Goal: Task Accomplishment & Management: Use online tool/utility

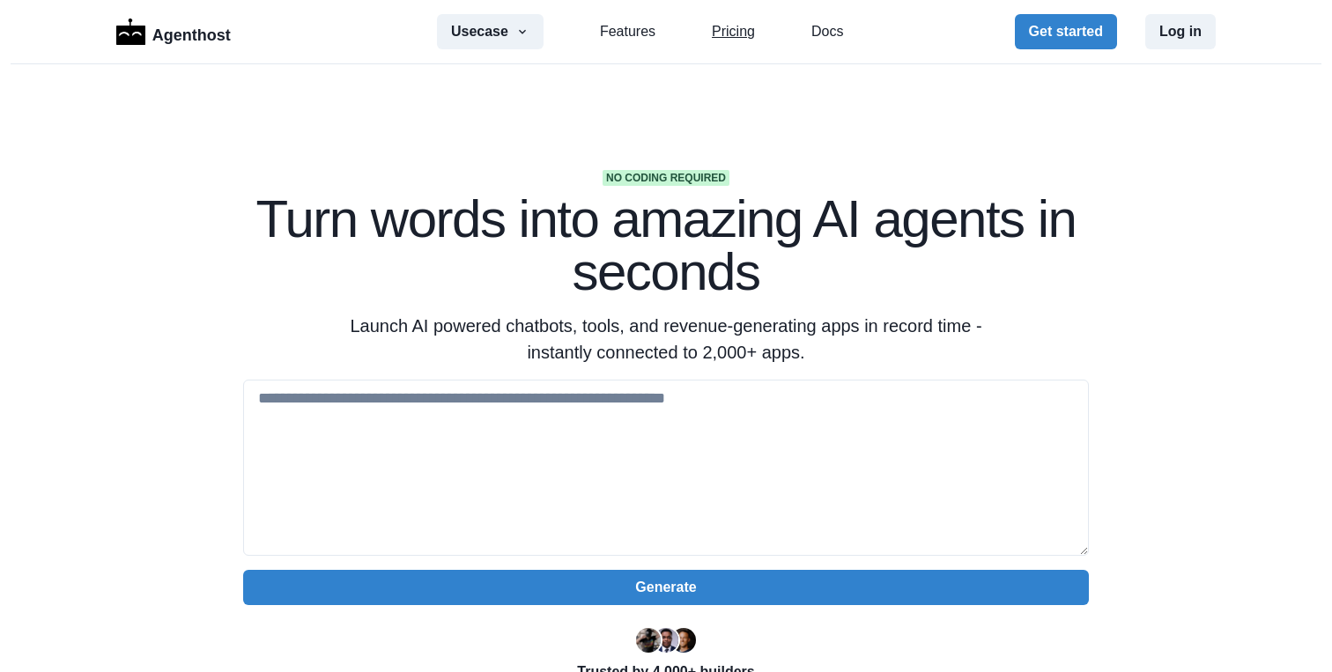
click at [735, 29] on link "Pricing" at bounding box center [733, 31] width 43 height 21
click at [377, 129] on section "No coding required Turn words into amazing AI agents in seconds Launch AI power…" at bounding box center [666, 555] width 1332 height 982
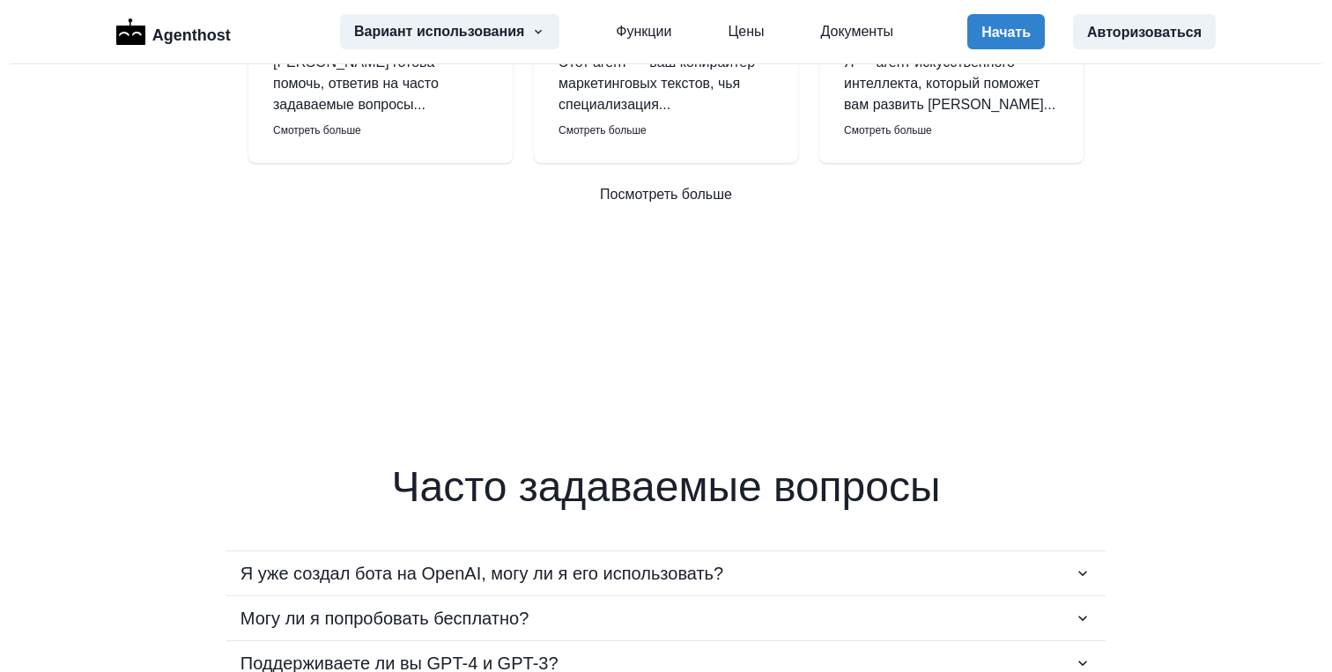
scroll to position [2953, 0]
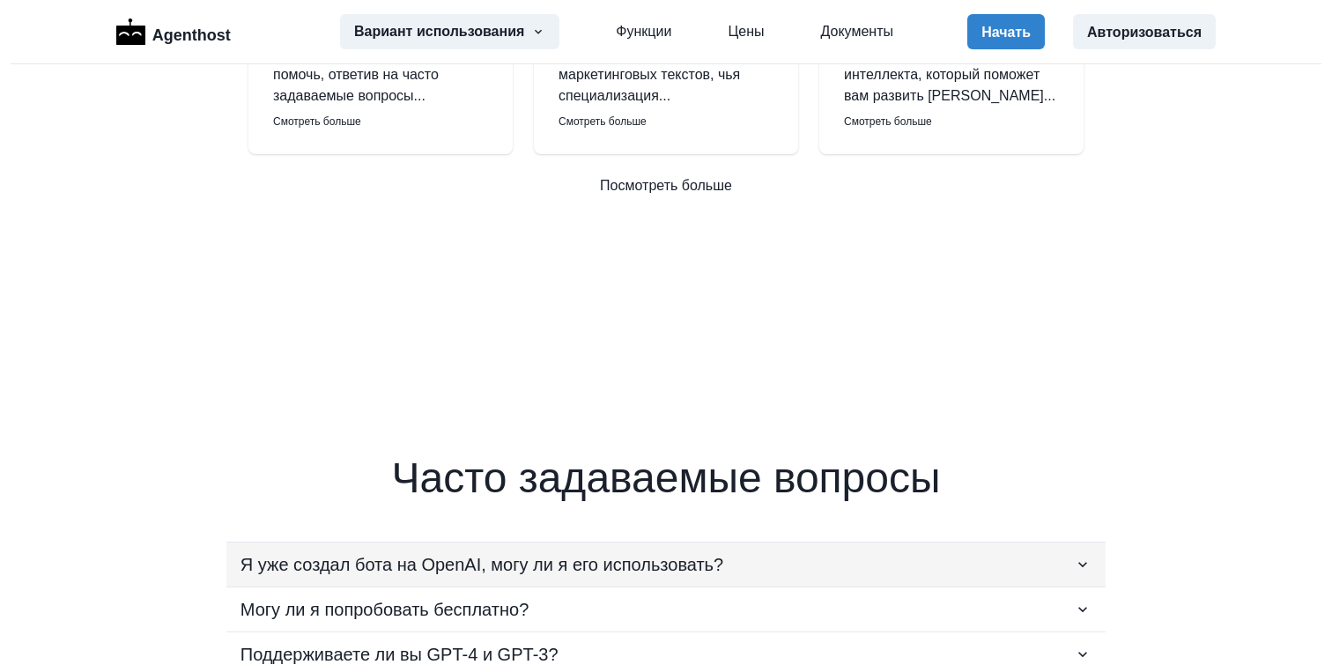
click at [1078, 556] on icon "button" at bounding box center [1083, 565] width 18 height 18
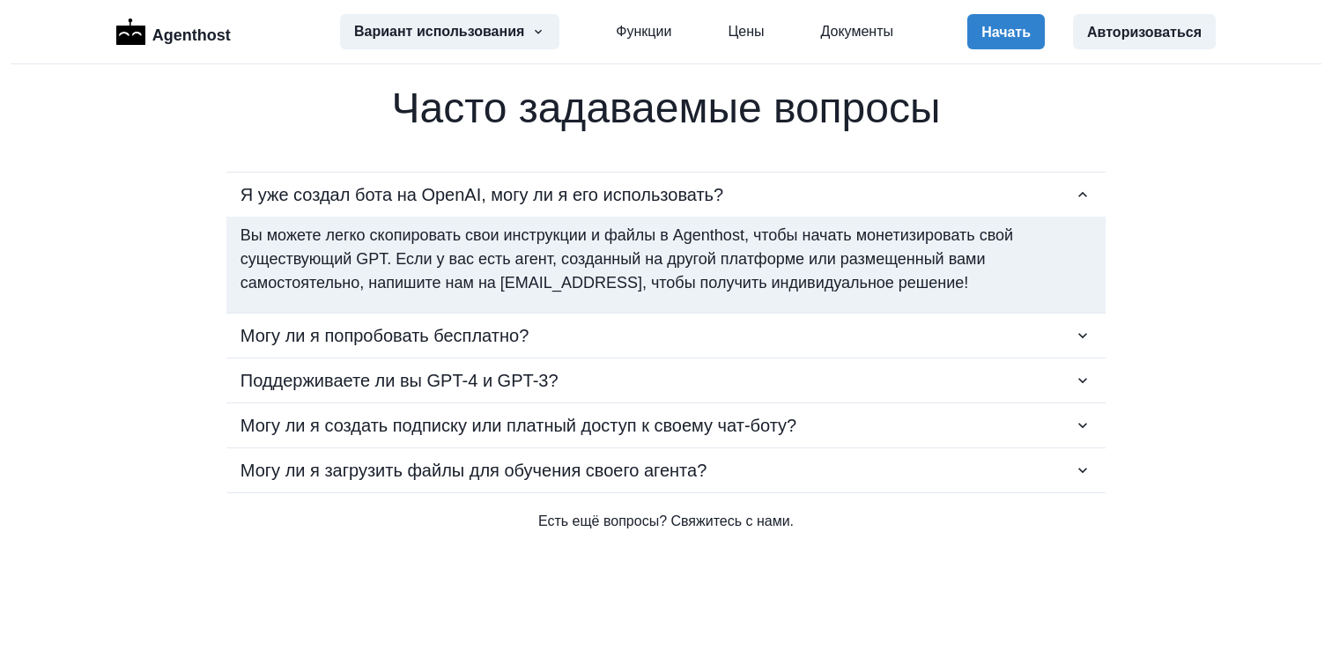
scroll to position [3349, 0]
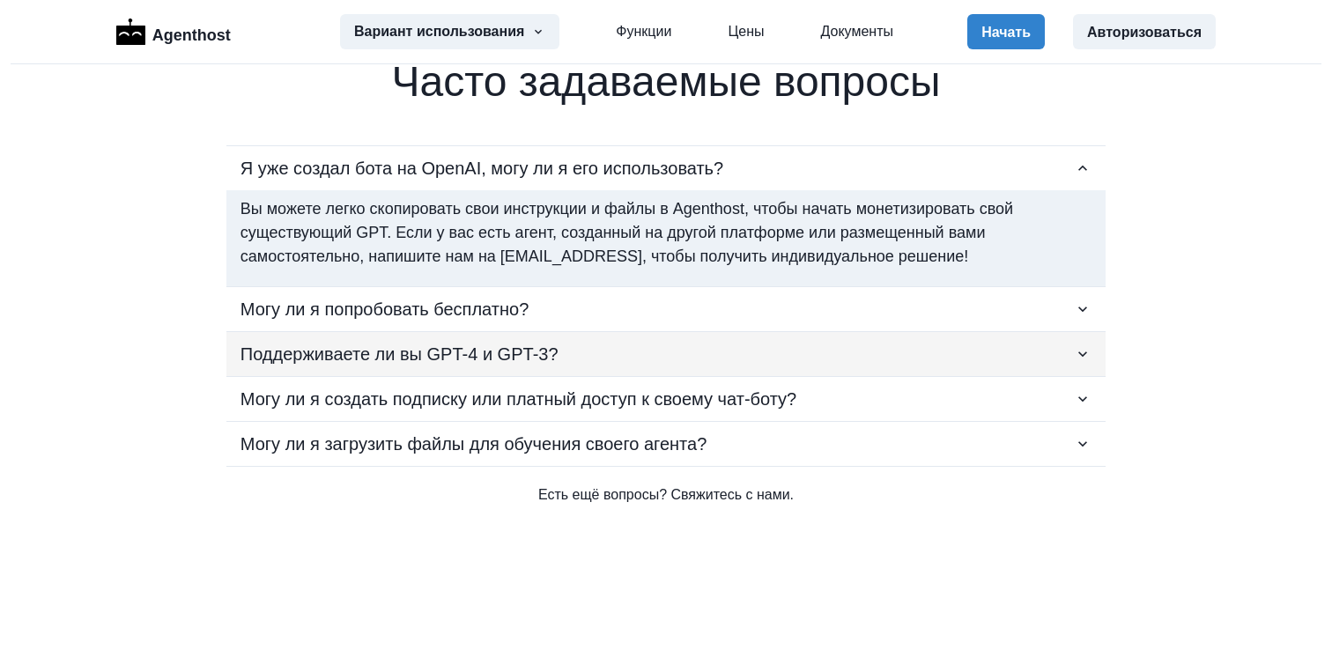
click at [1080, 345] on icon "button" at bounding box center [1083, 354] width 18 height 18
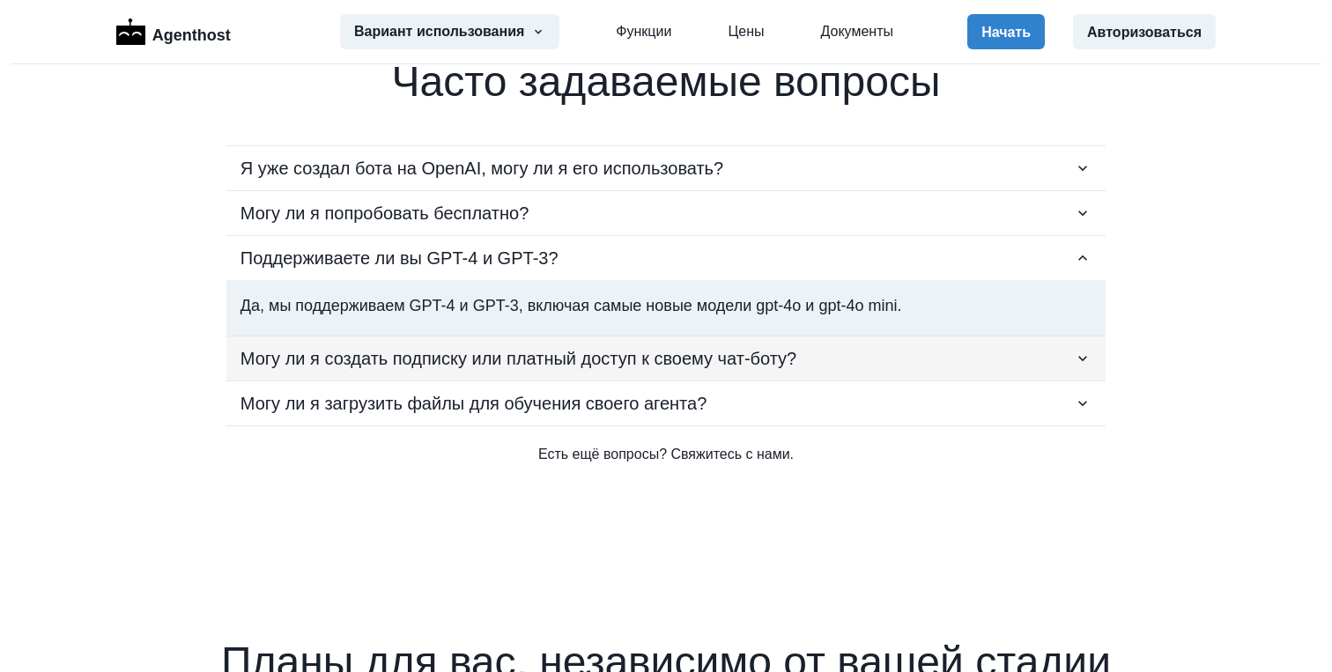
click at [1083, 350] on icon "button" at bounding box center [1083, 359] width 18 height 18
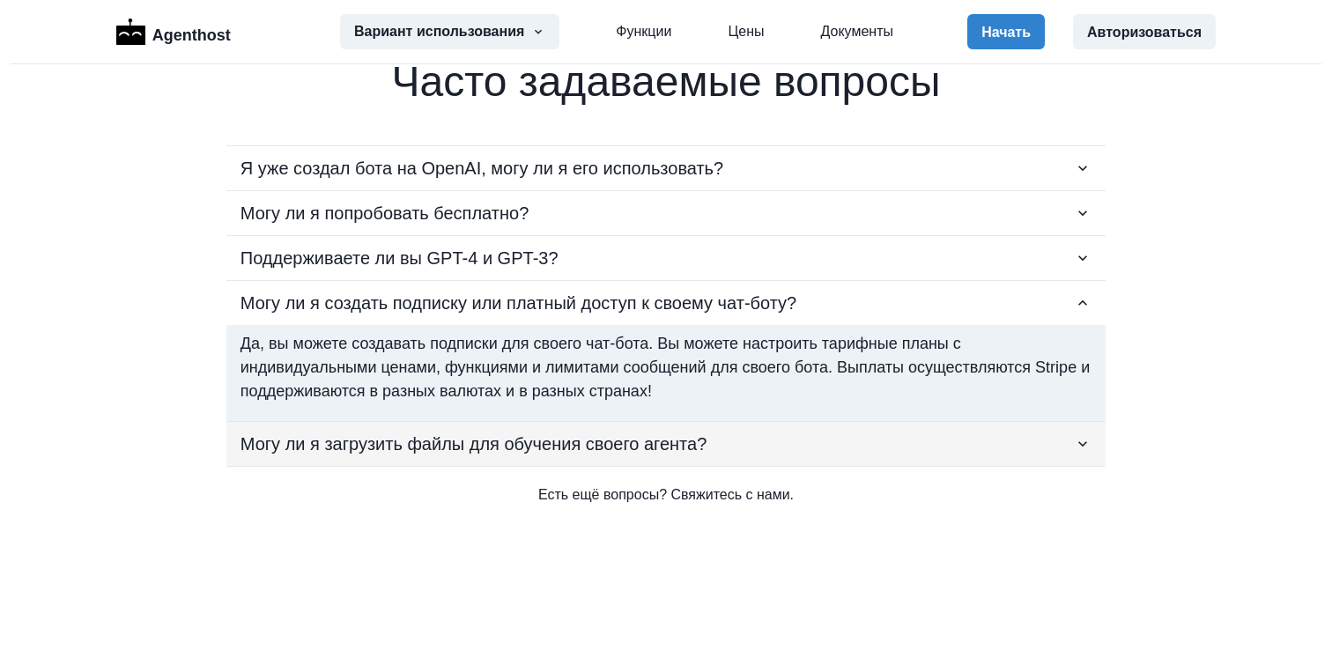
click at [1070, 431] on div "Могу ли я загрузить файлы для обучения своего агента?" at bounding box center [665, 444] width 851 height 26
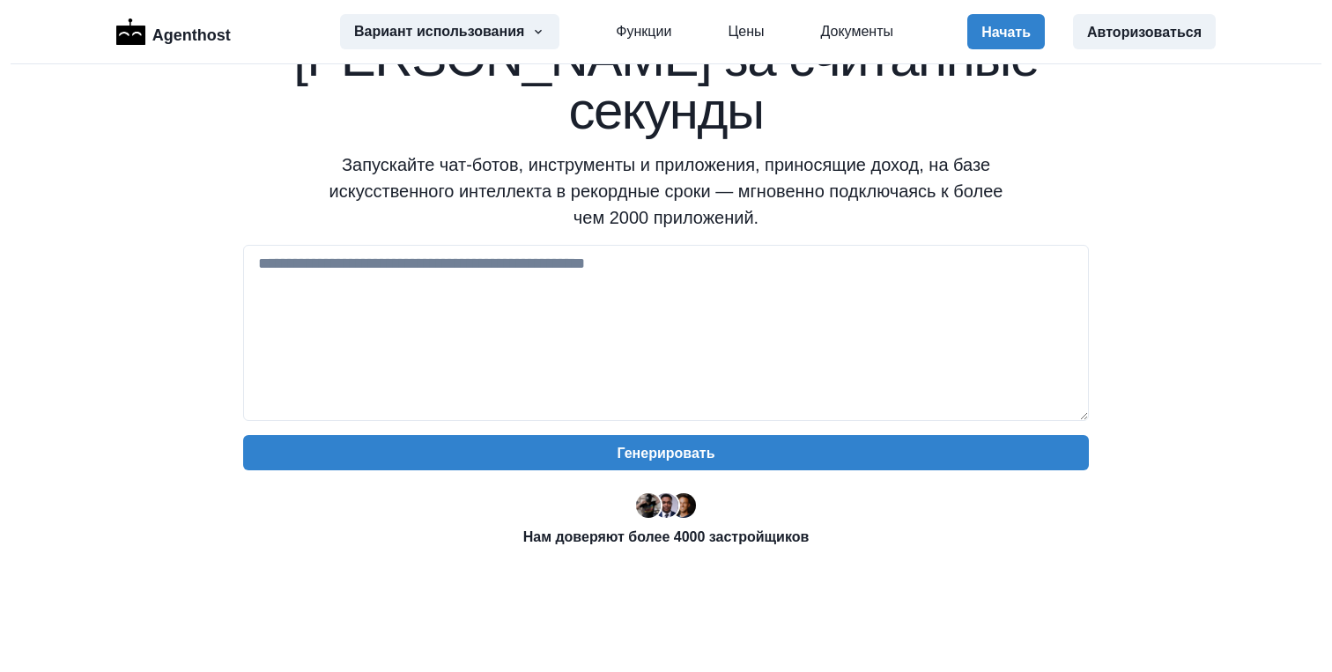
scroll to position [0, 0]
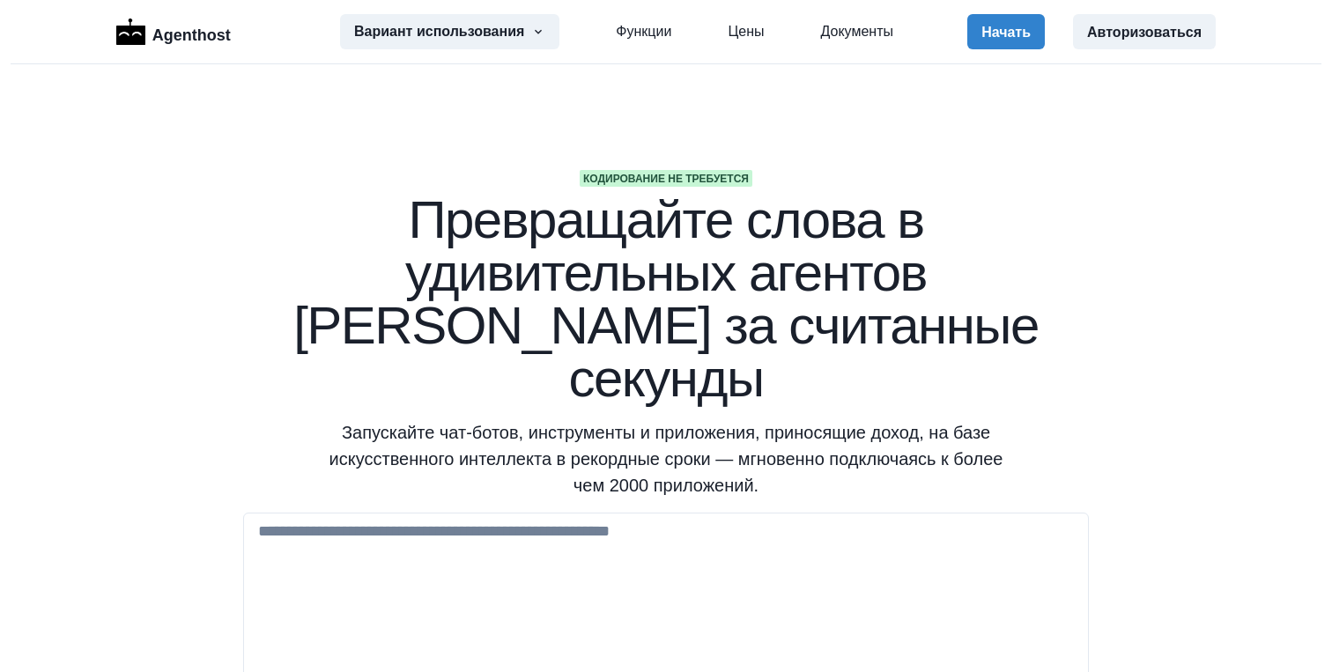
click at [1046, 118] on section "Кодирование не требуется Превращайте слова в удивительных агентов ИИ за считанн…" at bounding box center [666, 621] width 1332 height 1115
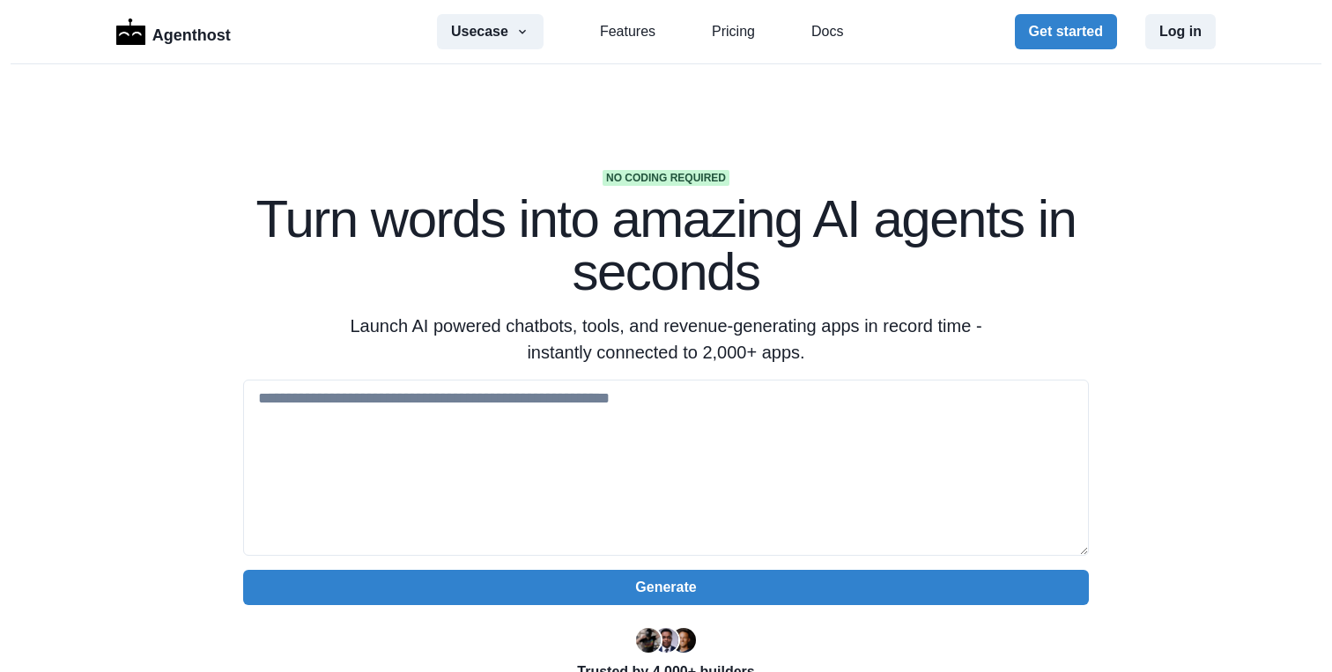
click at [1244, 139] on section "No coding required Turn words into amazing AI agents in seconds Launch AI power…" at bounding box center [666, 555] width 1332 height 982
click at [1092, 30] on button "Get started" at bounding box center [1066, 31] width 102 height 35
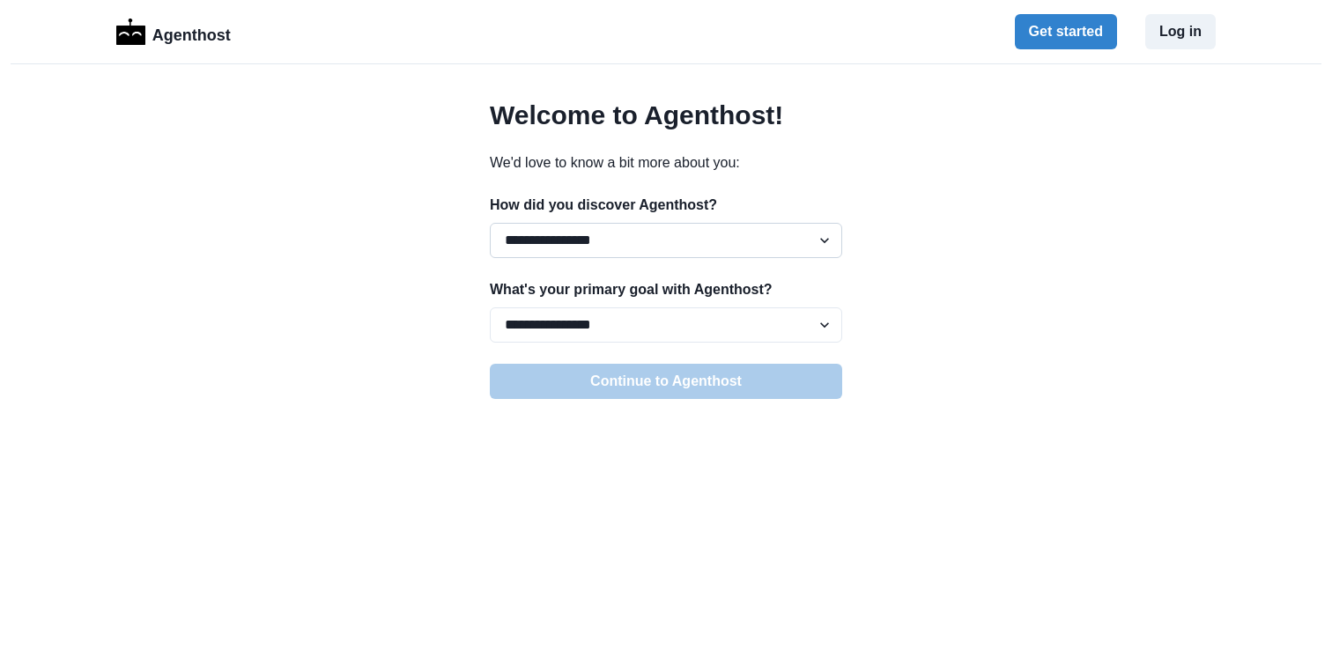
click at [823, 244] on select "**********" at bounding box center [666, 240] width 352 height 35
select select "*****"
click at [490, 223] on select "**********" at bounding box center [666, 240] width 352 height 35
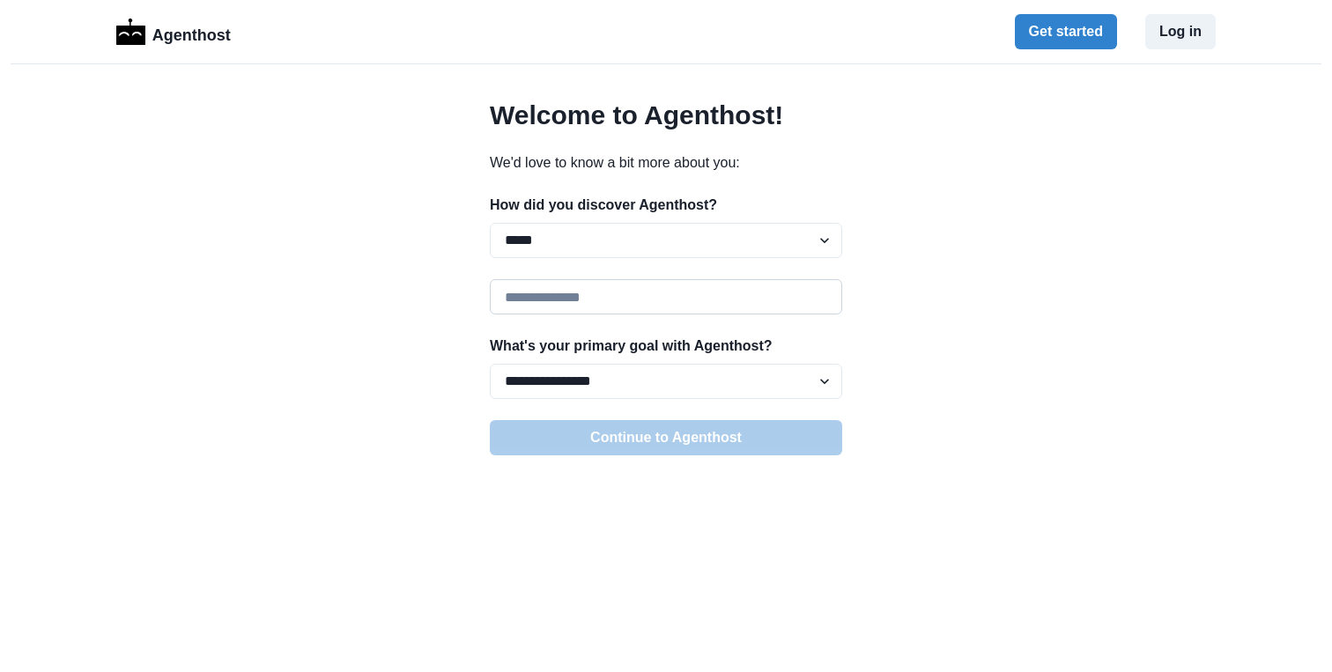
click at [567, 295] on input at bounding box center [666, 296] width 352 height 35
paste input "********"
click at [957, 316] on div "**********" at bounding box center [666, 540] width 1332 height 881
drag, startPoint x: 702, startPoint y: 293, endPoint x: 564, endPoint y: 293, distance: 138.3
click at [564, 293] on input "**********" at bounding box center [666, 296] width 352 height 35
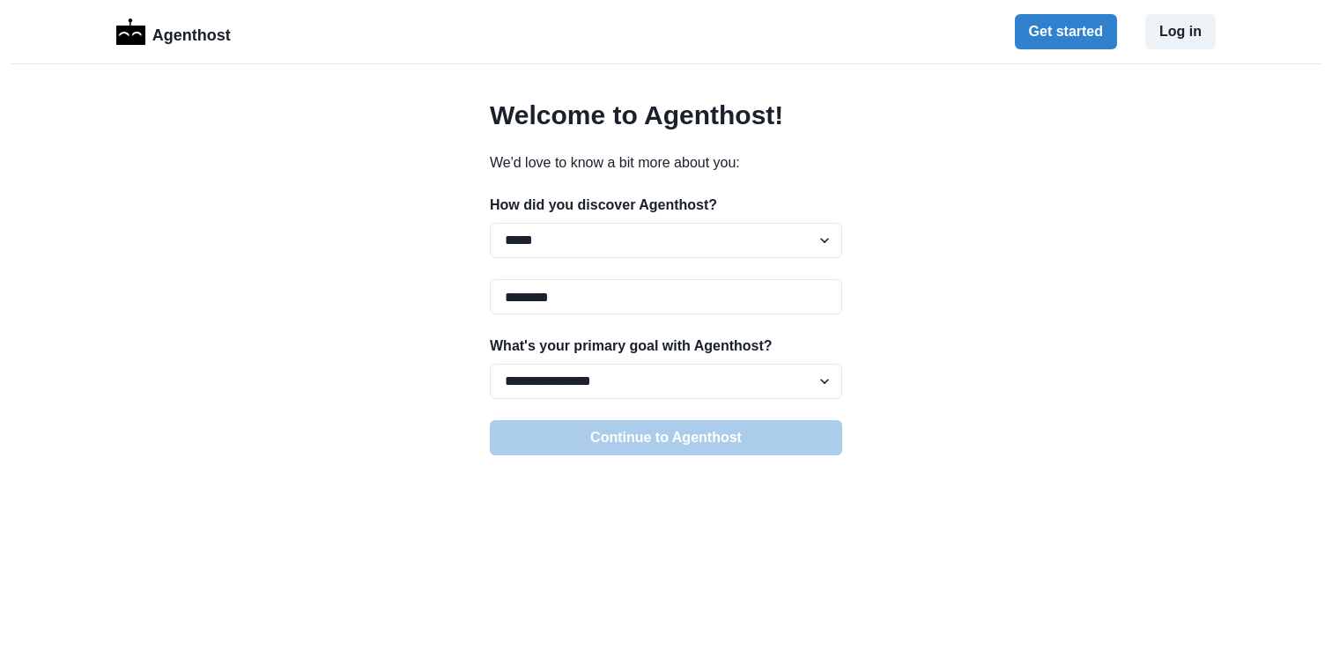
type input "********"
click at [1069, 335] on div "**********" at bounding box center [666, 540] width 1332 height 881
click at [824, 383] on select "**********" at bounding box center [666, 381] width 352 height 35
select select "**********"
click at [490, 364] on select "**********" at bounding box center [666, 381] width 352 height 35
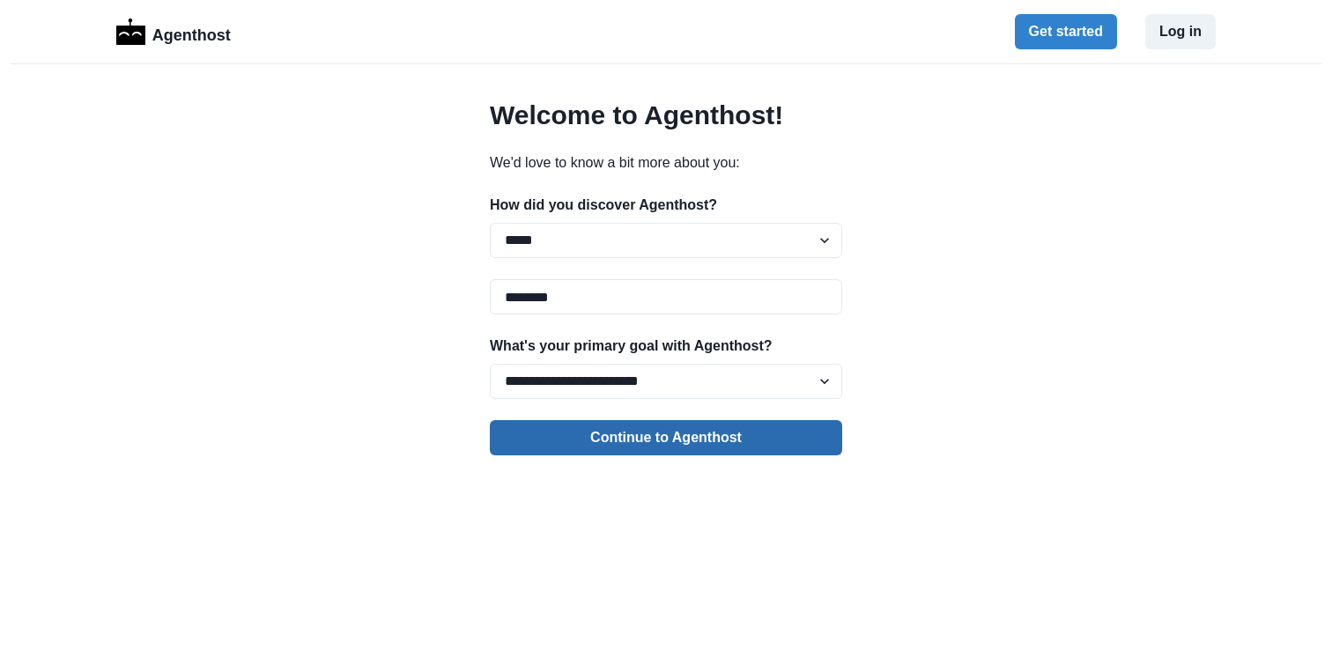
click at [710, 432] on button "Continue to Agenthost" at bounding box center [666, 437] width 352 height 35
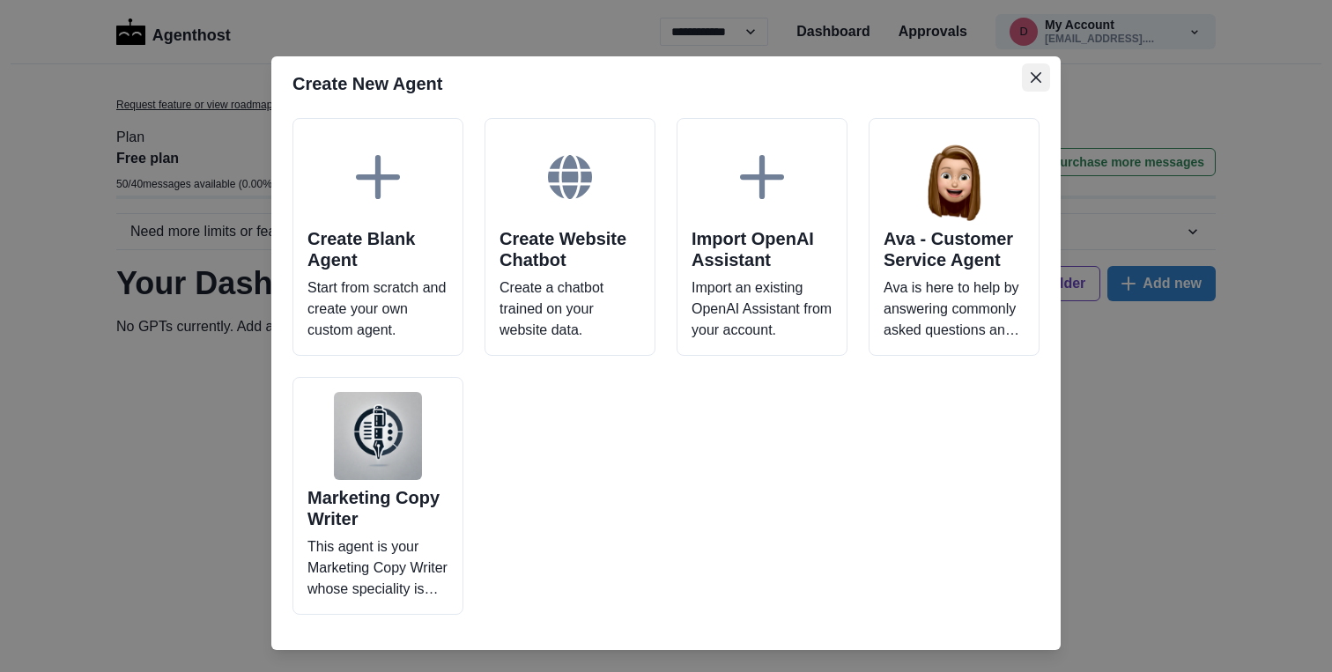
click at [1038, 85] on button "Close" at bounding box center [1036, 77] width 28 height 28
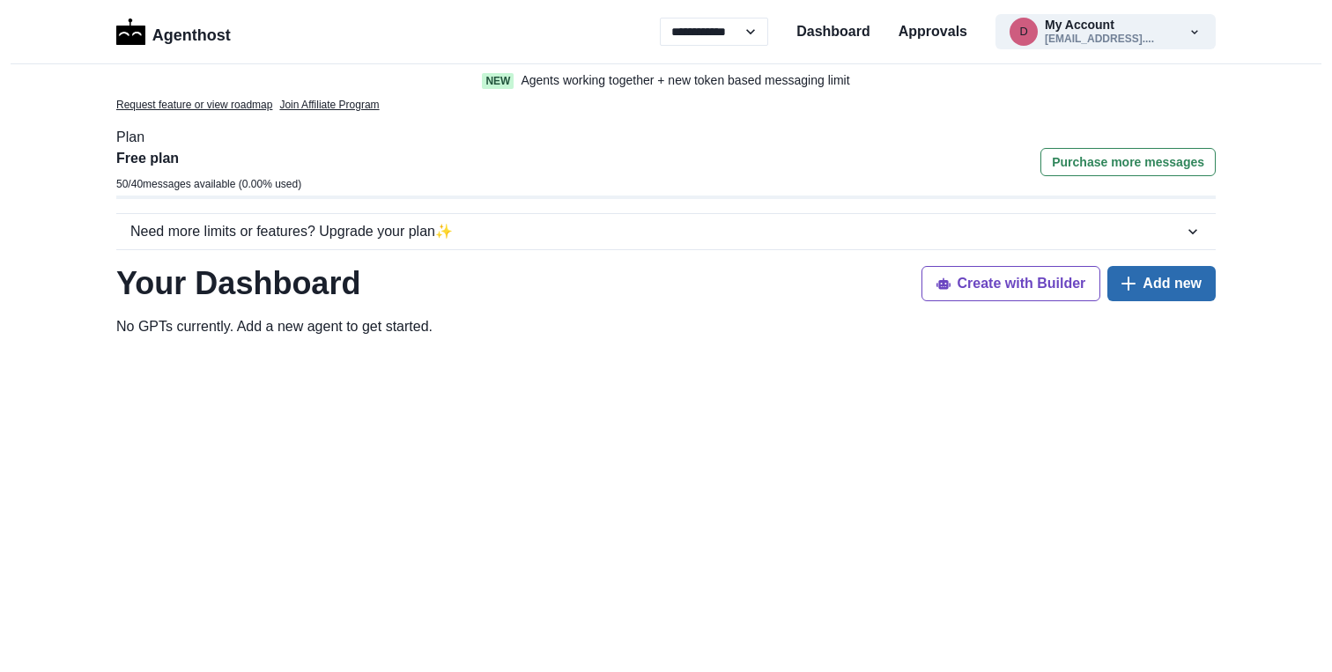
click at [1148, 285] on button "Add new" at bounding box center [1161, 283] width 108 height 35
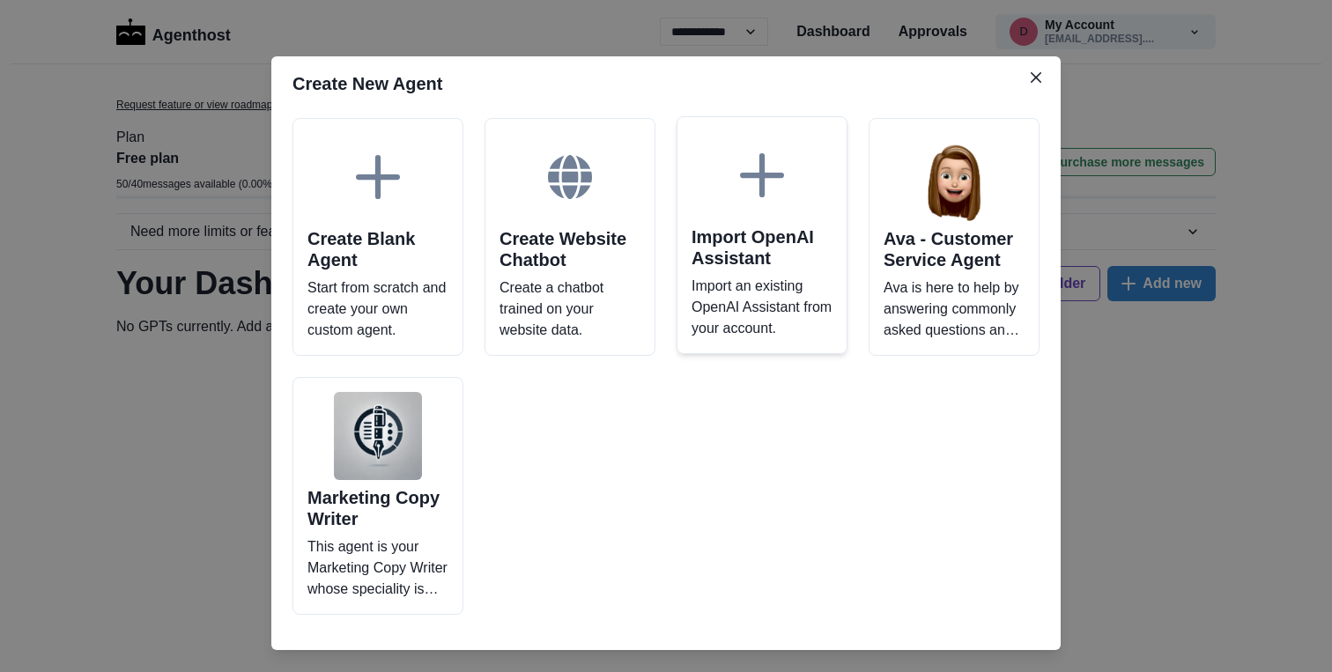
click at [754, 186] on icon at bounding box center [762, 175] width 44 height 44
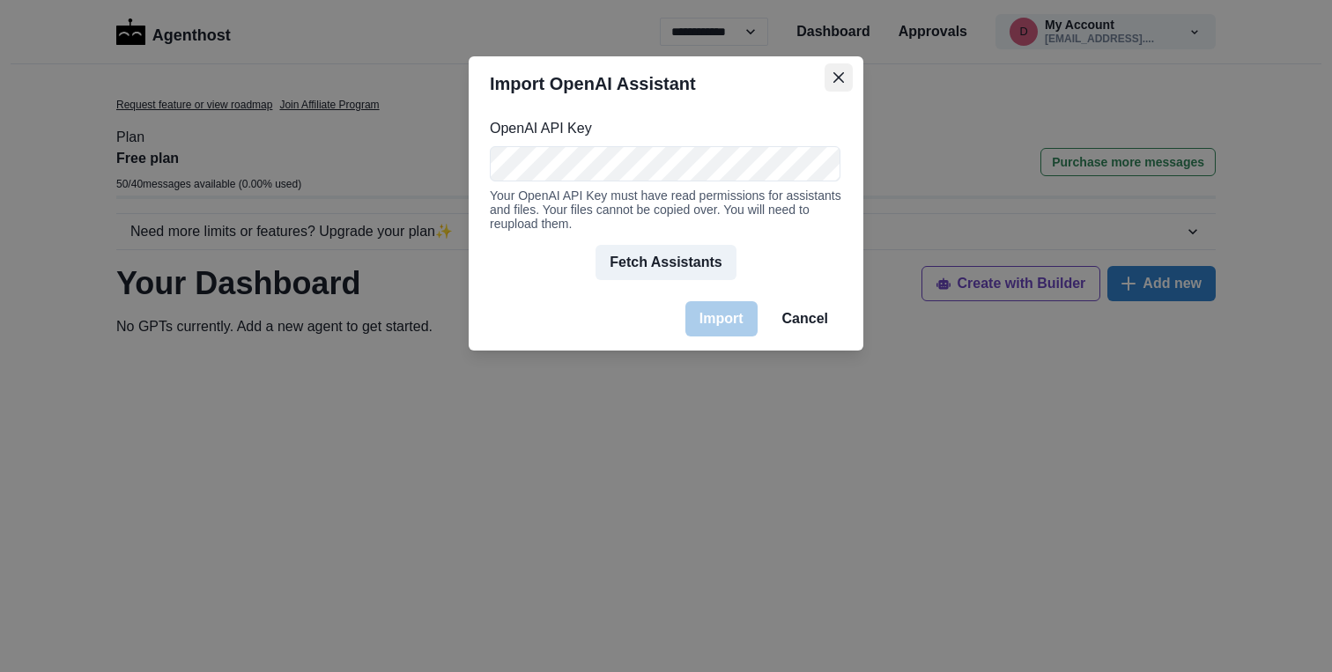
click at [842, 77] on icon "Close" at bounding box center [838, 77] width 11 height 11
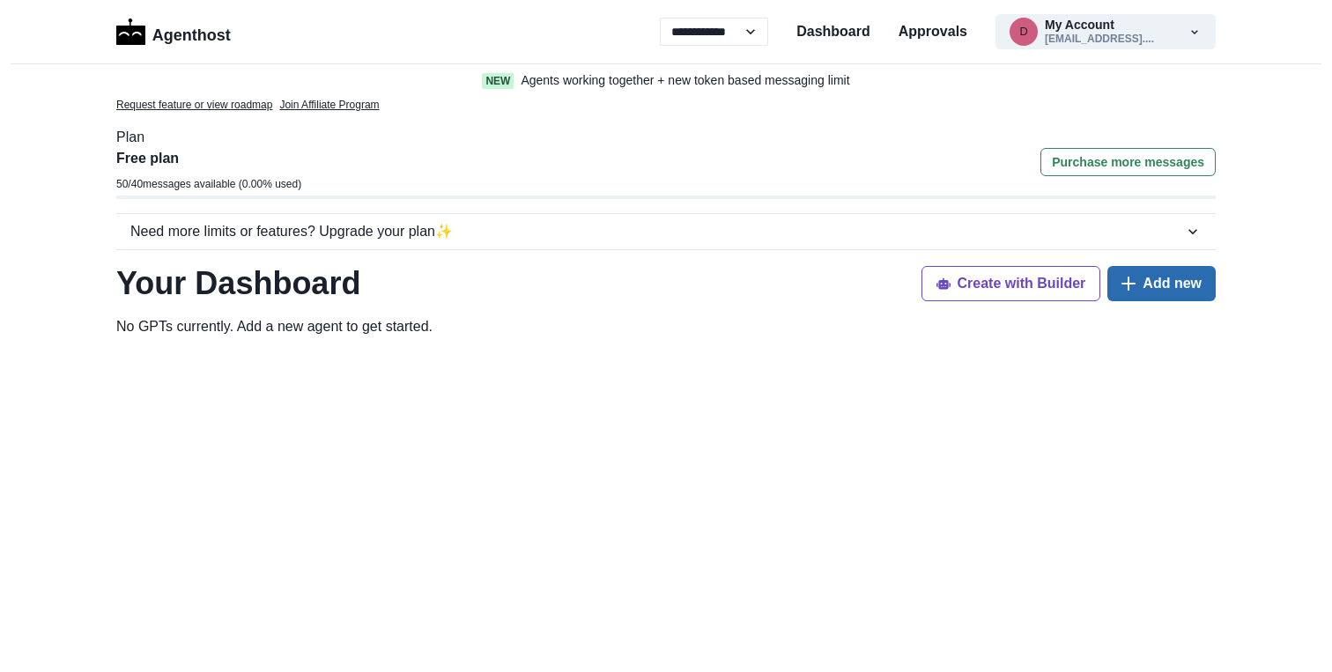
click at [1135, 287] on icon "button" at bounding box center [1128, 284] width 14 height 14
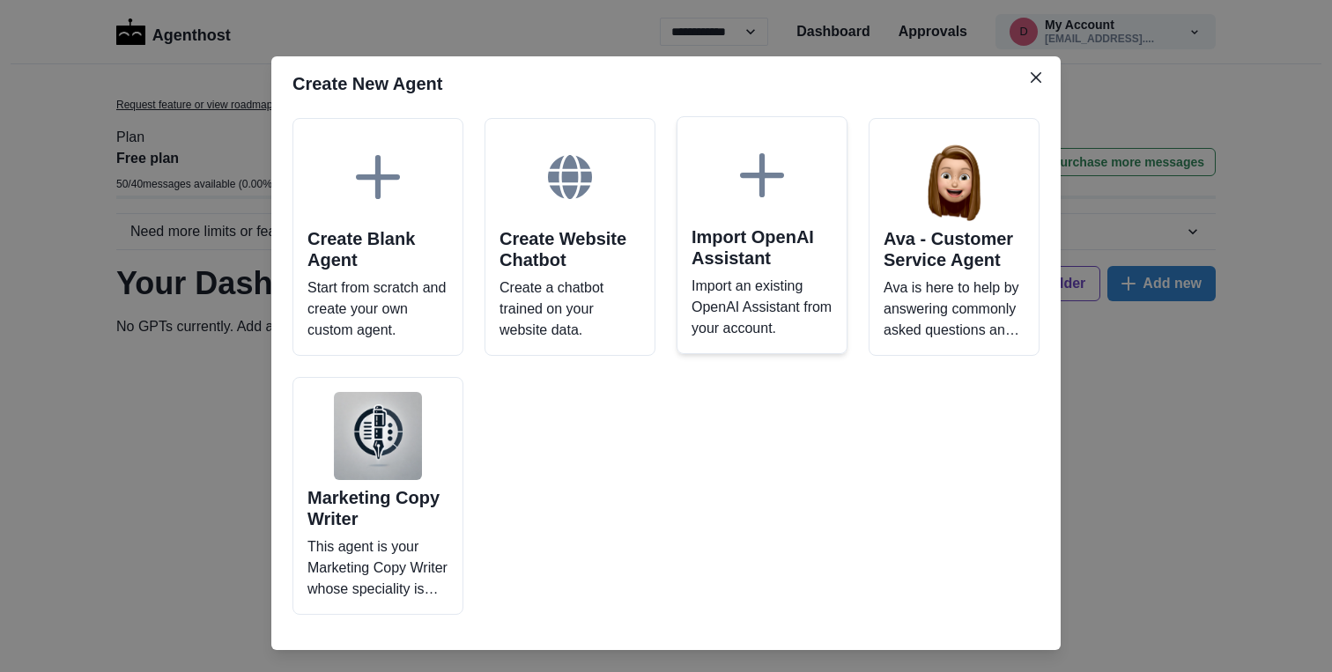
click at [795, 201] on div at bounding box center [761, 175] width 141 height 88
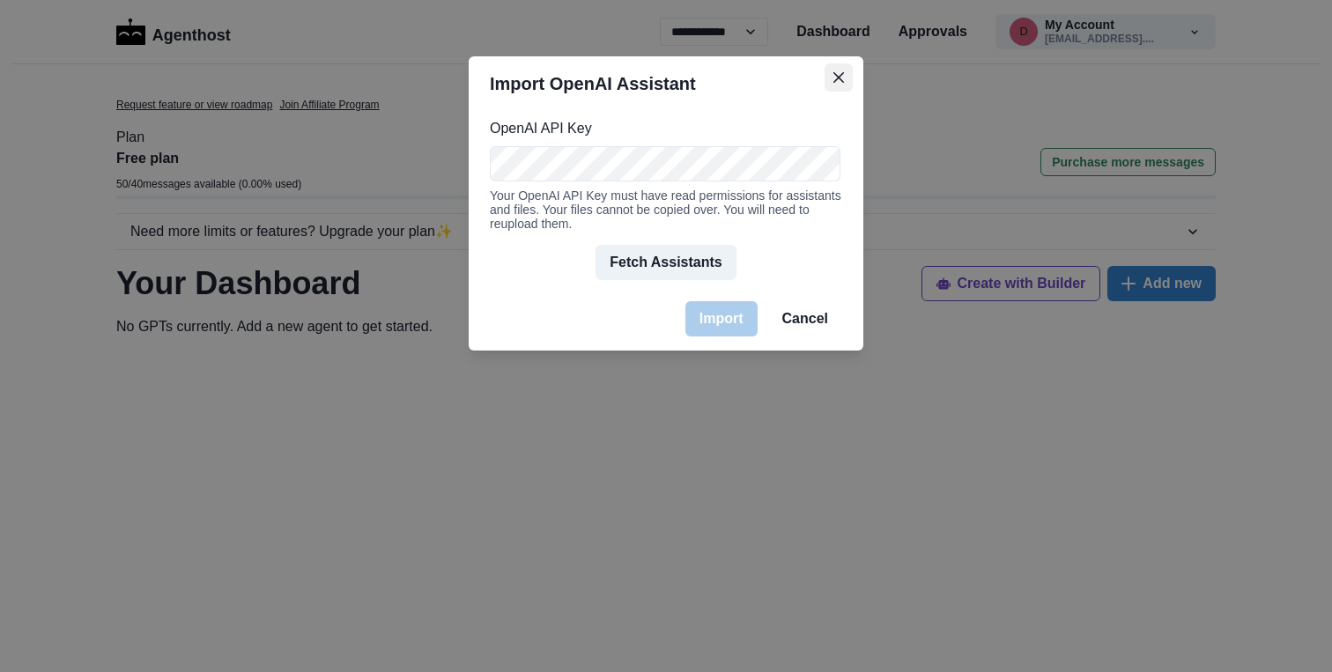
click at [832, 76] on button "Close" at bounding box center [838, 77] width 28 height 28
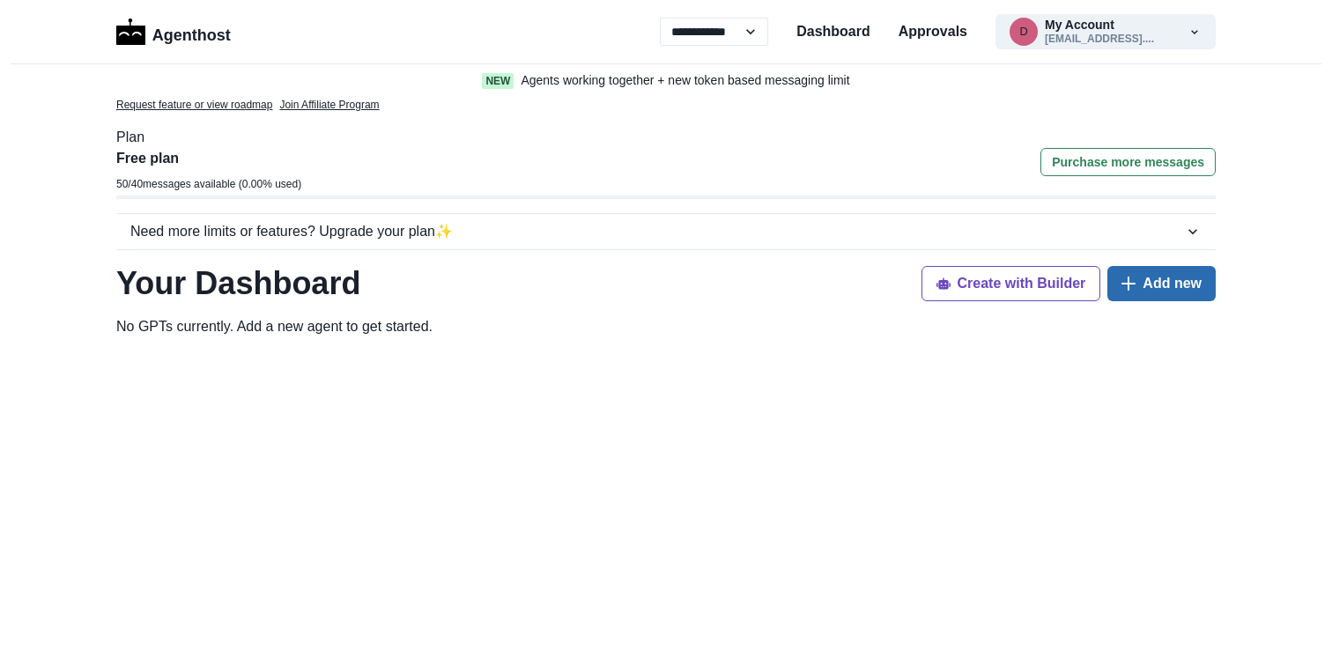
click at [1143, 284] on button "Add new" at bounding box center [1161, 283] width 108 height 35
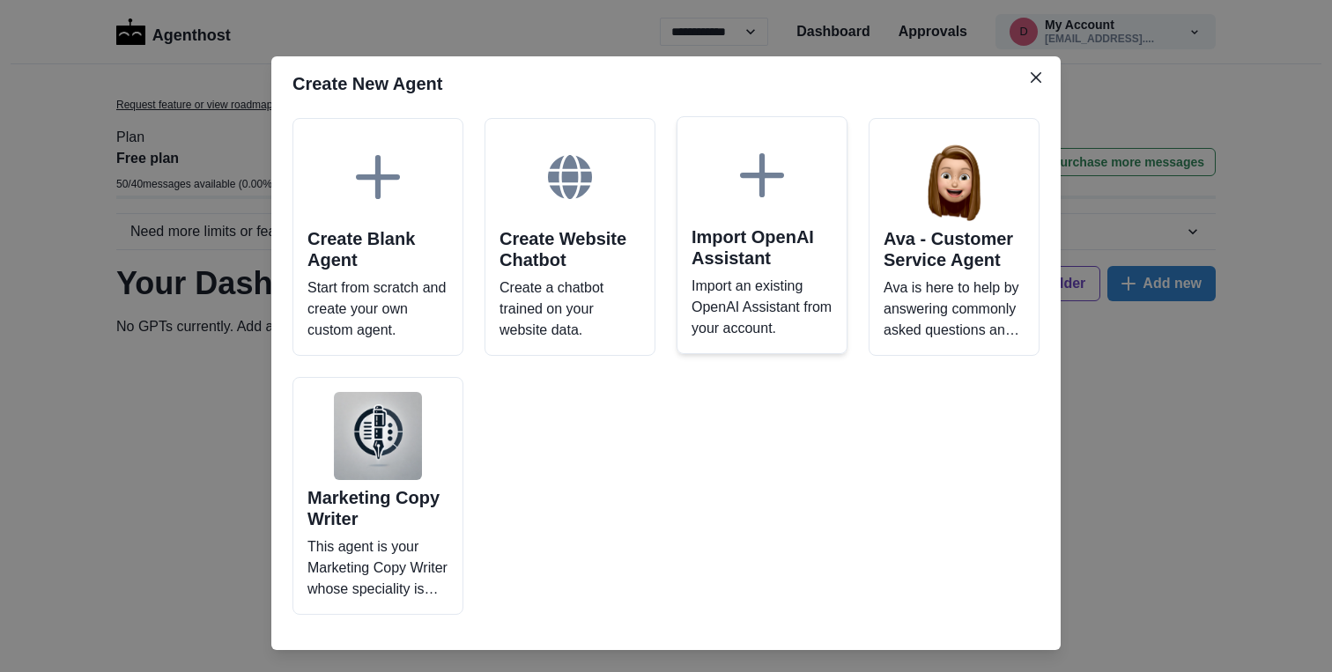
click at [779, 202] on div at bounding box center [761, 175] width 141 height 88
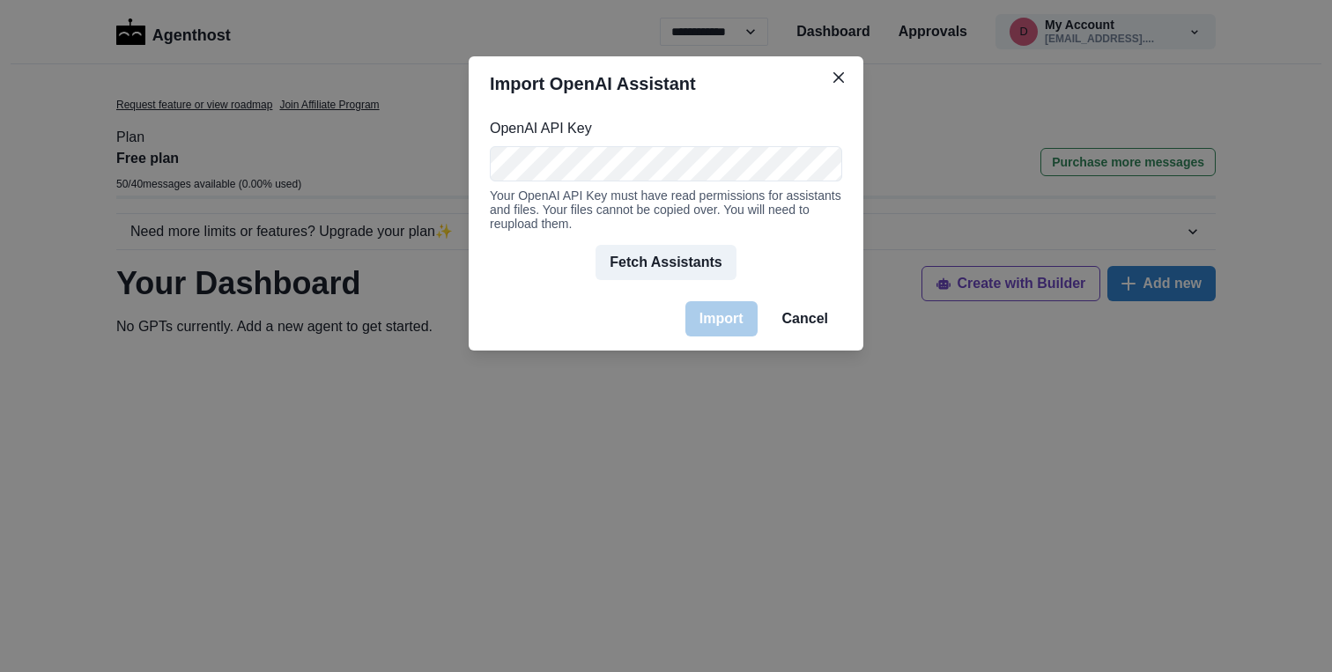
click at [712, 219] on div "Your OpenAI API Key must have read permissions for assistants and files. Your f…" at bounding box center [666, 209] width 352 height 42
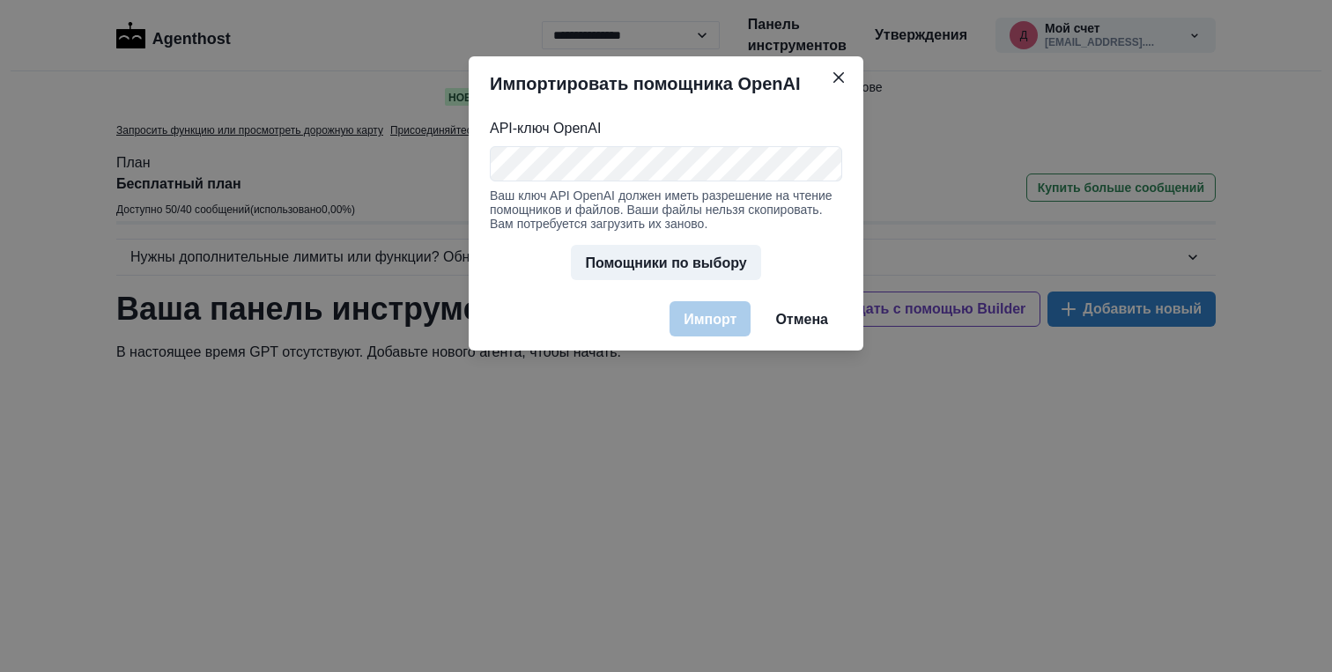
click at [774, 226] on div "Ваш ключ API OpenAI должен иметь разрешение на чтение помощников и файлов. Ваши…" at bounding box center [666, 209] width 352 height 42
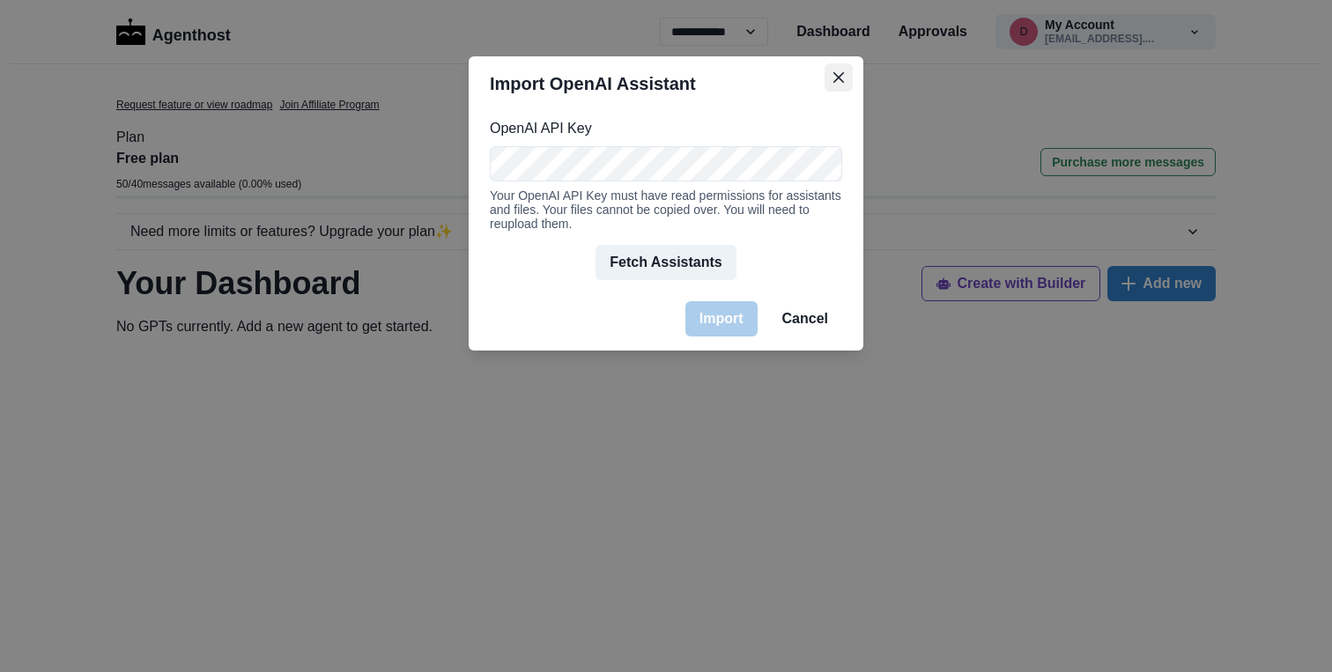
click at [838, 82] on icon "Close" at bounding box center [838, 77] width 11 height 11
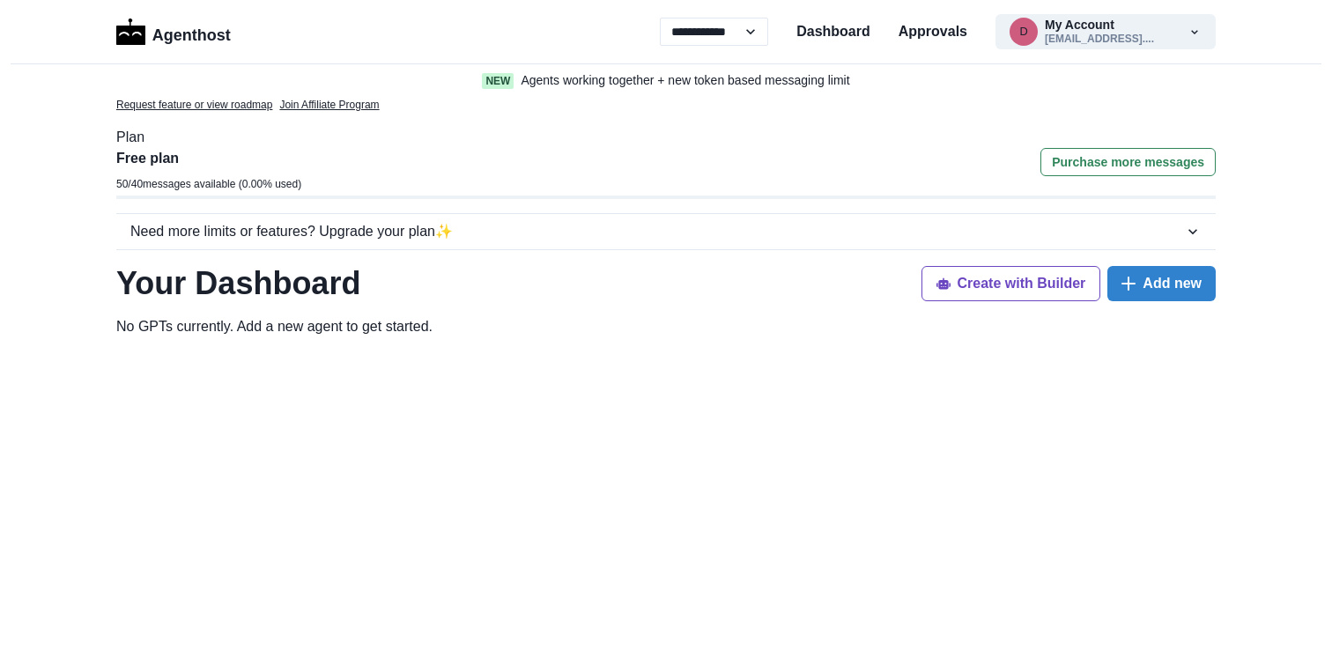
click at [669, 357] on div at bounding box center [665, 527] width 1099 height 352
click at [828, 33] on p "Dashboard" at bounding box center [833, 31] width 74 height 21
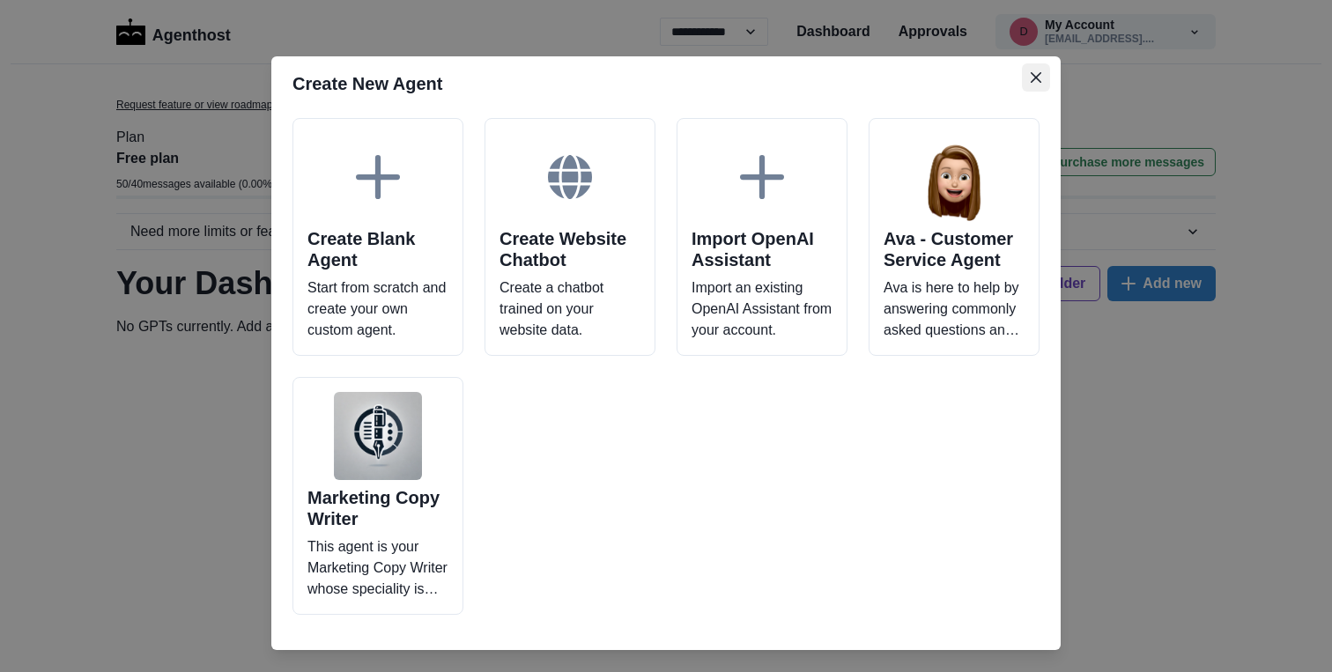
click at [1034, 74] on icon "Close" at bounding box center [1036, 77] width 11 height 11
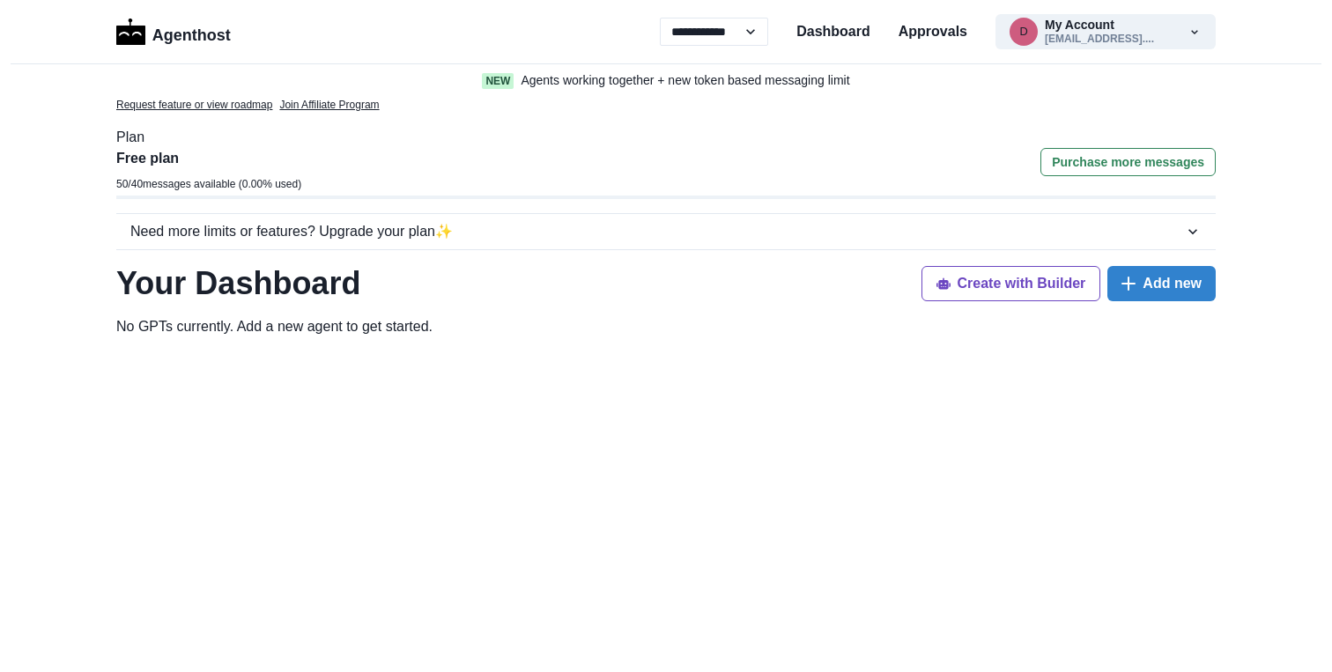
click at [697, 316] on p "No GPTs currently. Add a new agent to get started ." at bounding box center [665, 326] width 1099 height 21
click at [987, 290] on button "Create with Builder" at bounding box center [1011, 283] width 180 height 35
click at [198, 35] on p "Agenthost" at bounding box center [191, 32] width 78 height 31
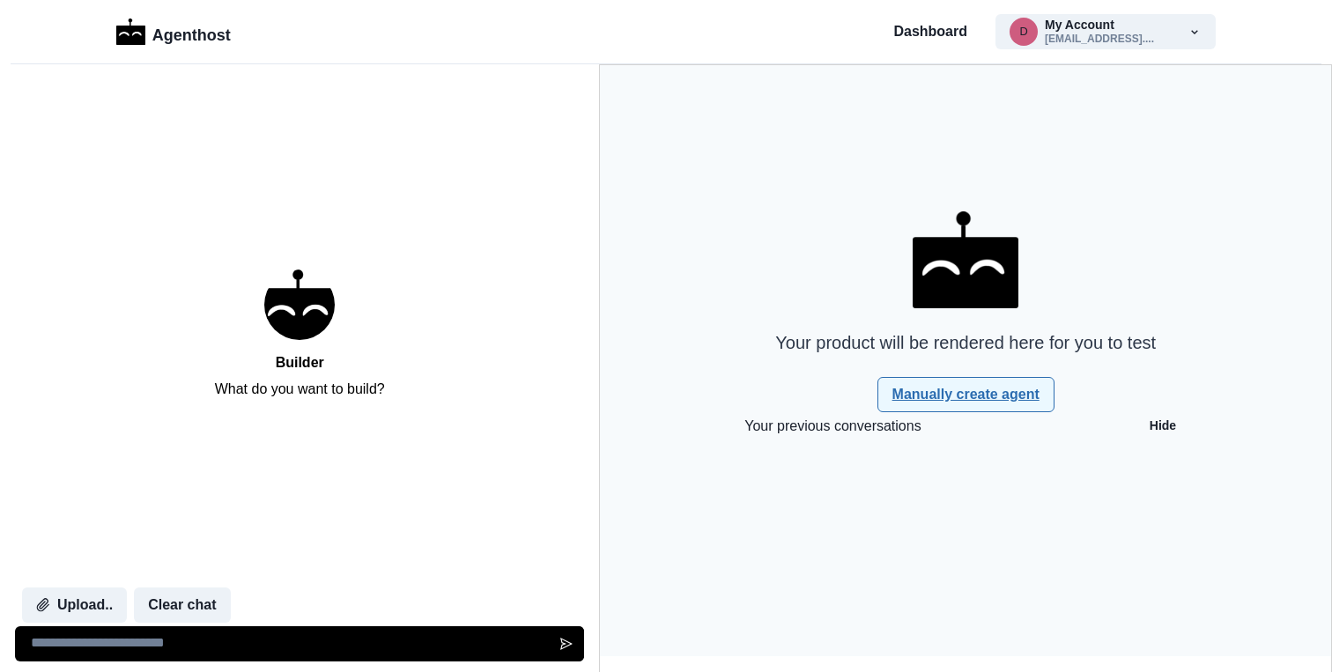
click at [1002, 395] on link "Manually create agent" at bounding box center [965, 394] width 177 height 35
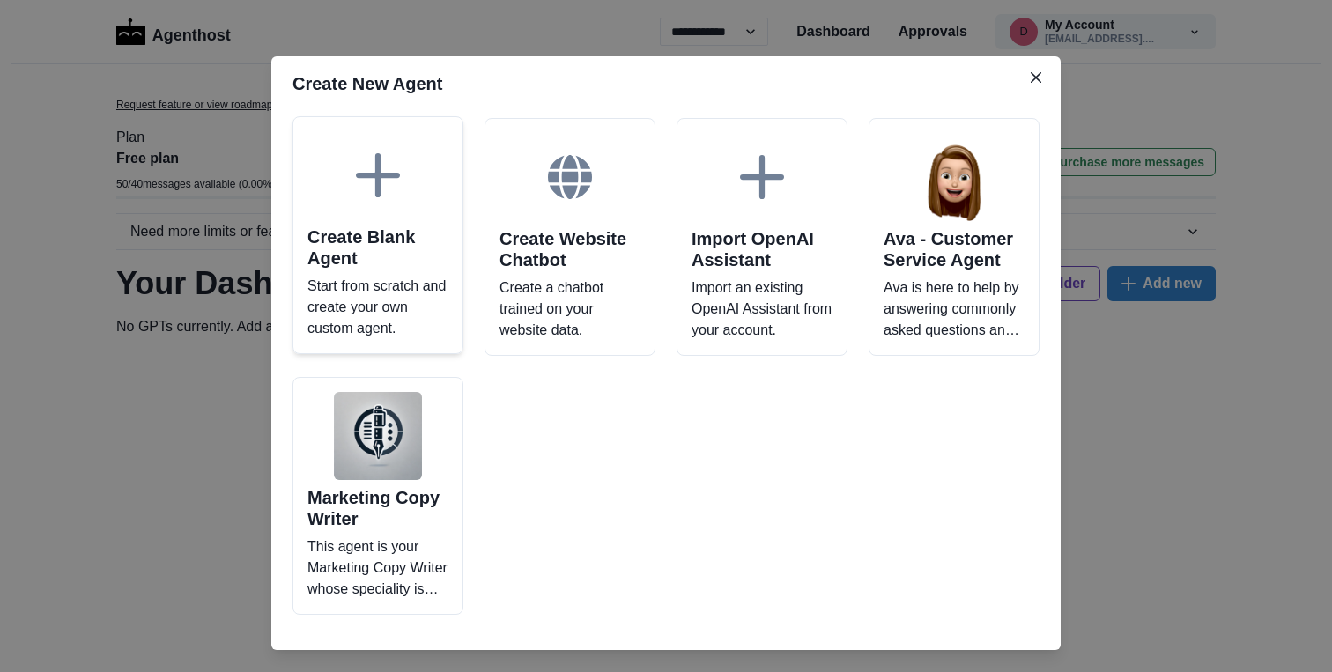
click at [334, 162] on div at bounding box center [377, 175] width 141 height 88
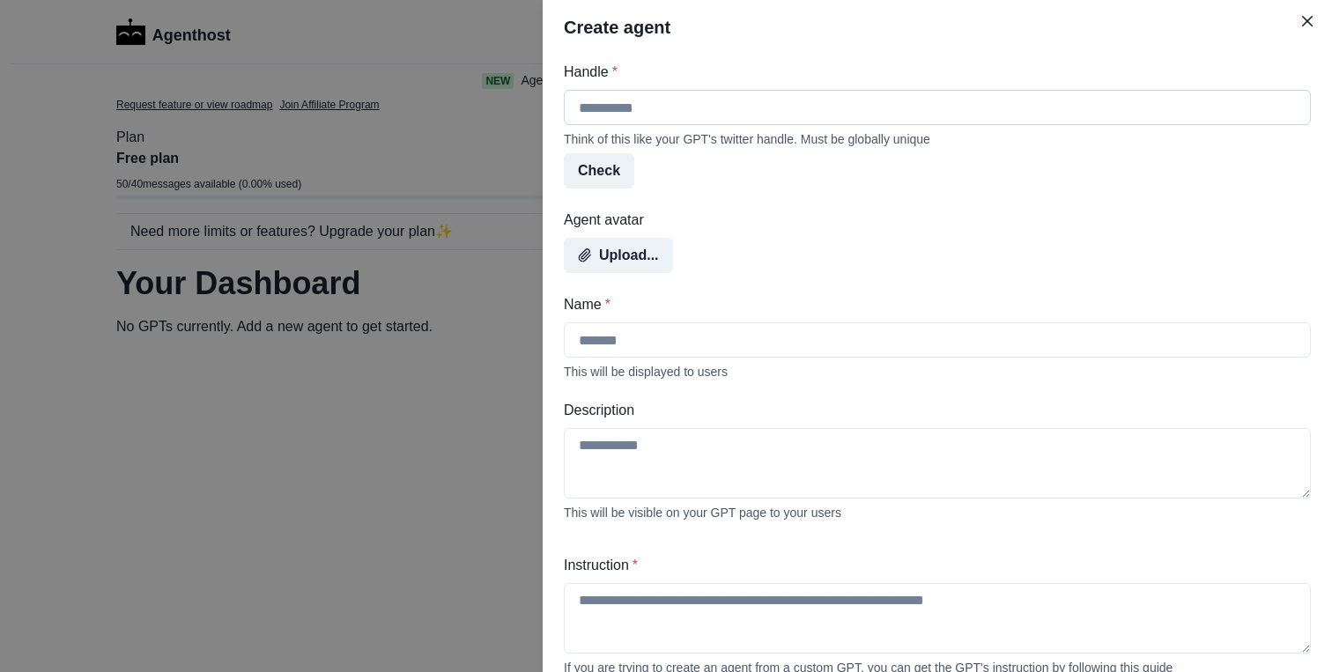
click at [584, 108] on input "Handle *" at bounding box center [937, 107] width 747 height 35
type input "*"
type input "*********"
click at [623, 177] on button "Check" at bounding box center [599, 170] width 70 height 35
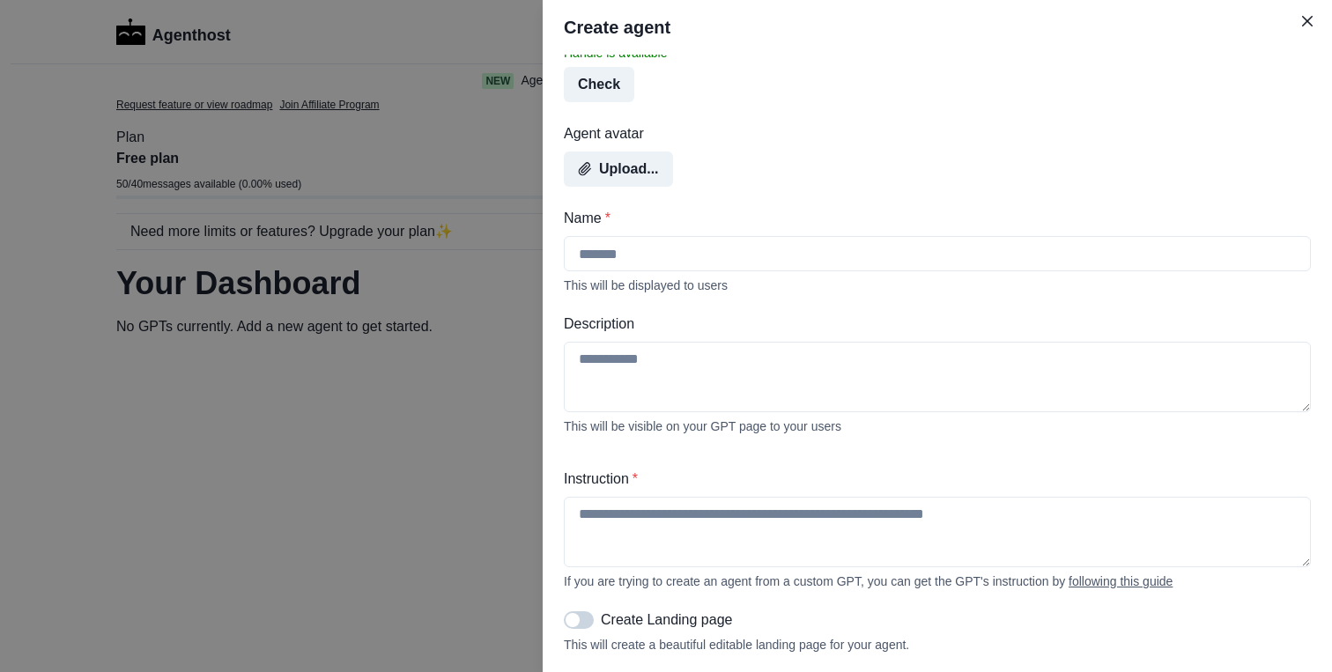
scroll to position [109, 0]
click at [624, 253] on input "Name *" at bounding box center [937, 251] width 747 height 35
type input "**********"
click at [607, 368] on textarea "Description" at bounding box center [937, 375] width 747 height 70
click at [611, 359] on textarea "Description" at bounding box center [937, 375] width 747 height 70
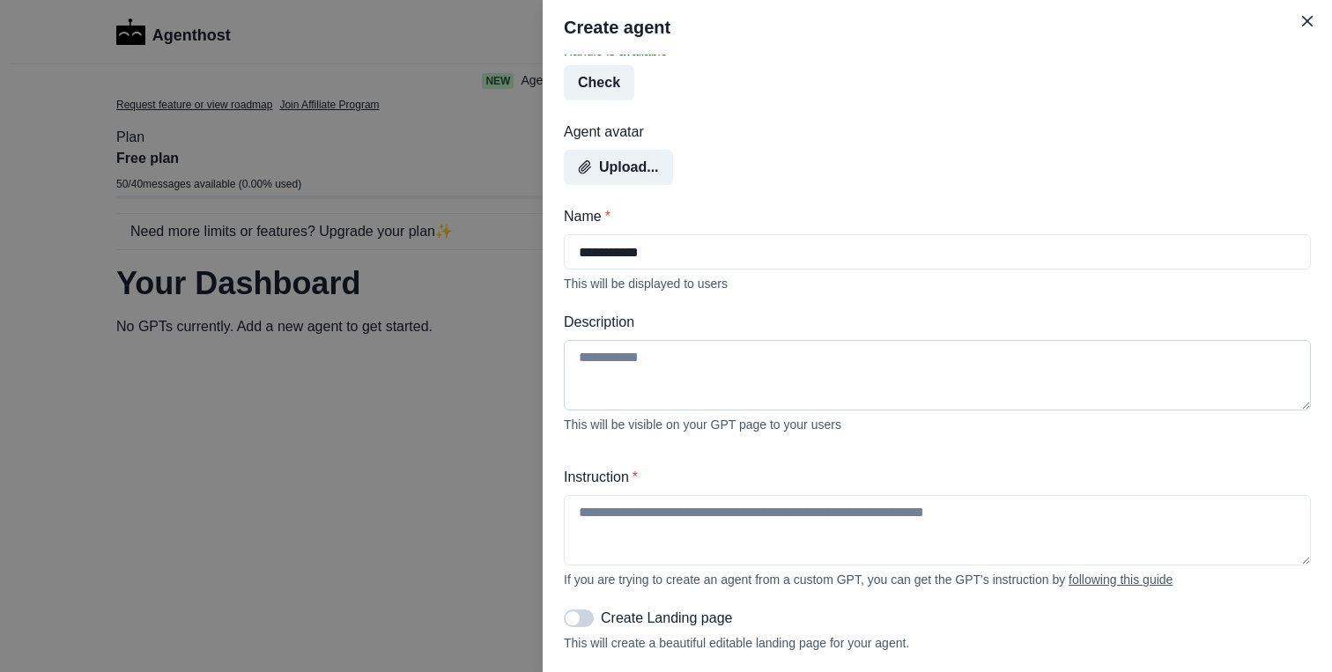
paste textarea "**********"
click at [580, 361] on textarea "**********" at bounding box center [937, 375] width 747 height 70
type textarea "**********"
click at [613, 506] on textarea "Instruction *" at bounding box center [937, 530] width 747 height 70
click at [603, 517] on textarea "Instruction *" at bounding box center [937, 530] width 747 height 70
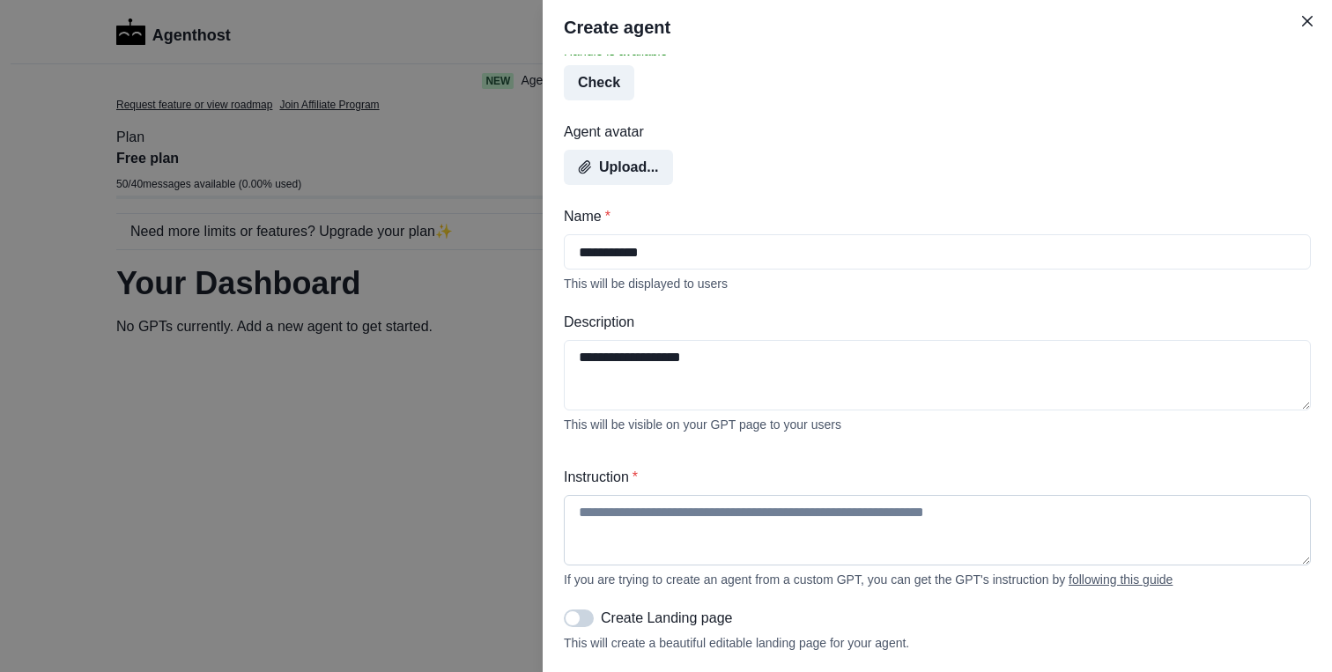
paste textarea "**********"
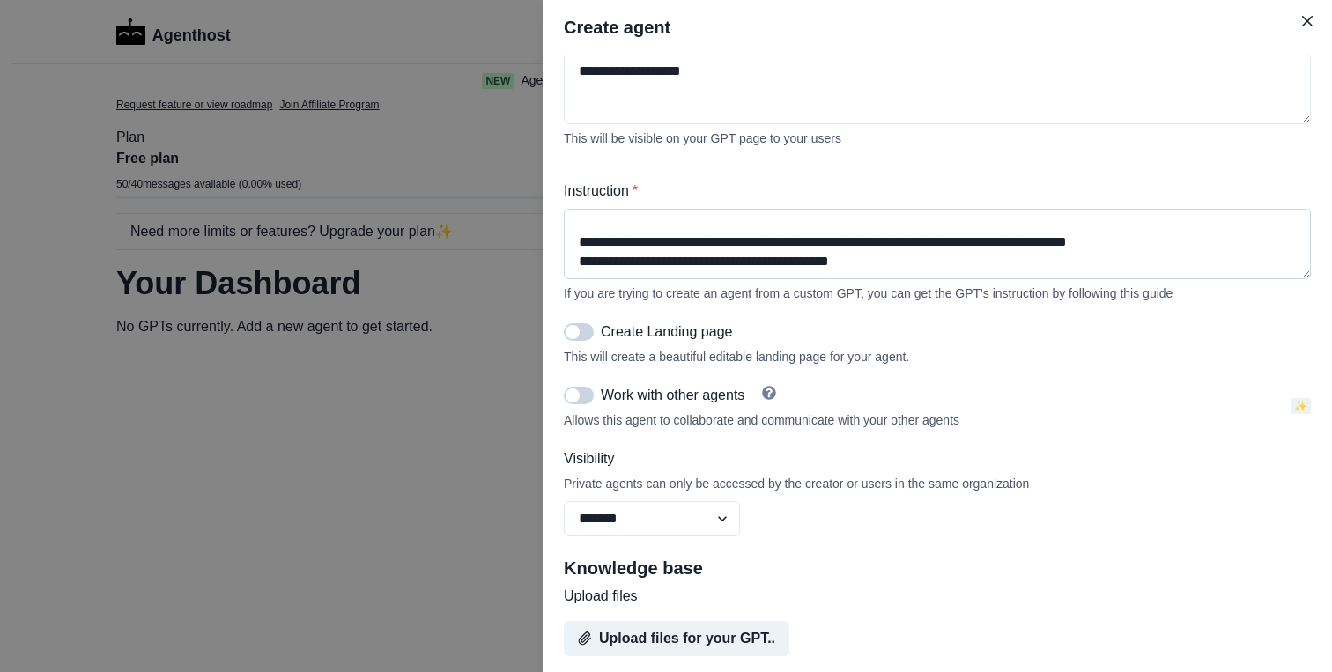
scroll to position [396, 0]
type textarea "**********"
click at [579, 334] on span at bounding box center [572, 331] width 14 height 14
click at [777, 397] on icon "Help" at bounding box center [770, 392] width 14 height 14
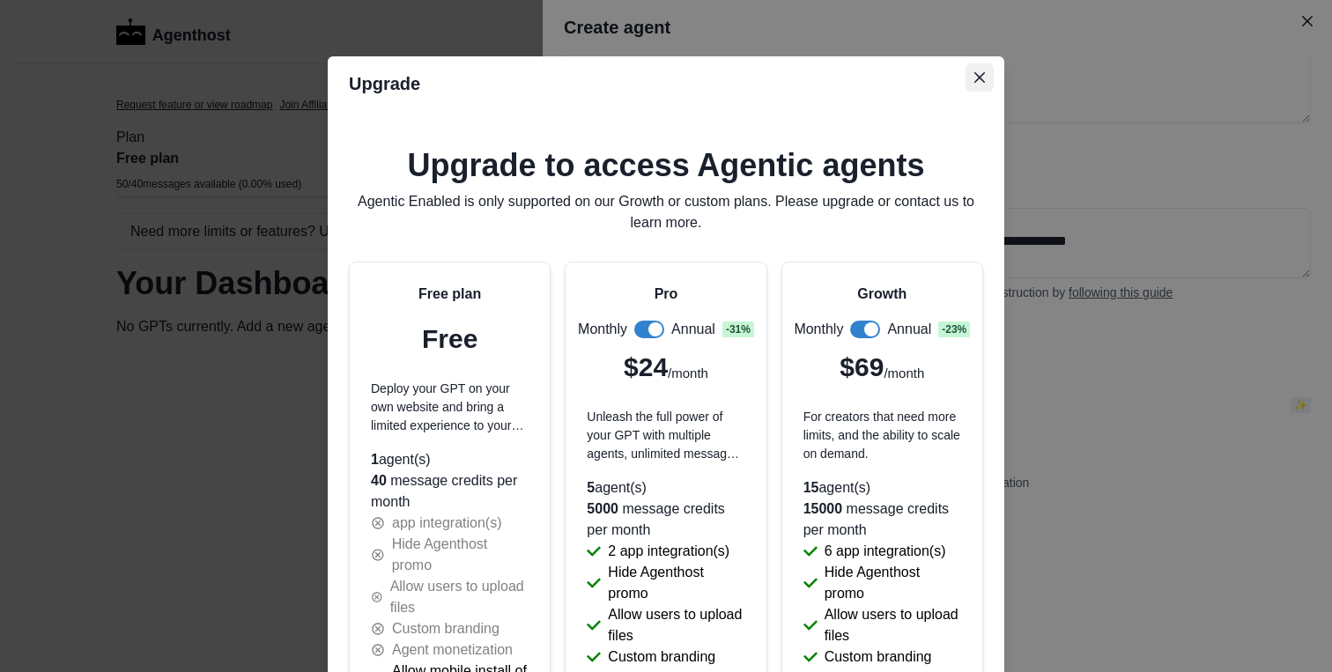
click at [982, 80] on icon "Close" at bounding box center [979, 77] width 11 height 11
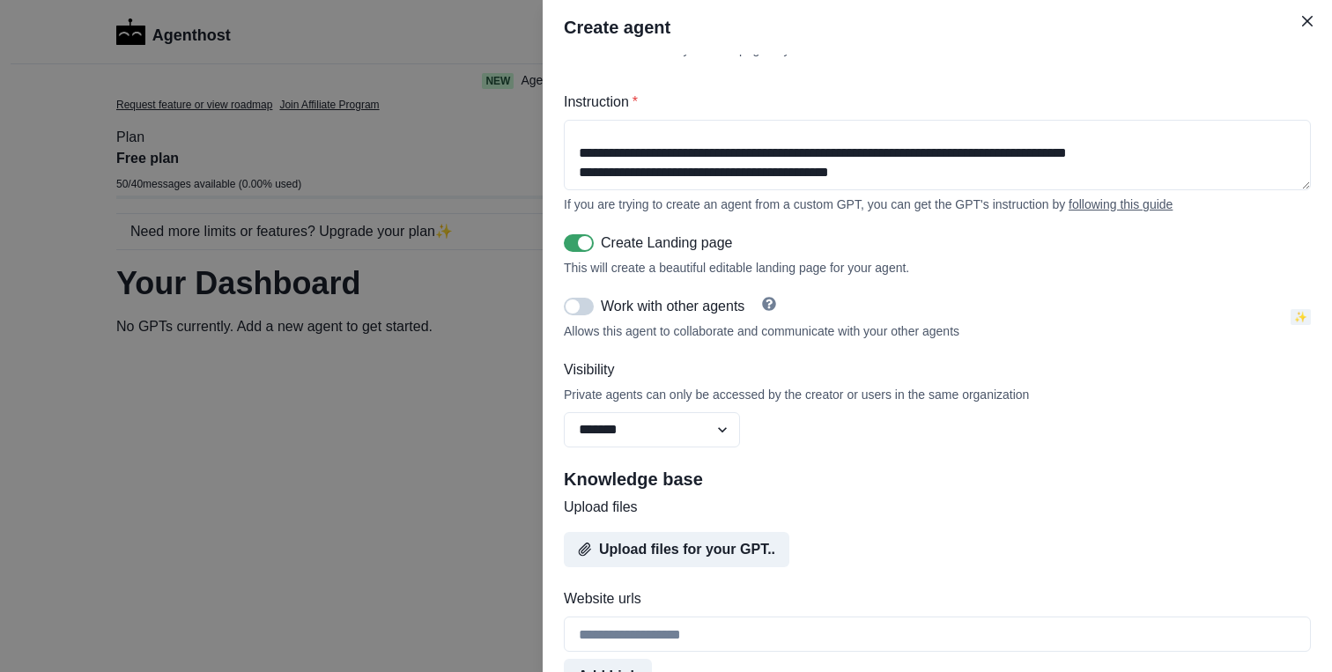
scroll to position [519, 0]
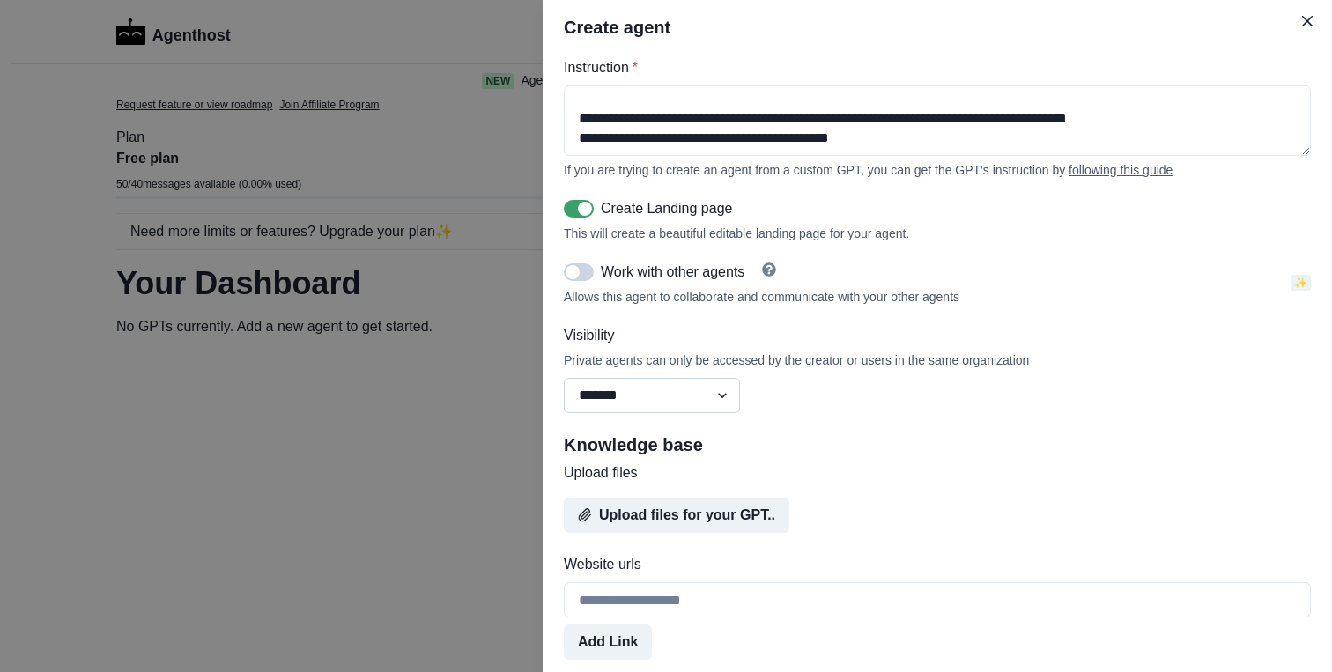
click at [713, 400] on select "******* ******** ******" at bounding box center [652, 395] width 176 height 35
click at [564, 381] on select "******* ******** ******" at bounding box center [652, 395] width 176 height 35
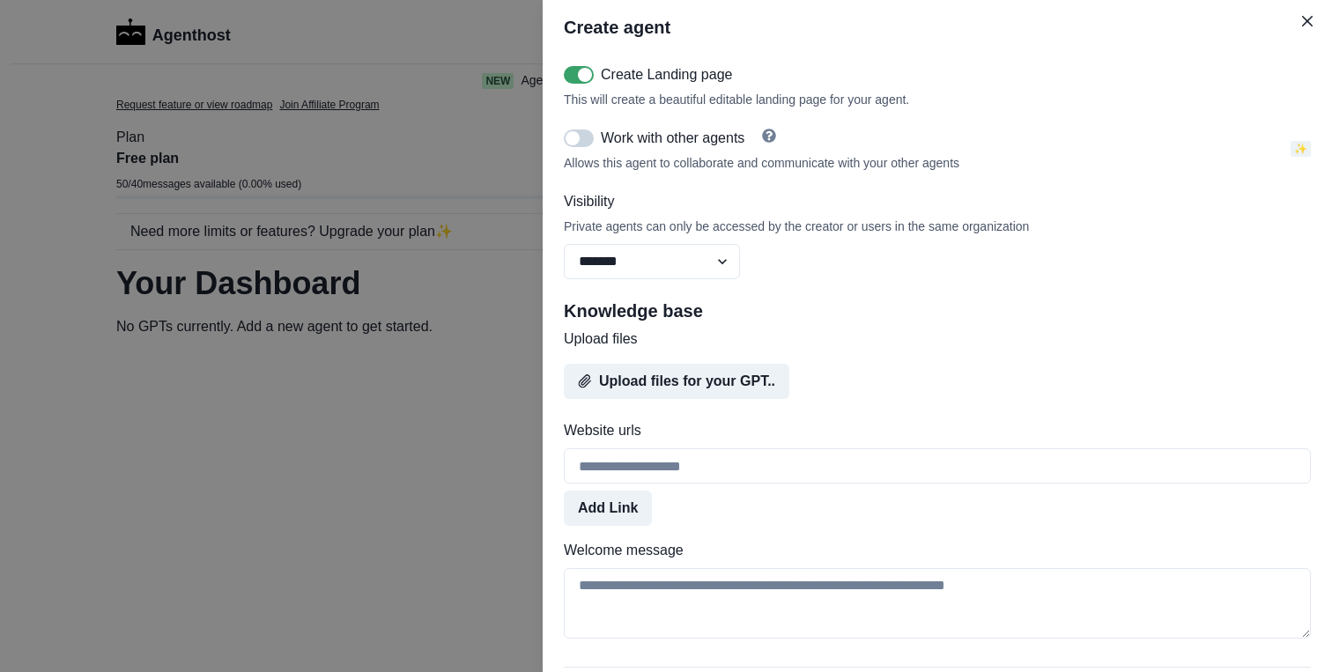
scroll to position [676, 0]
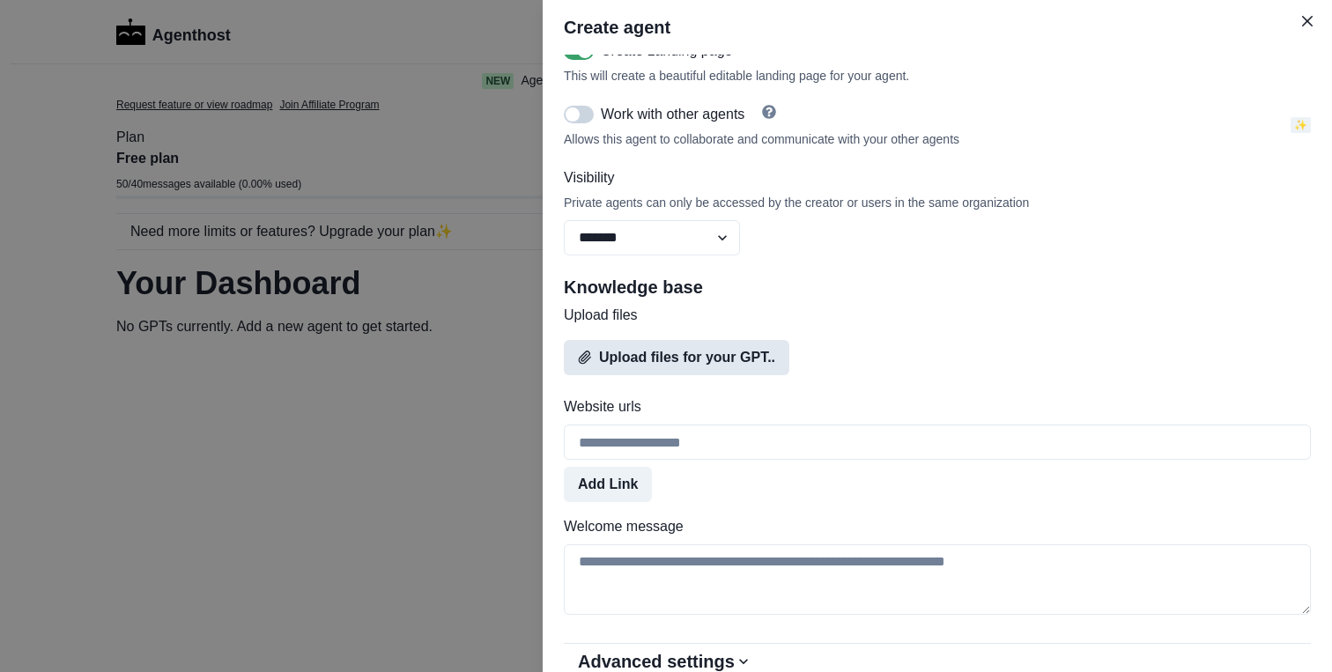
click at [711, 368] on button "Upload files for your GPT.." at bounding box center [676, 357] width 225 height 35
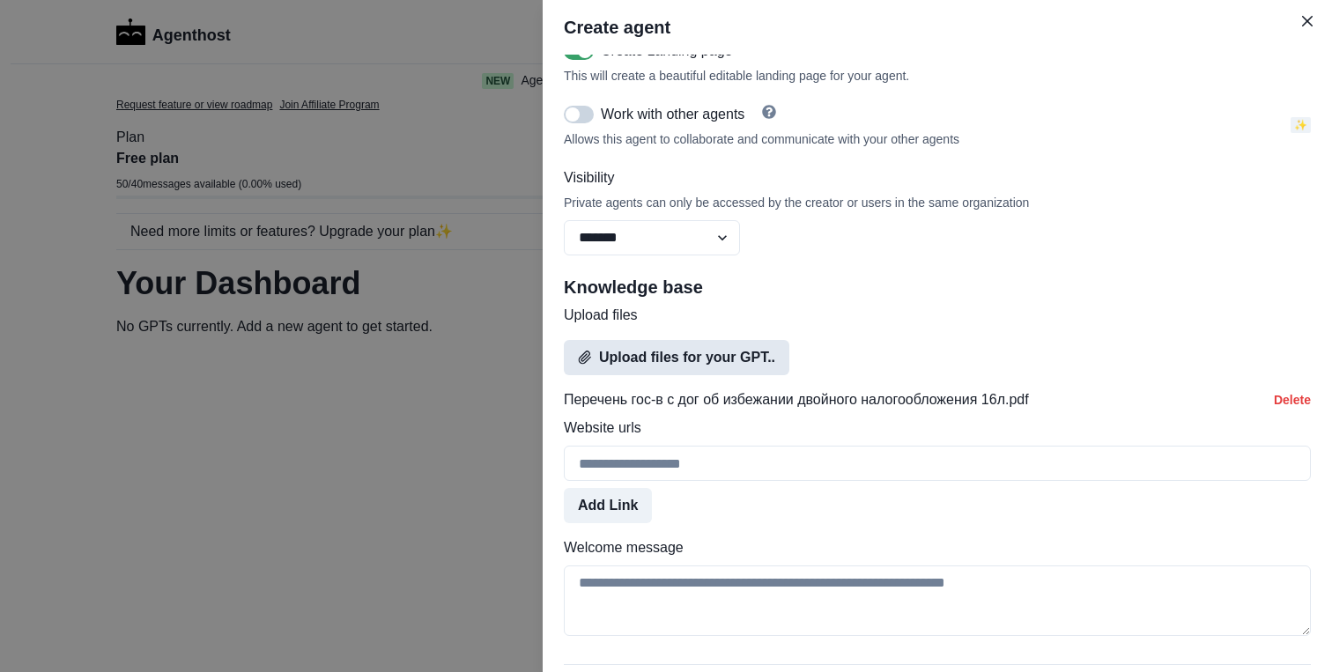
click at [699, 365] on button "Upload files for your GPT.." at bounding box center [676, 357] width 225 height 35
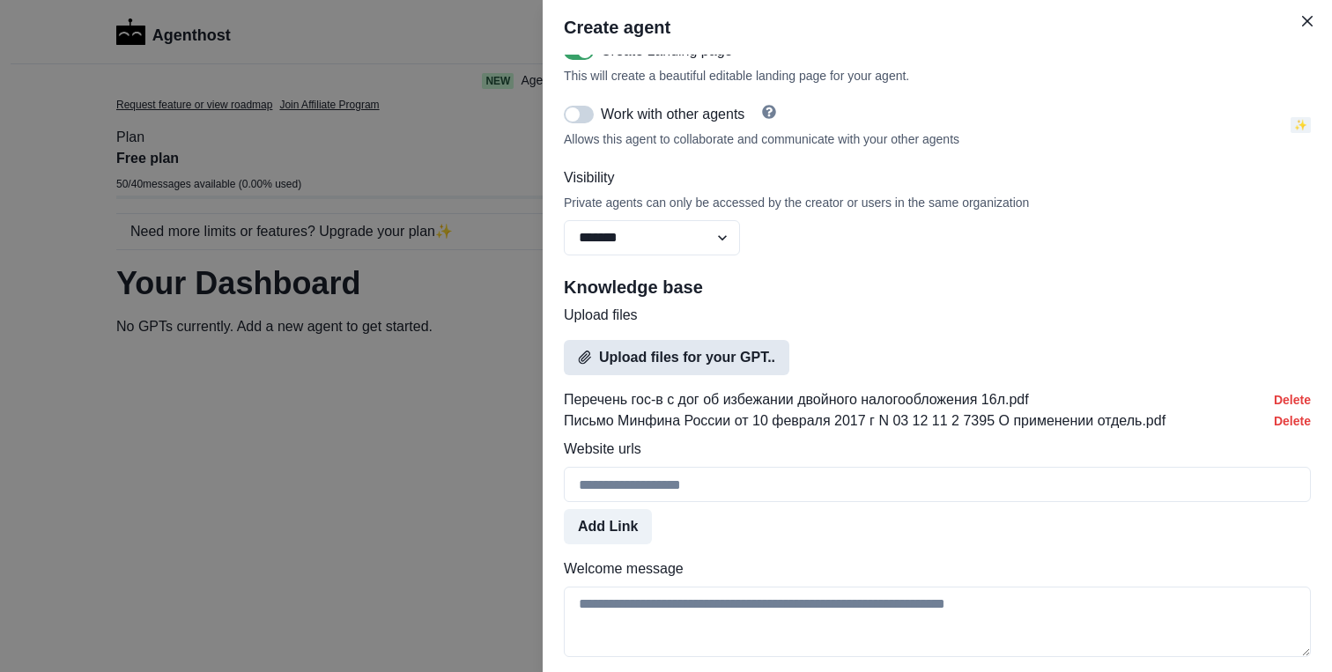
click at [682, 359] on button "Upload files for your GPT.." at bounding box center [676, 357] width 225 height 35
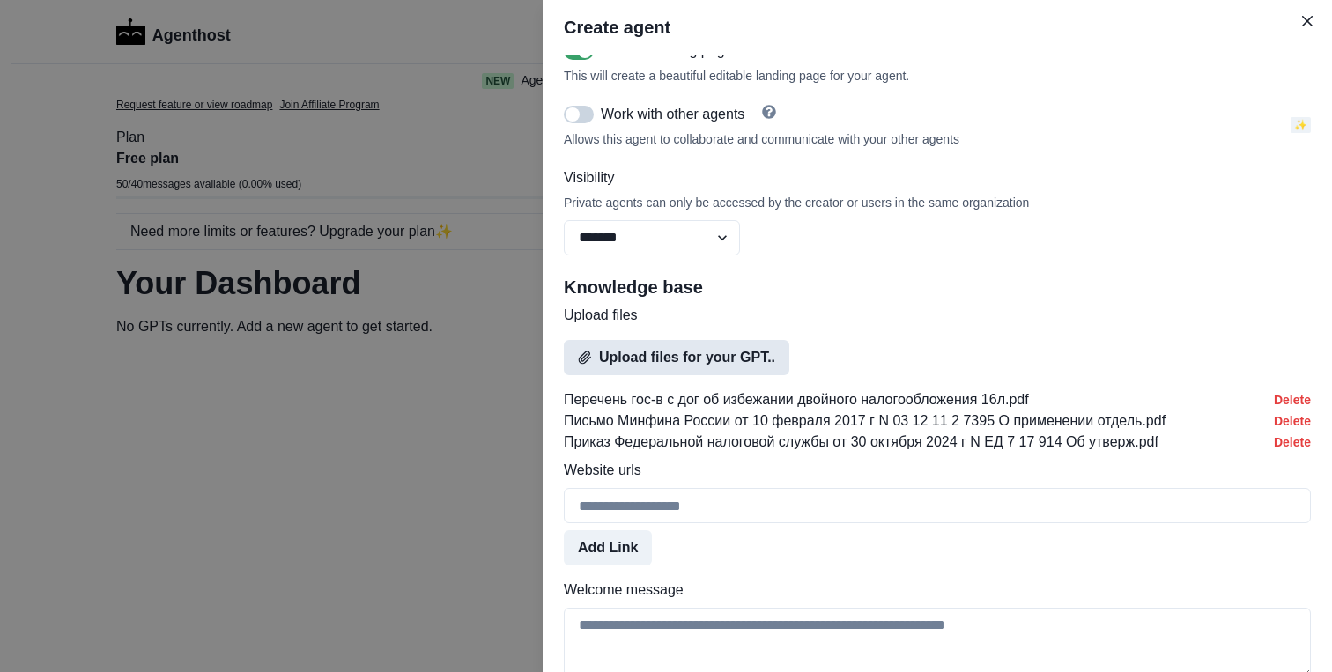
click at [693, 358] on button "Upload files for your GPT.." at bounding box center [676, 357] width 225 height 35
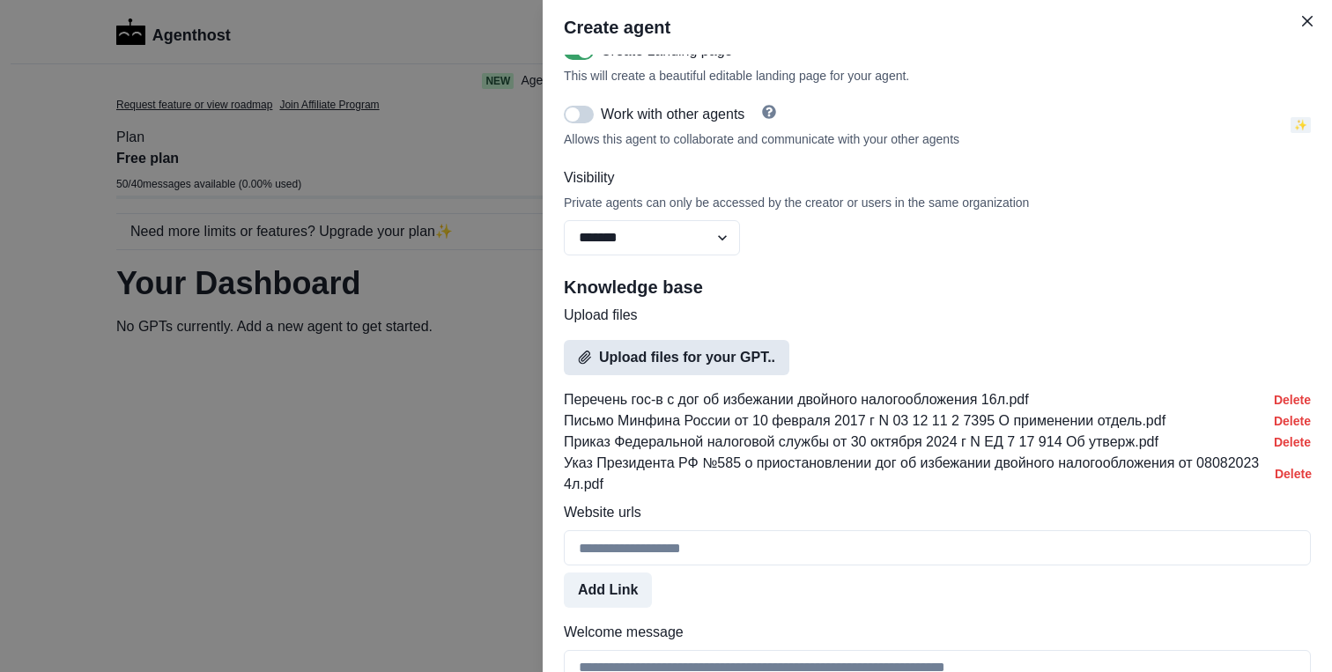
click at [702, 361] on button "Upload files for your GPT.." at bounding box center [676, 357] width 225 height 35
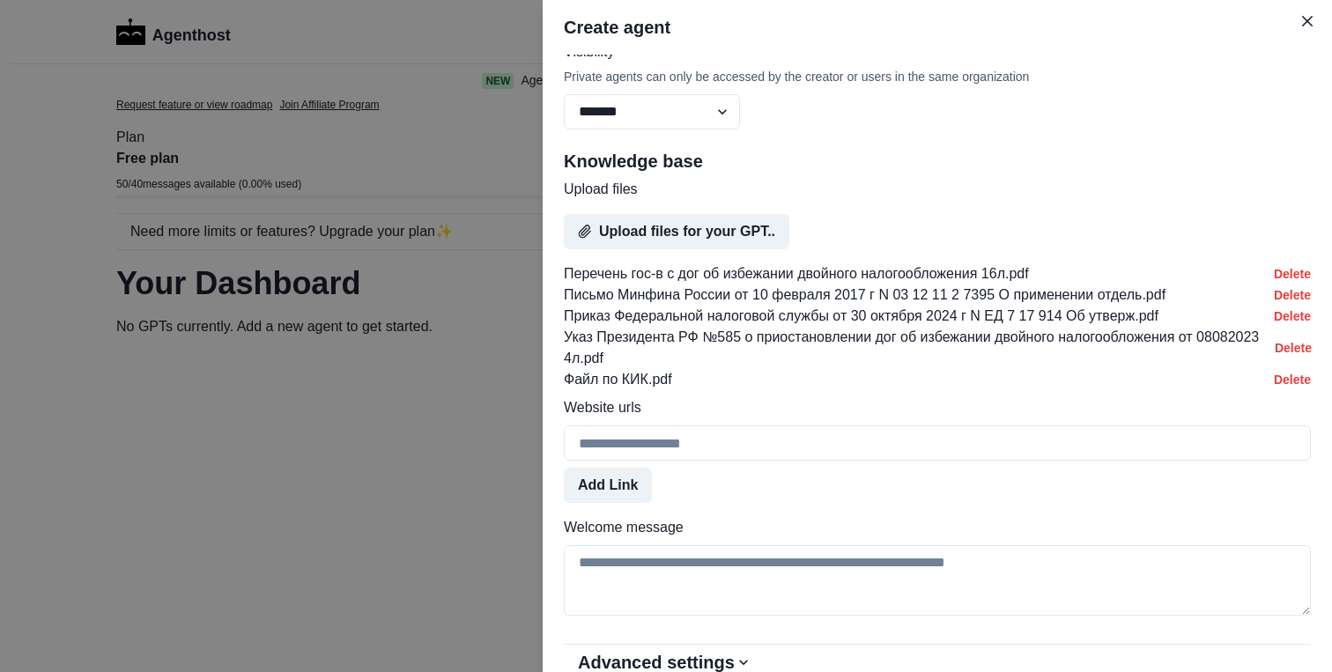
scroll to position [871, 0]
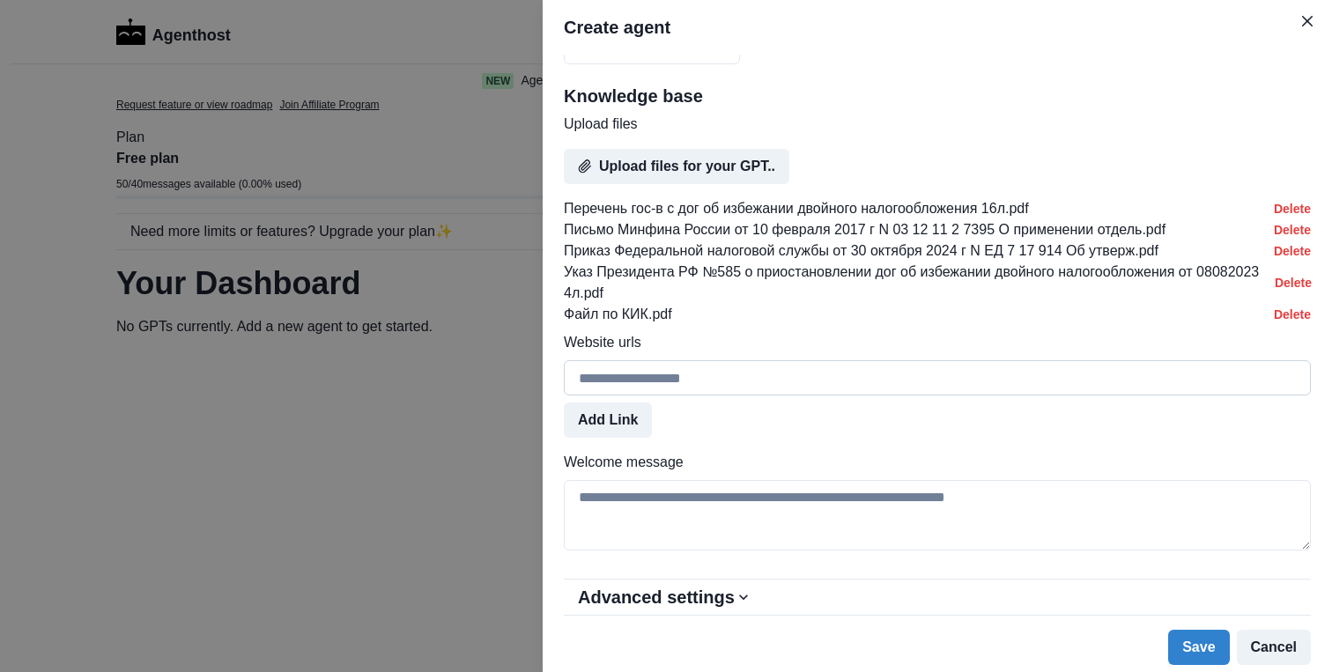
click at [710, 382] on input "Website urls" at bounding box center [937, 377] width 747 height 35
paste input "**********"
type input "**********"
click at [632, 498] on textarea "Welcome message" at bounding box center [937, 515] width 747 height 70
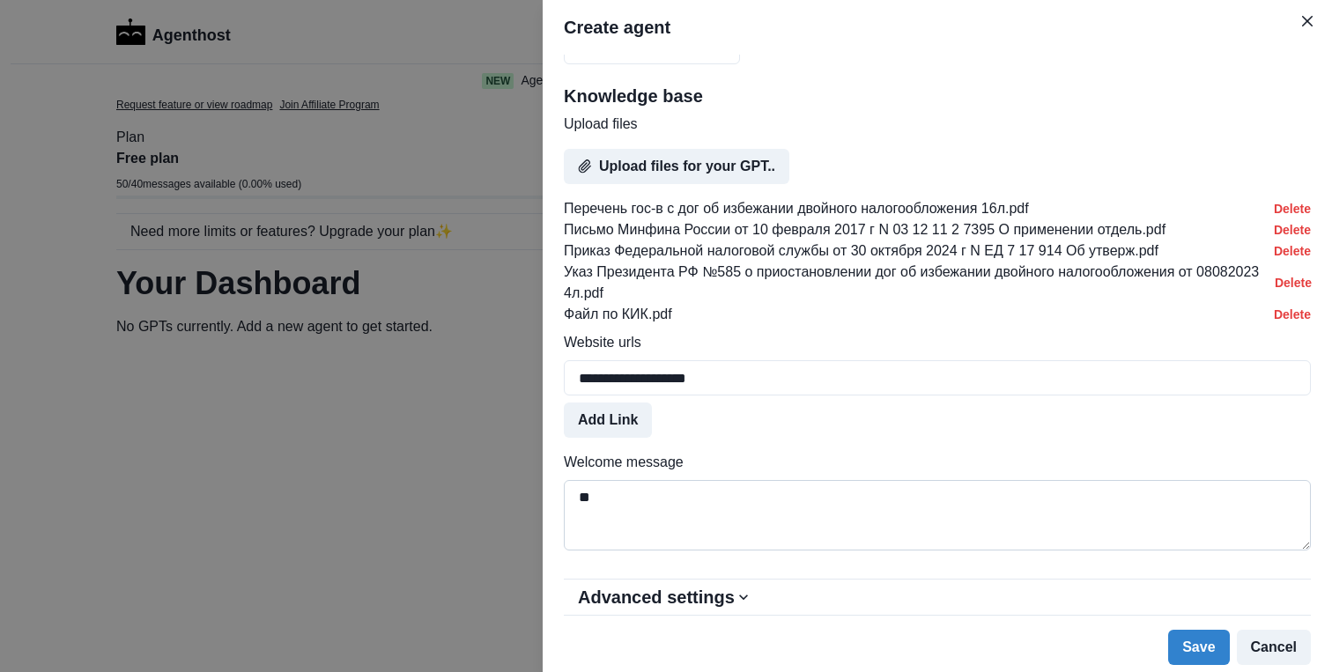
type textarea "*"
type textarea "**********"
click at [1207, 652] on button "Save" at bounding box center [1198, 647] width 61 height 35
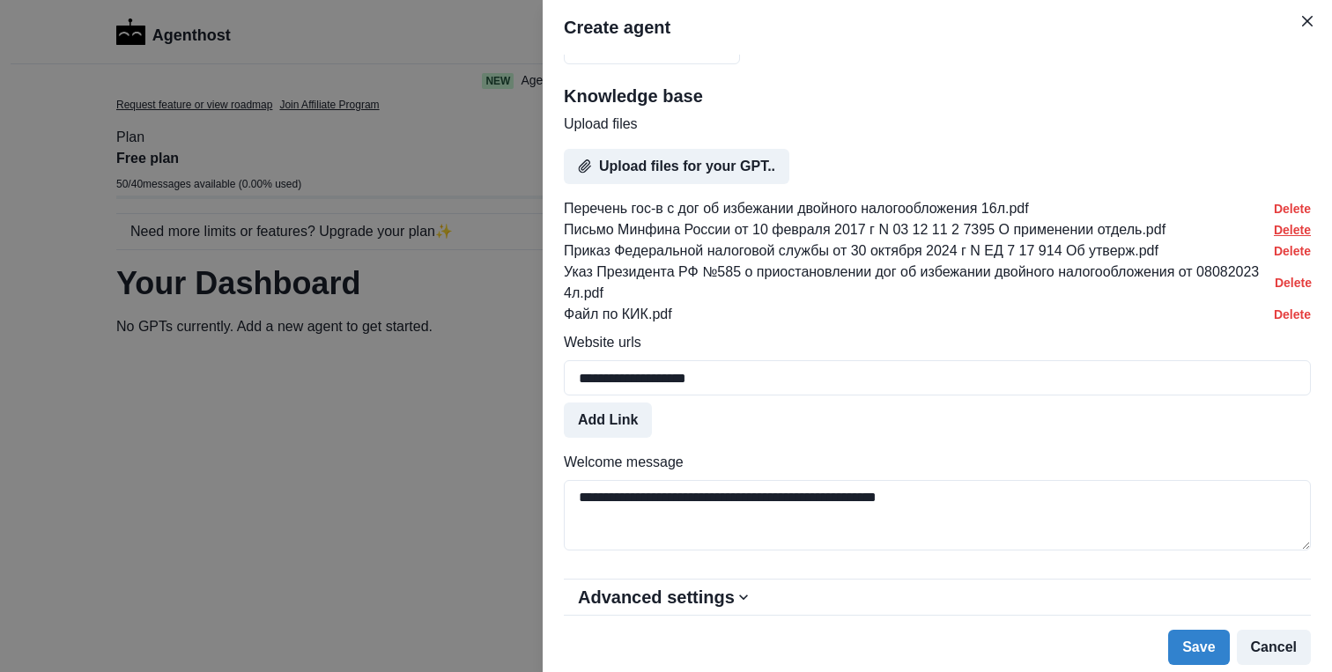
click at [1288, 233] on button "Delete" at bounding box center [1292, 230] width 37 height 14
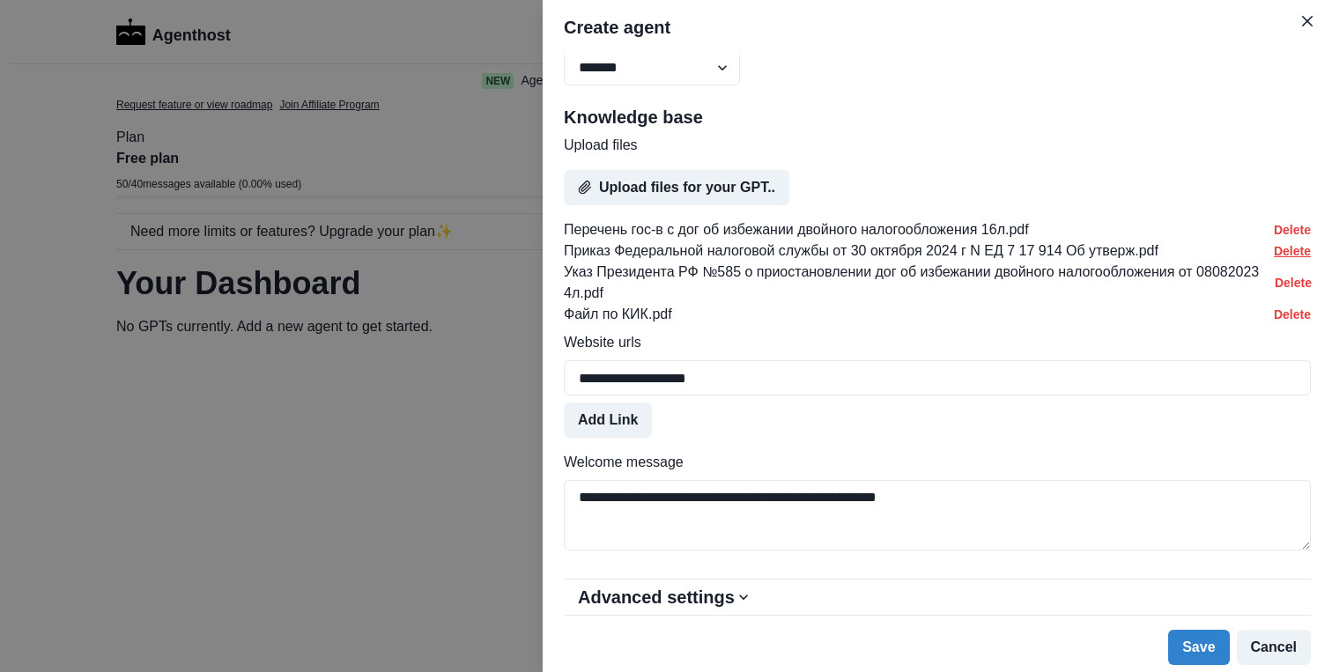
scroll to position [850, 0]
click at [1290, 251] on button "Delete" at bounding box center [1292, 251] width 37 height 14
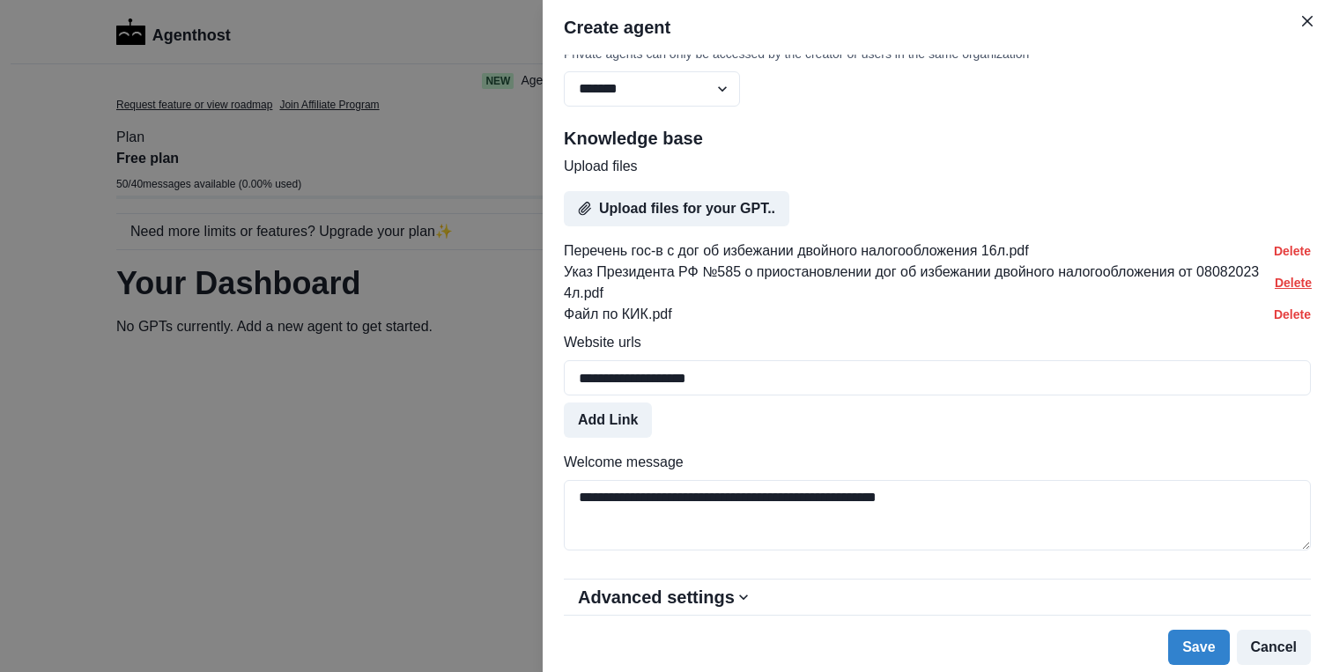
click at [1294, 283] on button "Delete" at bounding box center [1292, 283] width 35 height 14
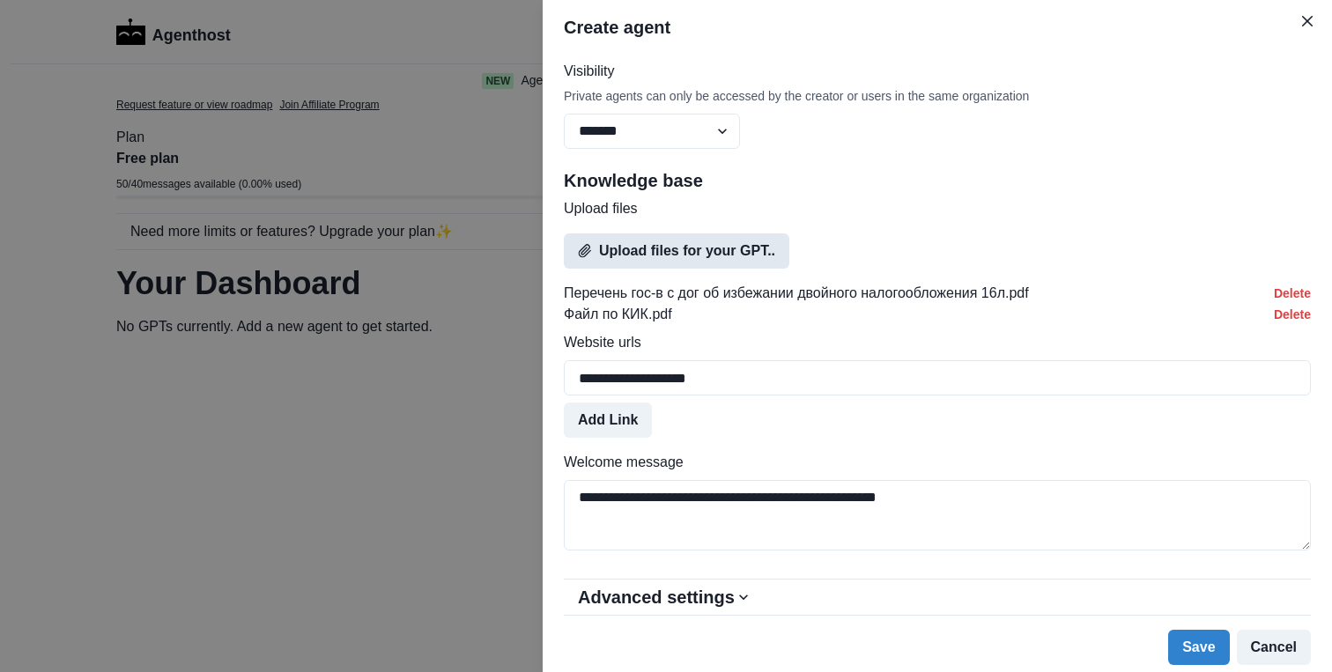
click at [657, 244] on button "Upload files for your GPT.." at bounding box center [676, 250] width 225 height 35
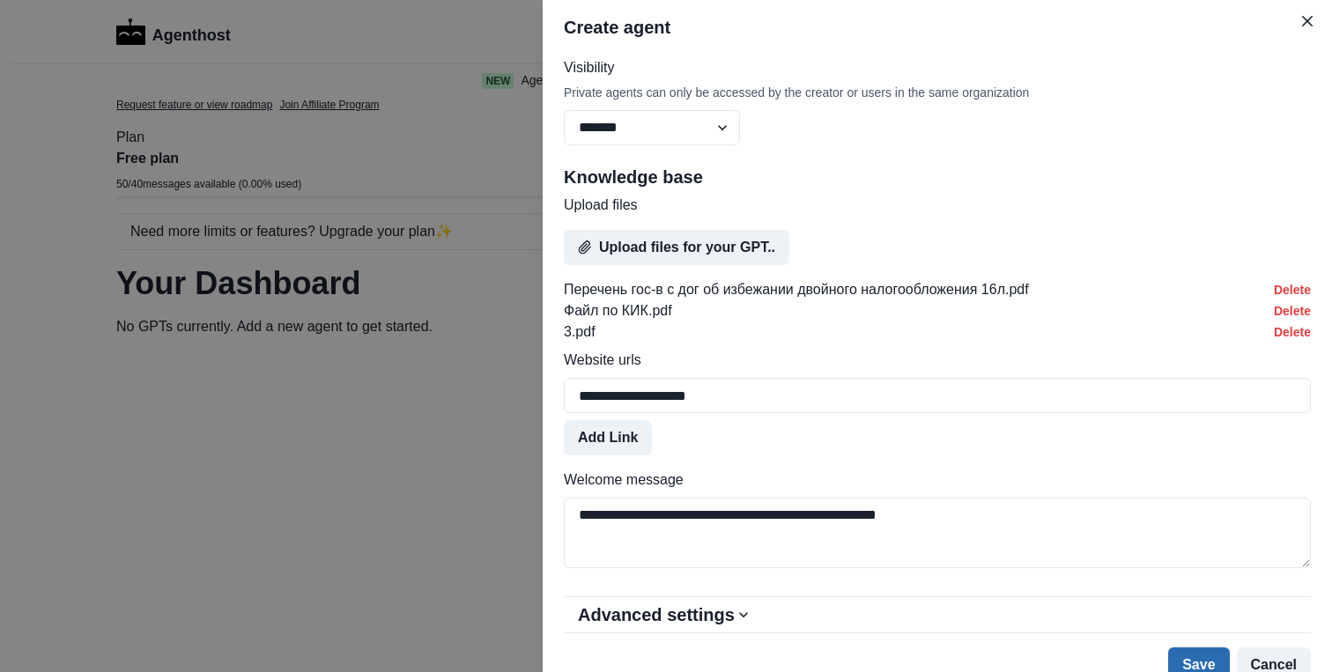
click at [1204, 658] on button "Save" at bounding box center [1198, 664] width 61 height 35
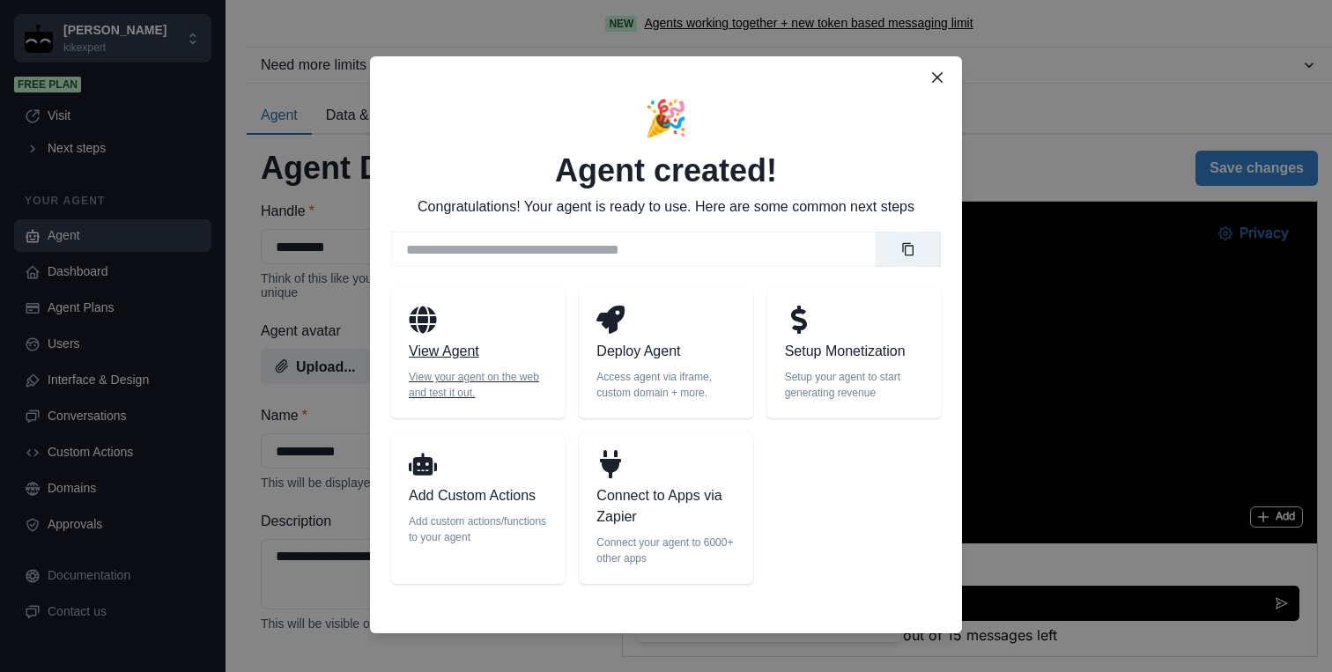
click at [499, 349] on p "View Agent" at bounding box center [478, 351] width 138 height 21
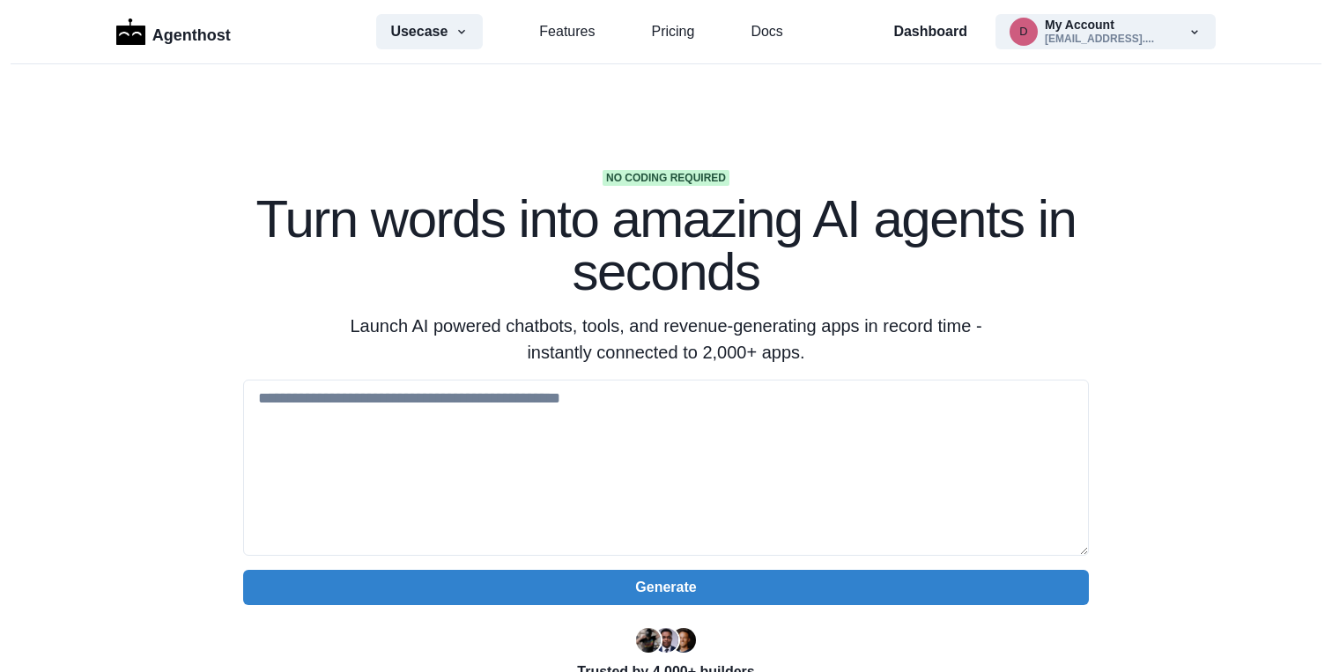
click at [420, 406] on textarea at bounding box center [666, 468] width 846 height 176
type textarea "*"
click at [352, 399] on textarea at bounding box center [666, 468] width 846 height 176
paste textarea "**********"
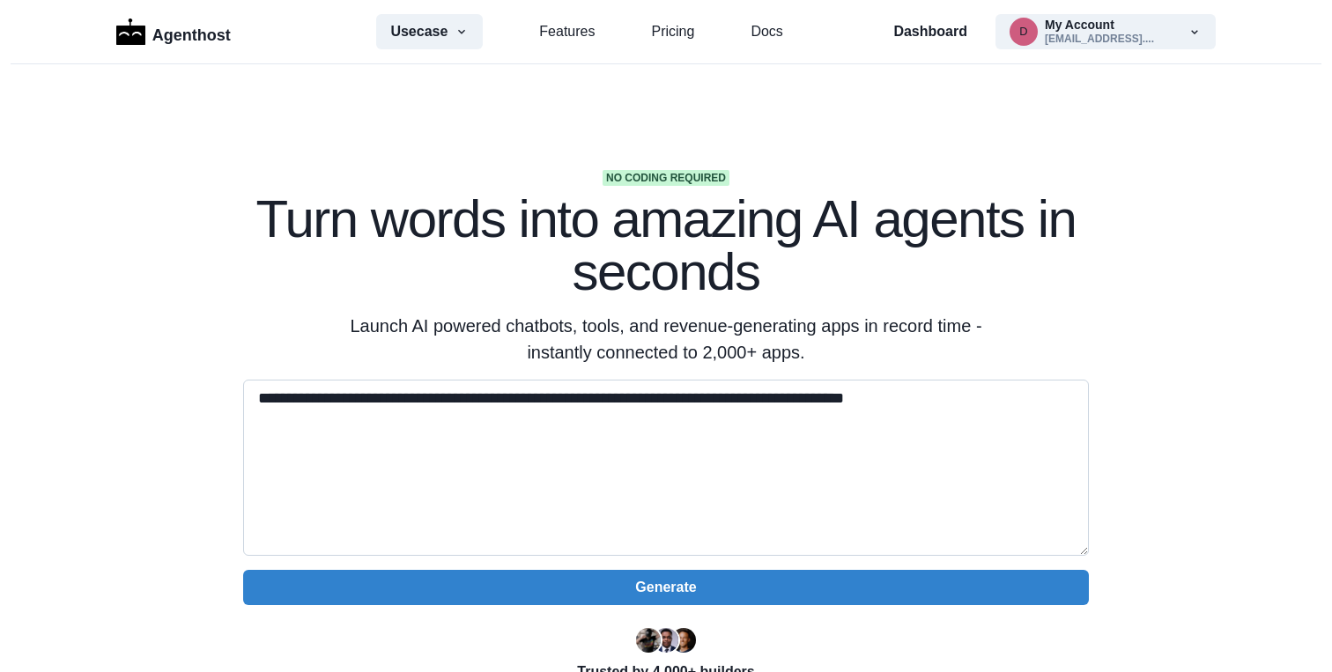
drag, startPoint x: 334, startPoint y: 430, endPoint x: 251, endPoint y: 383, distance: 95.1
click at [252, 383] on textarea "**********" at bounding box center [666, 468] width 846 height 176
type textarea "**********"
click at [1193, 225] on section "**********" at bounding box center [666, 555] width 1332 height 982
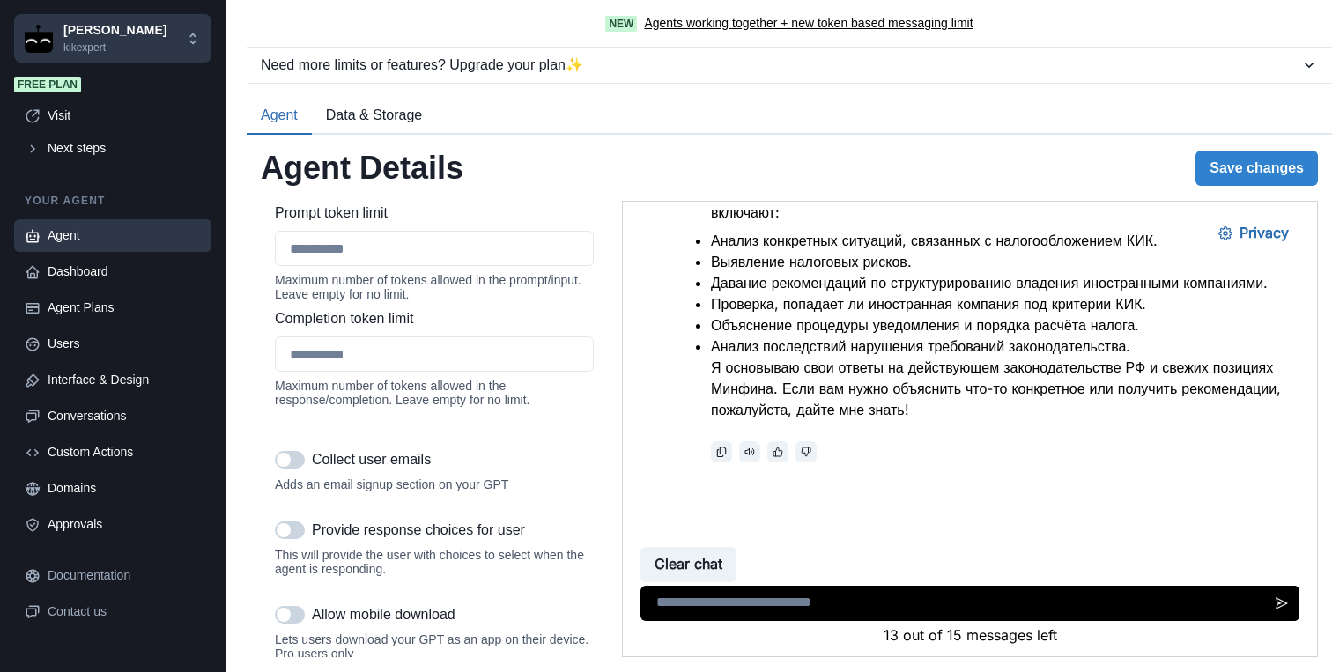
scroll to position [2177, 0]
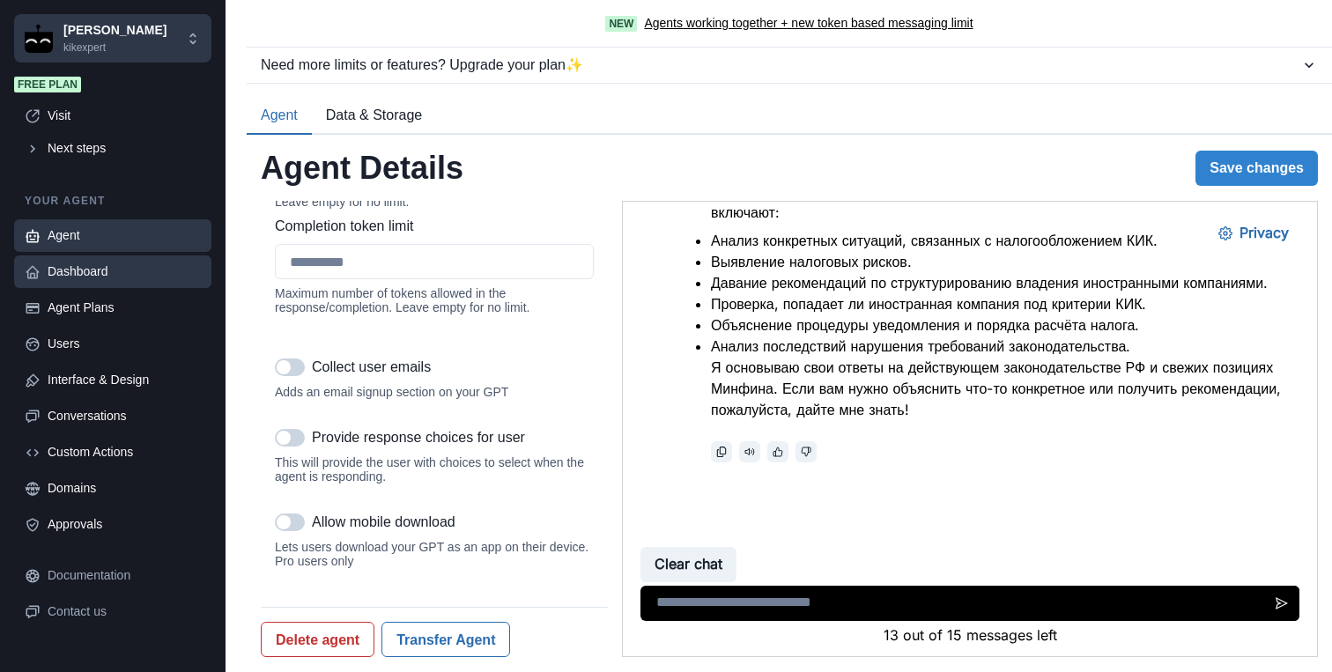
click at [108, 270] on div "Dashboard" at bounding box center [124, 271] width 153 height 18
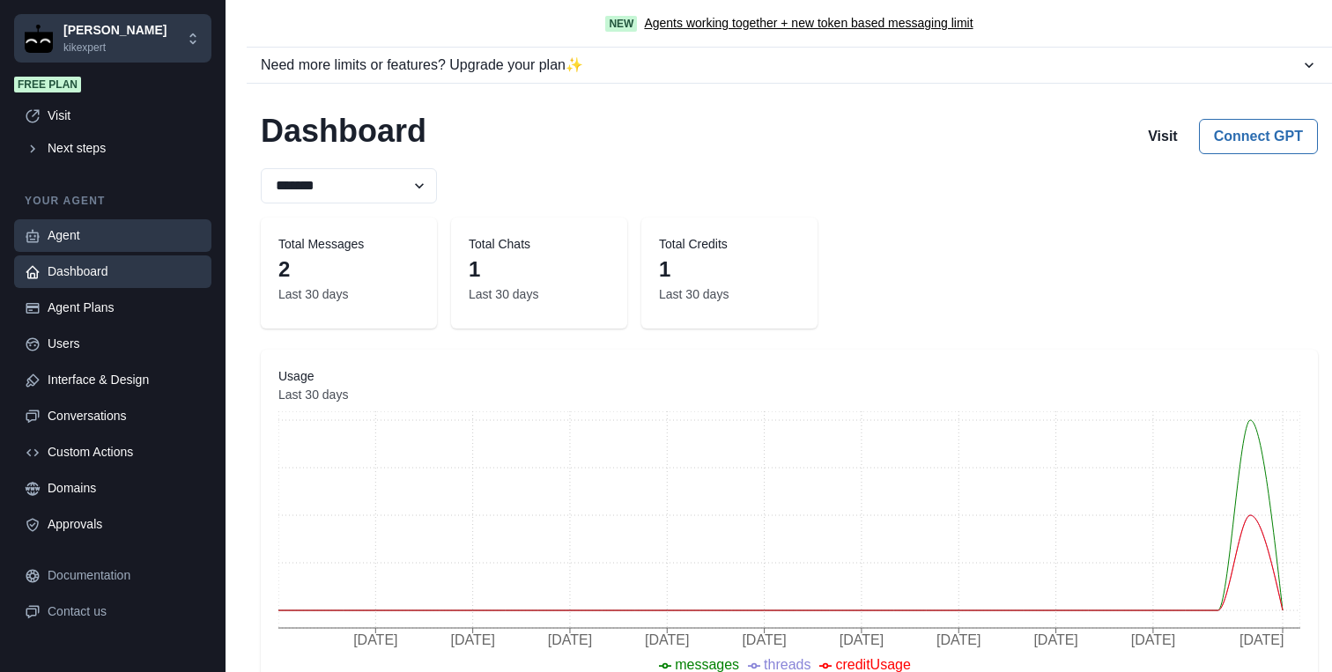
click at [109, 242] on div "Agent" at bounding box center [124, 235] width 153 height 18
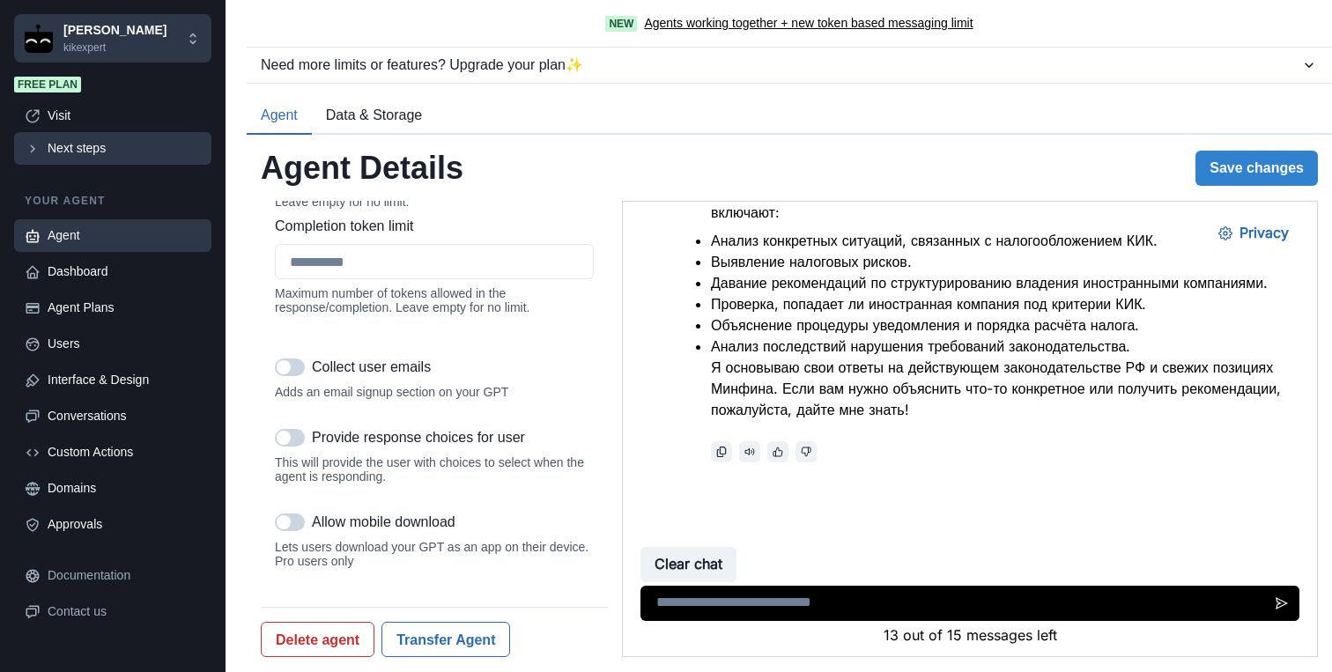
click at [34, 151] on icon at bounding box center [33, 149] width 16 height 16
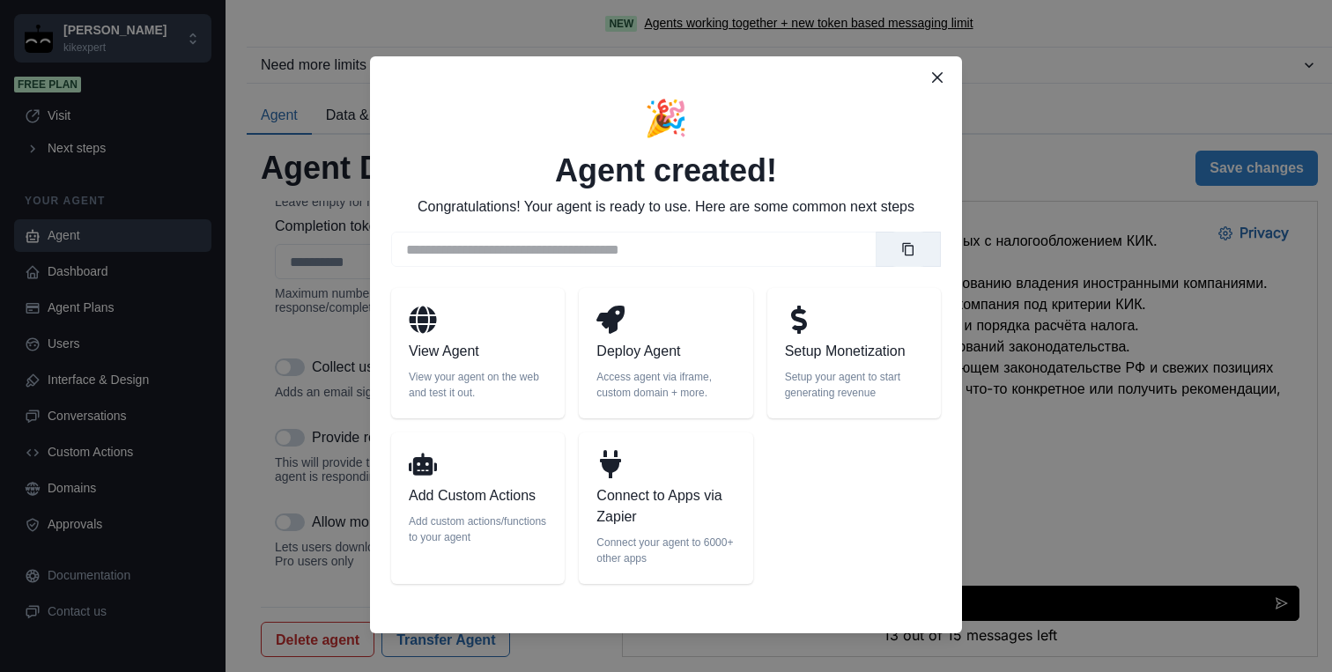
click at [639, 323] on div at bounding box center [665, 323] width 138 height 35
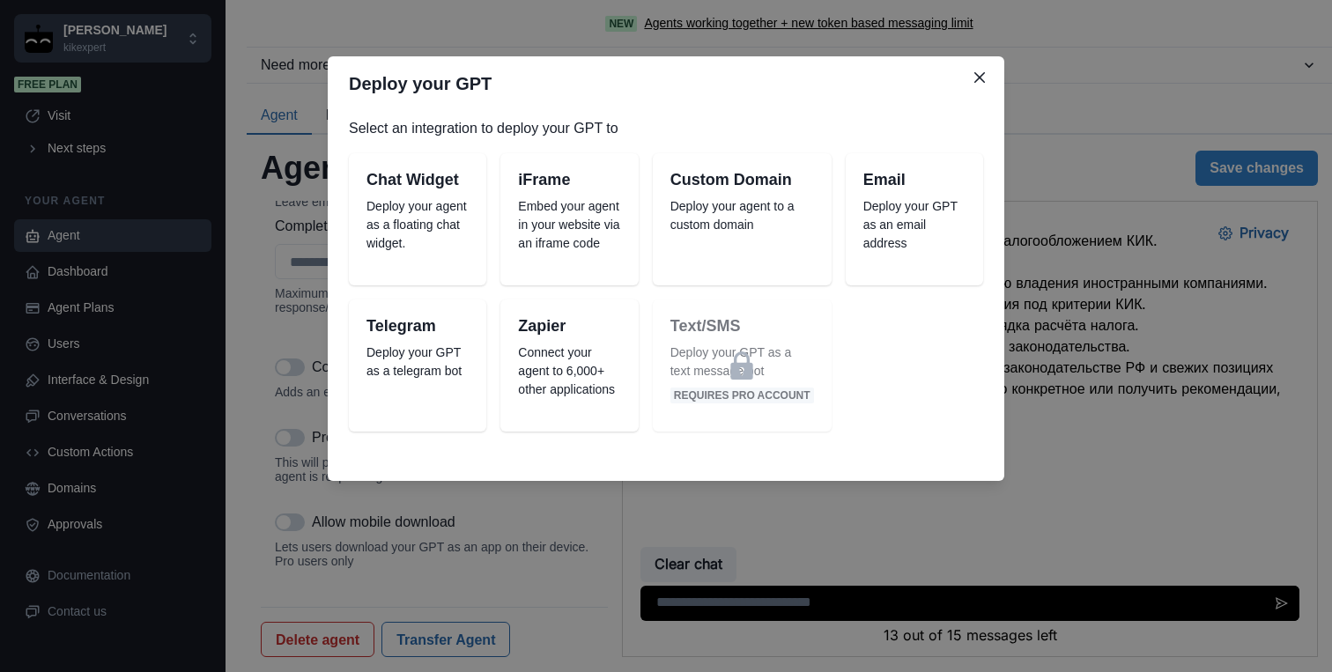
click at [425, 355] on p "Deploy your GPT as a telegram bot" at bounding box center [417, 362] width 102 height 37
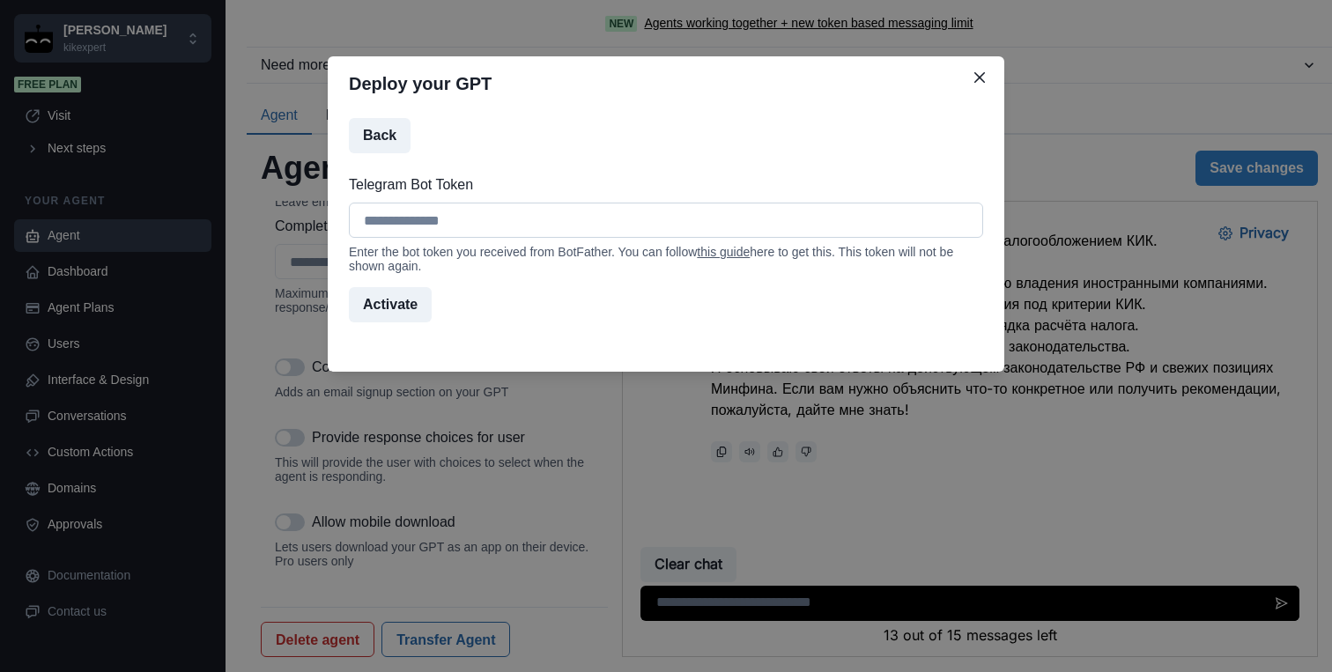
click at [389, 218] on input "Telegram Bot Token" at bounding box center [666, 220] width 634 height 35
paste input "**********"
type input "**********"
click at [413, 310] on button "Activate" at bounding box center [390, 304] width 83 height 35
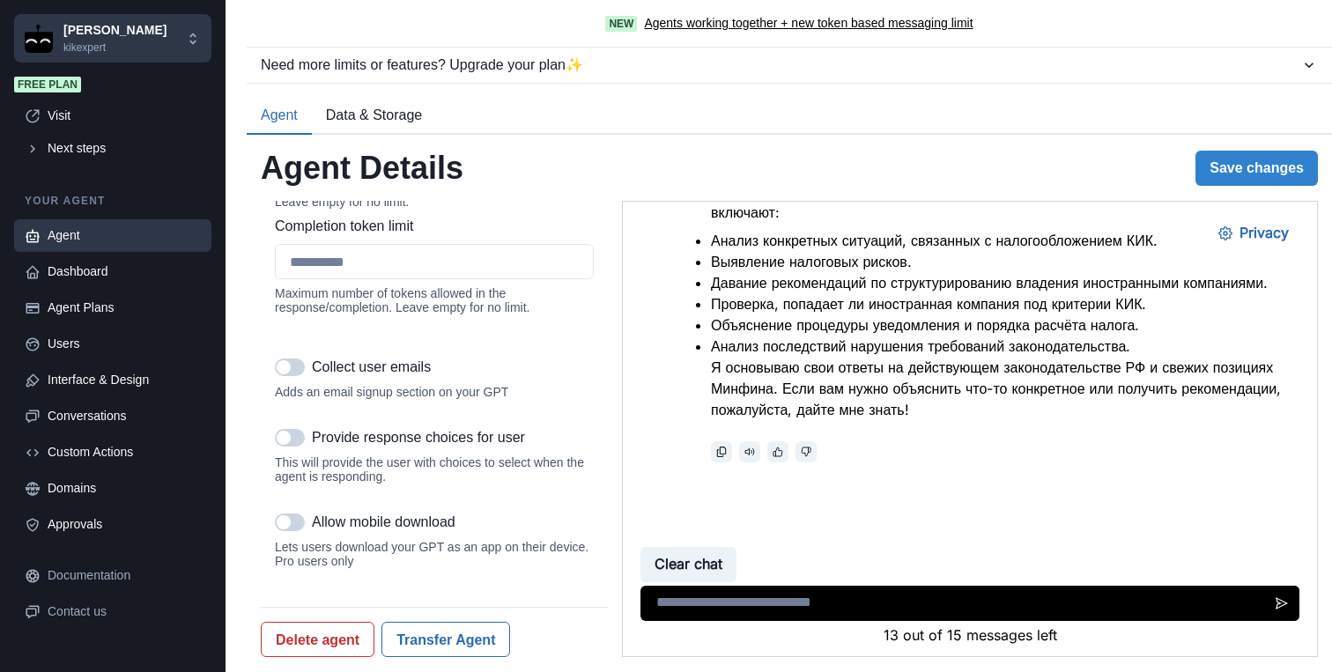
click at [68, 240] on div "Agent" at bounding box center [124, 235] width 153 height 18
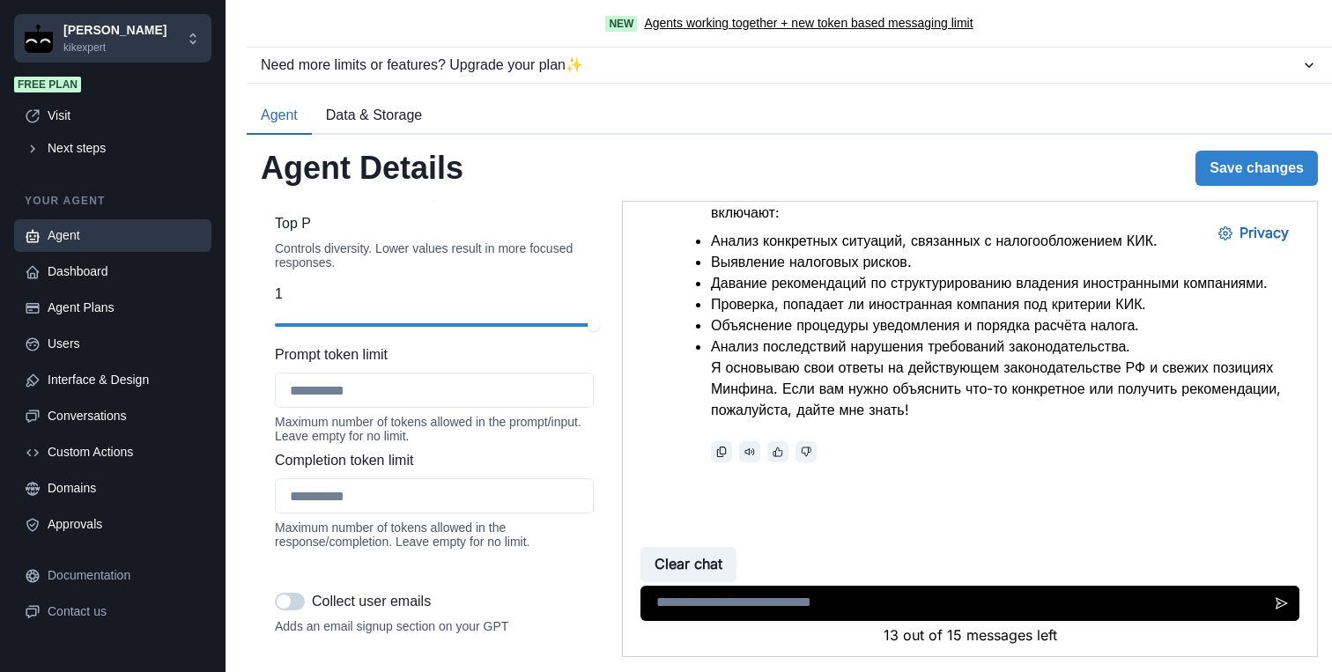
scroll to position [2177, 0]
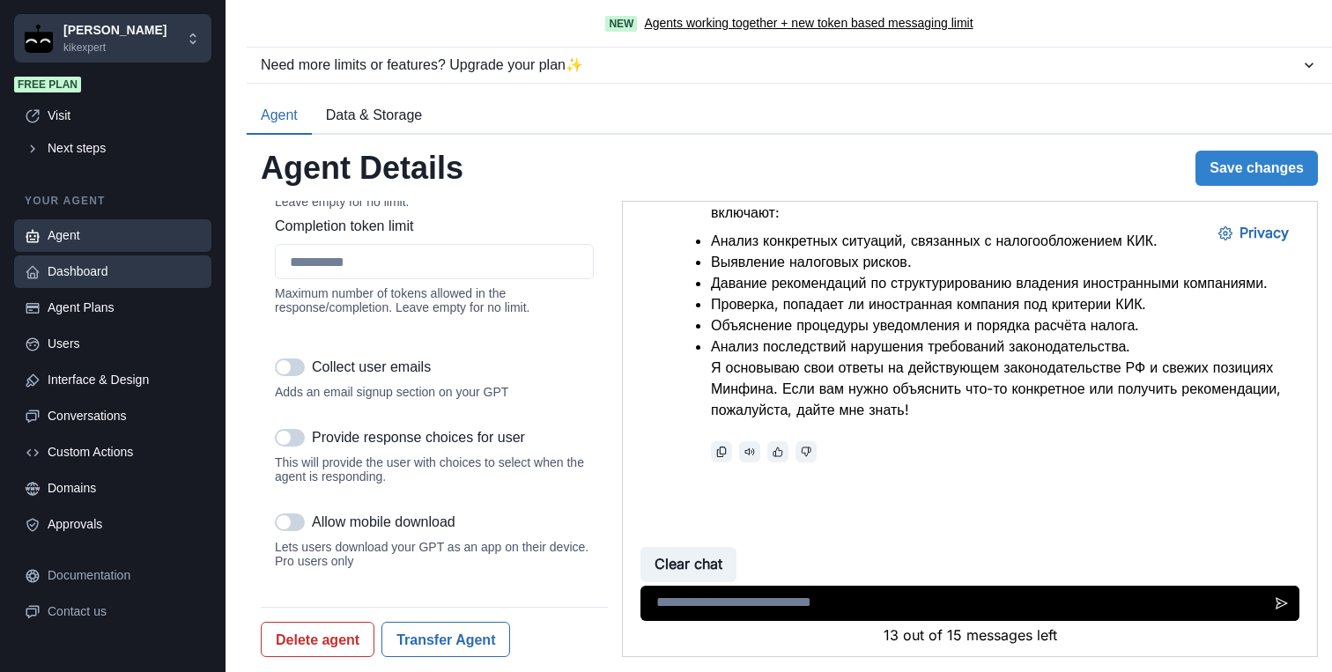
click at [78, 285] on link "Dashboard" at bounding box center [112, 271] width 197 height 33
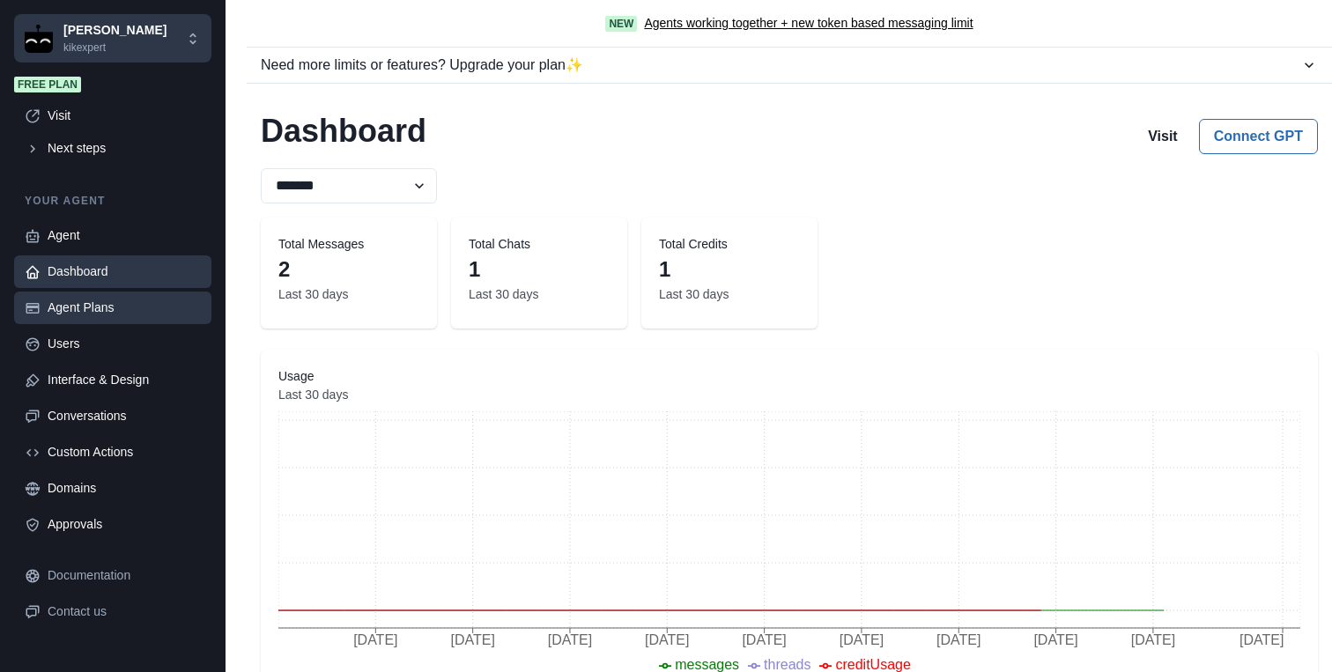
click at [85, 316] on div "Agent Plans" at bounding box center [124, 308] width 153 height 18
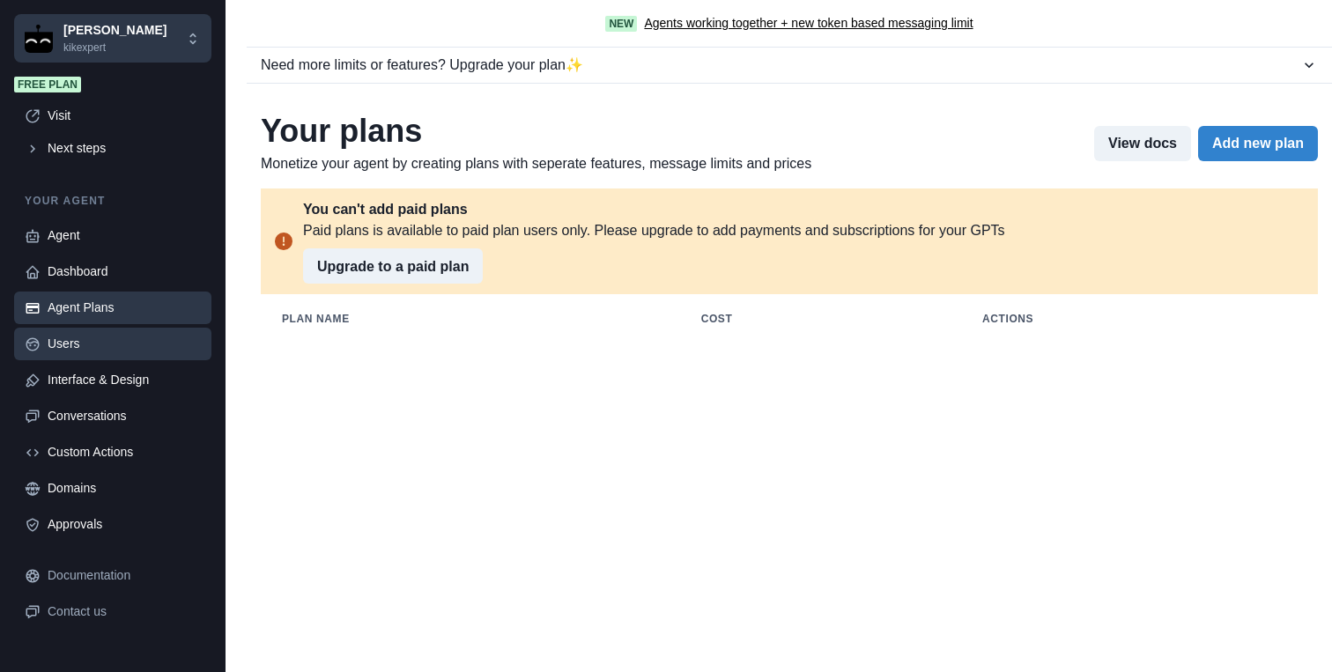
click at [89, 349] on div "Users" at bounding box center [124, 344] width 153 height 18
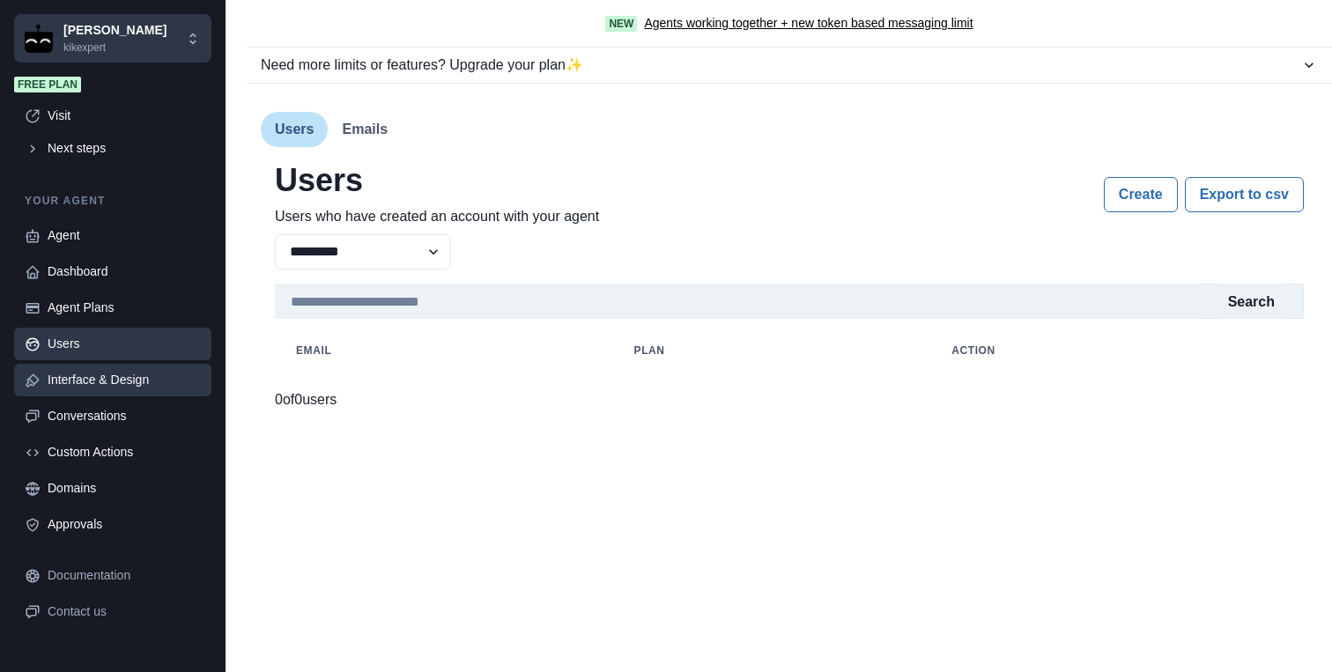
click at [97, 373] on div "Interface & Design" at bounding box center [124, 380] width 153 height 18
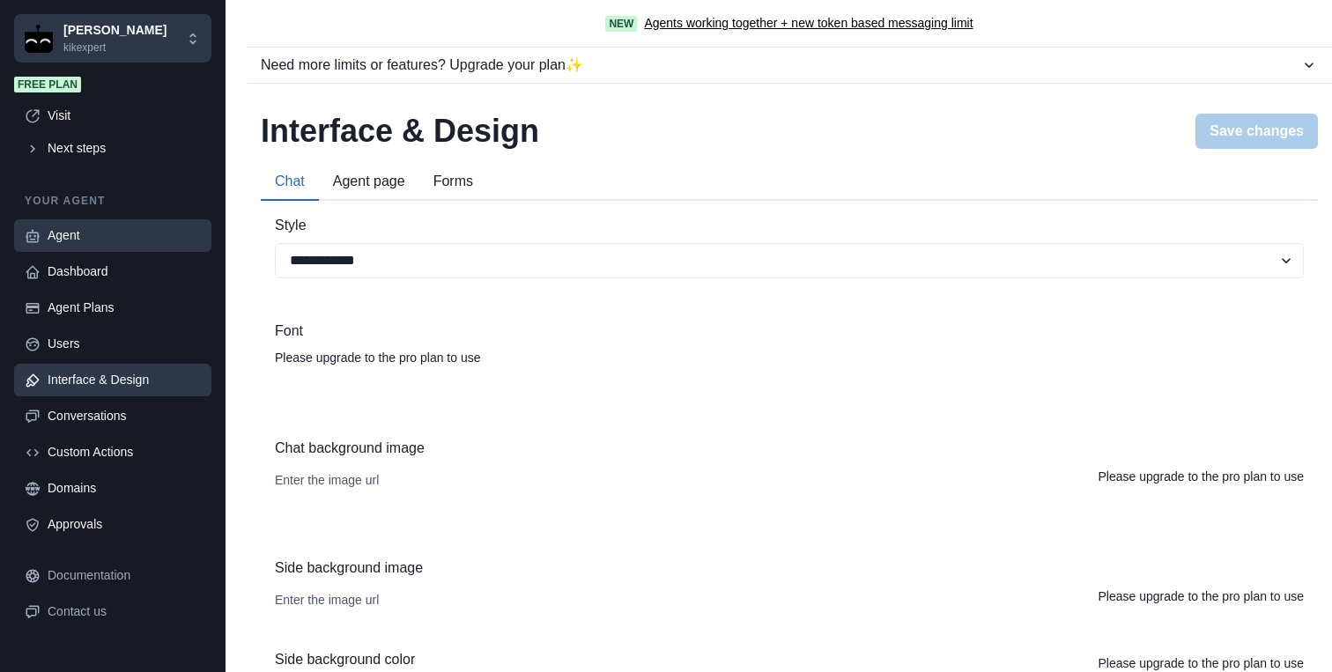
click at [98, 233] on div "Agent" at bounding box center [124, 235] width 153 height 18
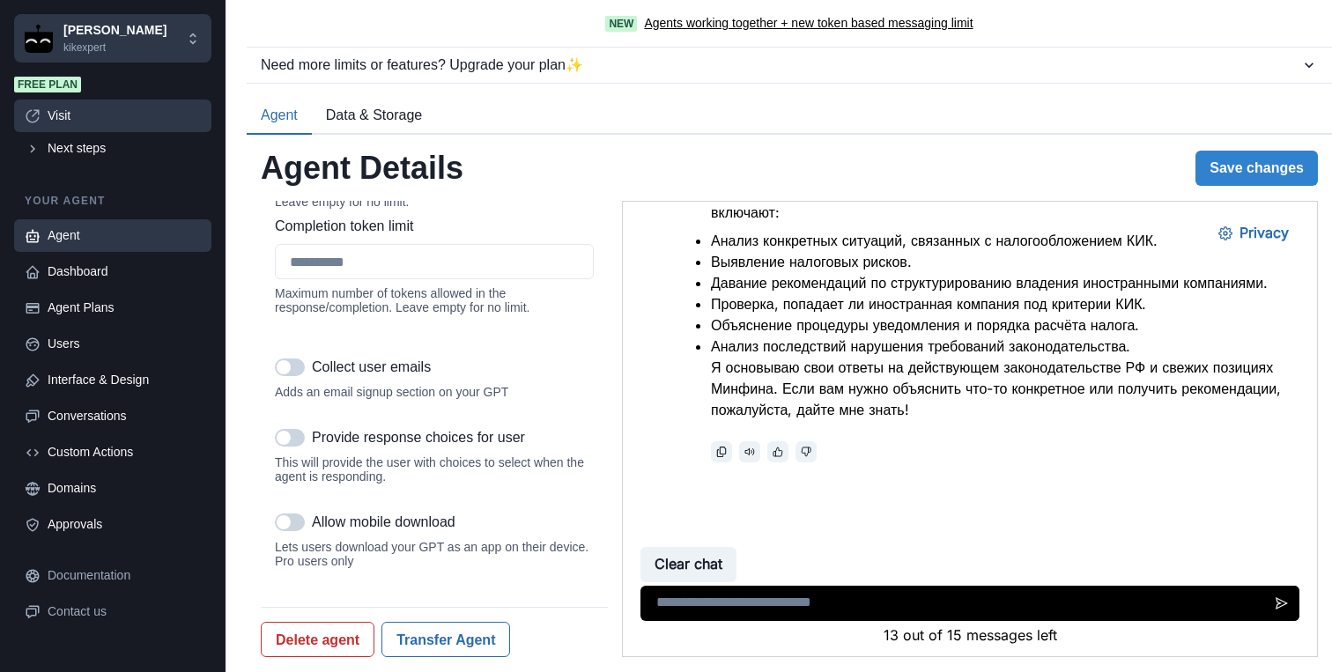
click at [85, 117] on div "Visit" at bounding box center [124, 116] width 153 height 18
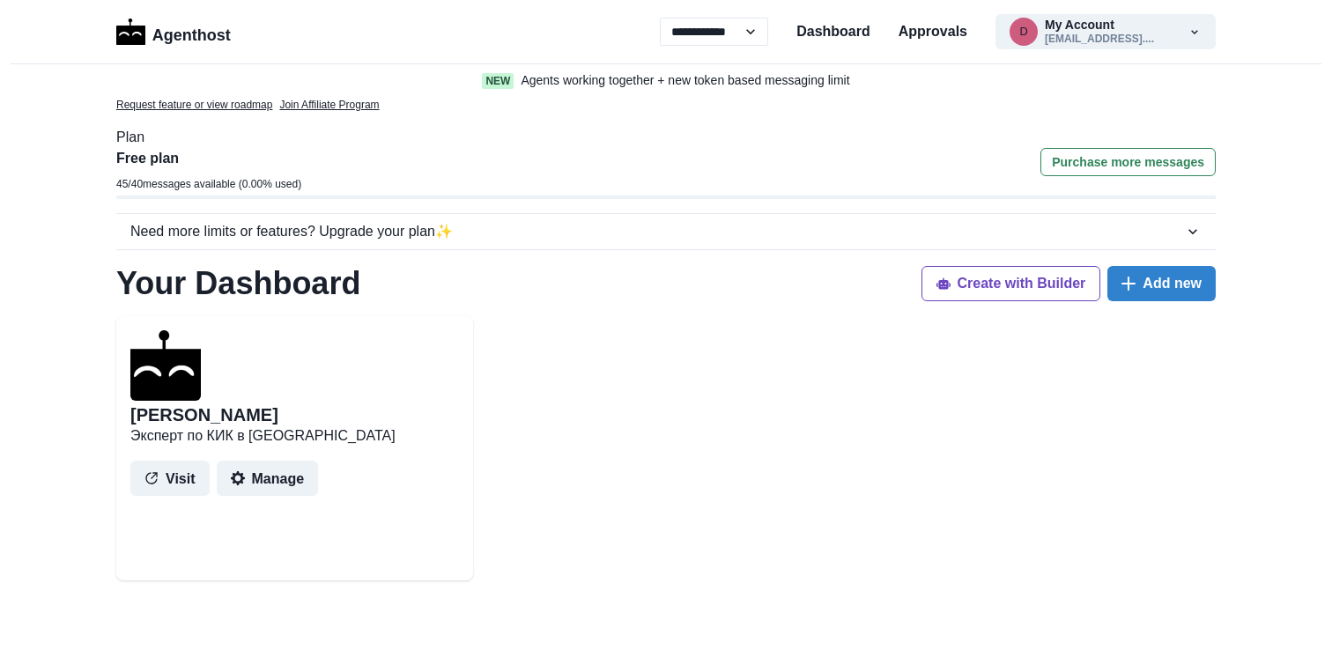
click at [254, 477] on button "Manage" at bounding box center [268, 478] width 102 height 35
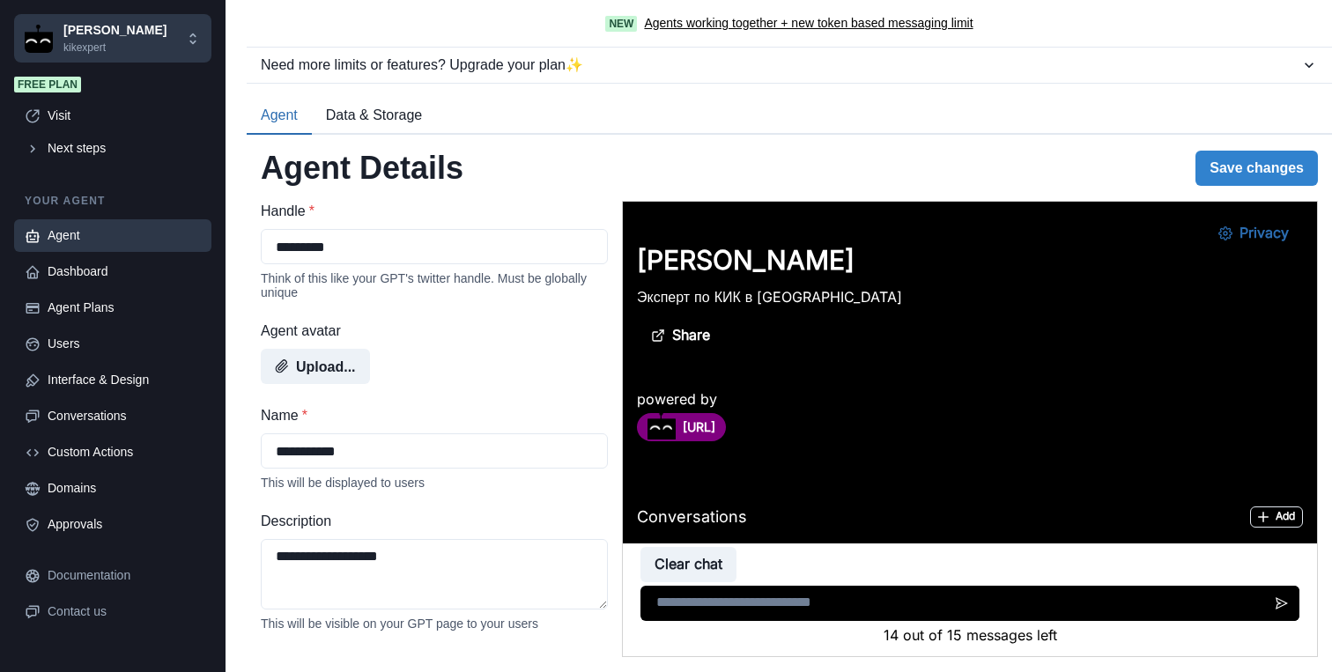
type textarea "**********"
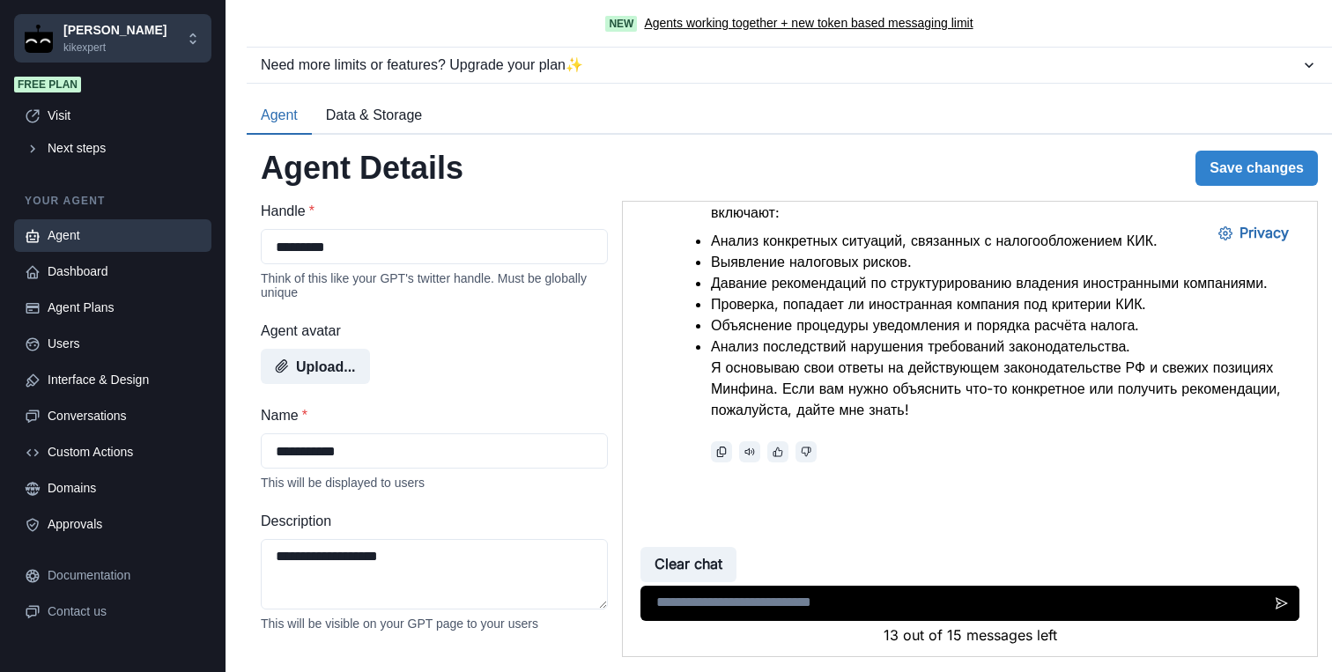
click at [63, 242] on div "Agent" at bounding box center [124, 235] width 153 height 18
click at [88, 292] on link "Agent Plans" at bounding box center [112, 308] width 197 height 33
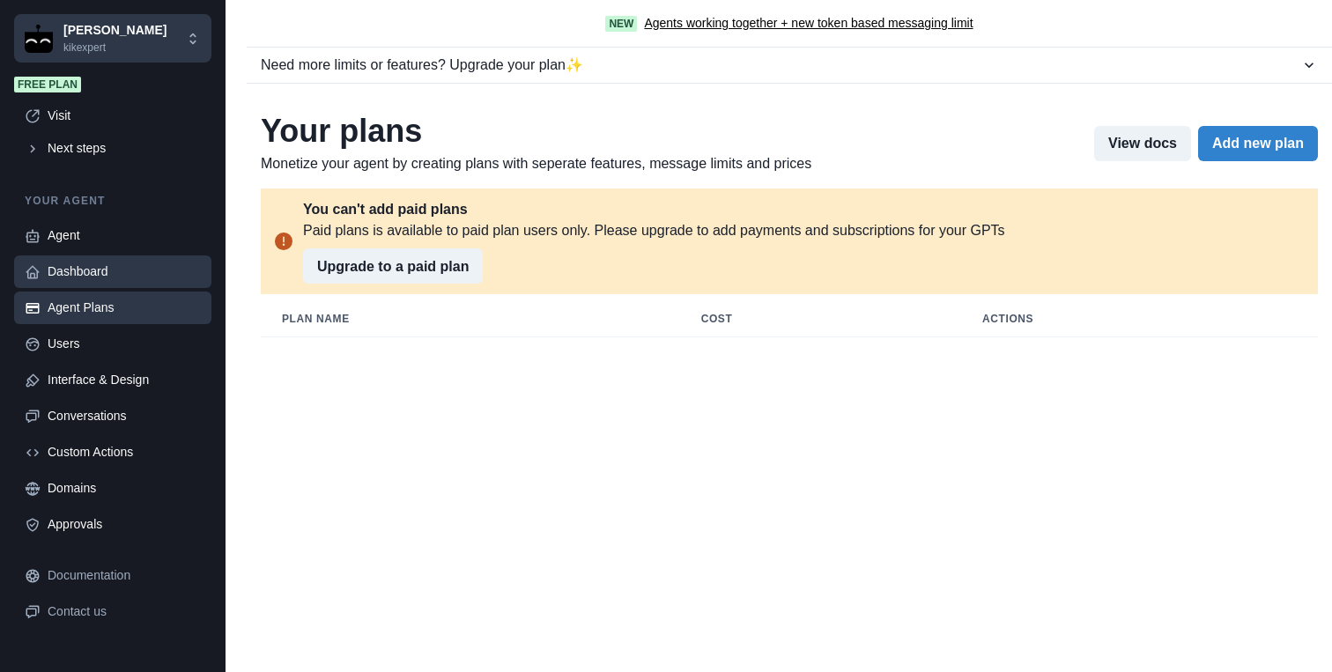
click at [86, 275] on div "Dashboard" at bounding box center [124, 271] width 153 height 18
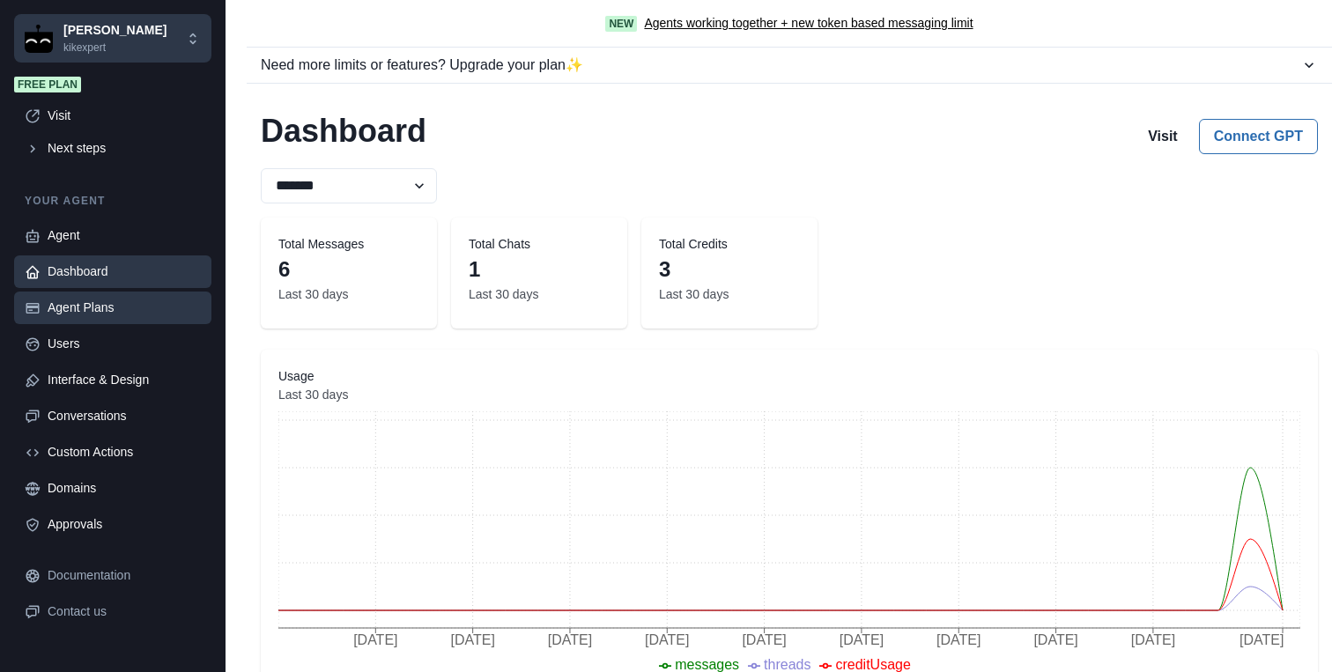
click at [93, 314] on div "Agent Plans" at bounding box center [124, 308] width 153 height 18
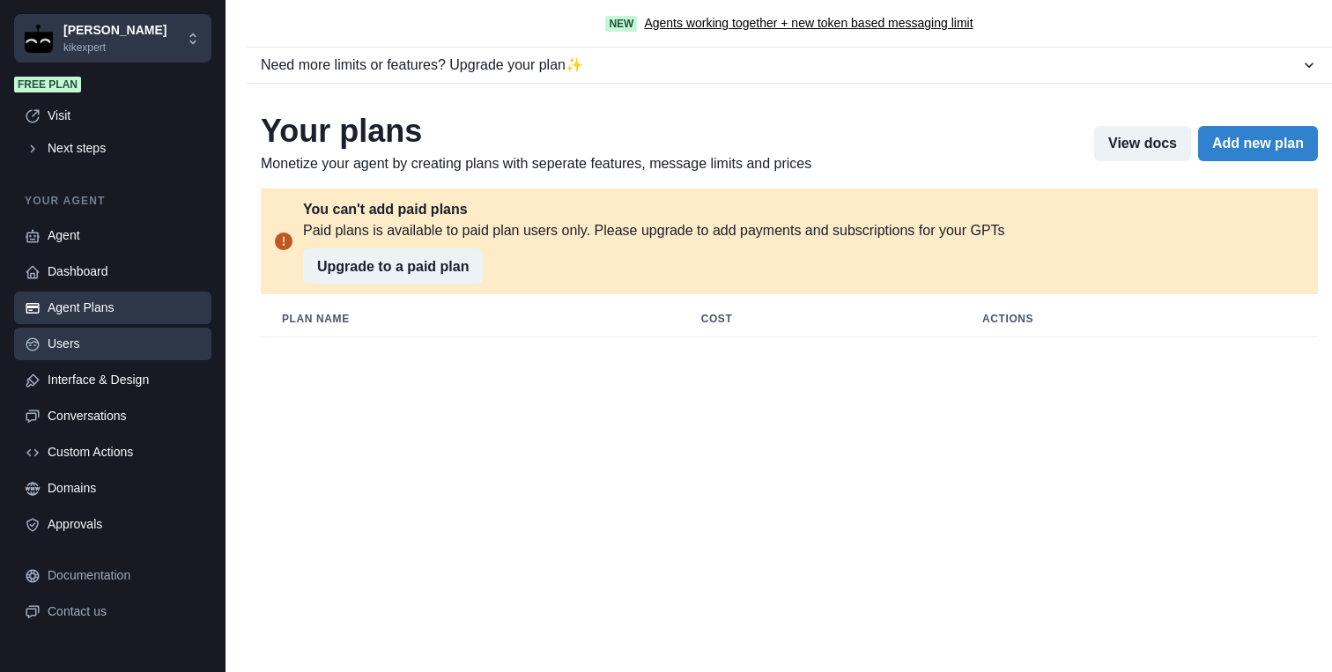
click at [86, 343] on div "Users" at bounding box center [124, 344] width 153 height 18
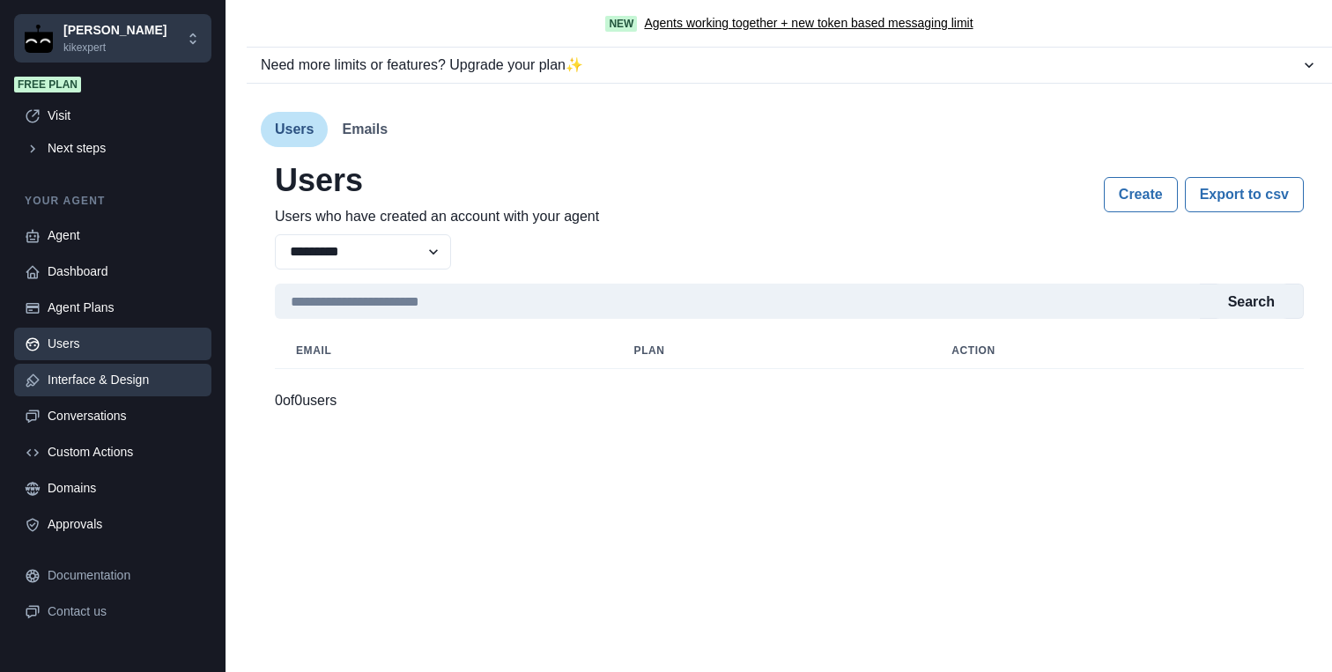
click at [100, 388] on div "Interface & Design" at bounding box center [124, 380] width 153 height 18
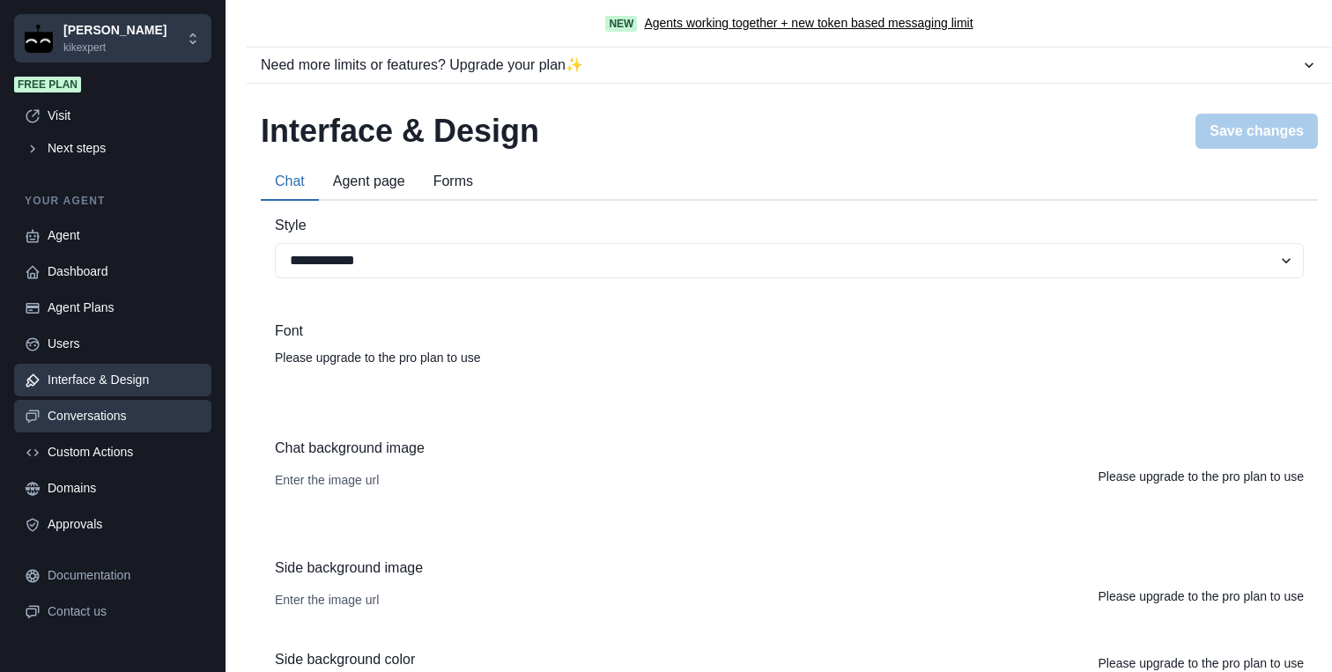
click at [102, 423] on div "Conversations" at bounding box center [124, 416] width 153 height 18
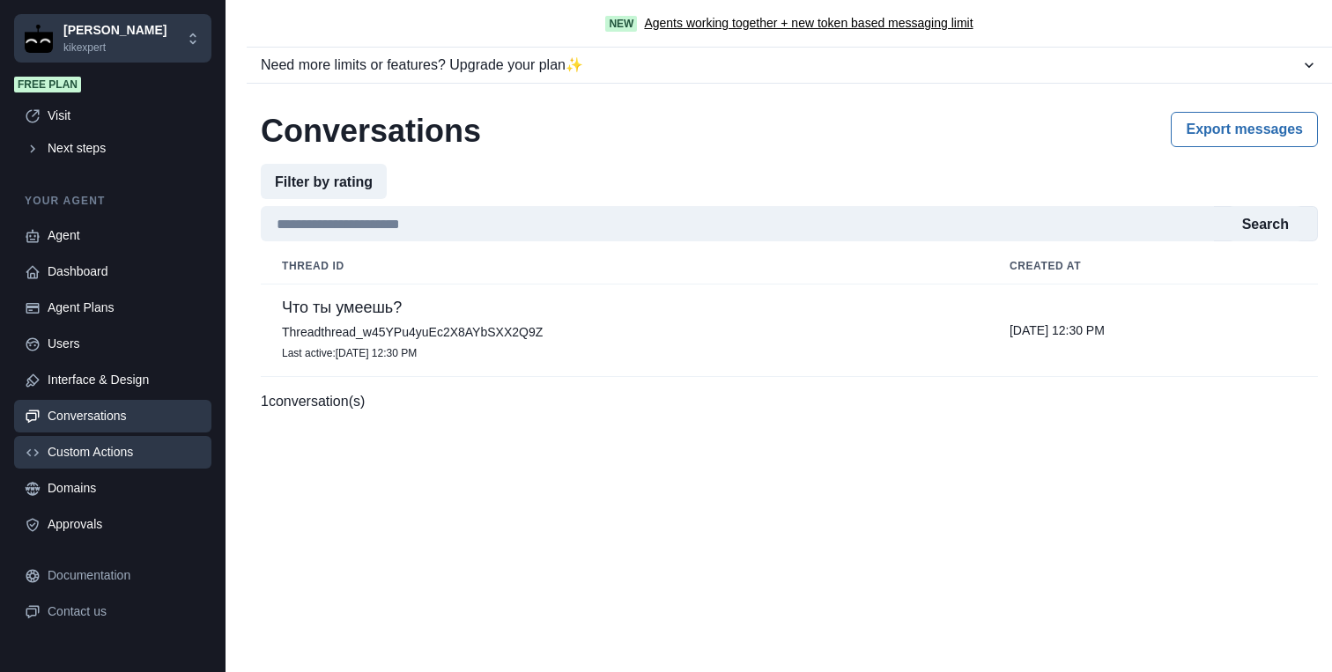
click at [105, 455] on div "Custom Actions" at bounding box center [124, 452] width 153 height 18
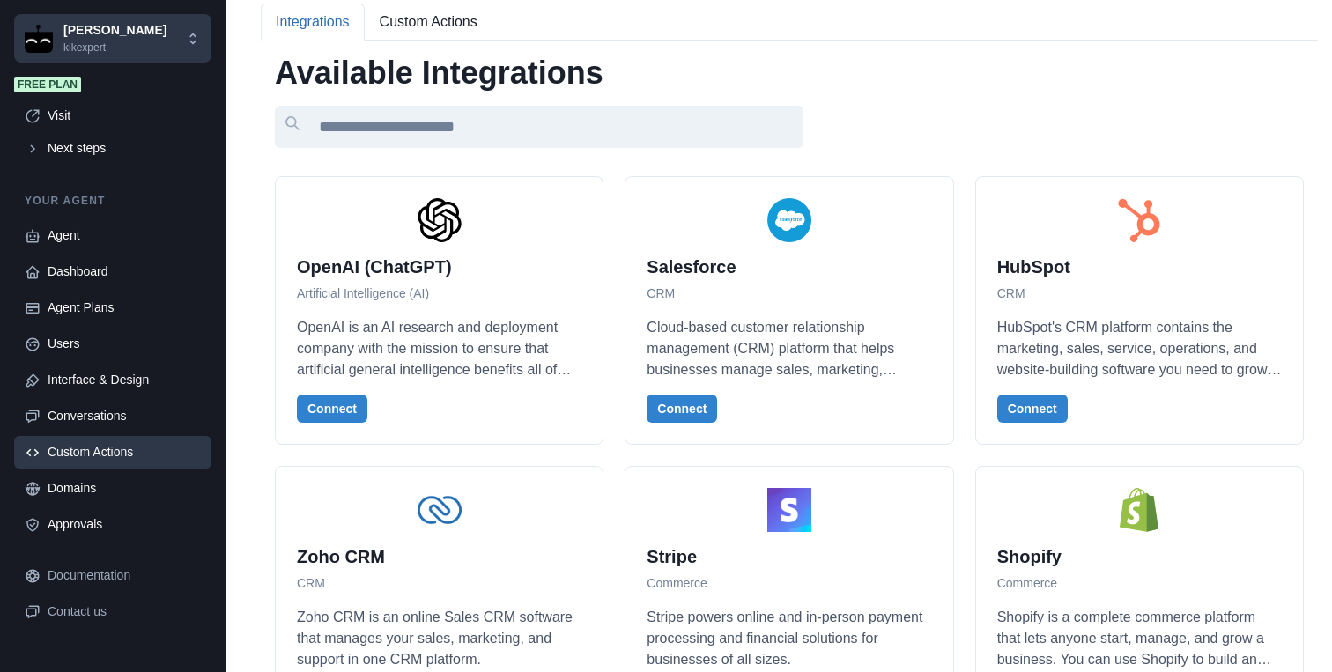
scroll to position [0, 0]
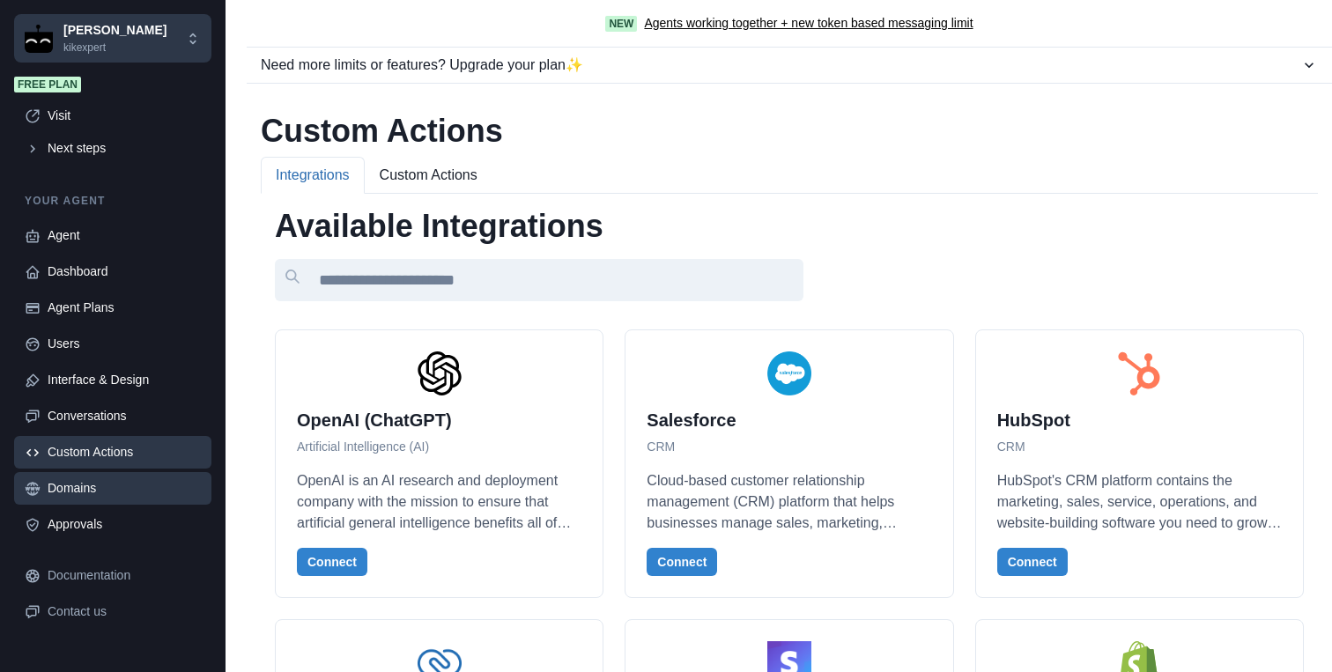
click at [107, 494] on div "Domains" at bounding box center [124, 488] width 153 height 18
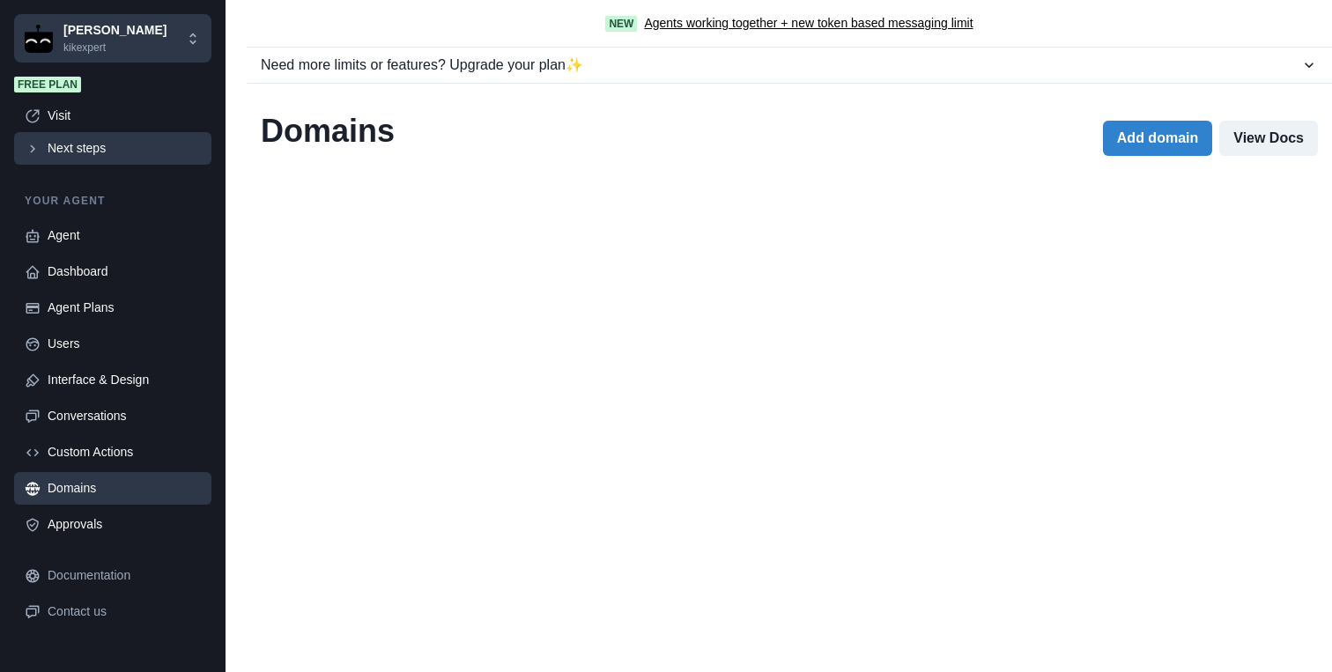
click at [70, 157] on div "Next steps" at bounding box center [124, 148] width 153 height 18
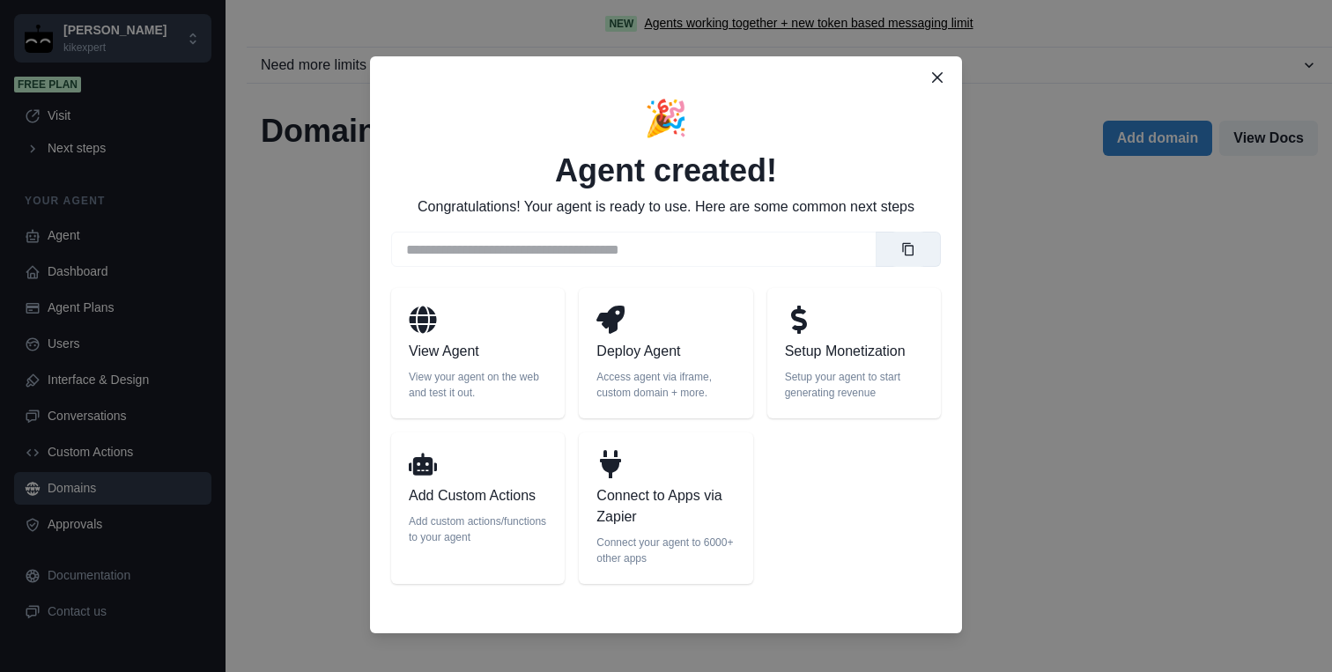
click at [611, 319] on icon at bounding box center [610, 320] width 28 height 28
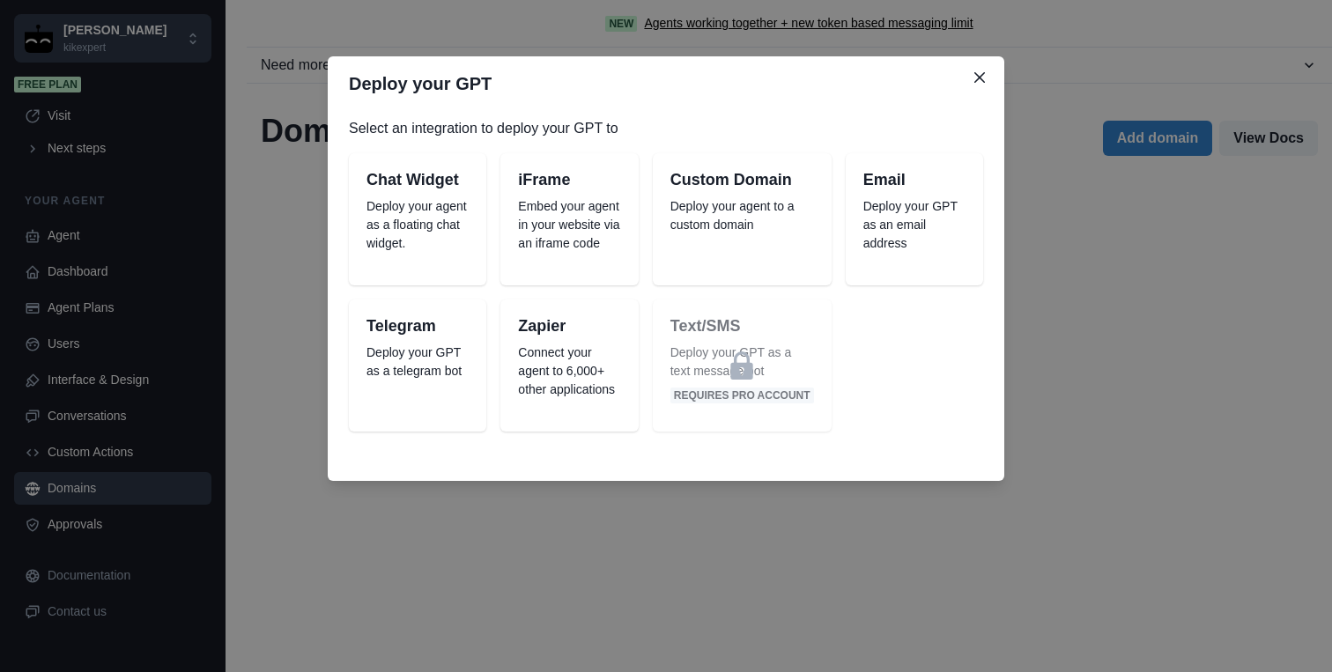
click at [729, 211] on p "Deploy your agent to a custom domain" at bounding box center [742, 215] width 144 height 37
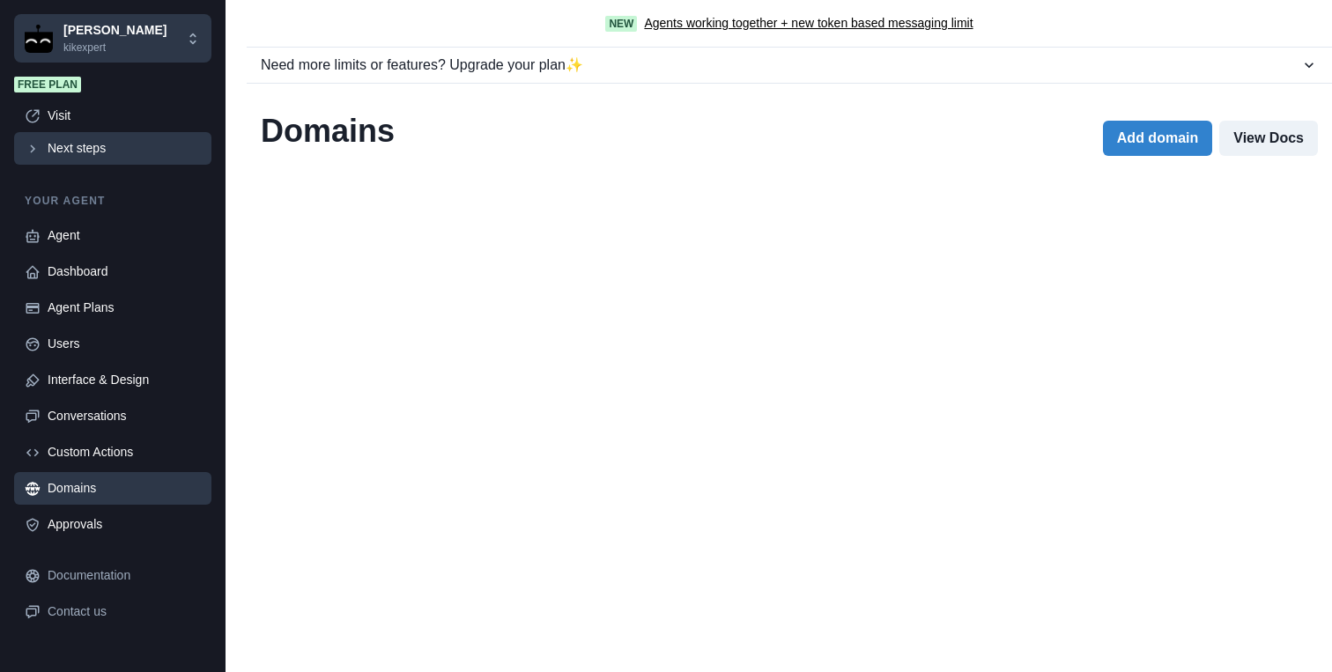
click at [81, 154] on div "Next steps" at bounding box center [124, 148] width 153 height 18
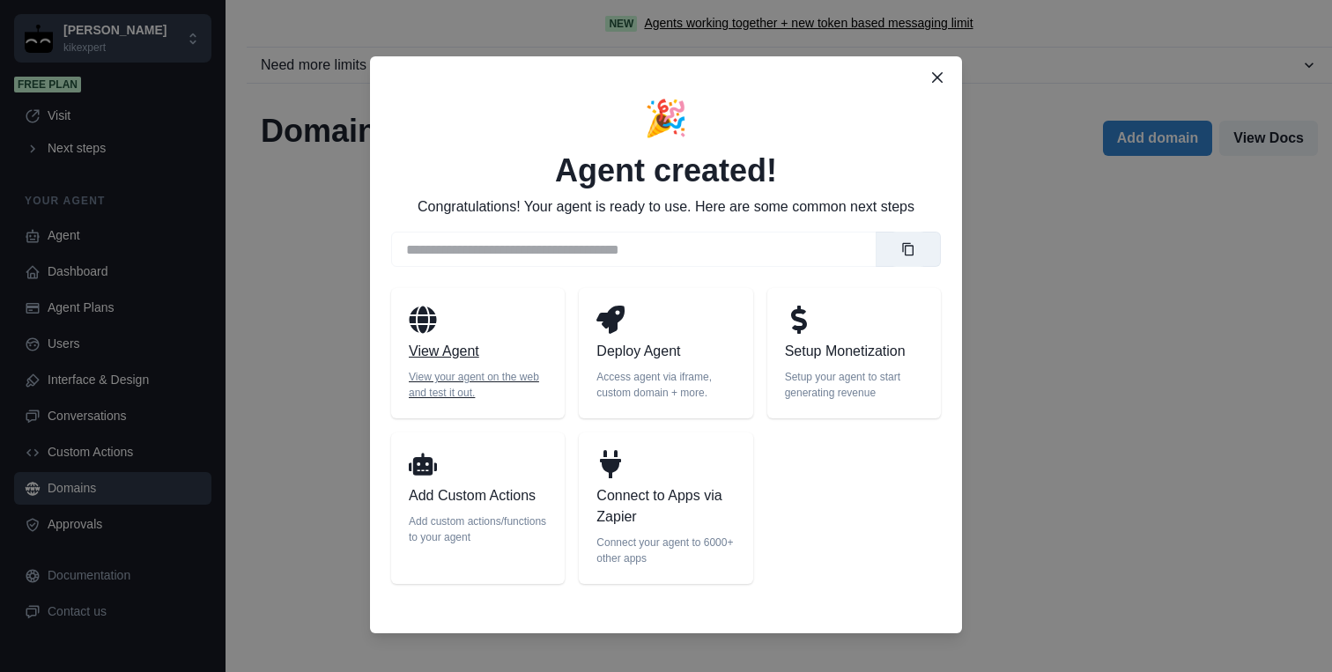
click at [424, 351] on p "View Agent" at bounding box center [478, 351] width 138 height 21
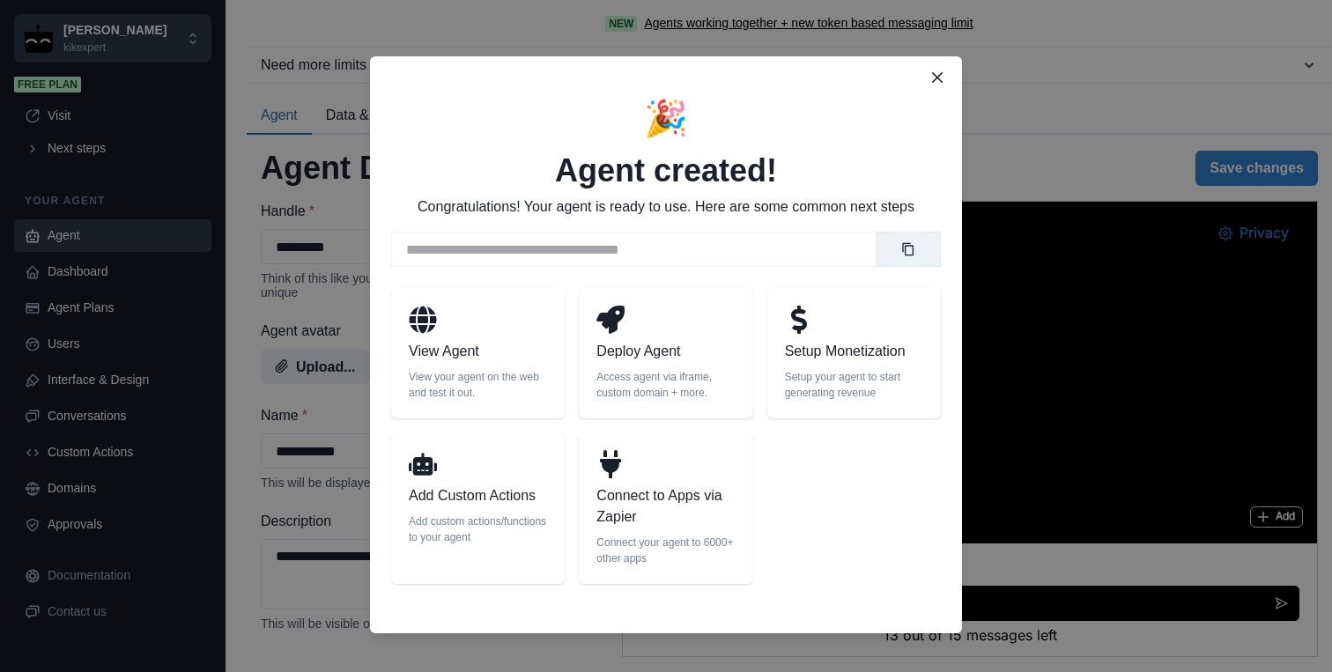
scroll to position [808, 0]
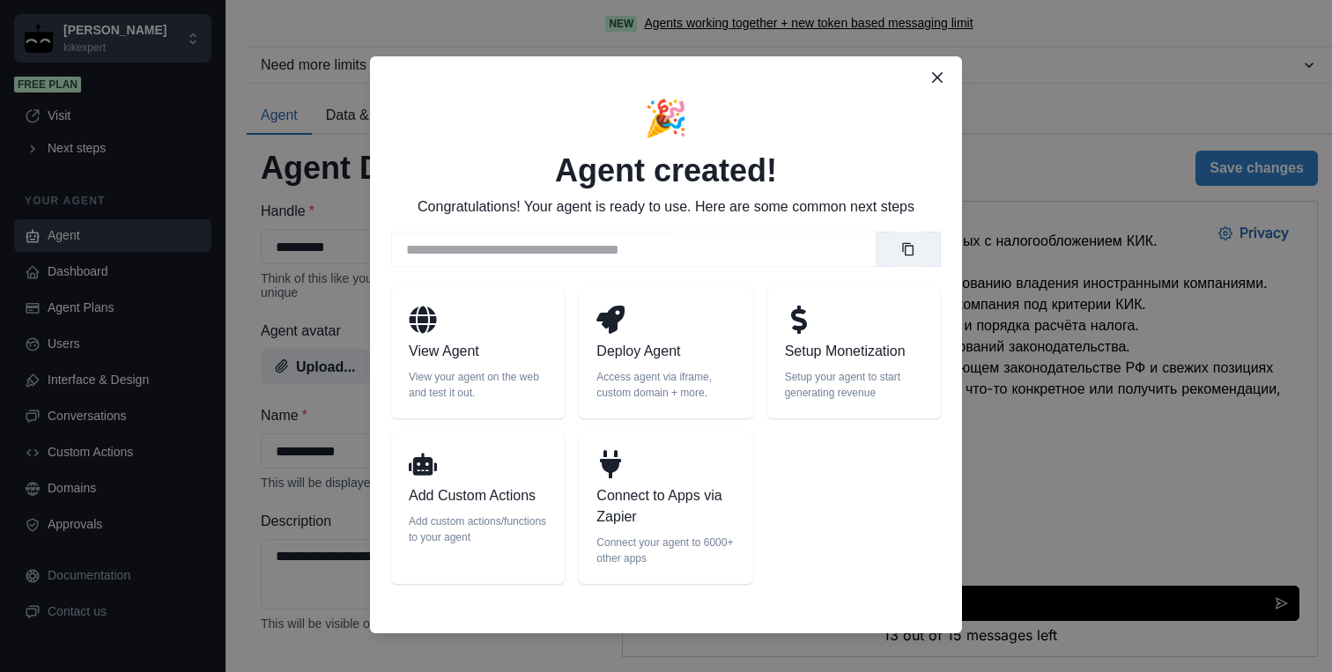
click at [856, 354] on p "Setup Monetization" at bounding box center [854, 351] width 138 height 21
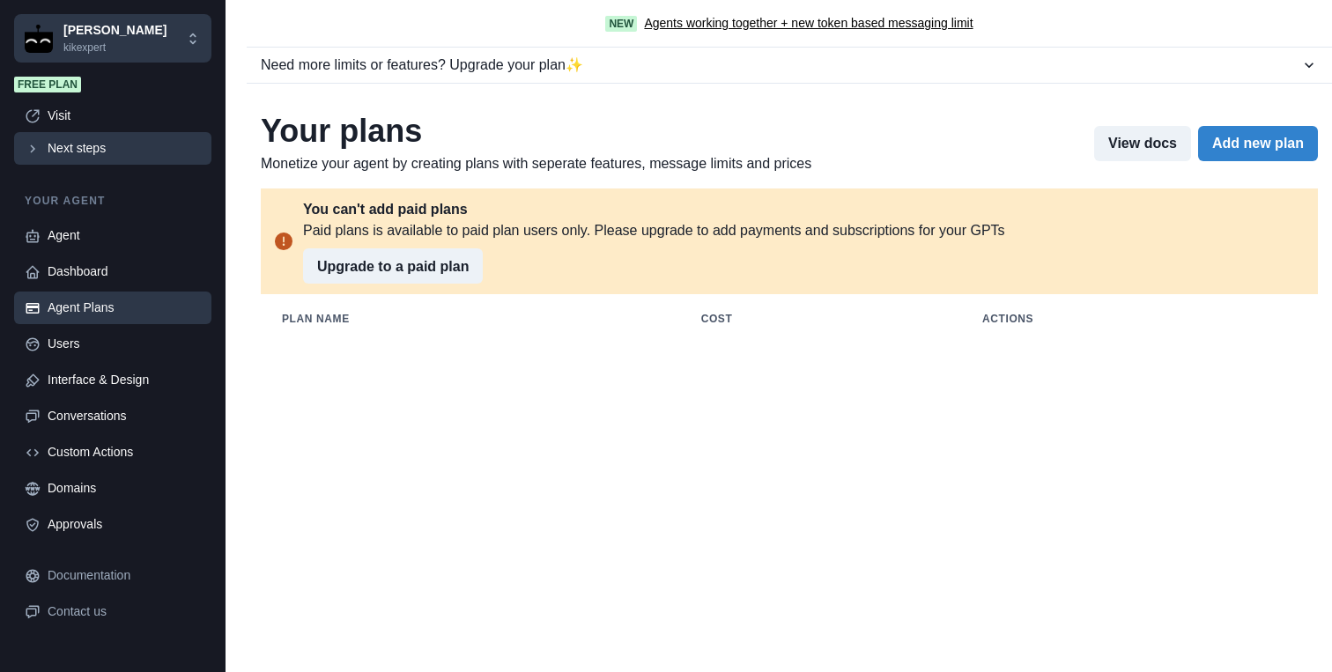
click at [63, 152] on div "Next steps" at bounding box center [124, 148] width 153 height 18
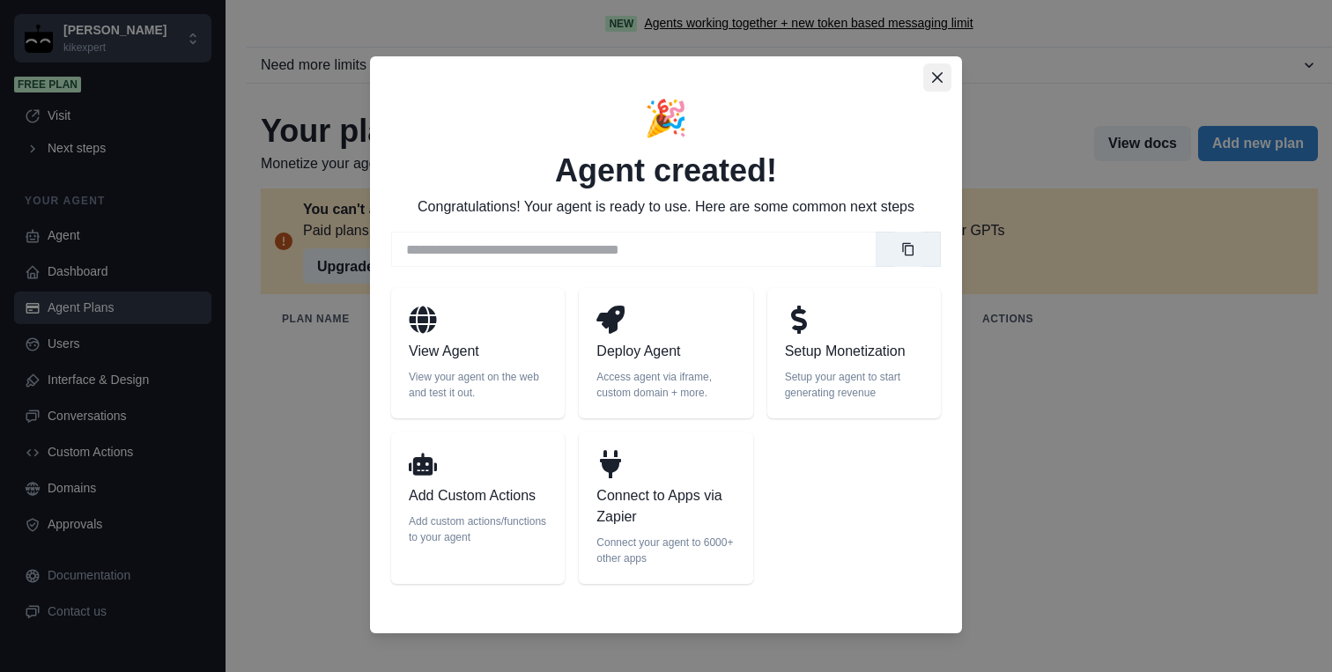
click at [935, 80] on icon "Close" at bounding box center [937, 77] width 11 height 11
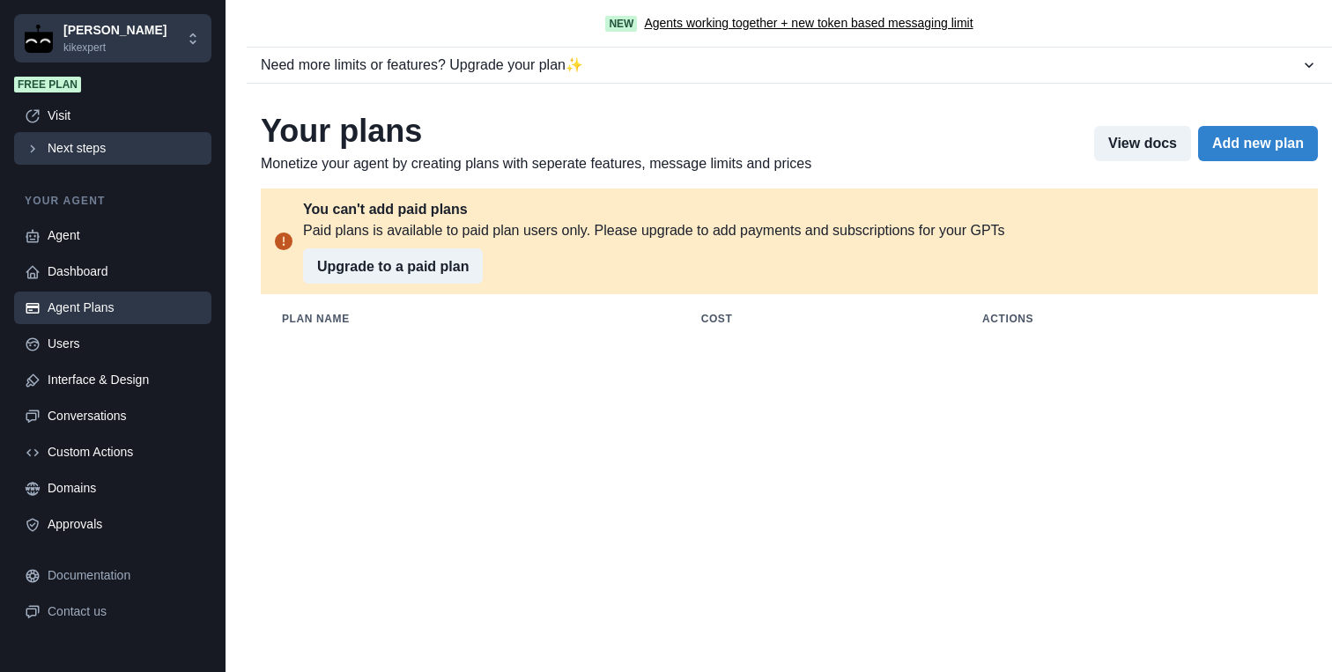
click at [92, 152] on div "Next steps" at bounding box center [124, 148] width 153 height 18
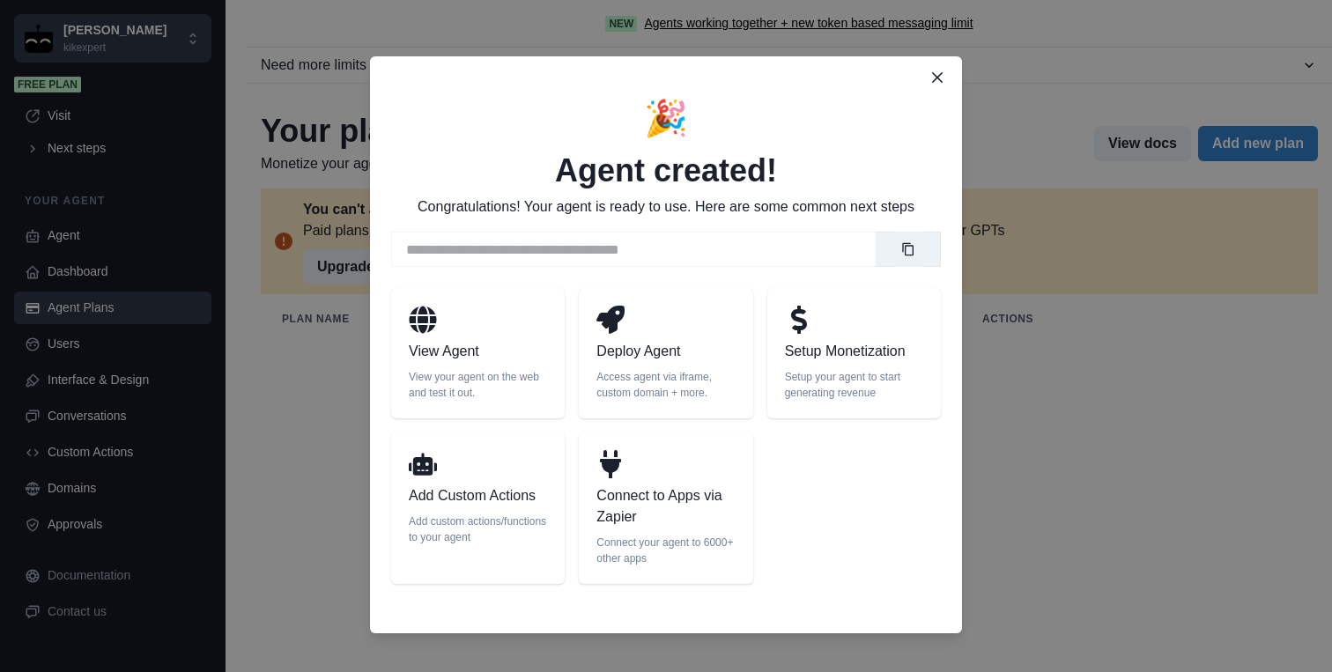
click at [280, 410] on div "**********" at bounding box center [666, 336] width 1332 height 672
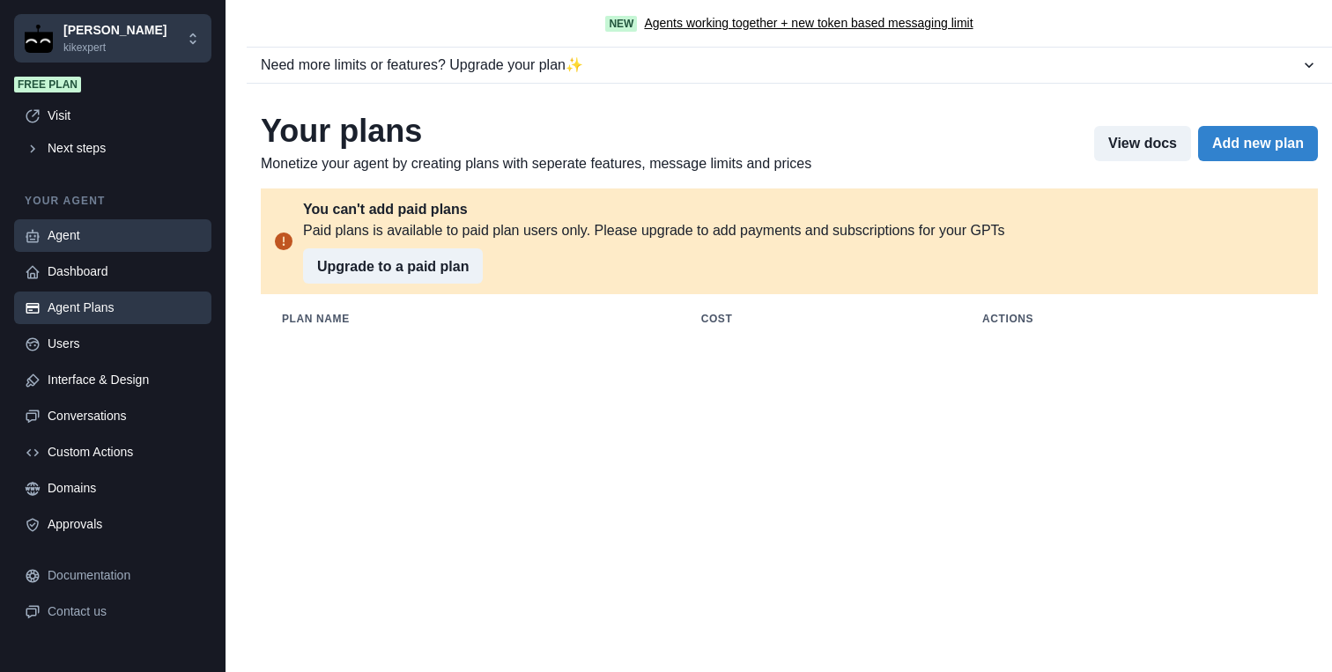
click at [69, 236] on div "Agent" at bounding box center [124, 235] width 153 height 18
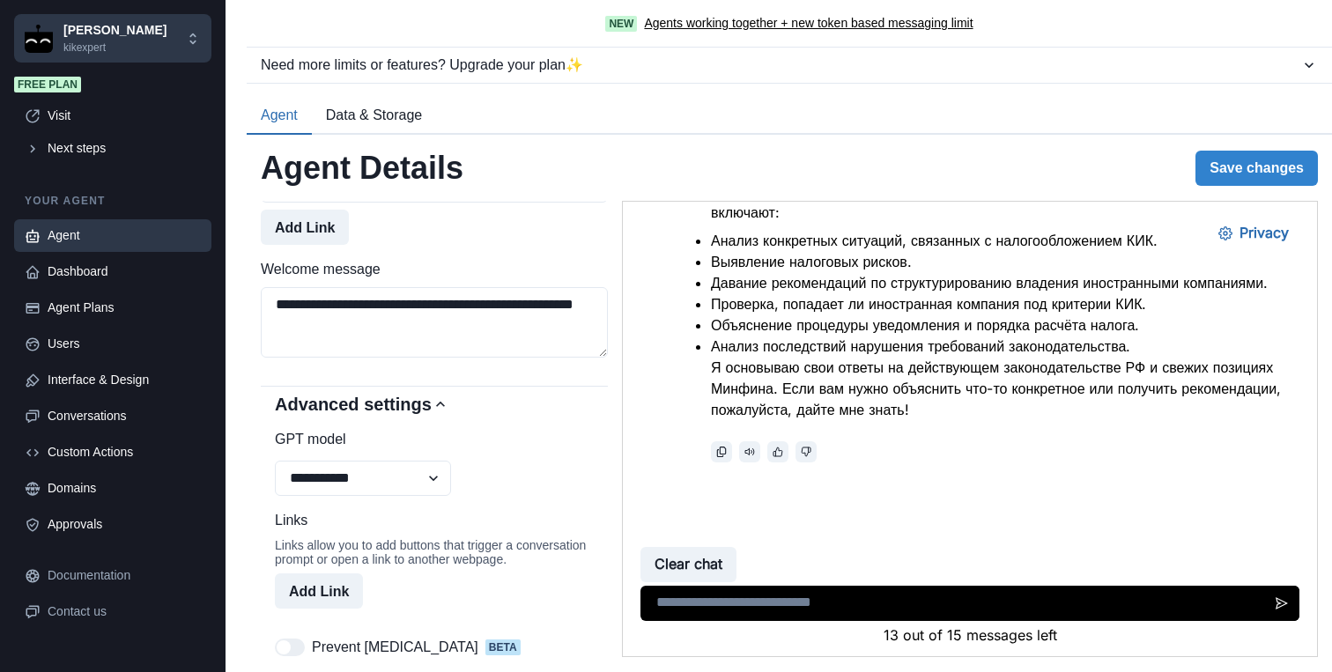
scroll to position [1149, 0]
click at [434, 498] on select "**********" at bounding box center [363, 479] width 176 height 35
select select "*******"
click at [275, 481] on select "**********" at bounding box center [363, 479] width 176 height 35
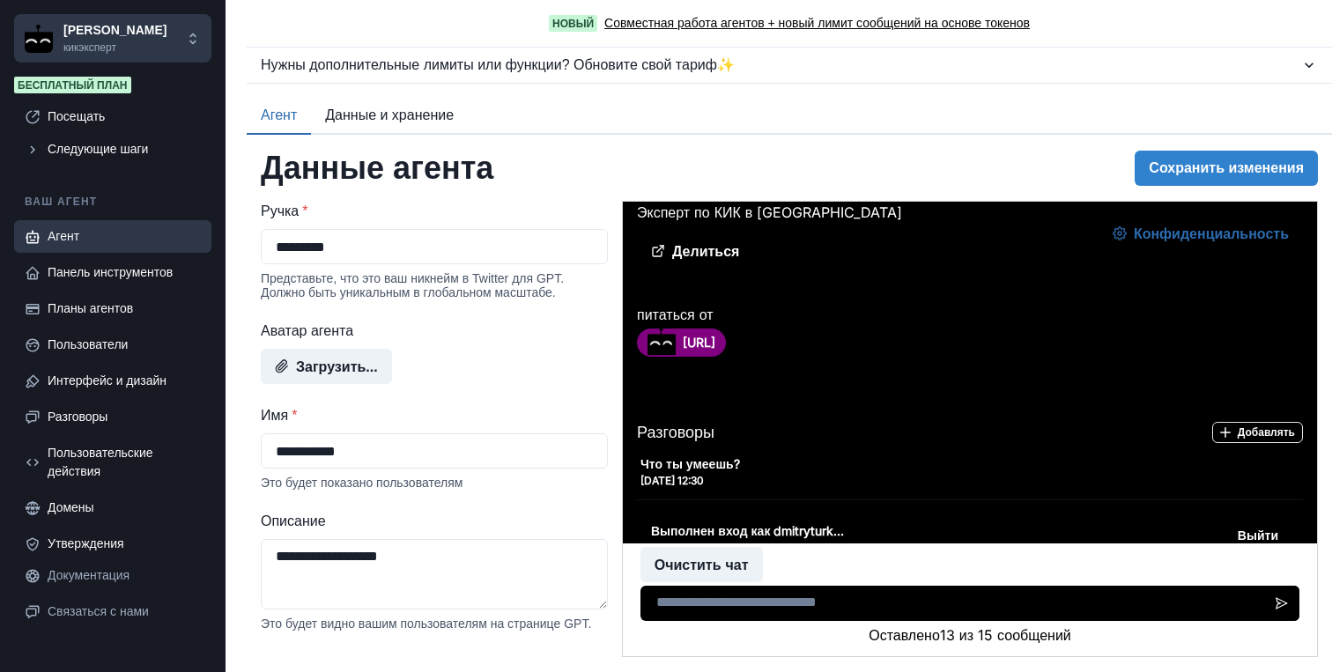
scroll to position [0, 0]
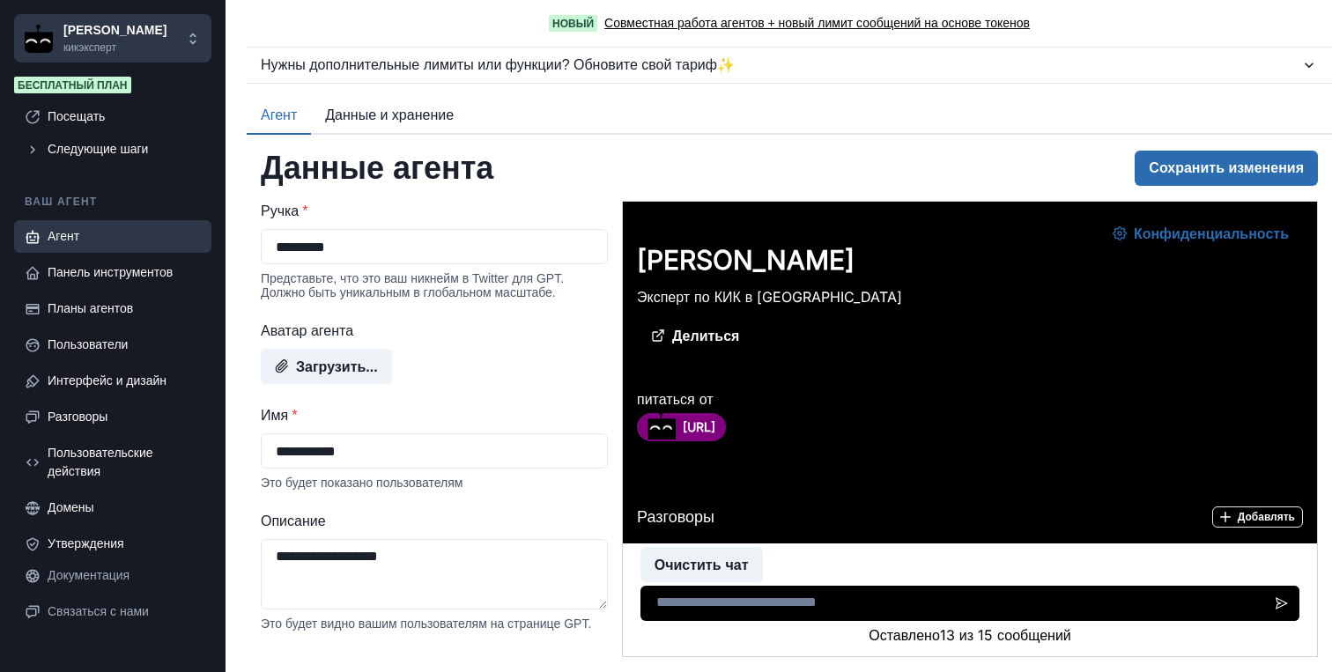
click at [1208, 166] on font "Сохранить изменения" at bounding box center [1226, 168] width 155 height 15
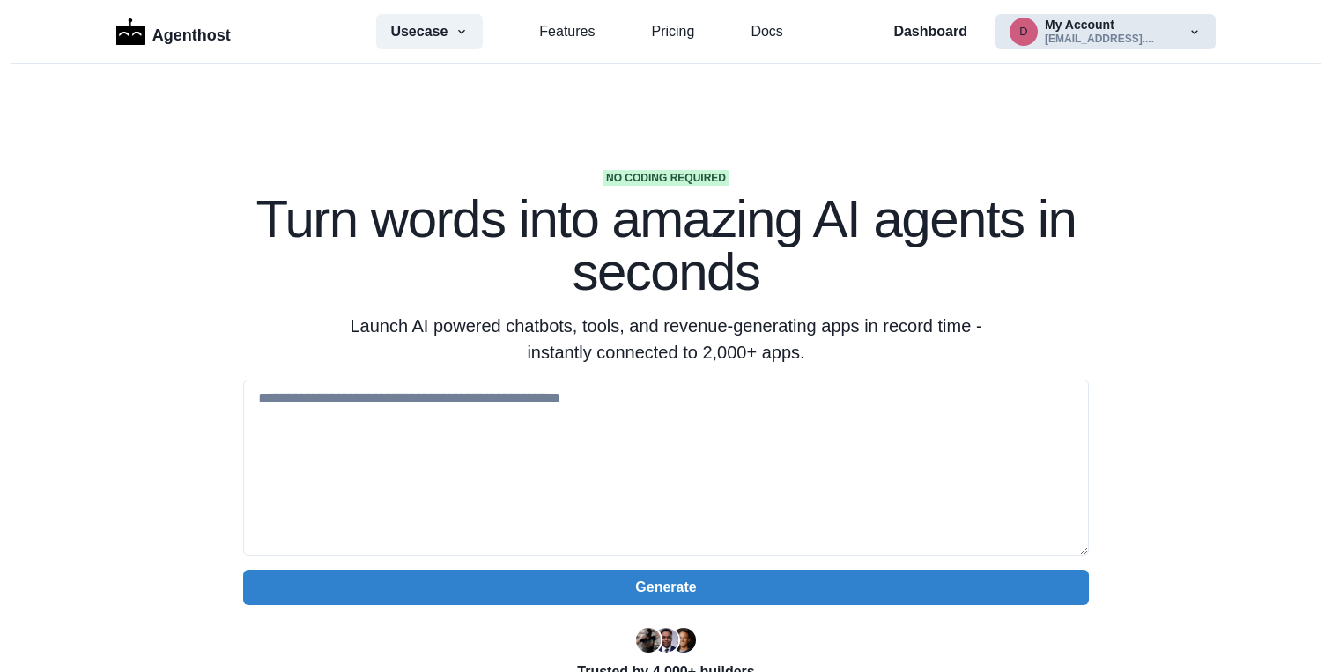
click at [1027, 32] on button "d My Account dmitryturk2@gmail...." at bounding box center [1105, 31] width 220 height 35
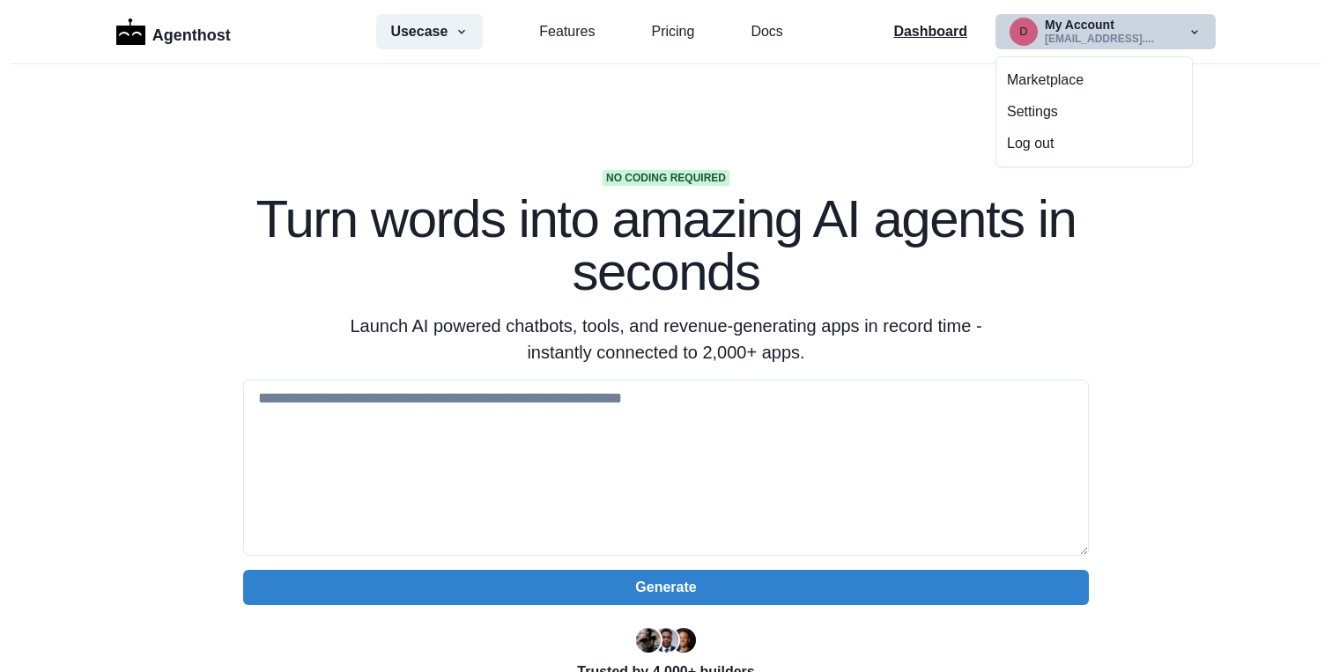
click at [940, 25] on p "Dashboard" at bounding box center [930, 31] width 74 height 21
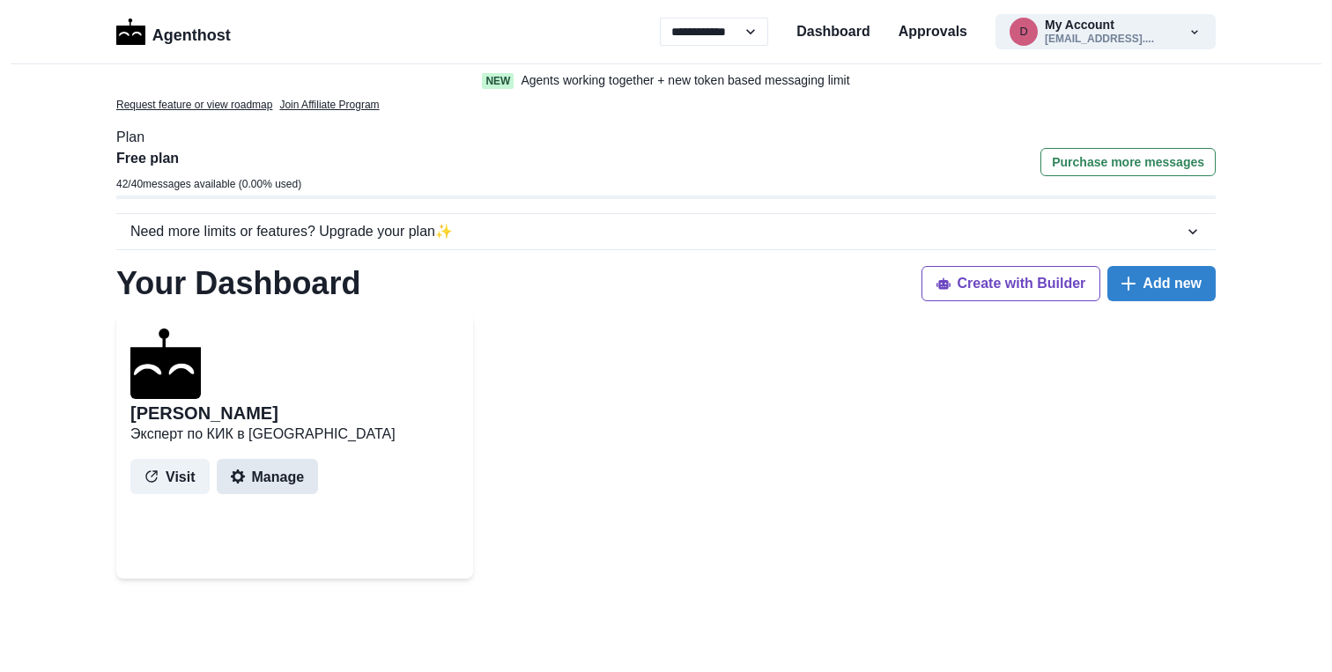
click at [266, 474] on button "Manage" at bounding box center [268, 476] width 102 height 35
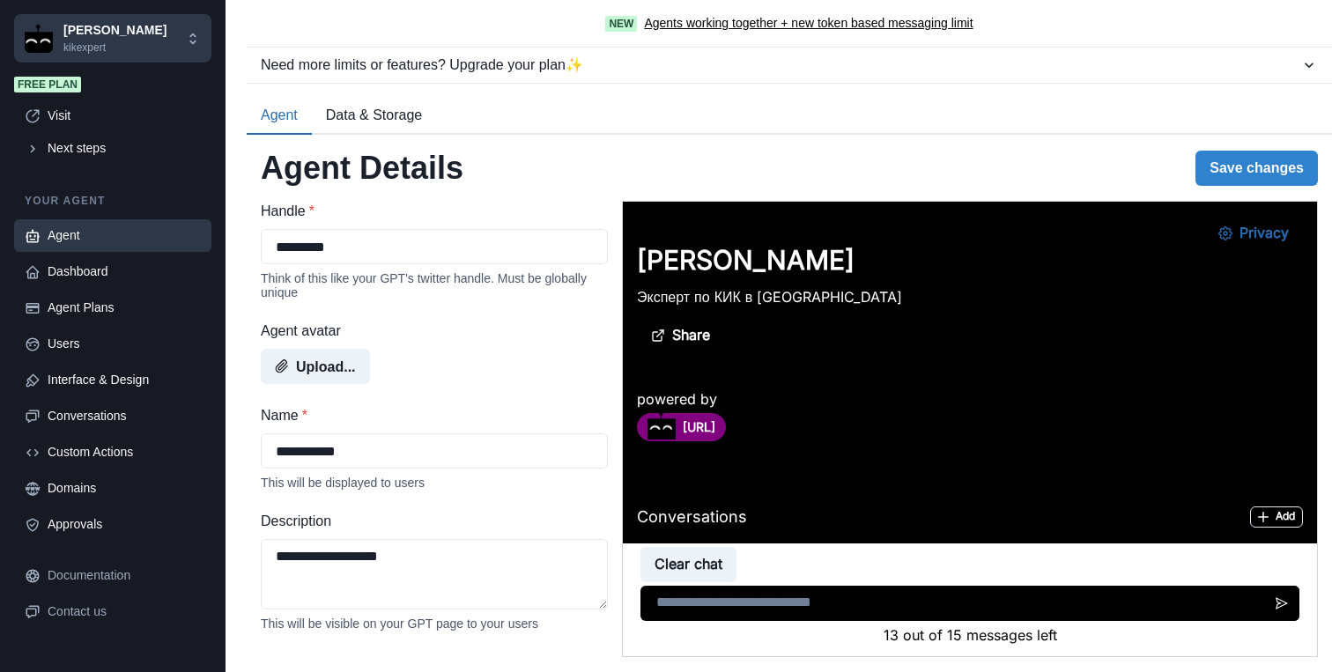
scroll to position [808, 0]
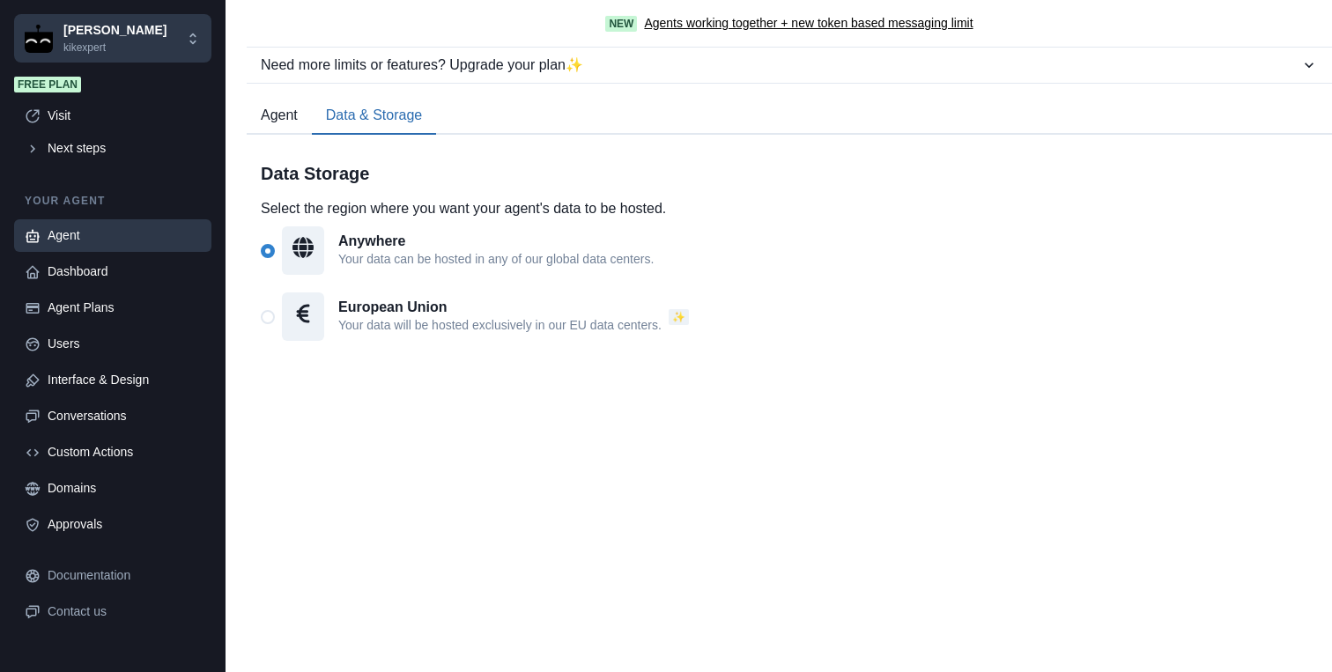
click at [384, 128] on button "Data & Storage" at bounding box center [374, 116] width 124 height 37
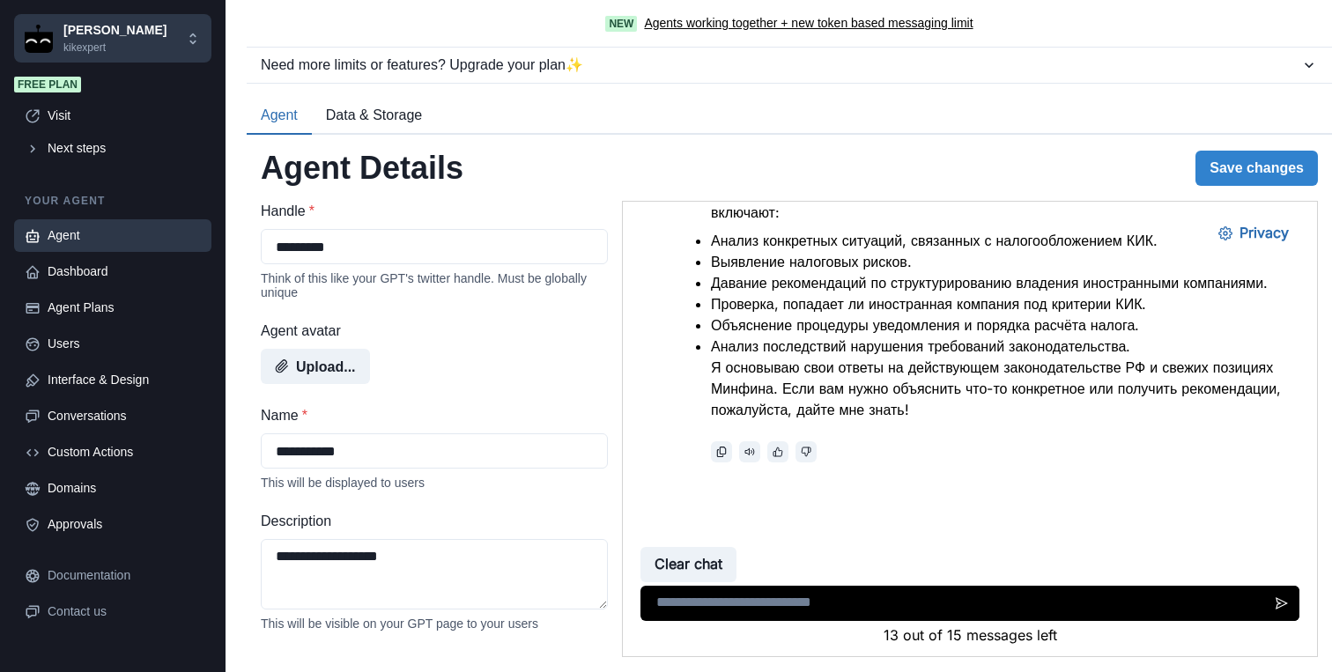
click at [294, 114] on button "Agent" at bounding box center [279, 116] width 65 height 37
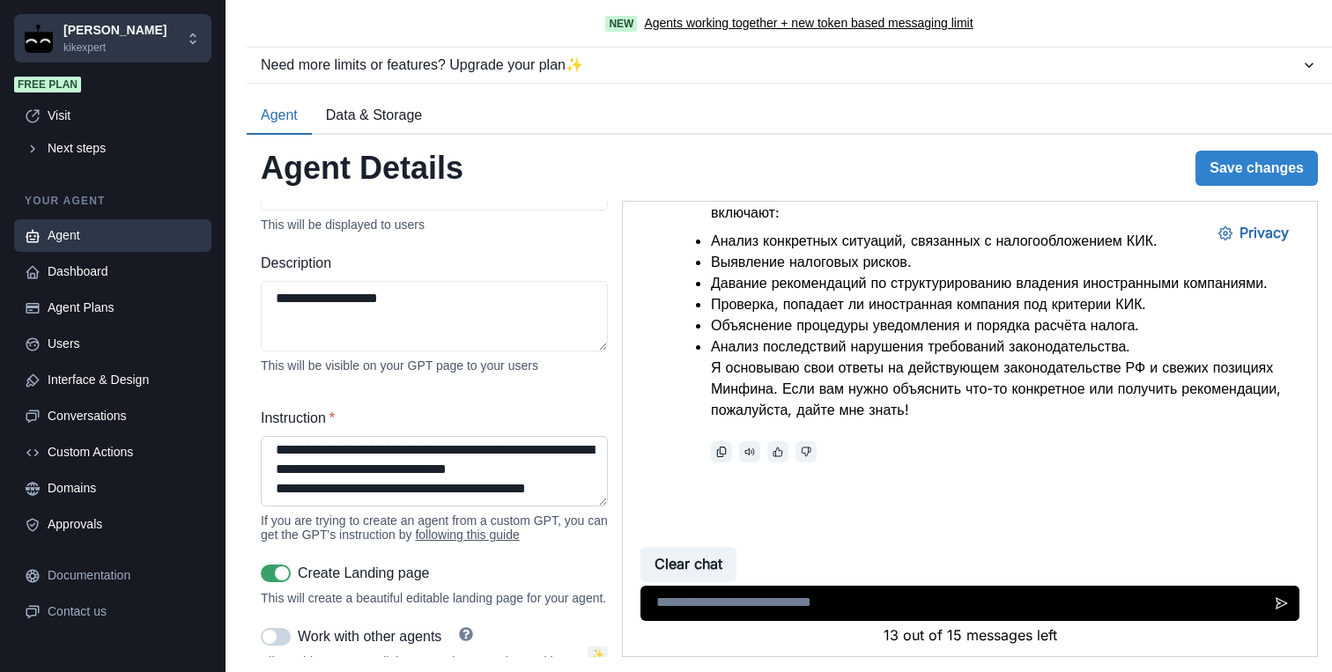
scroll to position [1980, 0]
click at [337, 493] on textarea "Instruction *" at bounding box center [434, 471] width 347 height 70
paste textarea "**********"
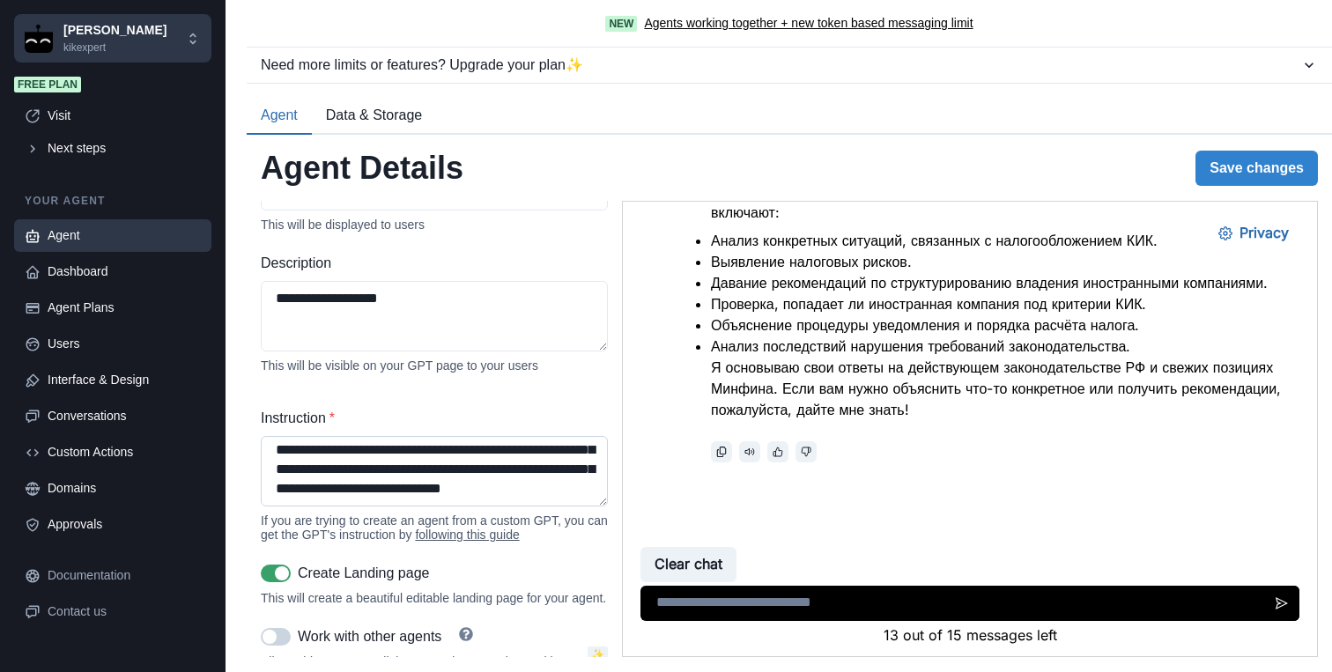
click at [321, 500] on textarea "Instruction *" at bounding box center [434, 471] width 347 height 70
click at [393, 495] on textarea "Instruction *" at bounding box center [434, 471] width 347 height 70
paste textarea "**********"
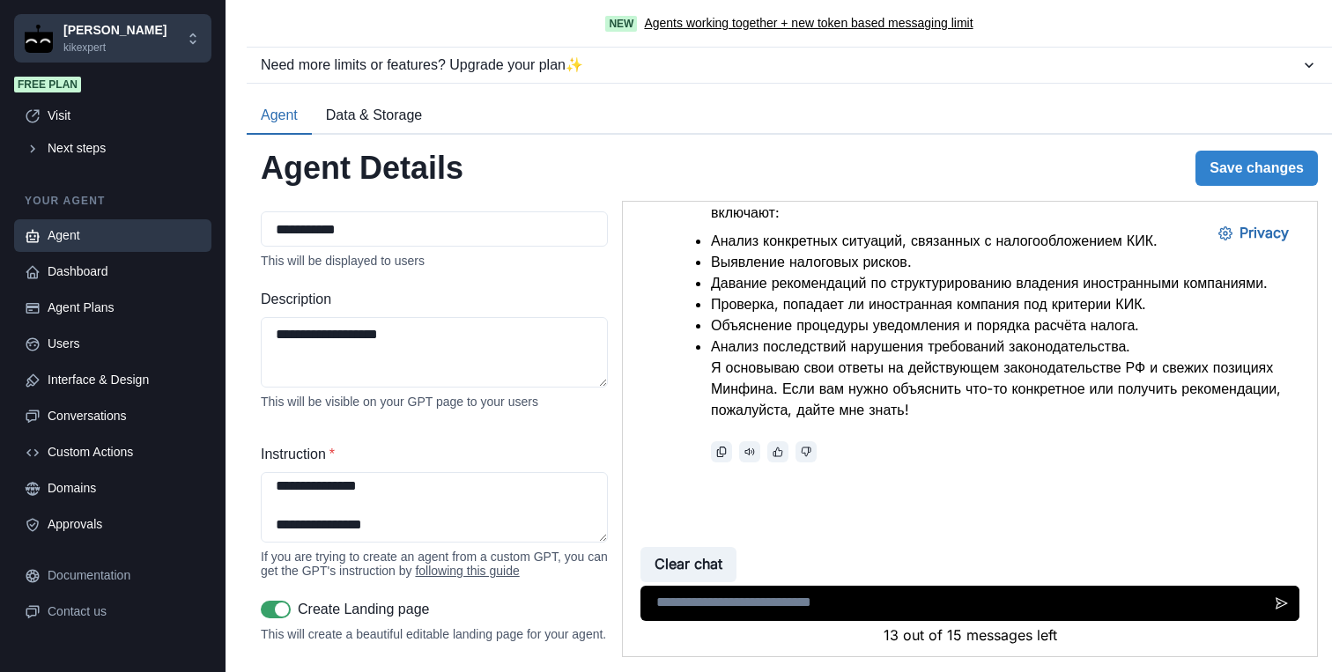
scroll to position [0, 0]
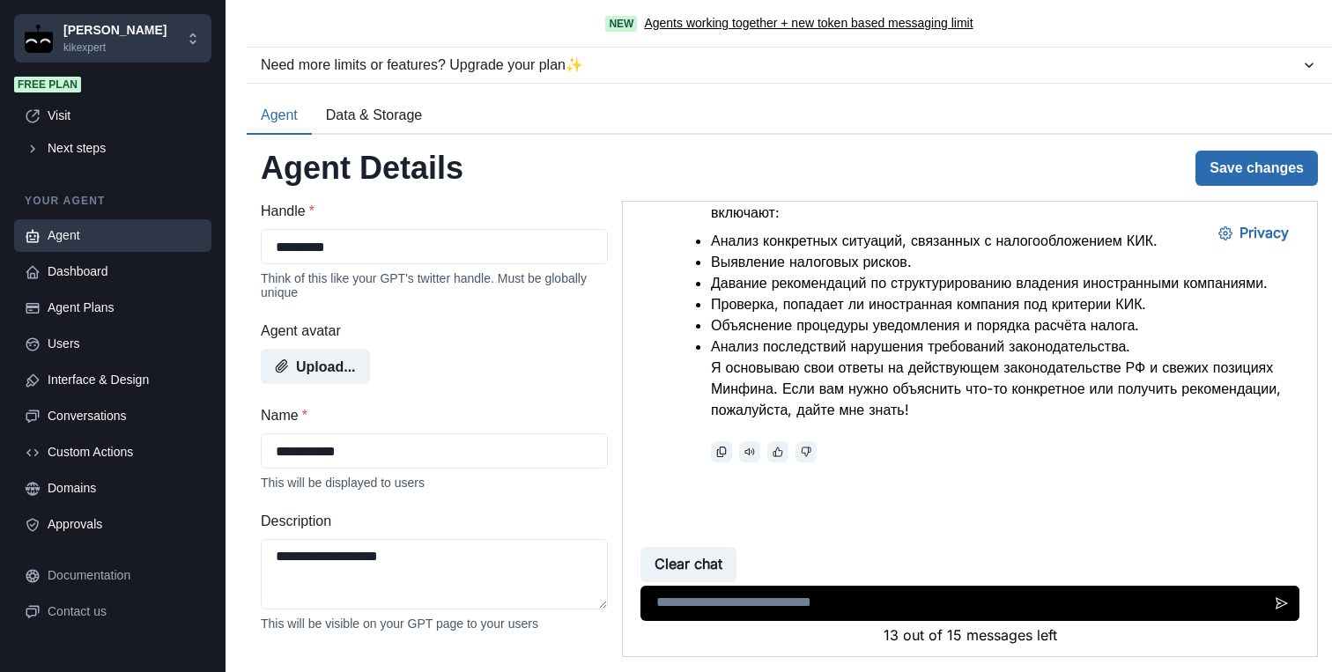
click at [1270, 168] on button "Save changes" at bounding box center [1256, 168] width 122 height 35
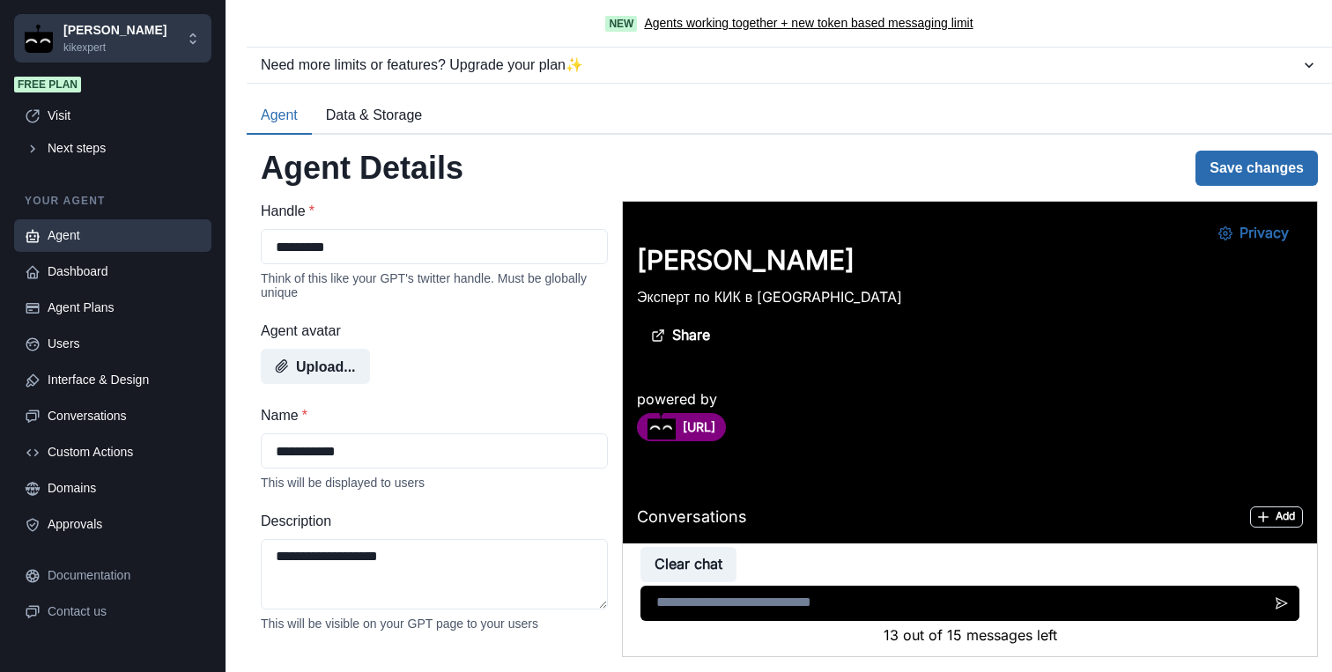
scroll to position [808, 0]
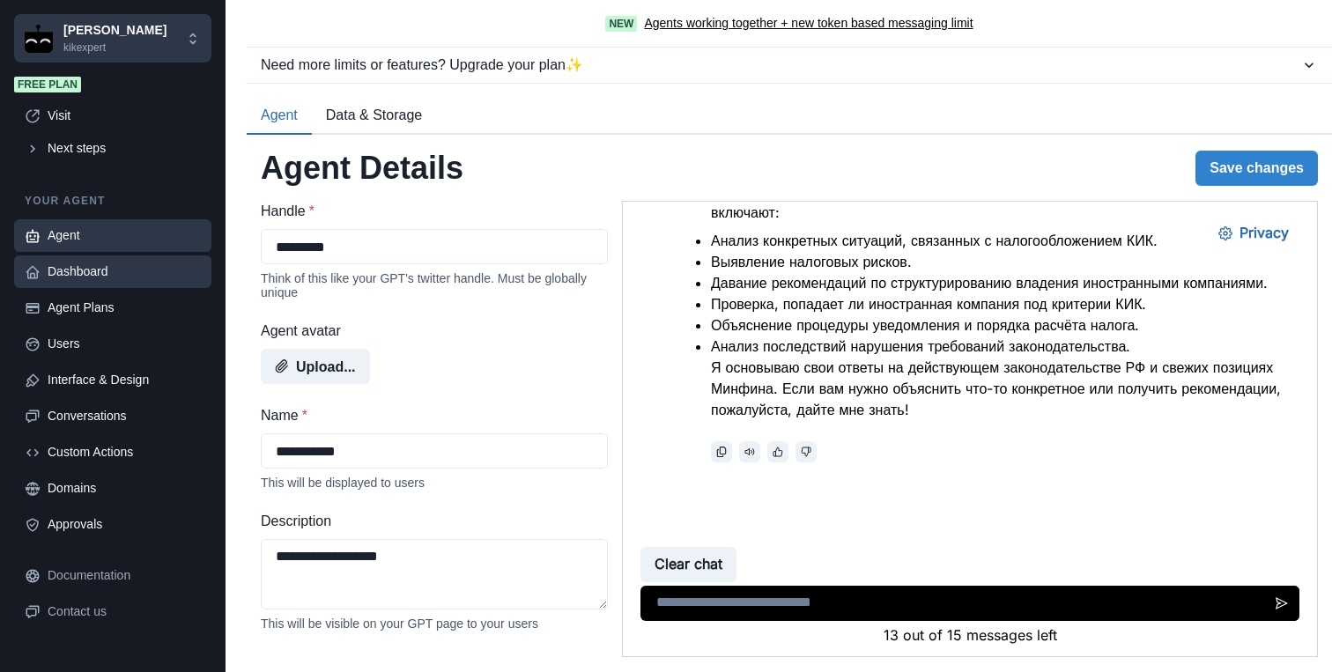
click at [98, 277] on div "Dashboard" at bounding box center [124, 271] width 153 height 18
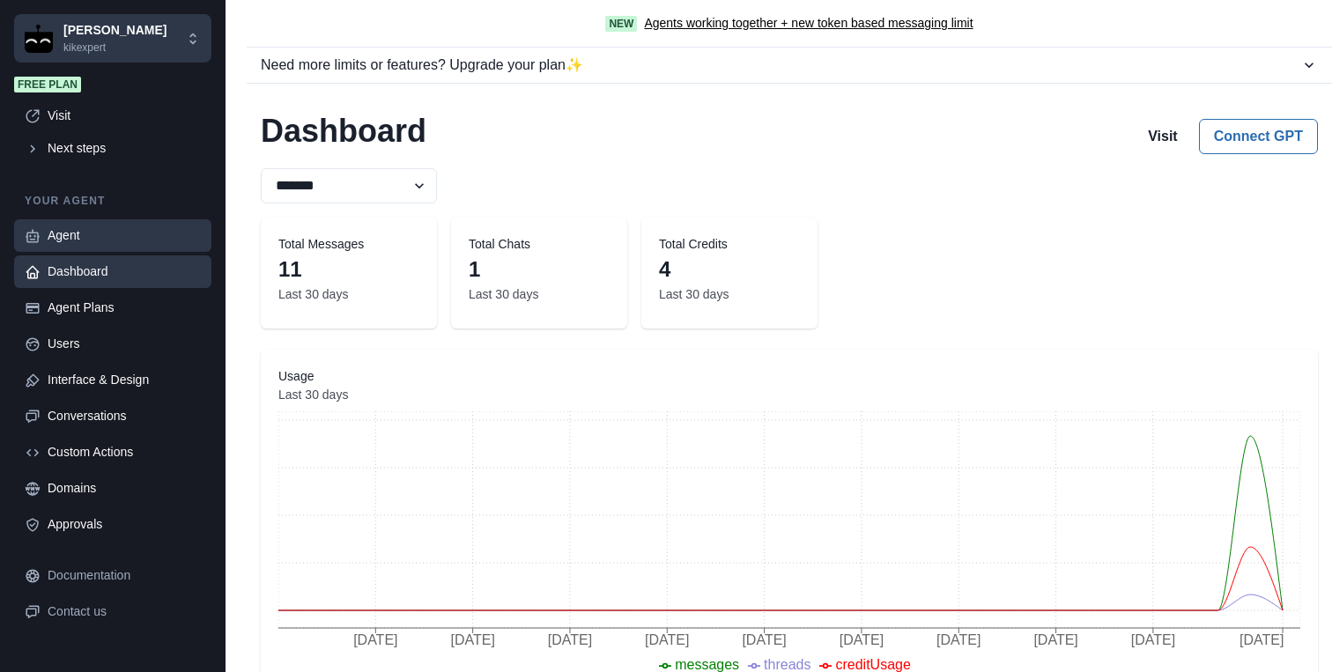
click at [86, 241] on div "Agent" at bounding box center [124, 235] width 153 height 18
type textarea "**********"
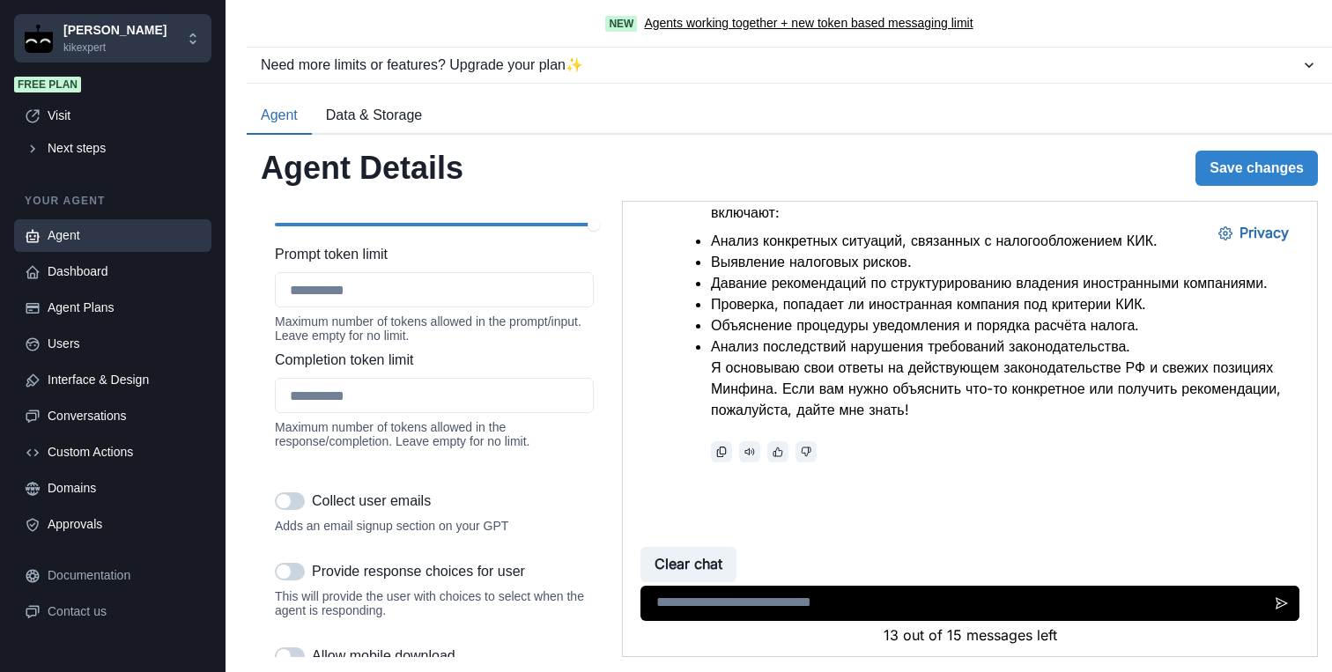
scroll to position [2177, 0]
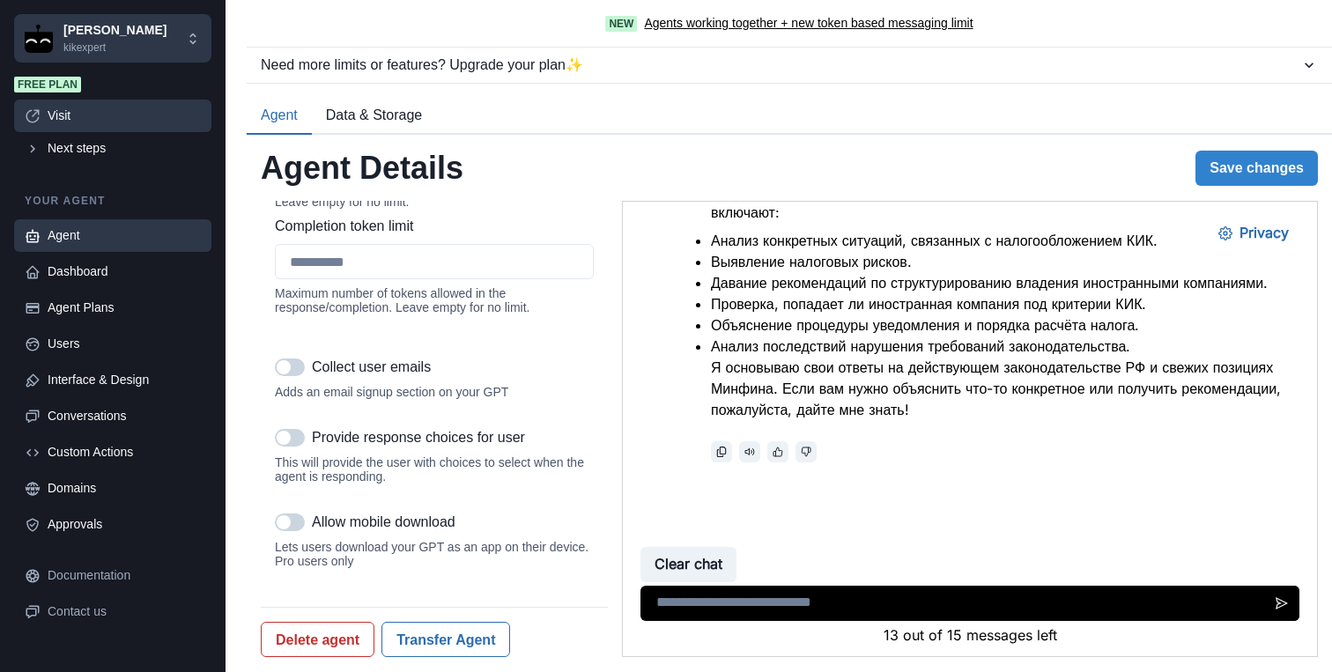
click at [60, 115] on div "Visit" at bounding box center [124, 116] width 153 height 18
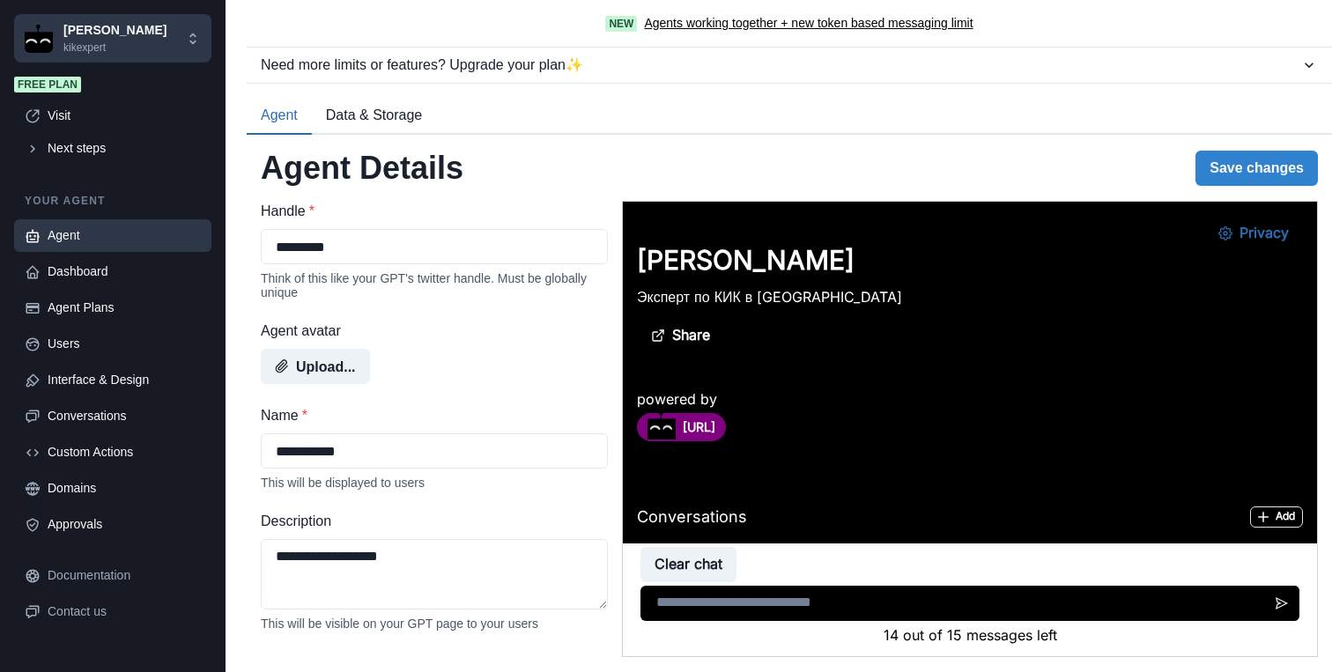
scroll to position [808, 0]
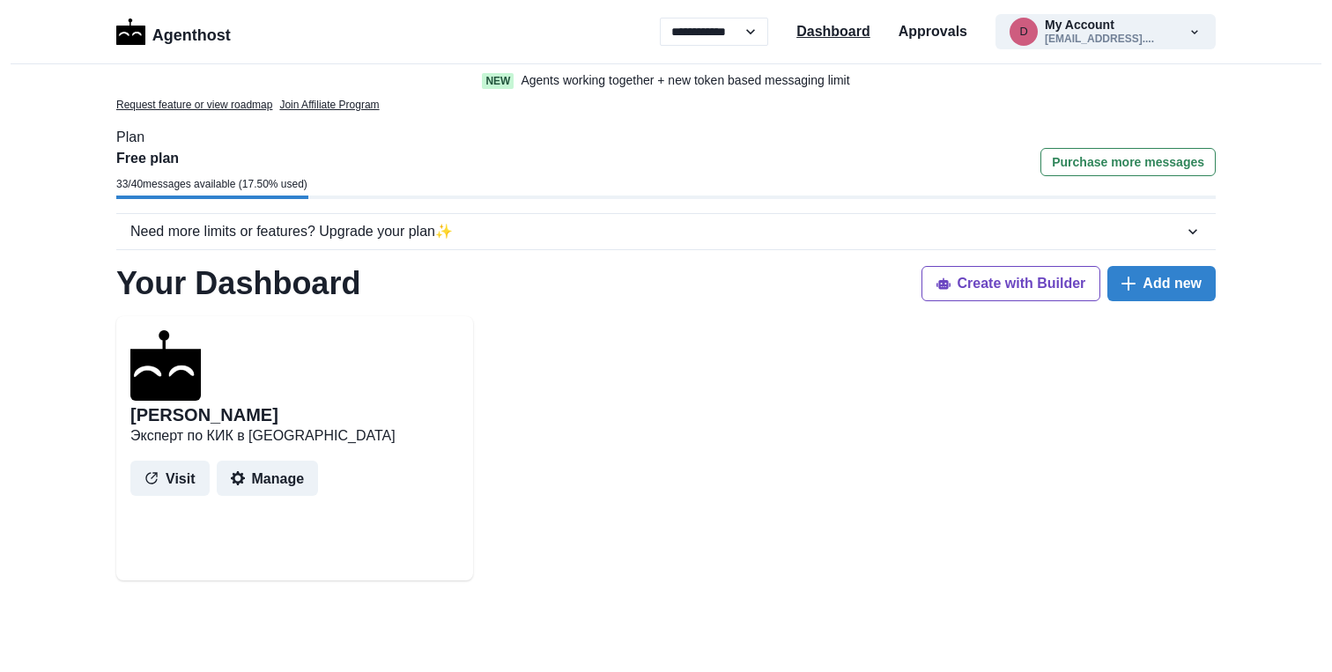
click at [846, 38] on p "Dashboard" at bounding box center [833, 31] width 74 height 21
drag, startPoint x: 0, startPoint y: 0, endPoint x: 1082, endPoint y: 38, distance: 1082.3
click at [1082, 38] on button "d My Account dmitryturk2@gmail...." at bounding box center [1105, 31] width 220 height 35
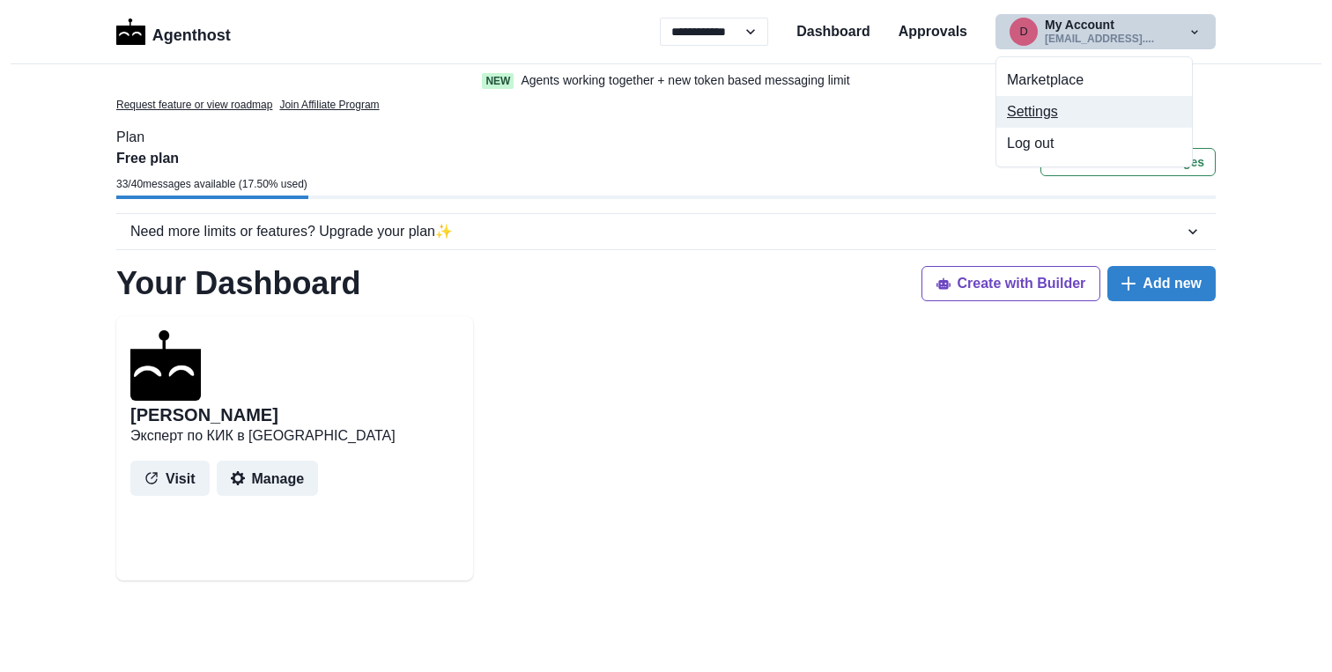
click at [1040, 106] on button "Settings" at bounding box center [1094, 112] width 196 height 32
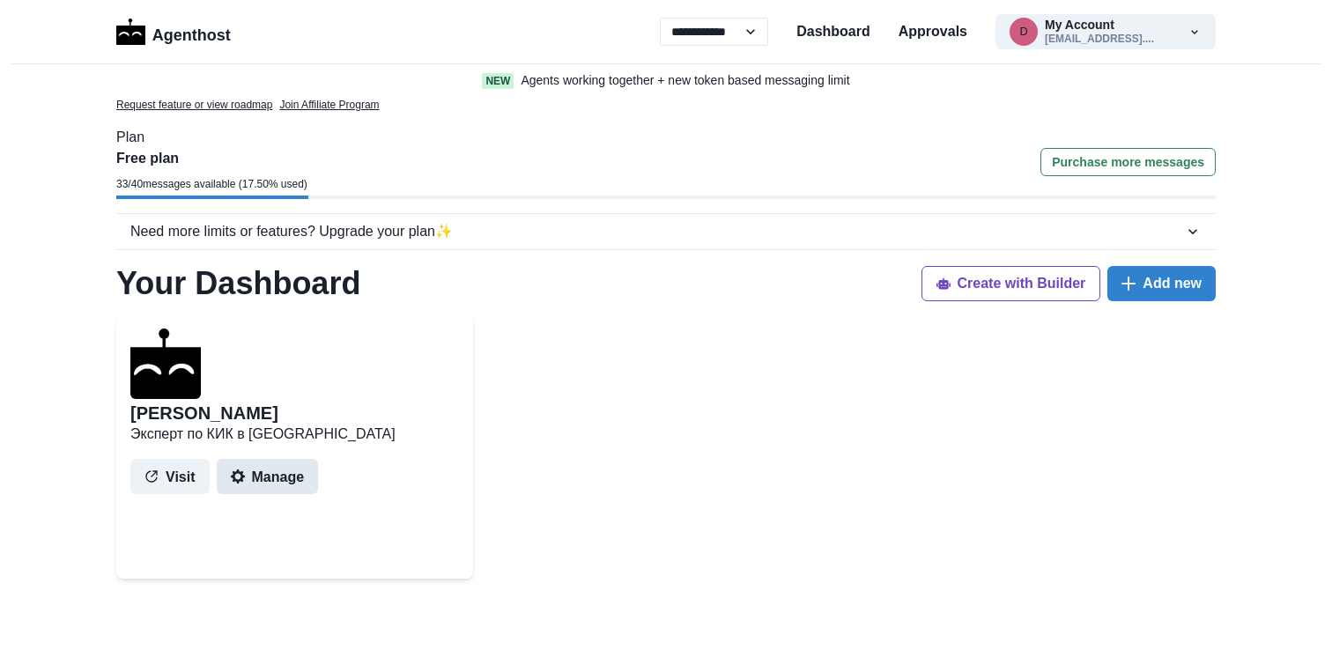
click at [278, 478] on button "Manage" at bounding box center [268, 476] width 102 height 35
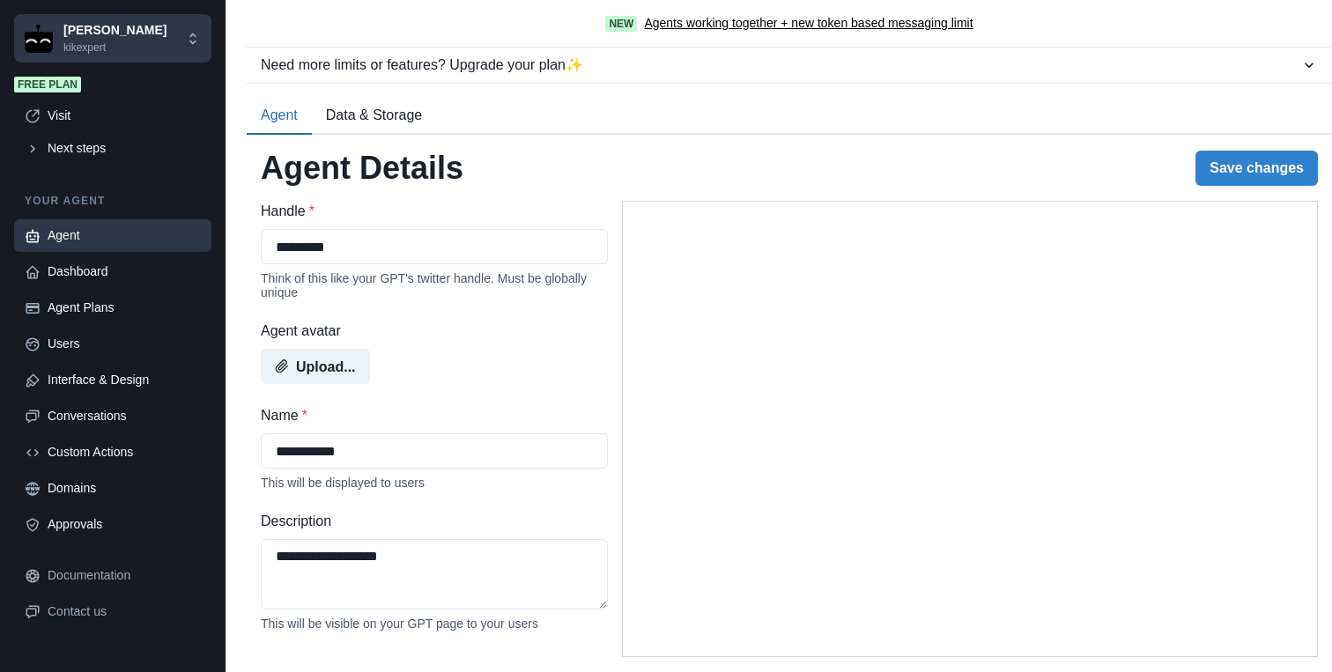
type textarea "**********"
click at [87, 277] on div "Dashboard" at bounding box center [124, 271] width 153 height 18
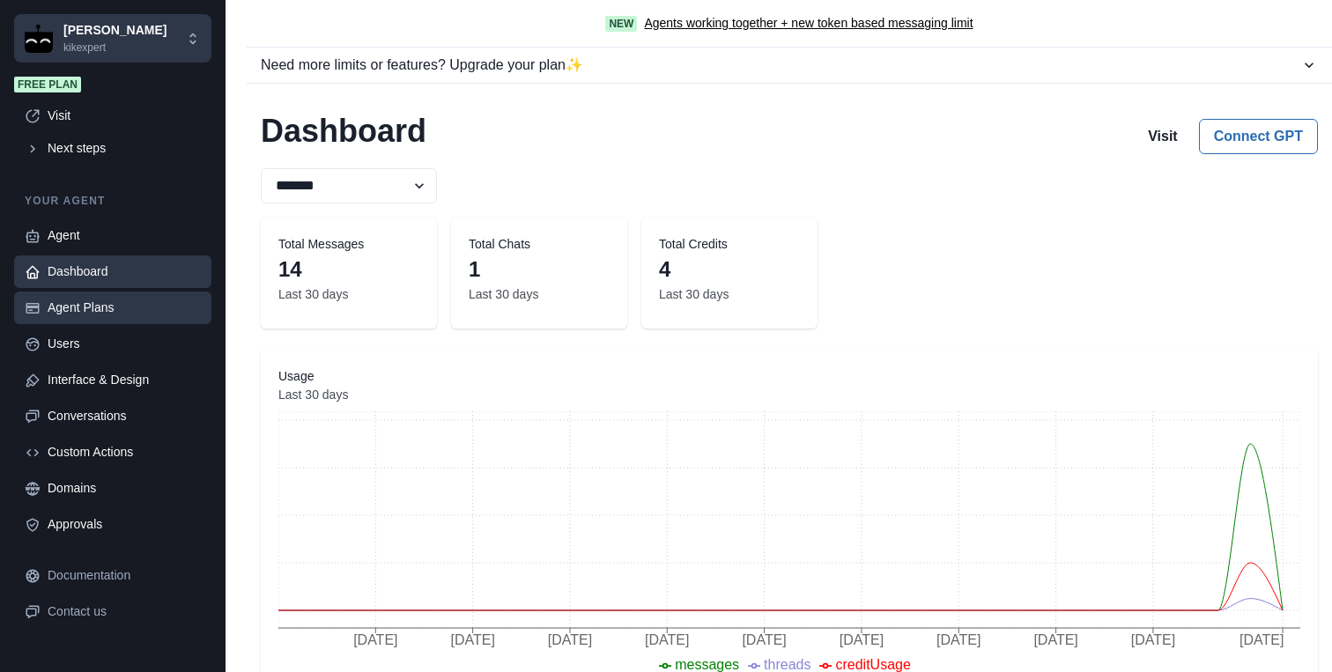
click at [122, 304] on div "Agent Plans" at bounding box center [124, 308] width 153 height 18
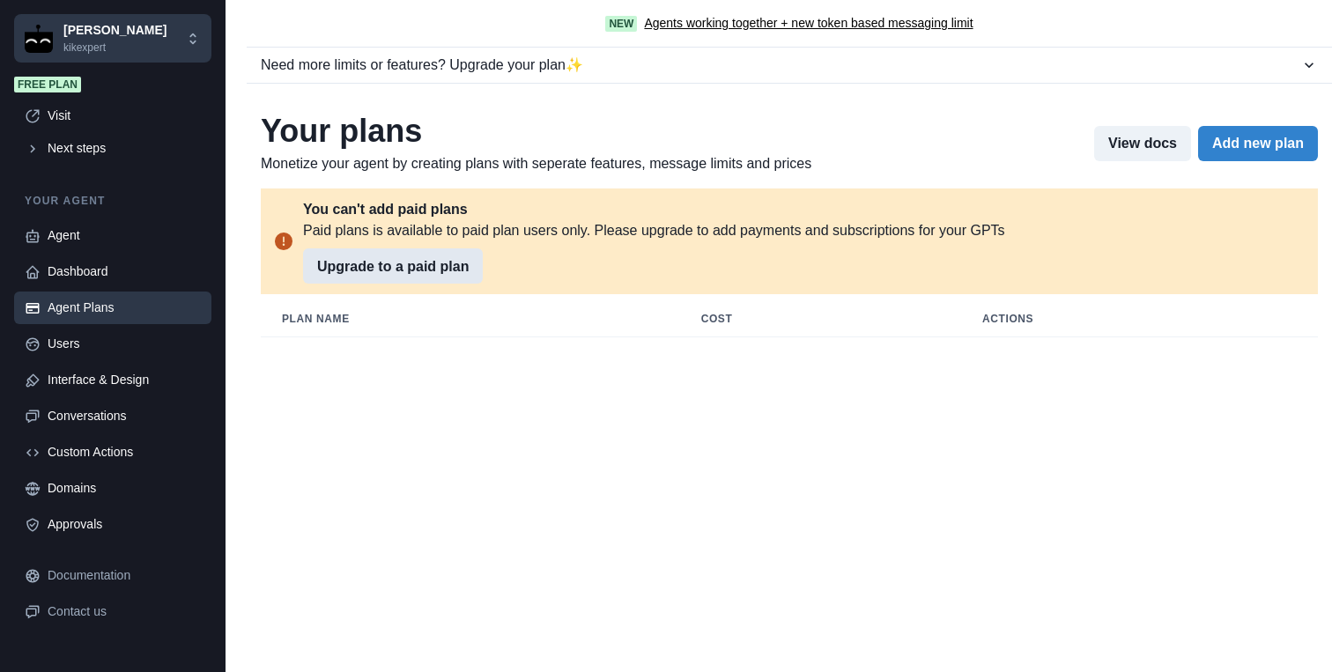
click at [425, 263] on button "Upgrade to a paid plan" at bounding box center [393, 265] width 180 height 35
click at [80, 348] on div "Users" at bounding box center [124, 344] width 153 height 18
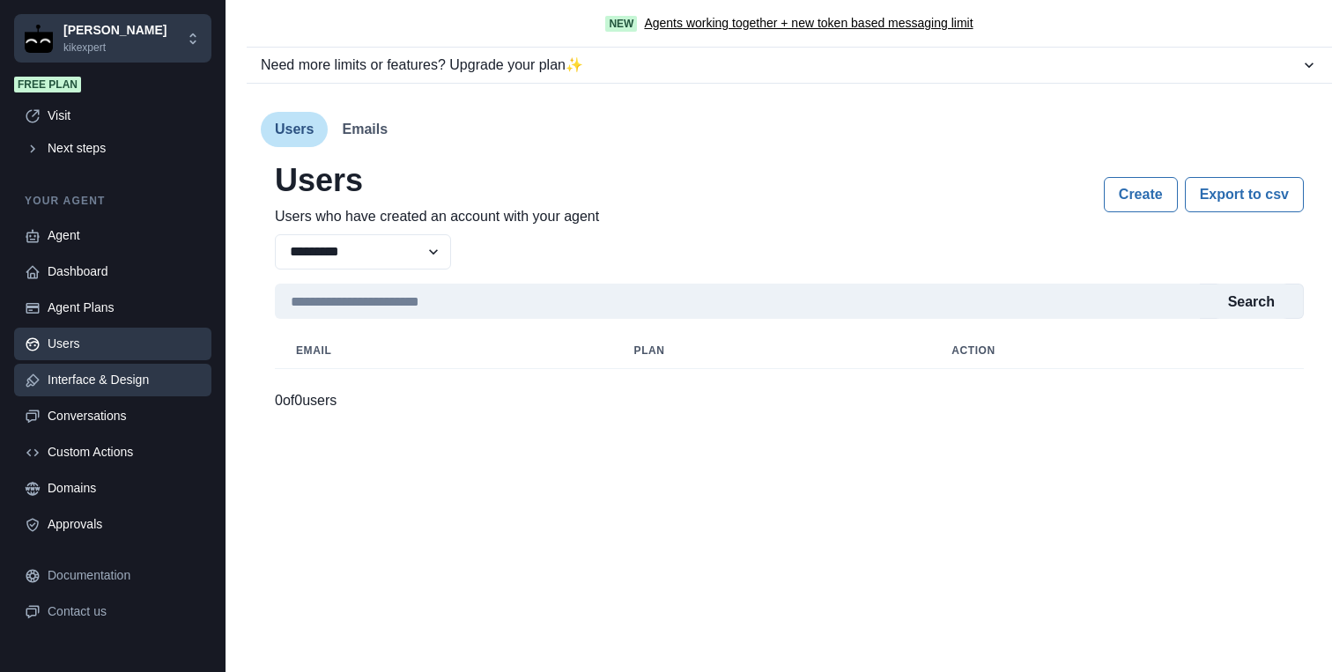
click at [78, 381] on div "Interface & Design" at bounding box center [124, 380] width 153 height 18
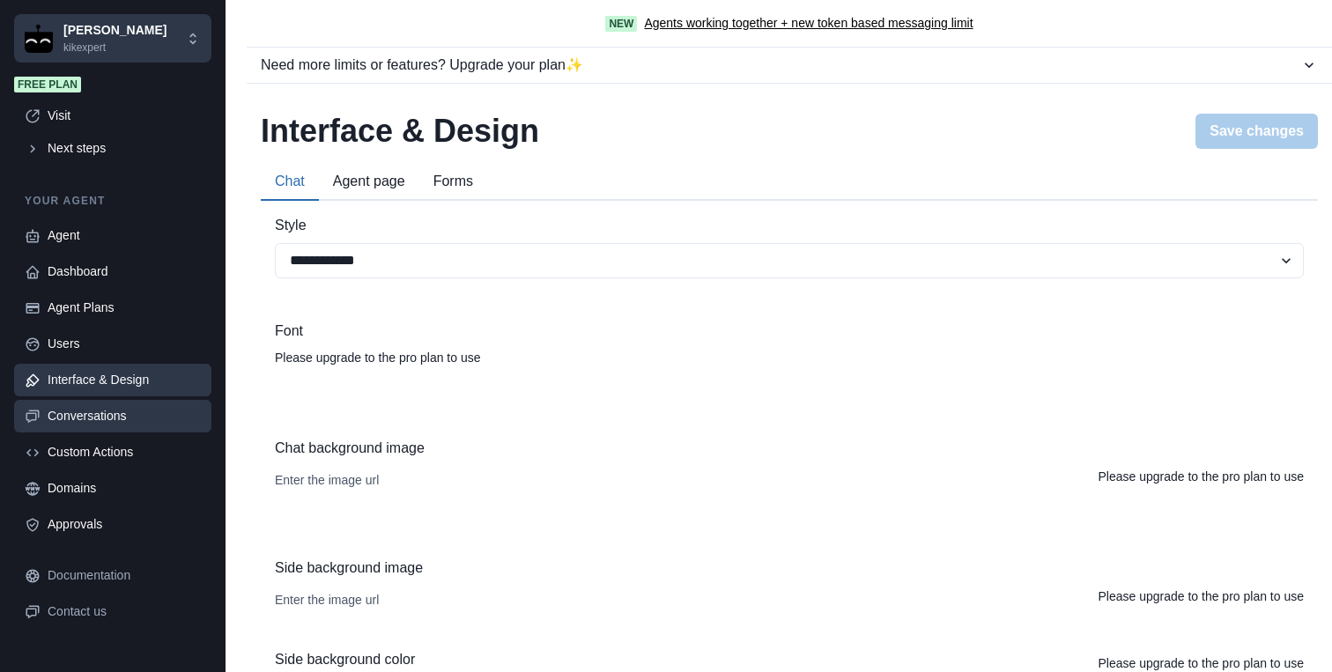
click at [71, 418] on div "Conversations" at bounding box center [124, 416] width 153 height 18
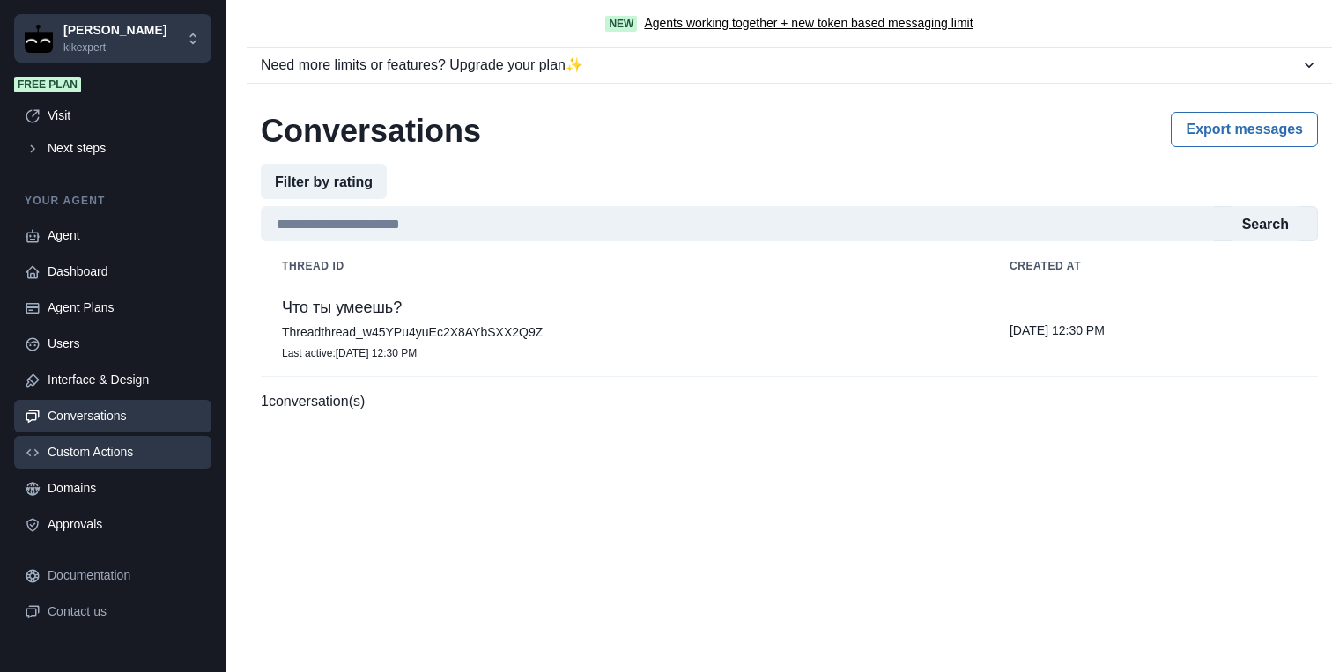
click at [66, 455] on div "Custom Actions" at bounding box center [124, 452] width 153 height 18
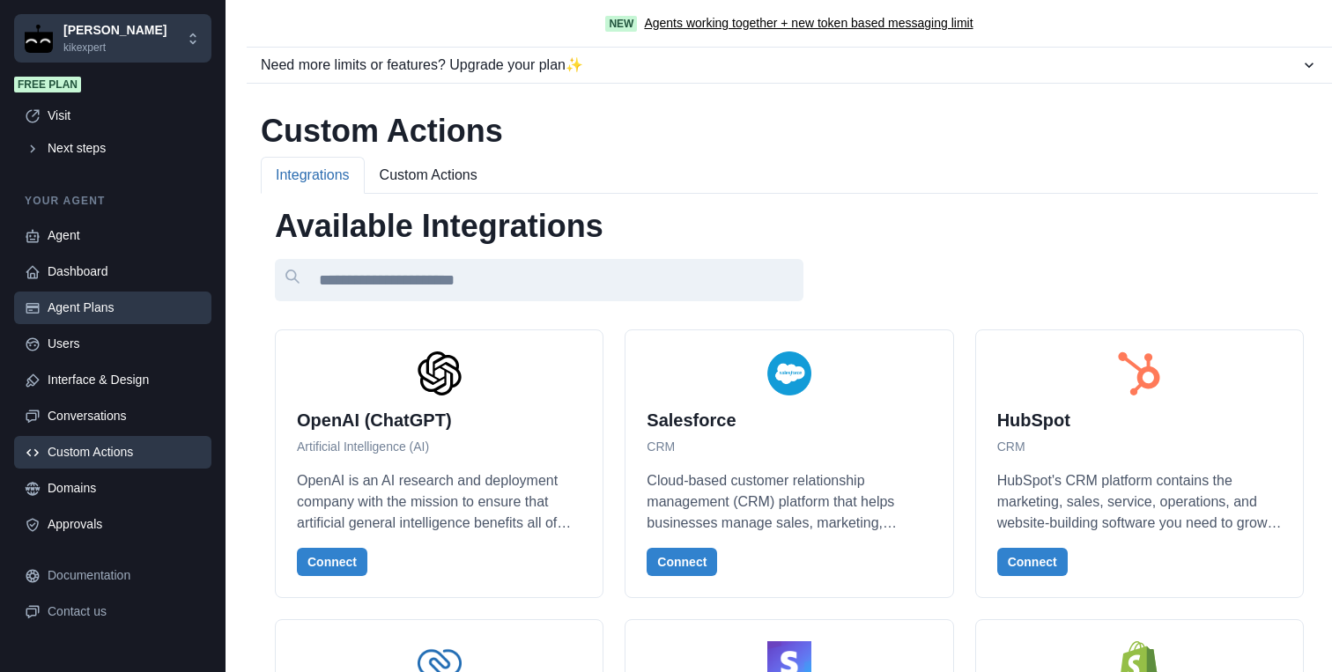
click at [91, 310] on div "Agent Plans" at bounding box center [124, 308] width 153 height 18
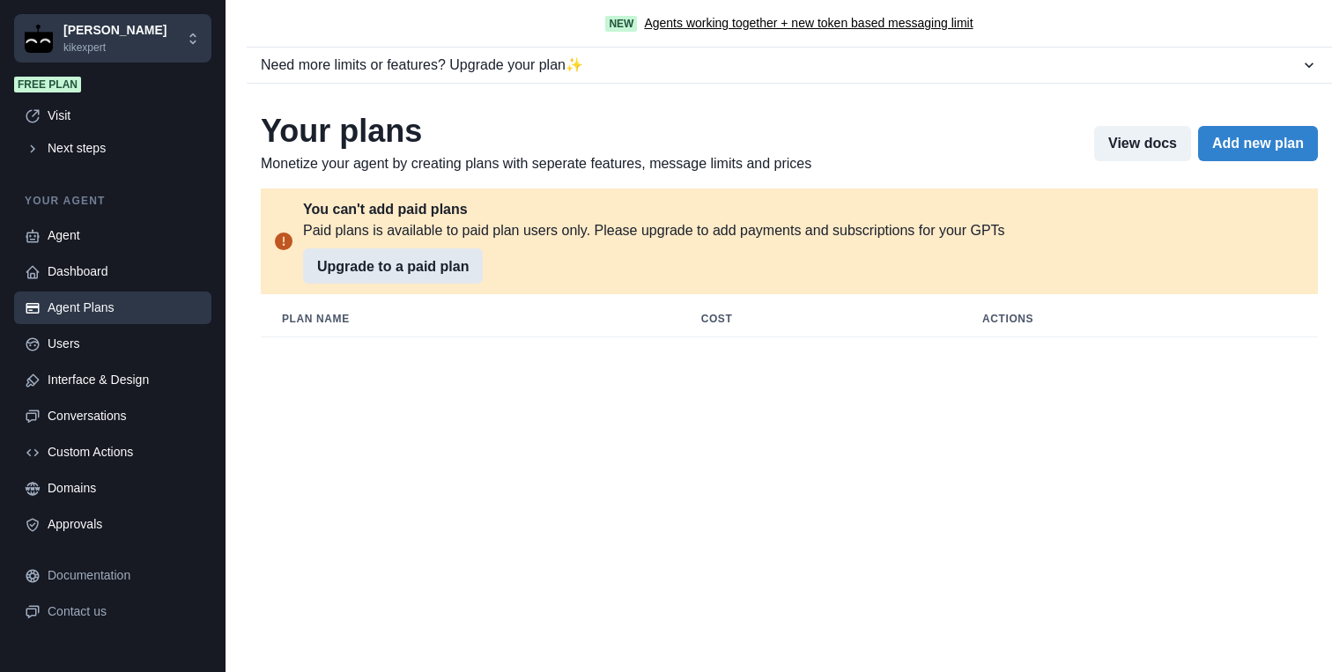
click at [428, 270] on button "Upgrade to a paid plan" at bounding box center [393, 265] width 180 height 35
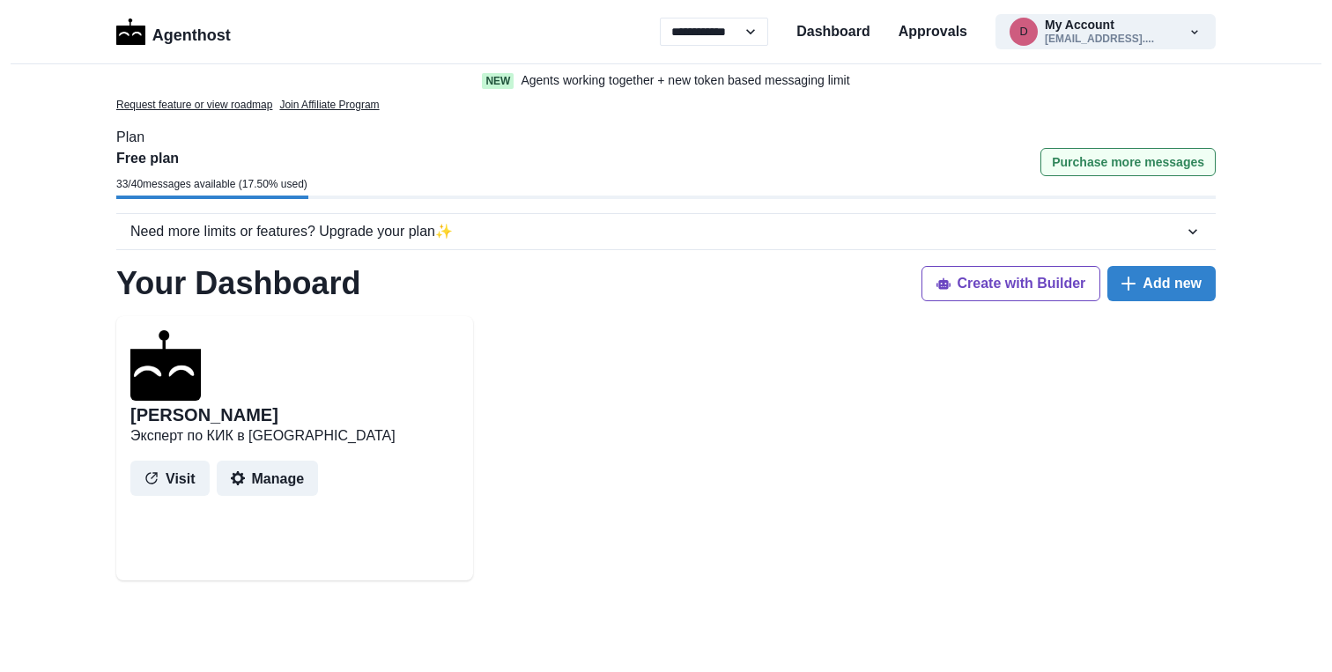
click at [1081, 166] on button "Purchase more messages" at bounding box center [1127, 162] width 175 height 28
click at [752, 28] on select "**********" at bounding box center [714, 32] width 108 height 28
click at [660, 18] on select "**********" at bounding box center [714, 32] width 108 height 28
click at [1142, 294] on button "Add new" at bounding box center [1161, 283] width 108 height 35
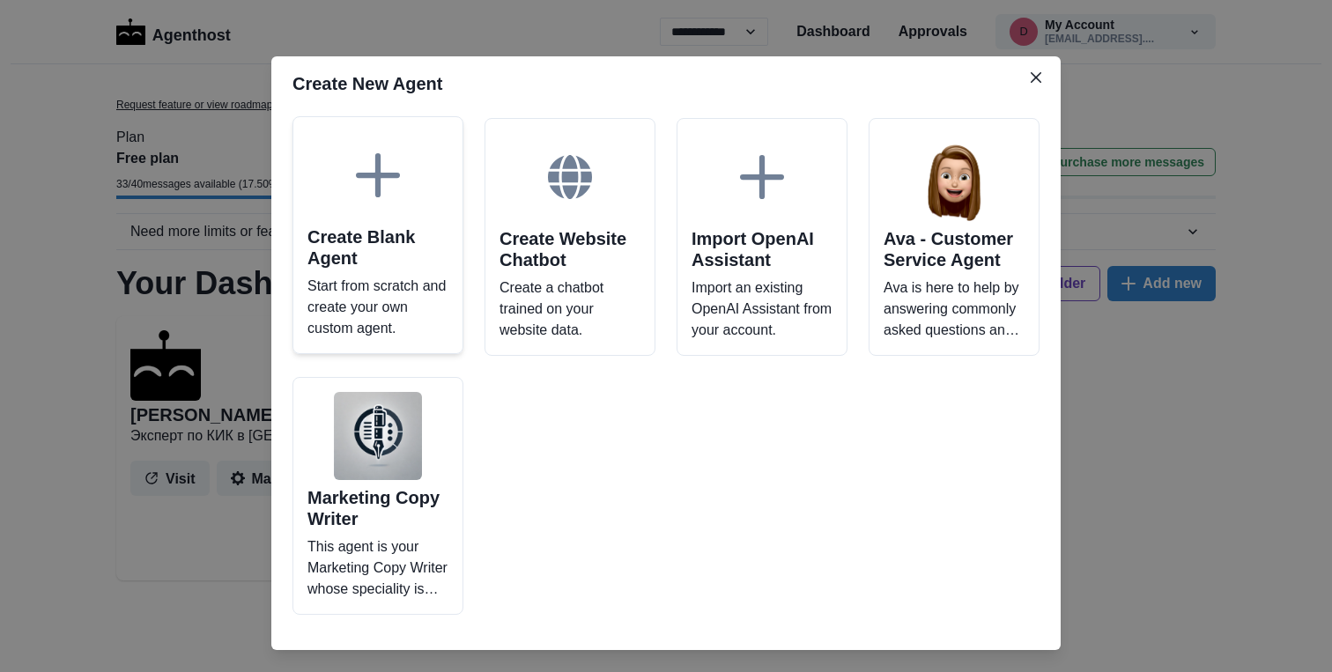
click at [373, 174] on icon at bounding box center [378, 175] width 44 height 44
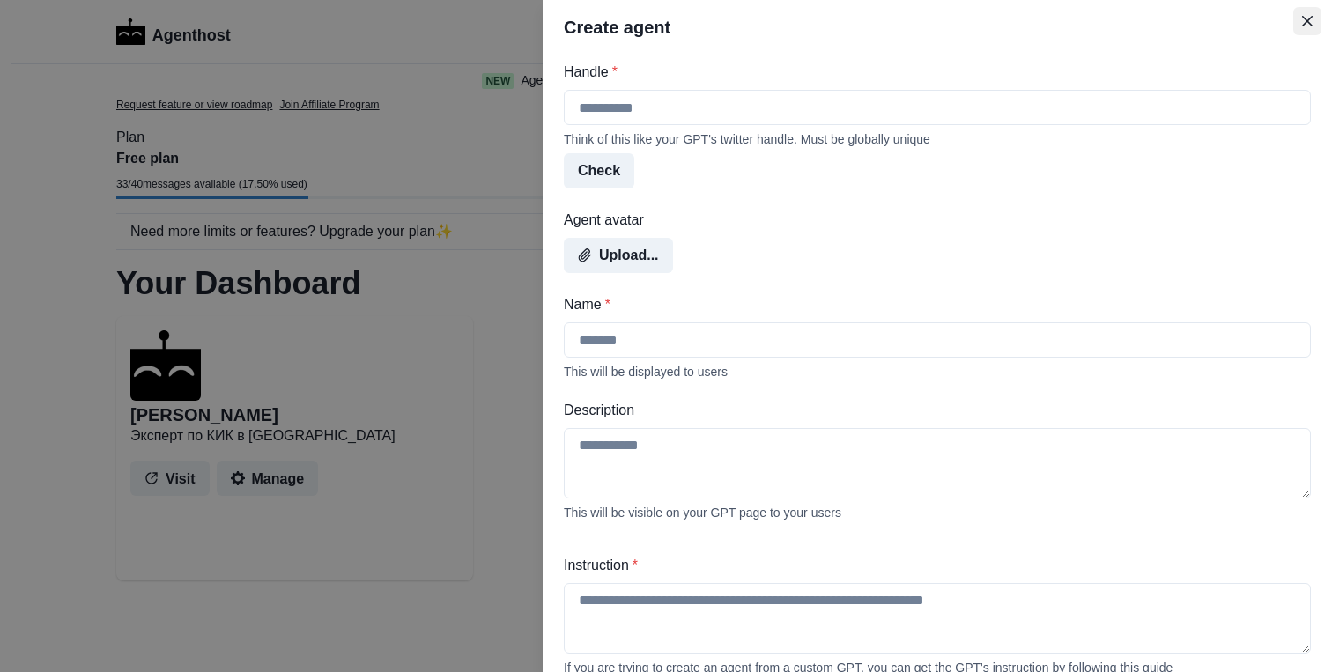
click at [1302, 24] on icon "Close" at bounding box center [1307, 21] width 11 height 11
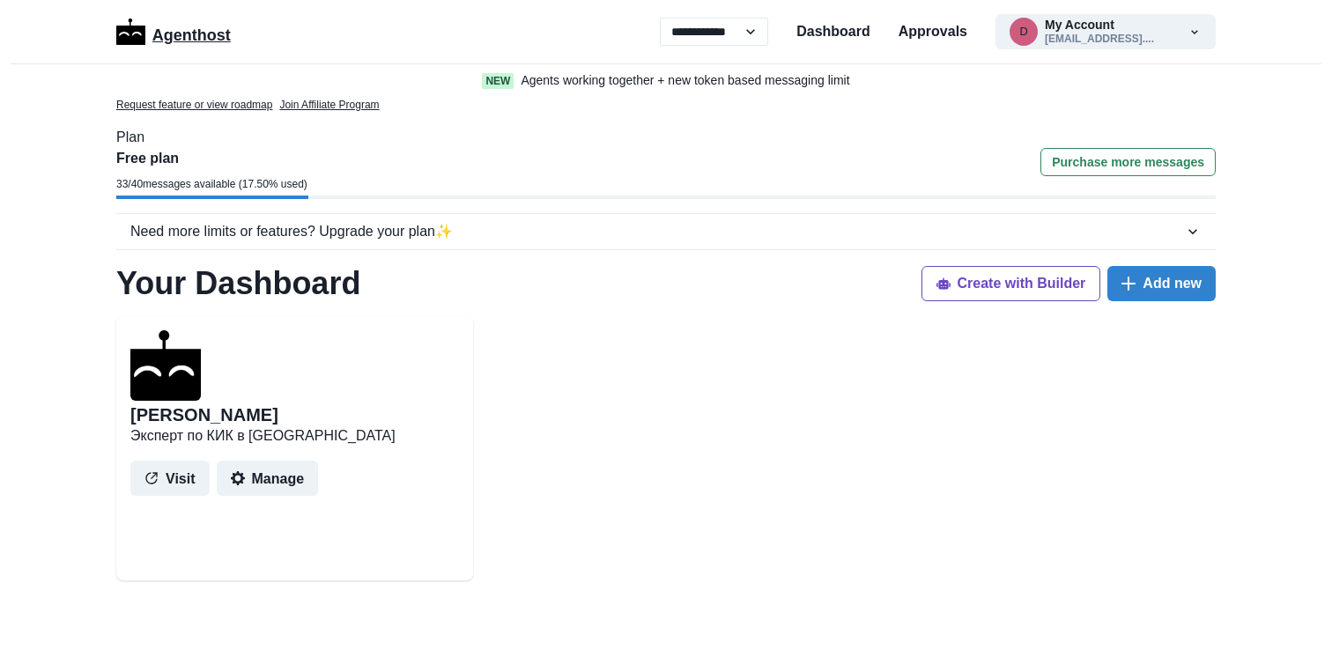
click at [193, 40] on p "Agenthost" at bounding box center [191, 32] width 78 height 31
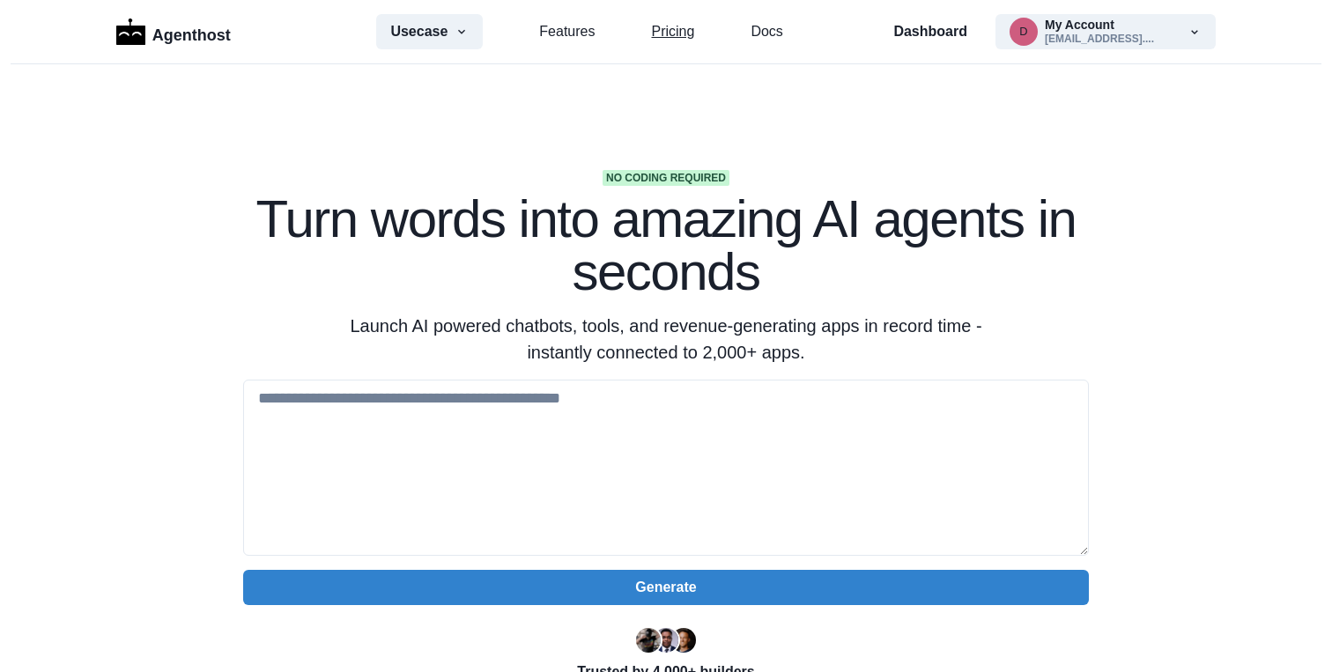
click at [673, 36] on link "Pricing" at bounding box center [672, 31] width 43 height 21
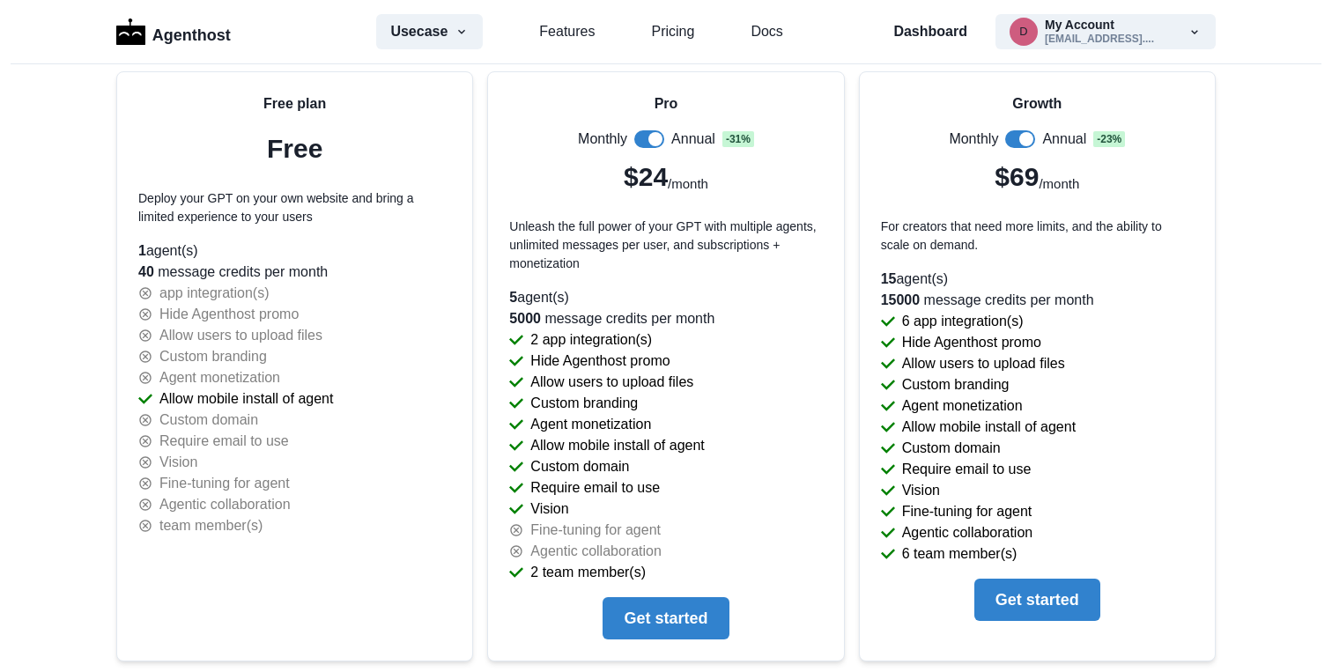
scroll to position [3795, 0]
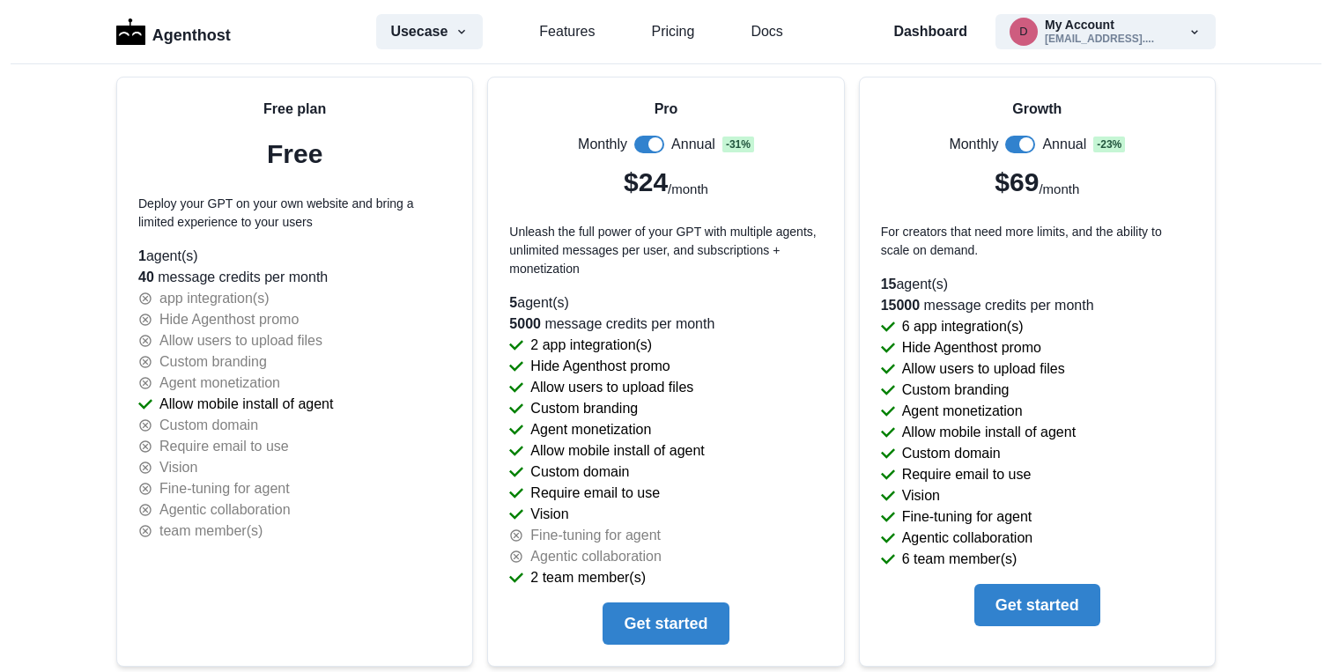
click at [850, 279] on div "Free plan Free Deploy your GPT on your own website and bring a limited experien…" at bounding box center [665, 626] width 1099 height 1098
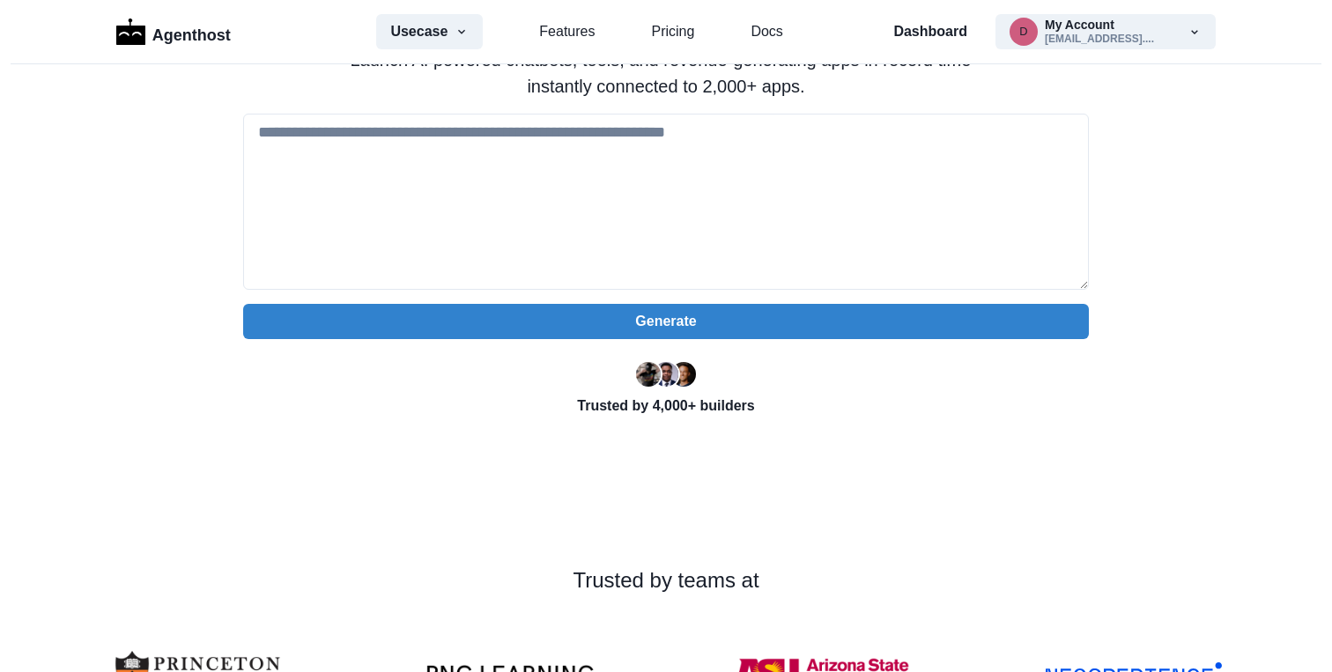
scroll to position [0, 0]
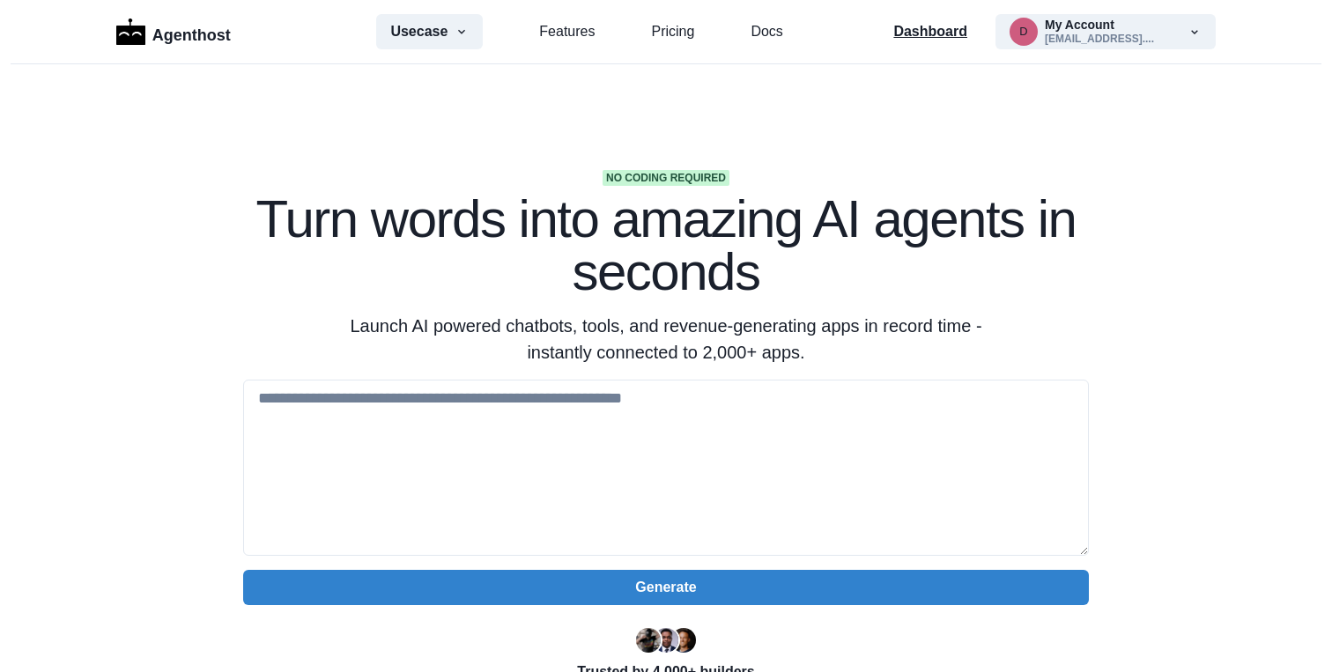
click at [916, 34] on p "Dashboard" at bounding box center [930, 31] width 74 height 21
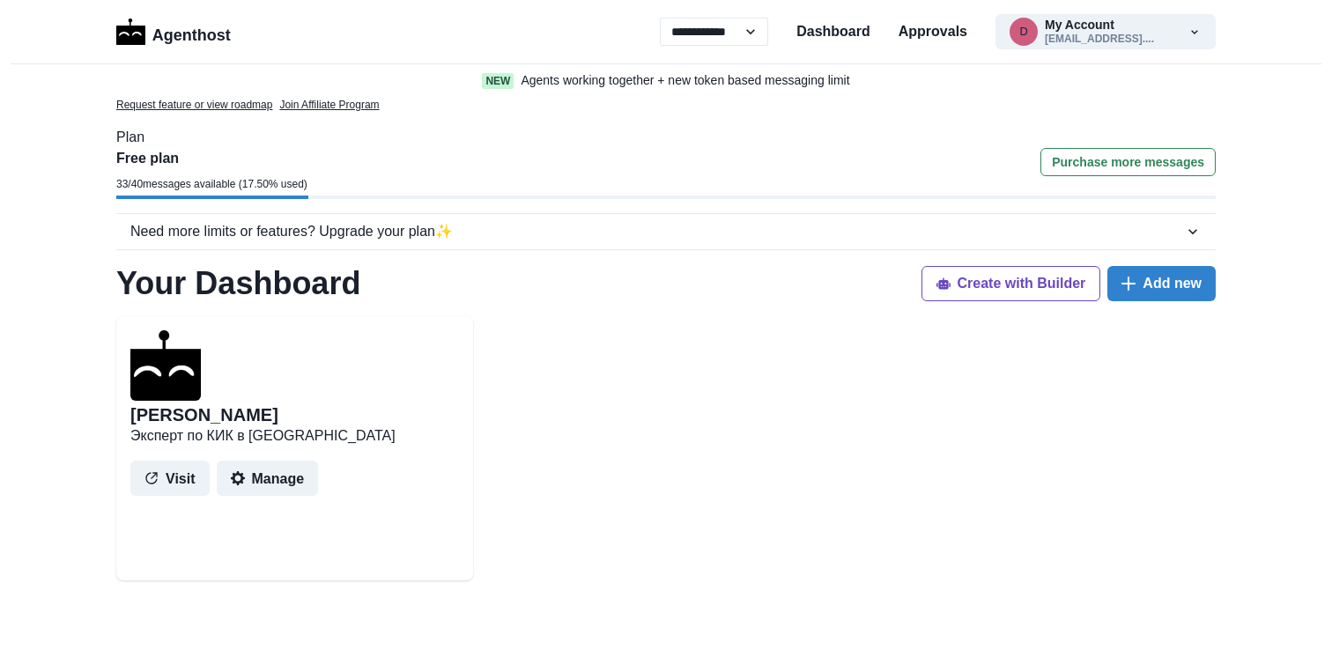
click at [260, 486] on button "Manage" at bounding box center [268, 478] width 102 height 35
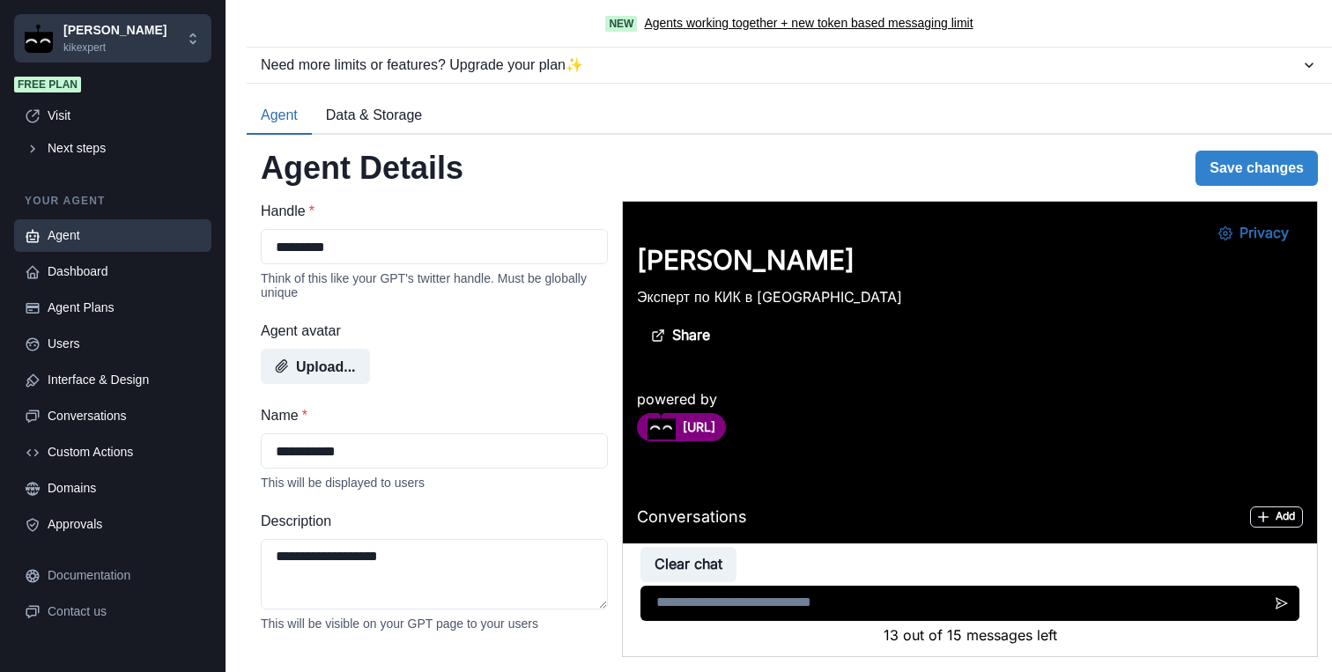
scroll to position [808, 0]
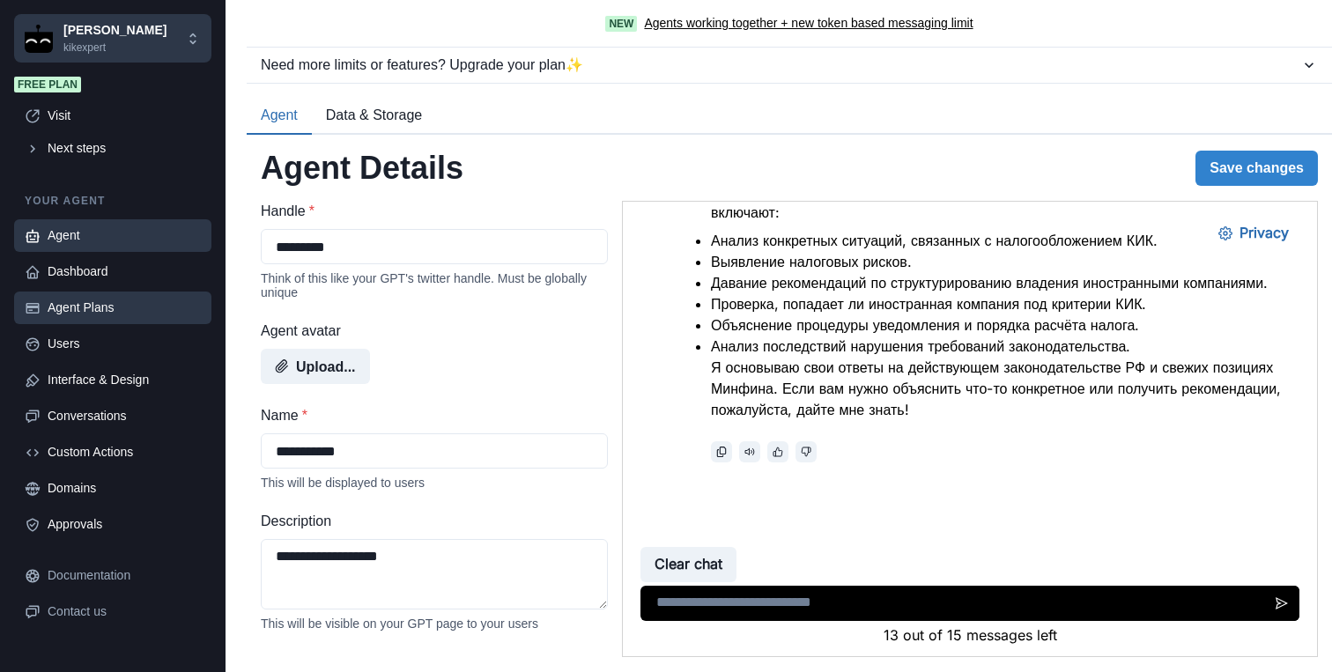
click at [114, 310] on div "Agent Plans" at bounding box center [124, 308] width 153 height 18
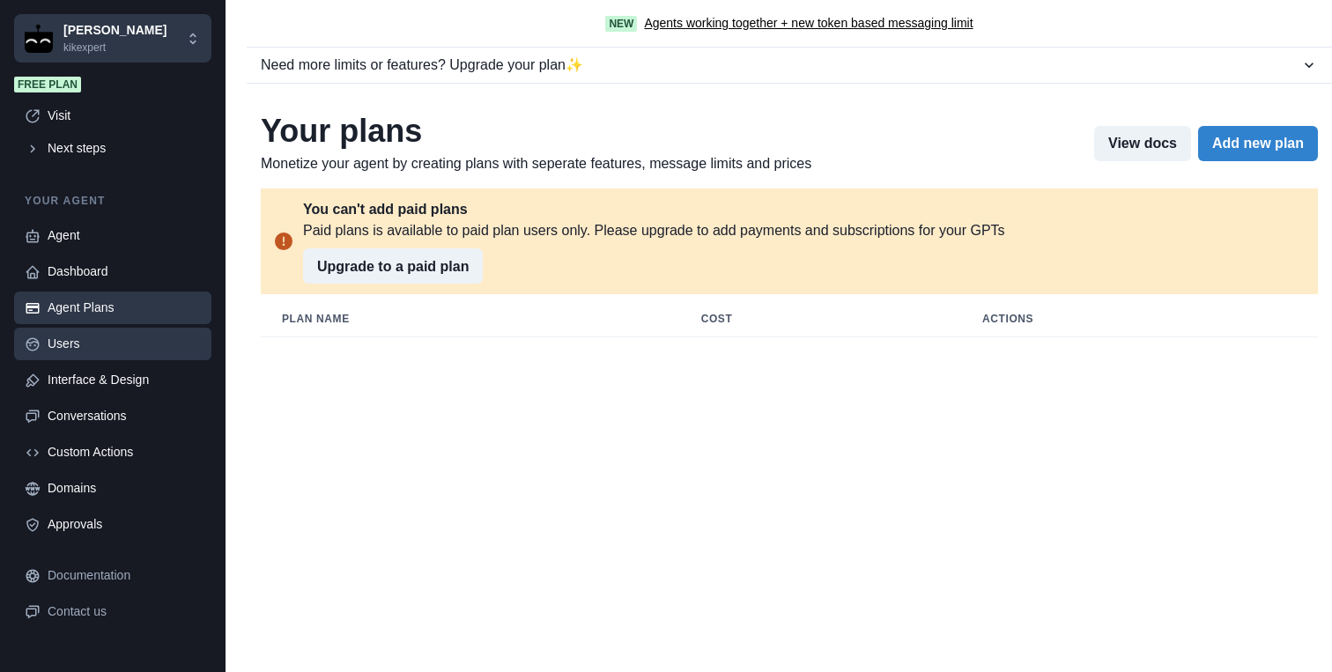
click at [115, 340] on div "Users" at bounding box center [124, 344] width 153 height 18
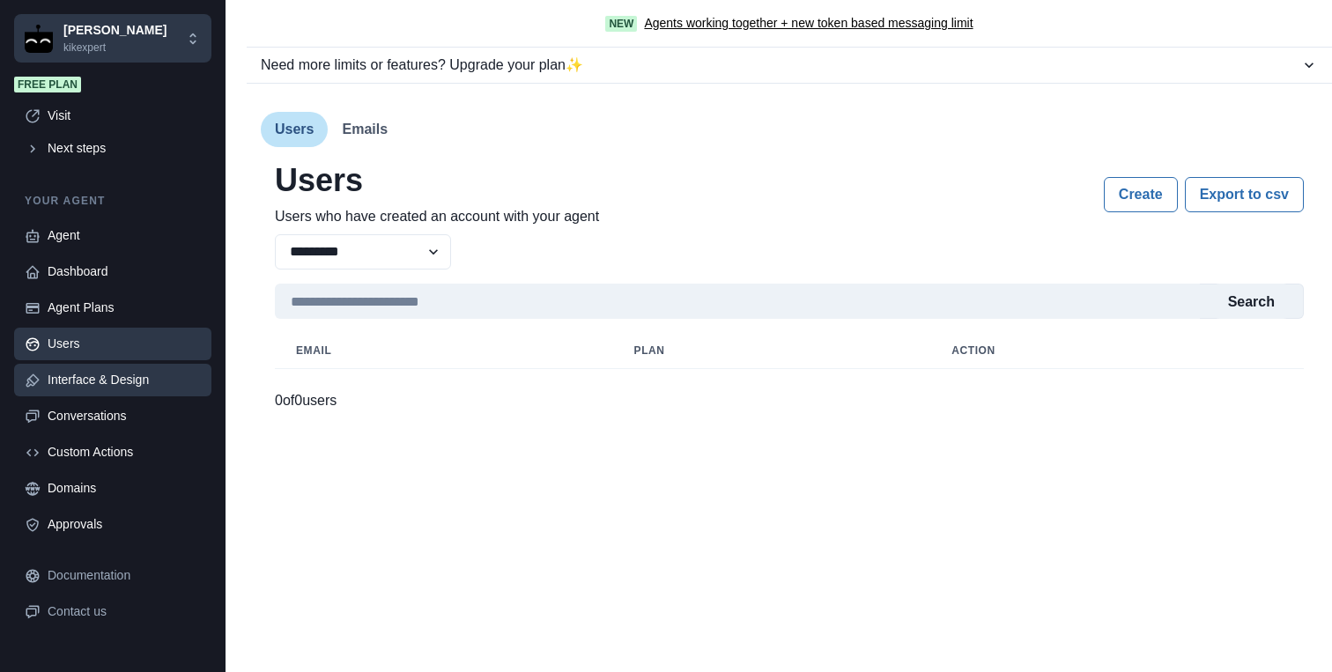
click at [129, 380] on div "Interface & Design" at bounding box center [124, 380] width 153 height 18
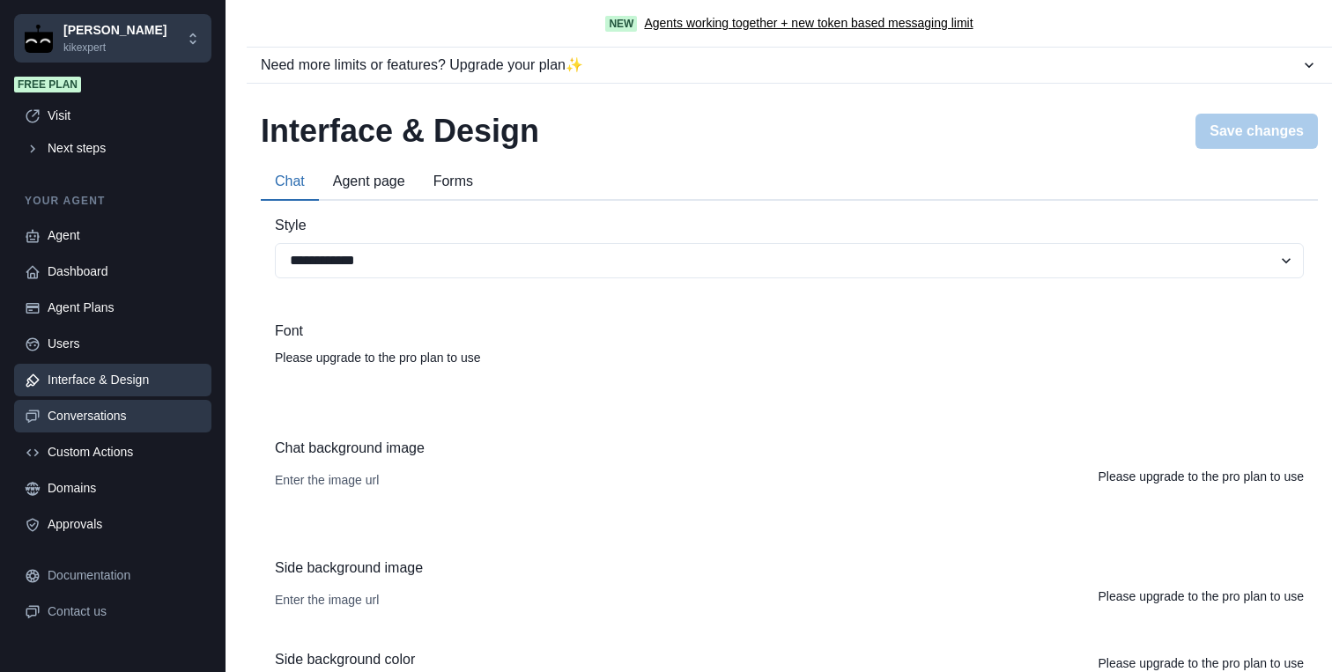
click at [134, 420] on div "Conversations" at bounding box center [124, 416] width 153 height 18
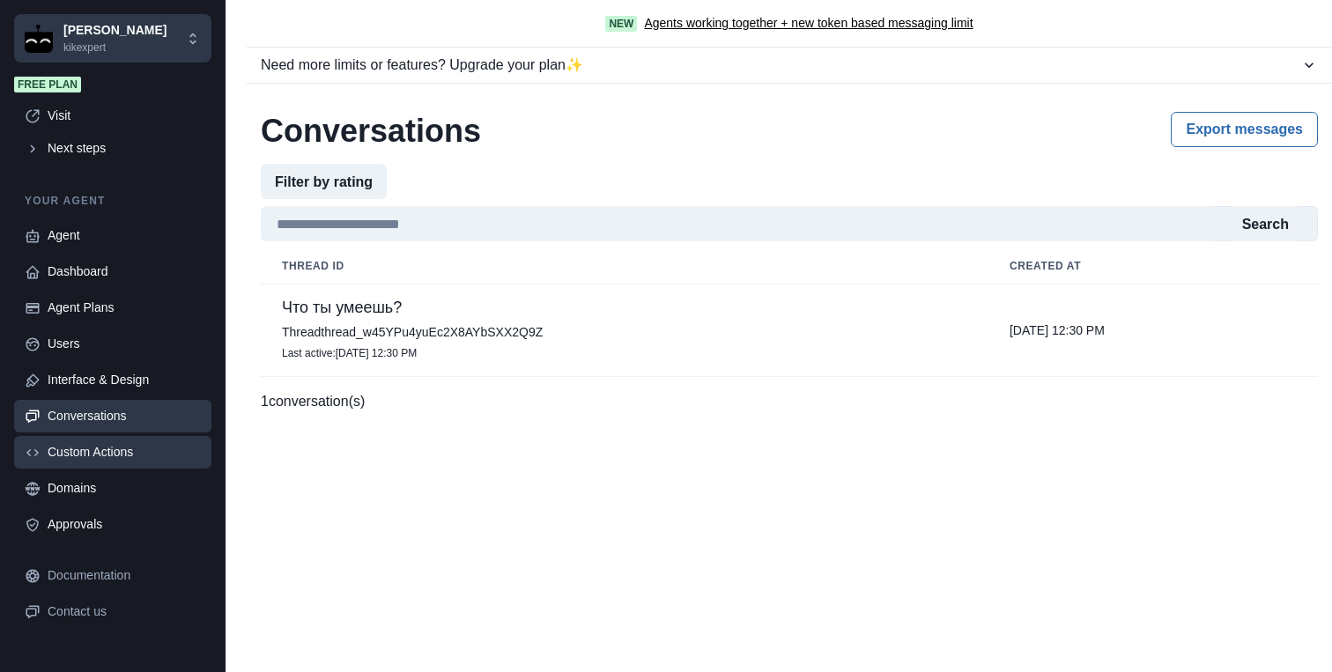
click at [135, 448] on div "Custom Actions" at bounding box center [124, 452] width 153 height 18
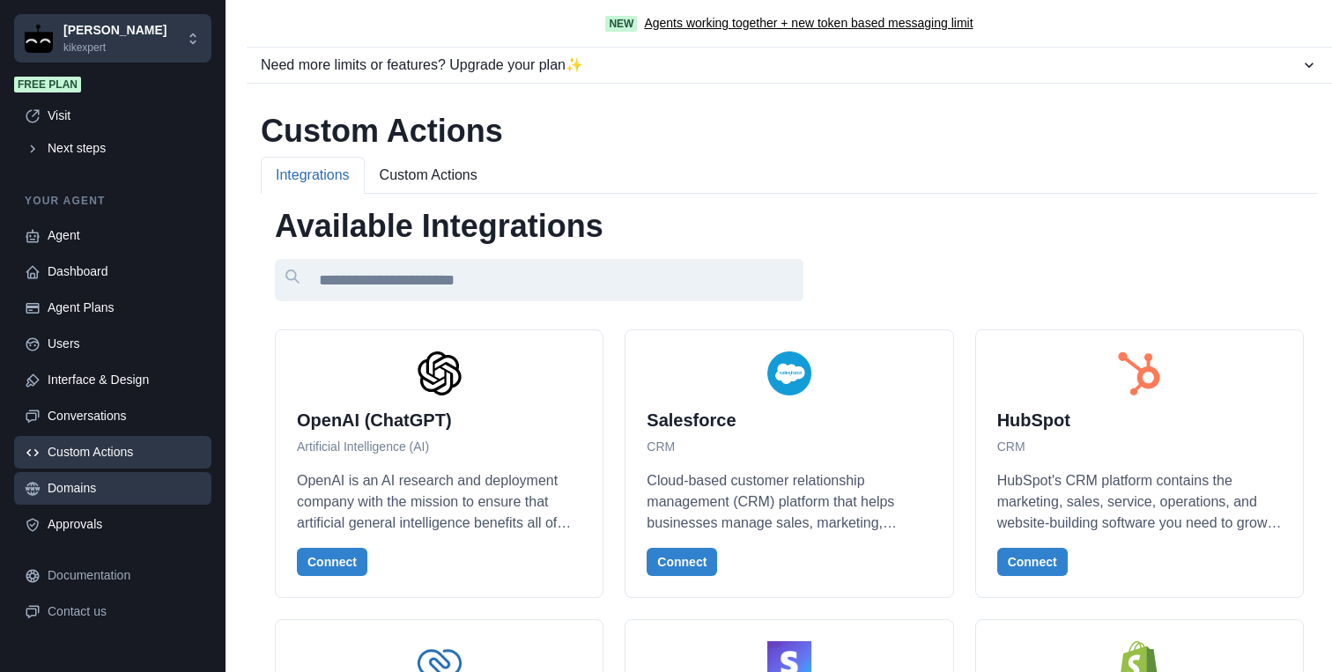
click at [137, 498] on link "Domains" at bounding box center [112, 488] width 197 height 33
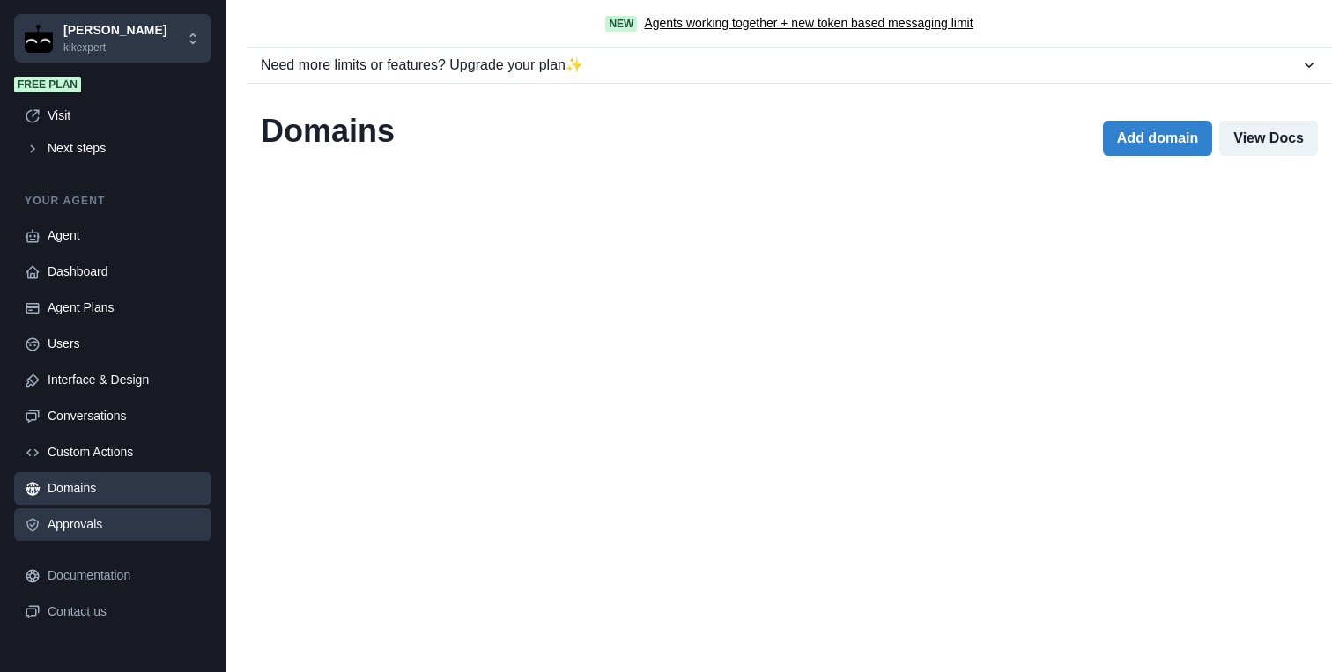
click at [137, 533] on div "Approvals" at bounding box center [124, 524] width 153 height 18
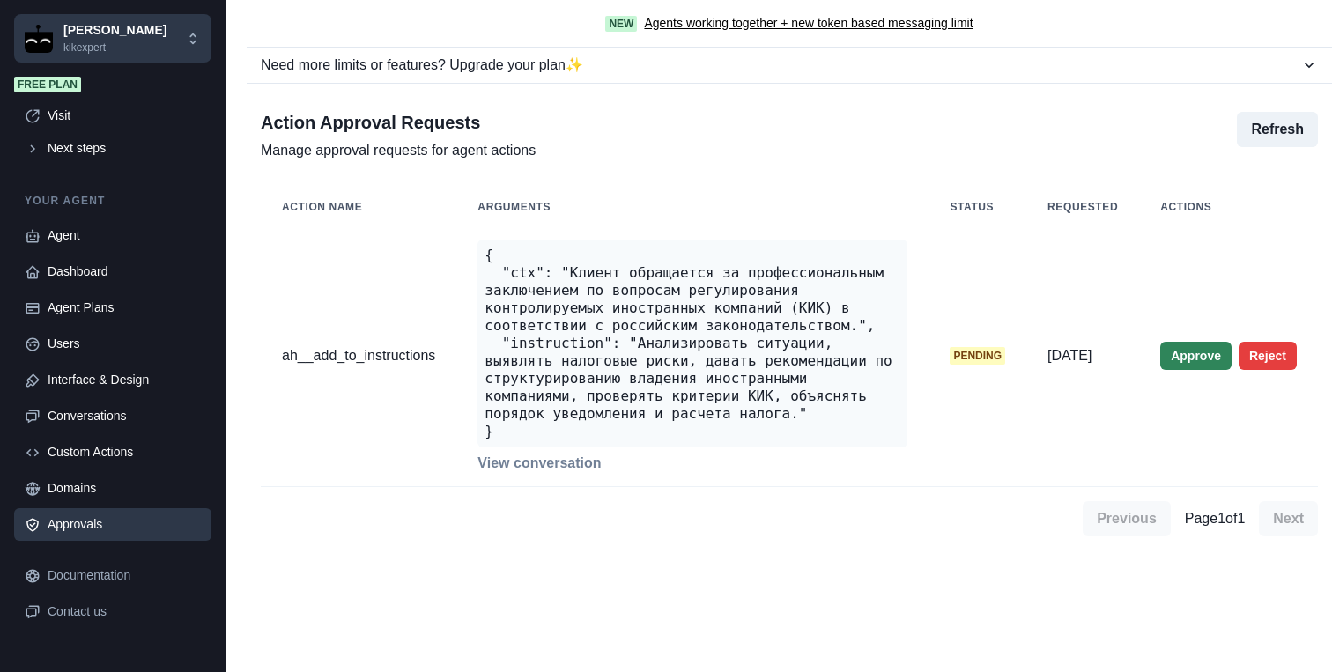
click at [1202, 360] on button "Approve" at bounding box center [1195, 356] width 71 height 28
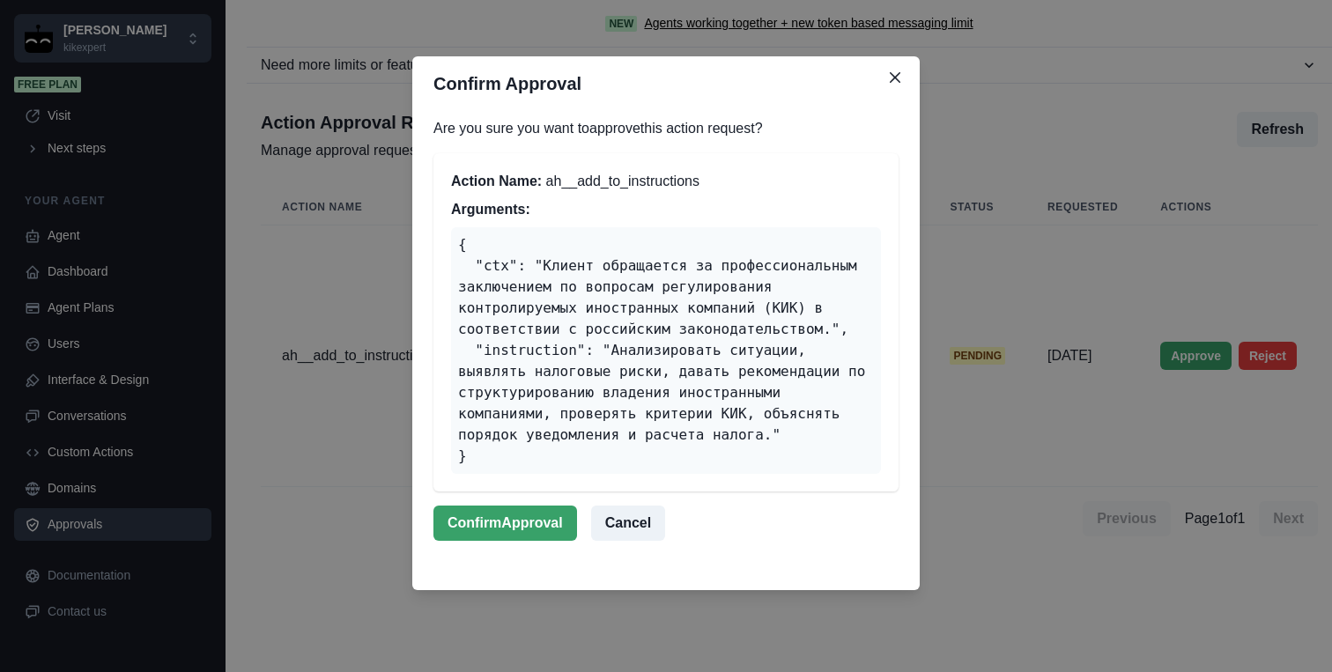
click at [711, 133] on p "Are you sure you want to approve this action request?" at bounding box center [665, 128] width 465 height 21
copy p "Are you sure you want to approve this action request?"
click at [1002, 540] on div "Confirm Approval Are you sure you want to approve this action request? Action N…" at bounding box center [666, 336] width 1332 height 672
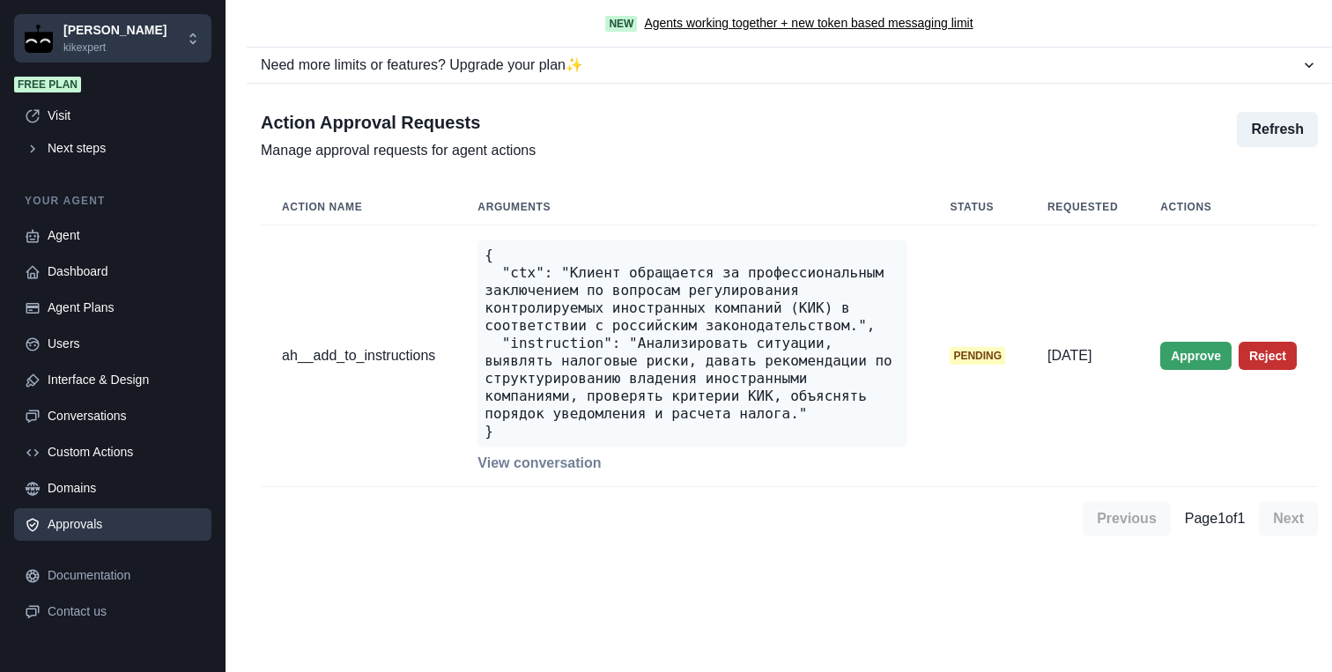
click at [1271, 356] on button "Reject" at bounding box center [1267, 356] width 58 height 28
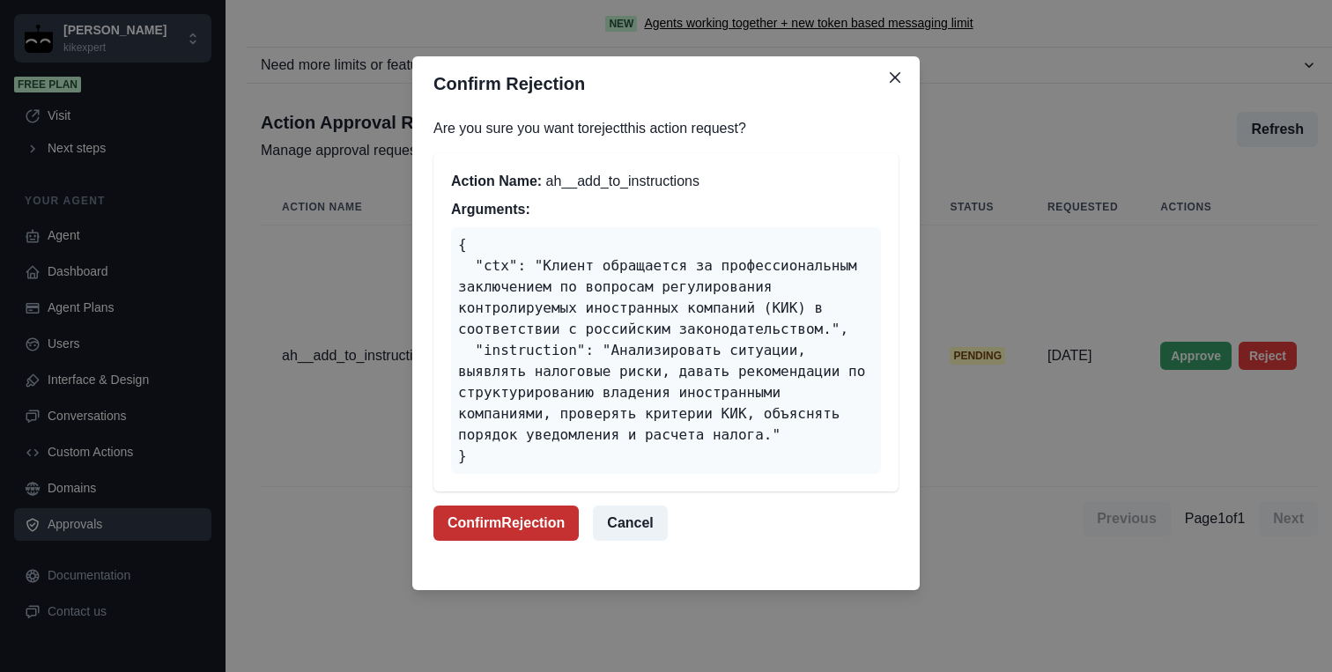
click at [537, 524] on button "Confirm Rejection" at bounding box center [505, 523] width 145 height 35
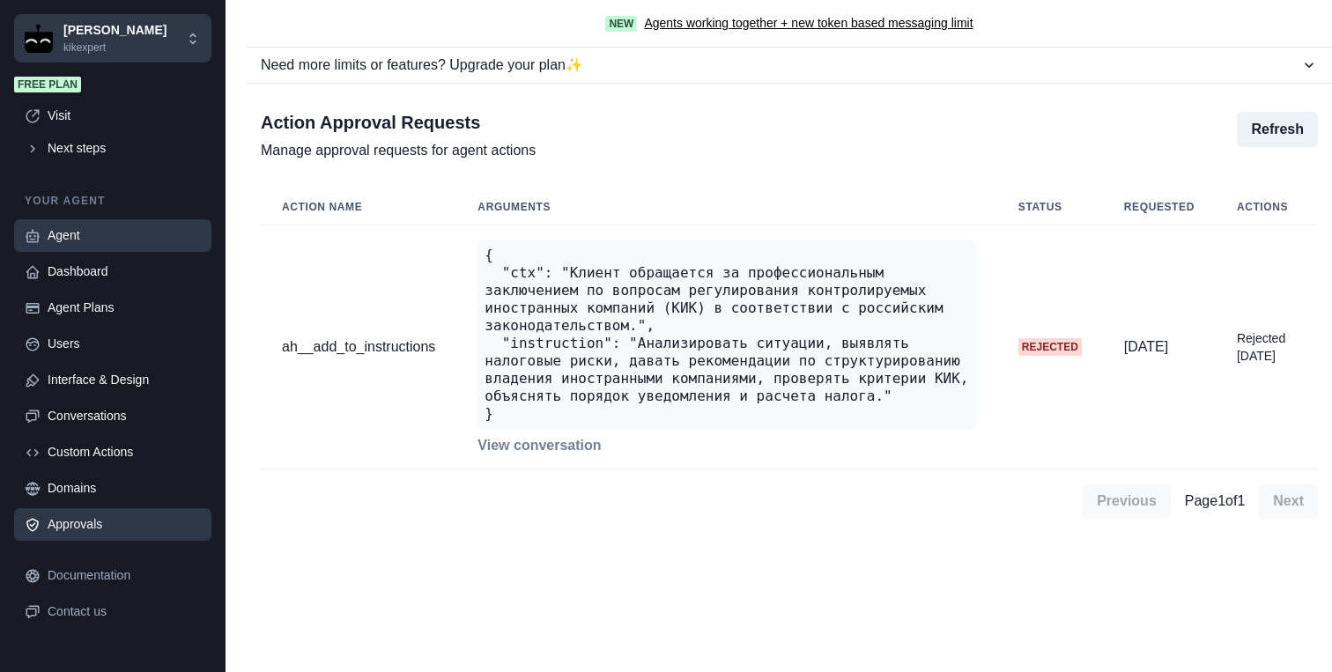
click at [92, 237] on div "Agent" at bounding box center [124, 235] width 153 height 18
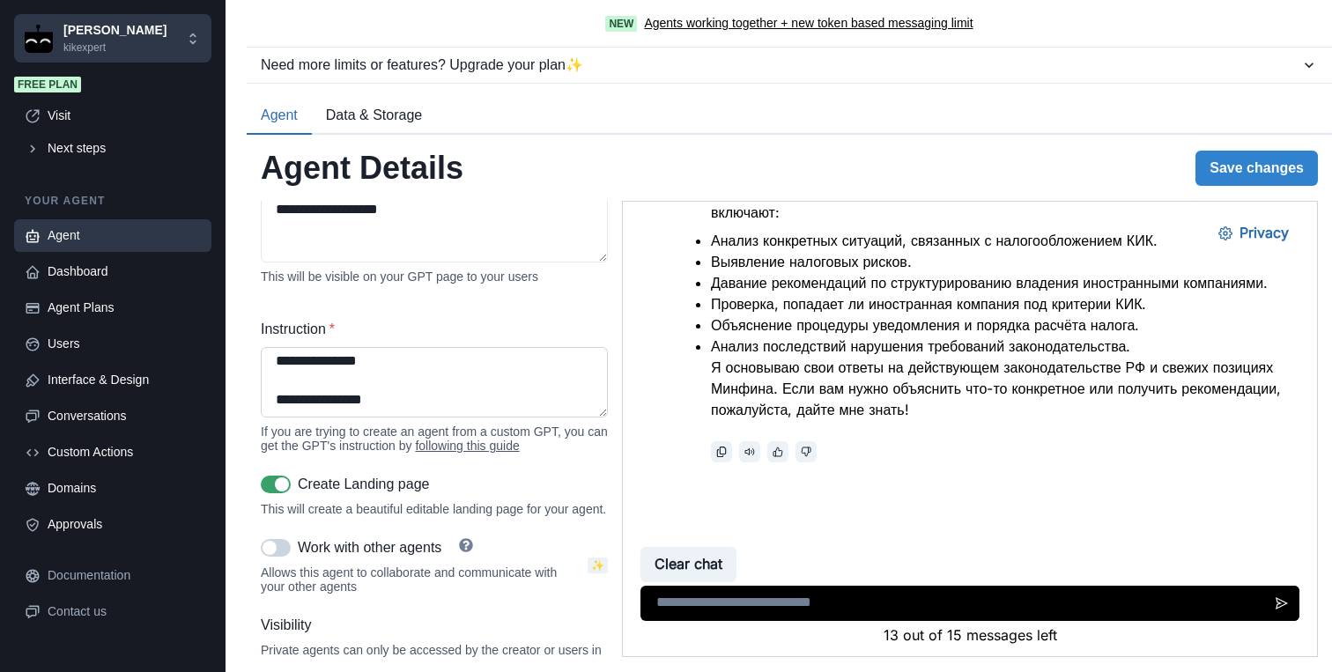
scroll to position [358, 0]
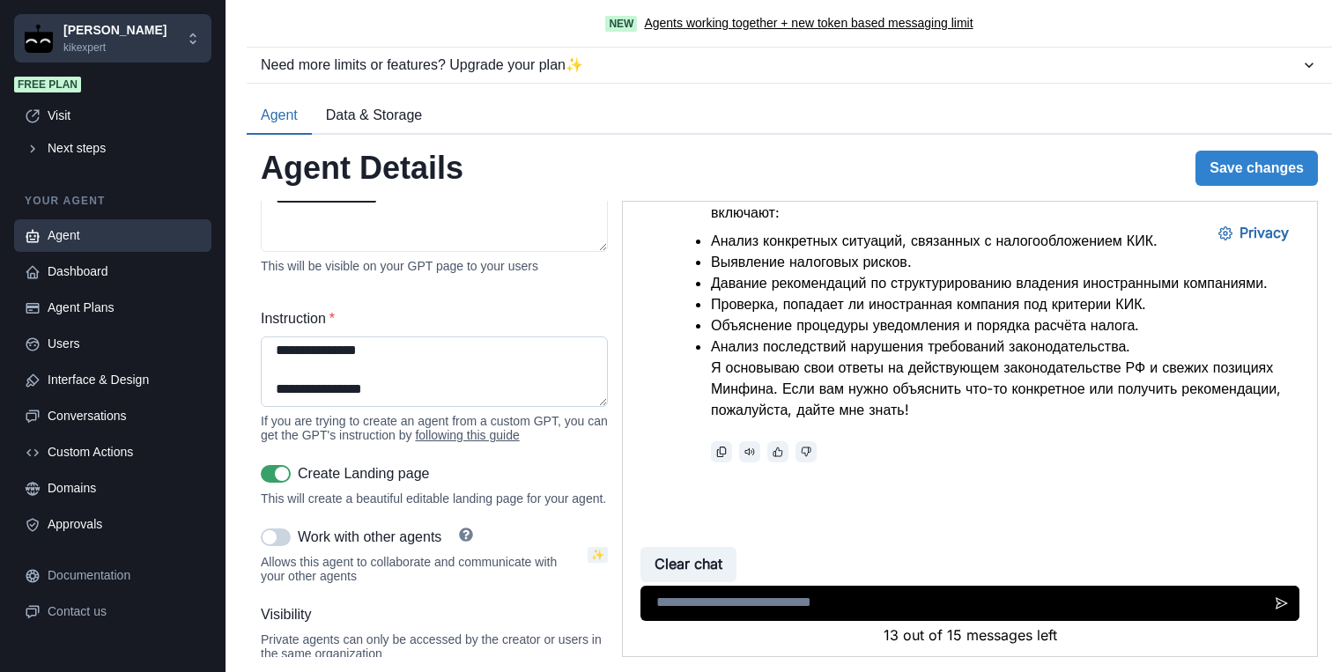
click at [444, 400] on textarea "Instruction *" at bounding box center [434, 371] width 347 height 70
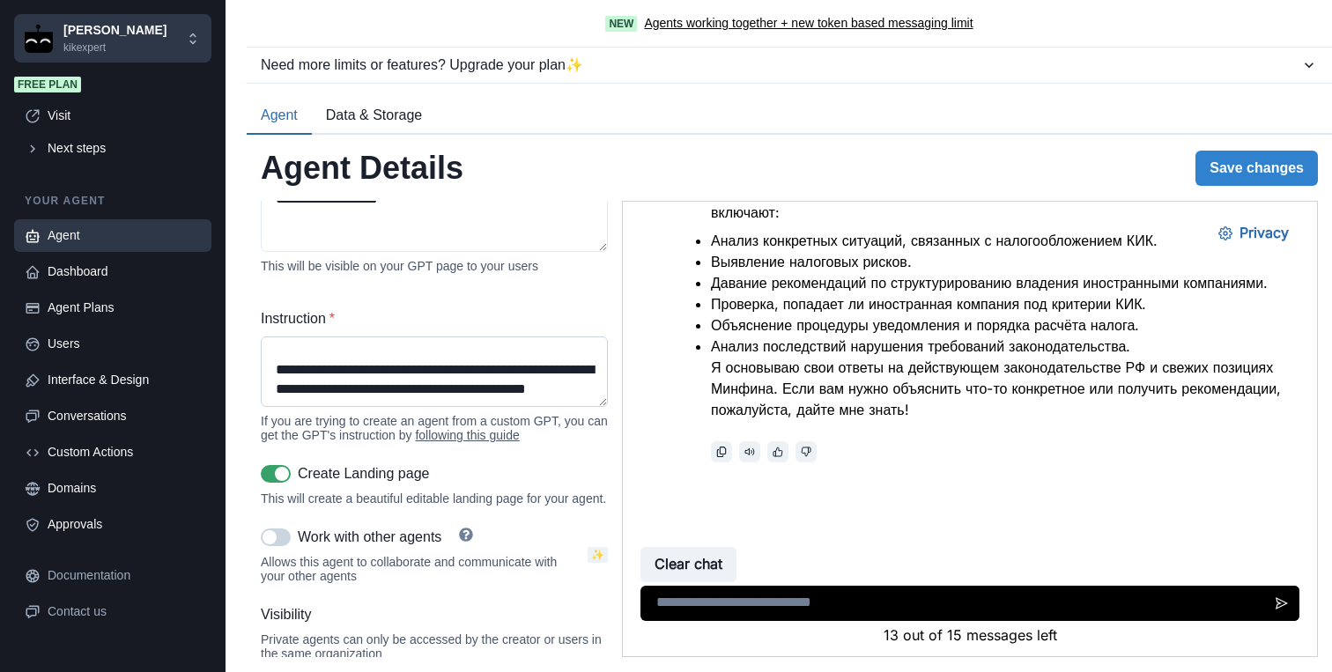
drag, startPoint x: 490, startPoint y: 399, endPoint x: 329, endPoint y: 382, distance: 161.2
click at [329, 382] on textarea "Instruction *" at bounding box center [434, 371] width 347 height 70
click at [277, 383] on textarea "Instruction *" at bounding box center [434, 371] width 347 height 70
drag, startPoint x: 506, startPoint y: 399, endPoint x: 426, endPoint y: 381, distance: 81.2
click at [426, 381] on textarea "Instruction *" at bounding box center [434, 371] width 347 height 70
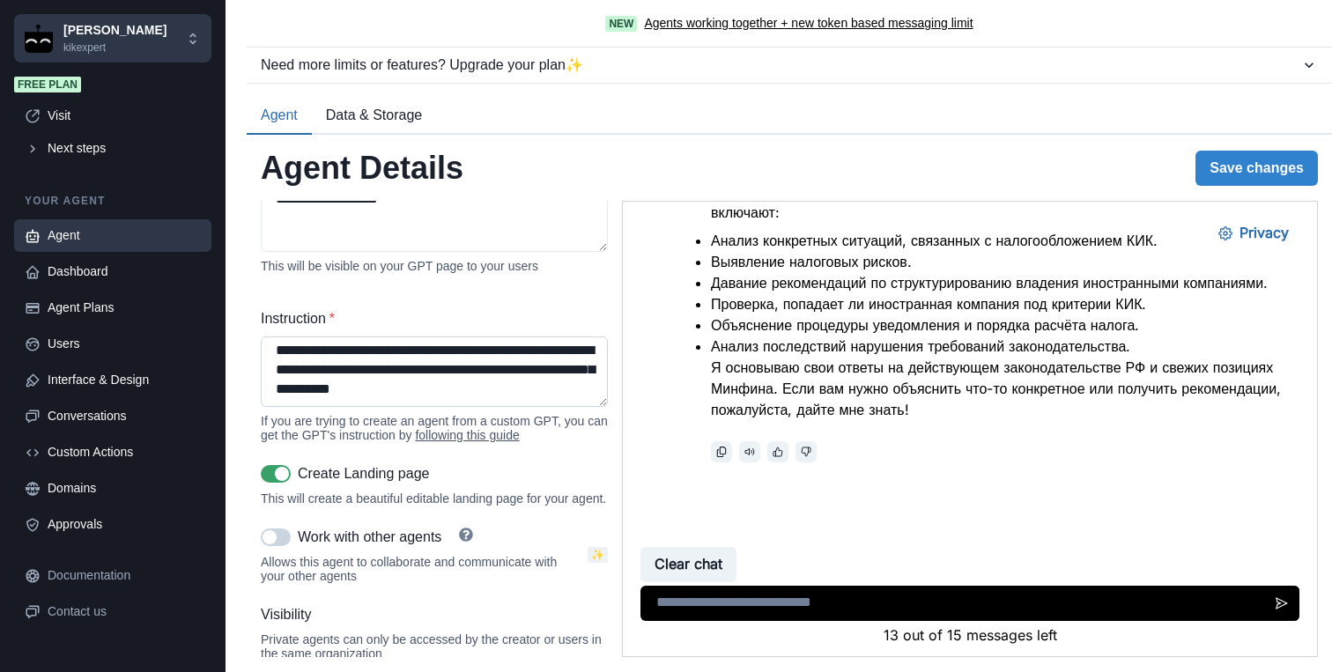
scroll to position [2243, 0]
click at [1290, 166] on button "Save changes" at bounding box center [1256, 168] width 122 height 35
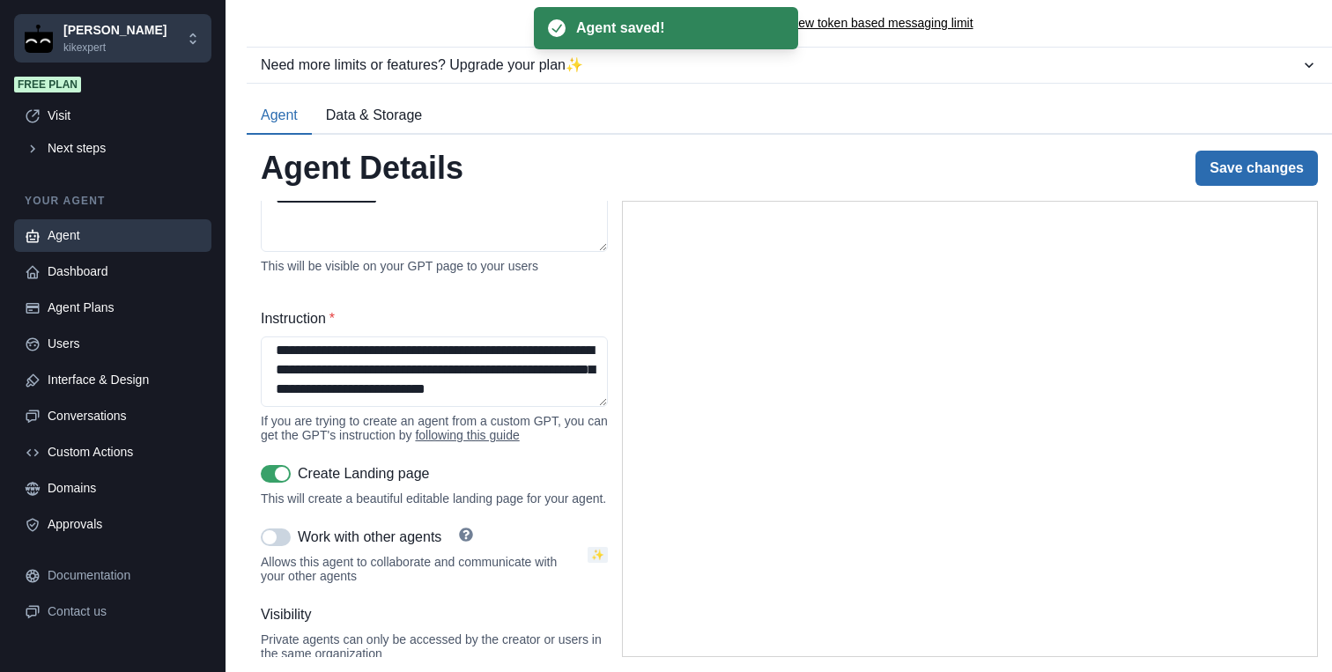
type textarea "**********"
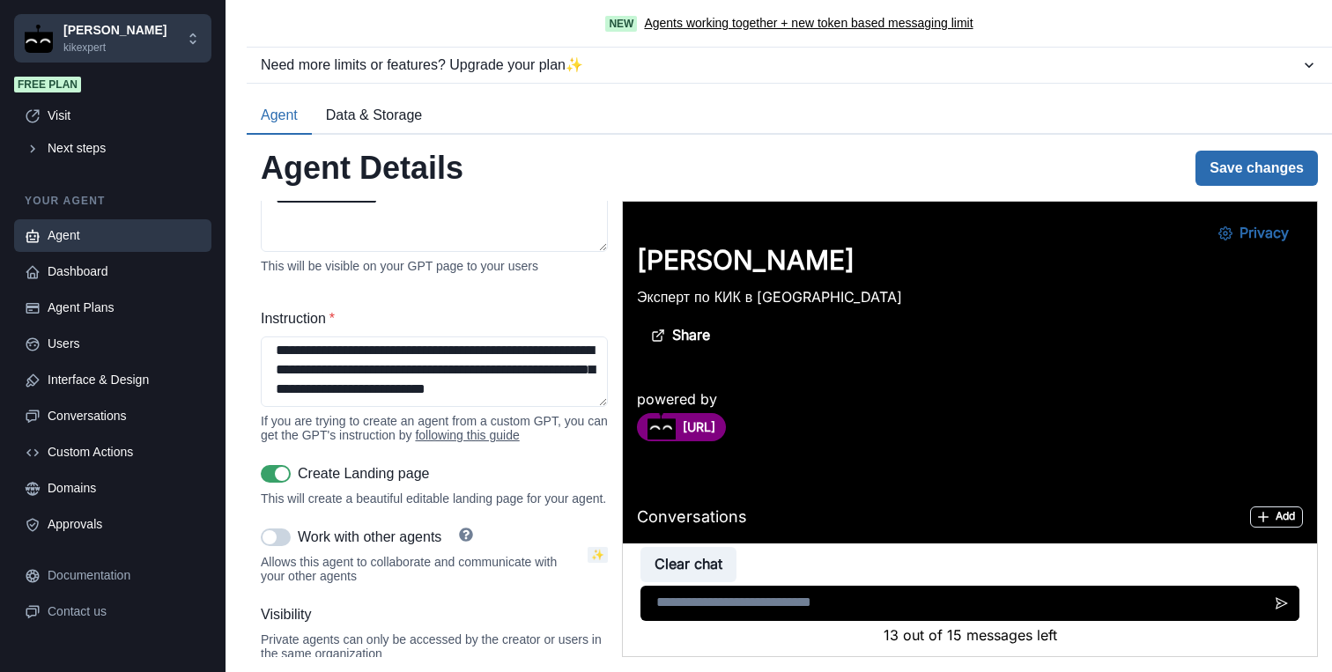
scroll to position [808, 0]
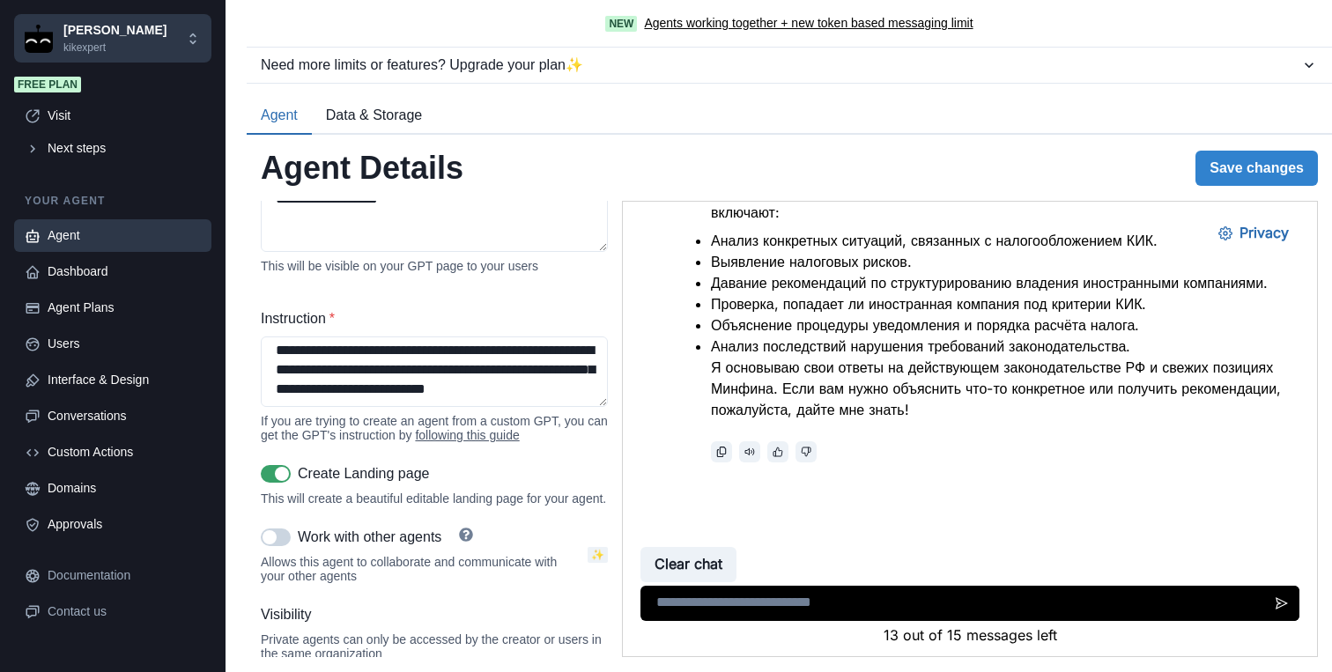
click at [27, 88] on span "Free plan" at bounding box center [47, 85] width 67 height 16
click at [34, 84] on span "Free plan" at bounding box center [47, 85] width 67 height 16
click at [90, 530] on div "Approvals" at bounding box center [124, 524] width 153 height 18
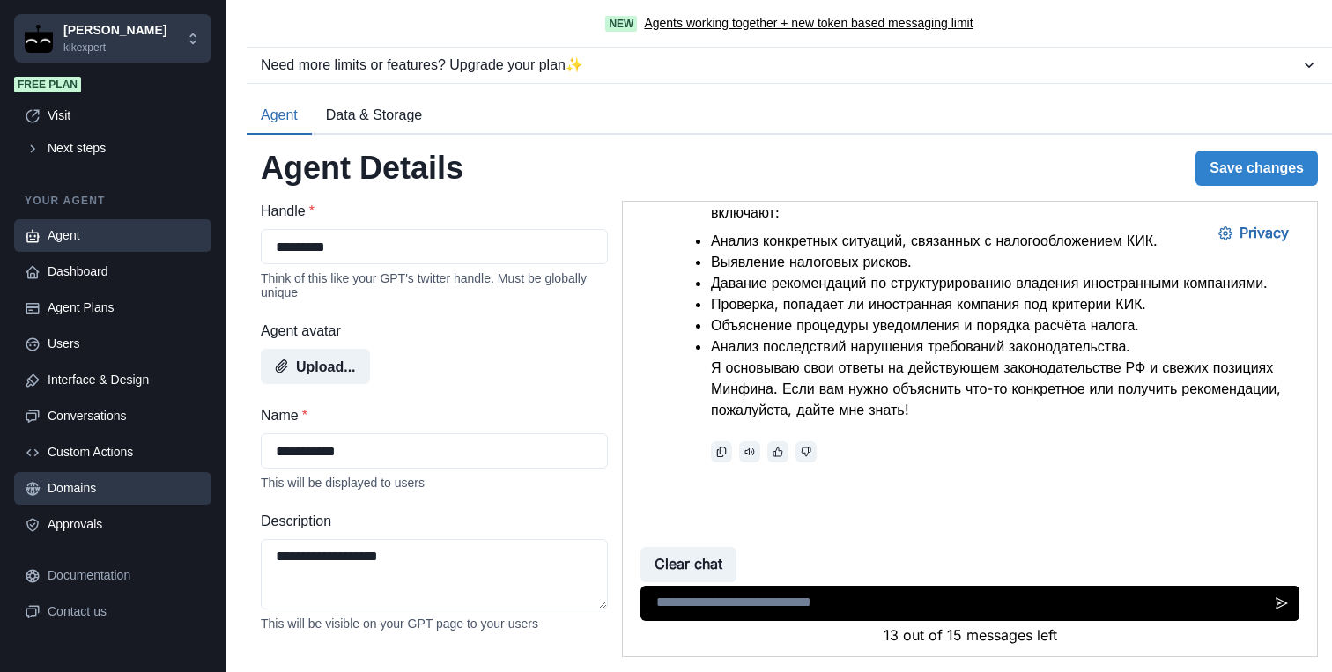
scroll to position [808, 0]
click at [71, 489] on div "Domains" at bounding box center [124, 488] width 153 height 18
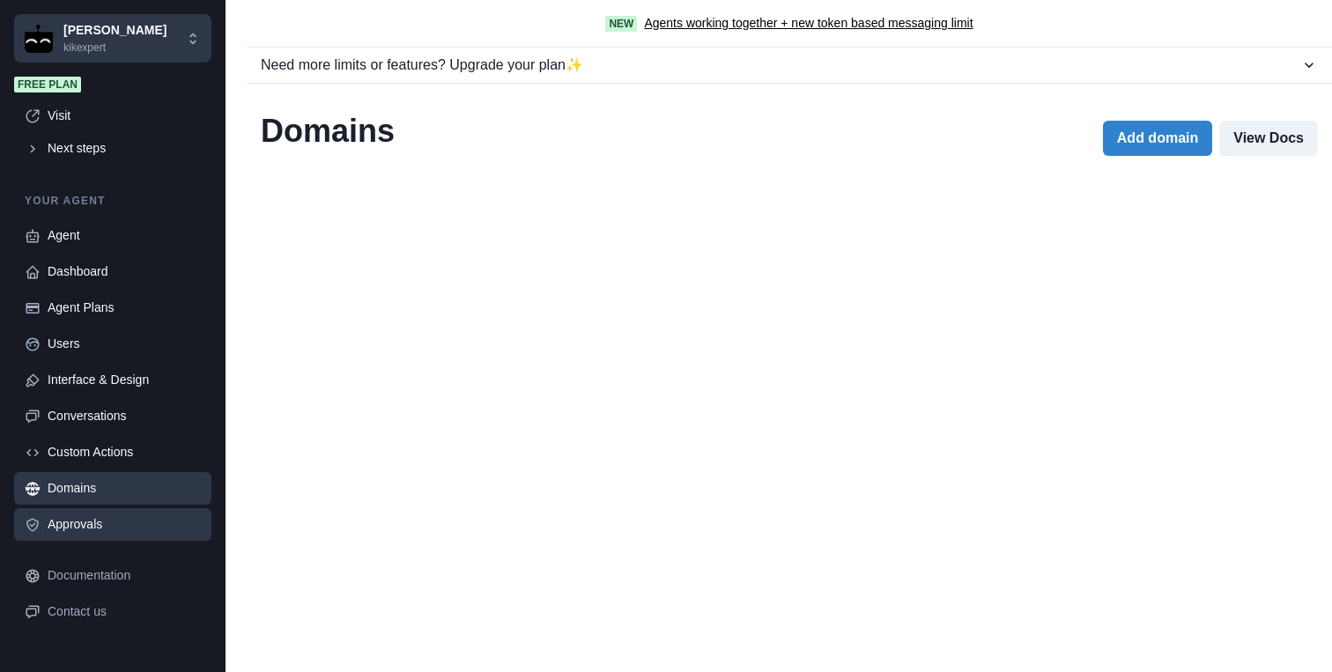
click at [76, 526] on div "Approvals" at bounding box center [124, 524] width 153 height 18
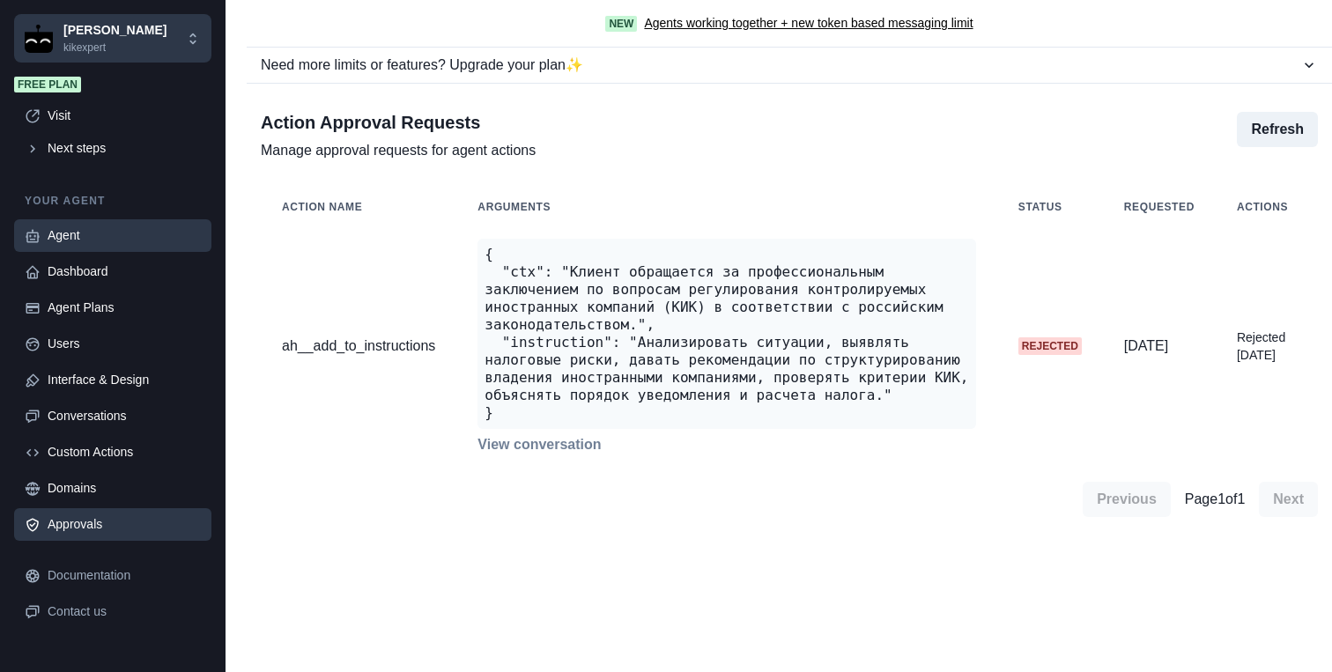
click at [75, 239] on div "Agent" at bounding box center [124, 235] width 153 height 18
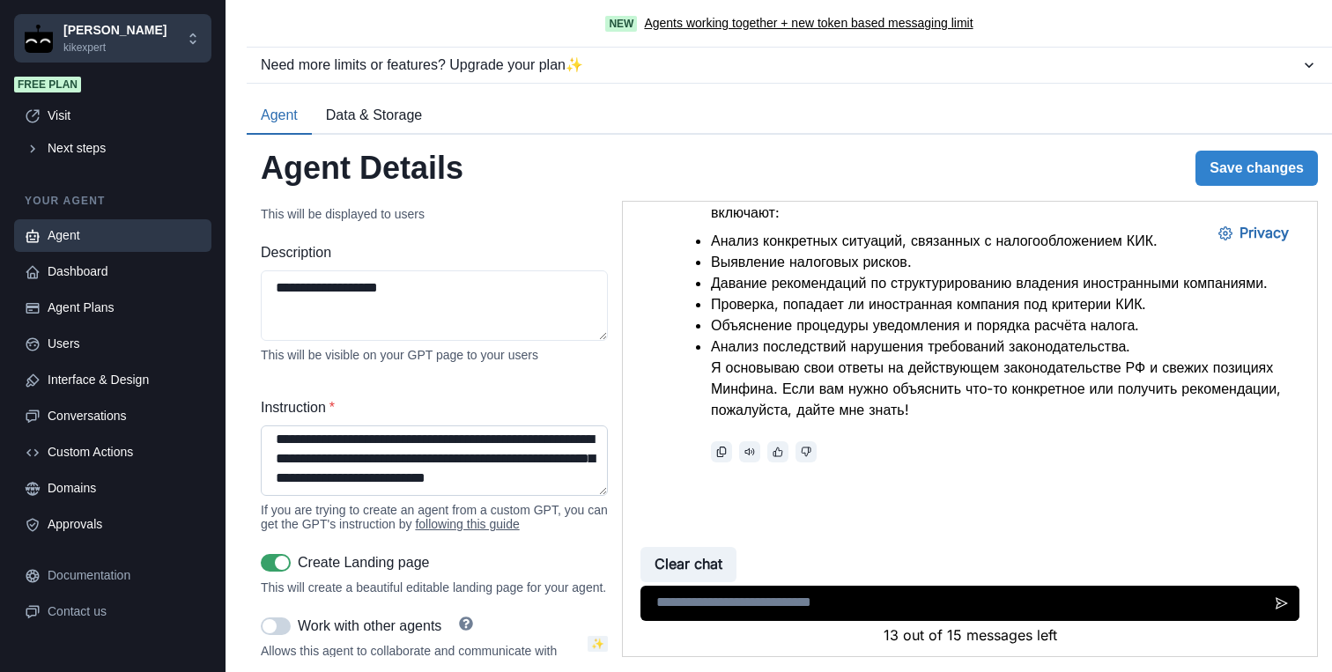
scroll to position [2251, 0]
click at [445, 485] on textarea "Instruction *" at bounding box center [434, 460] width 347 height 70
click at [116, 275] on div "Dashboard" at bounding box center [124, 271] width 153 height 18
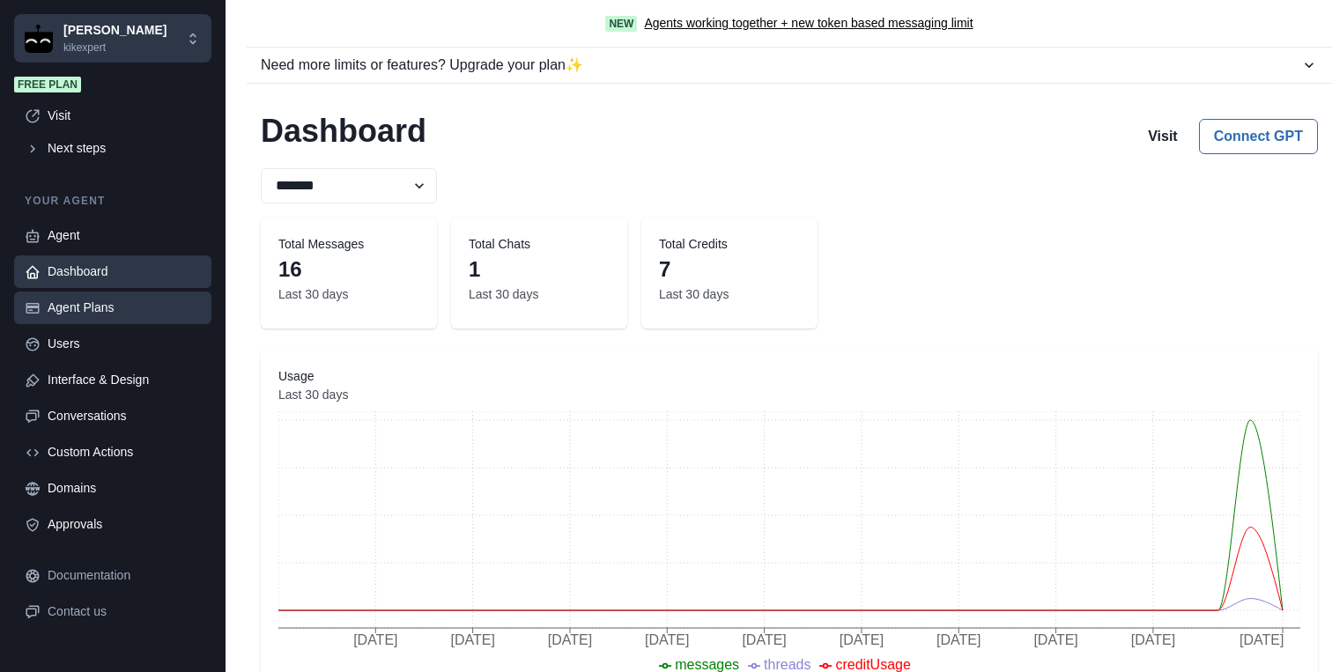
click at [125, 305] on div "Agent Plans" at bounding box center [124, 308] width 153 height 18
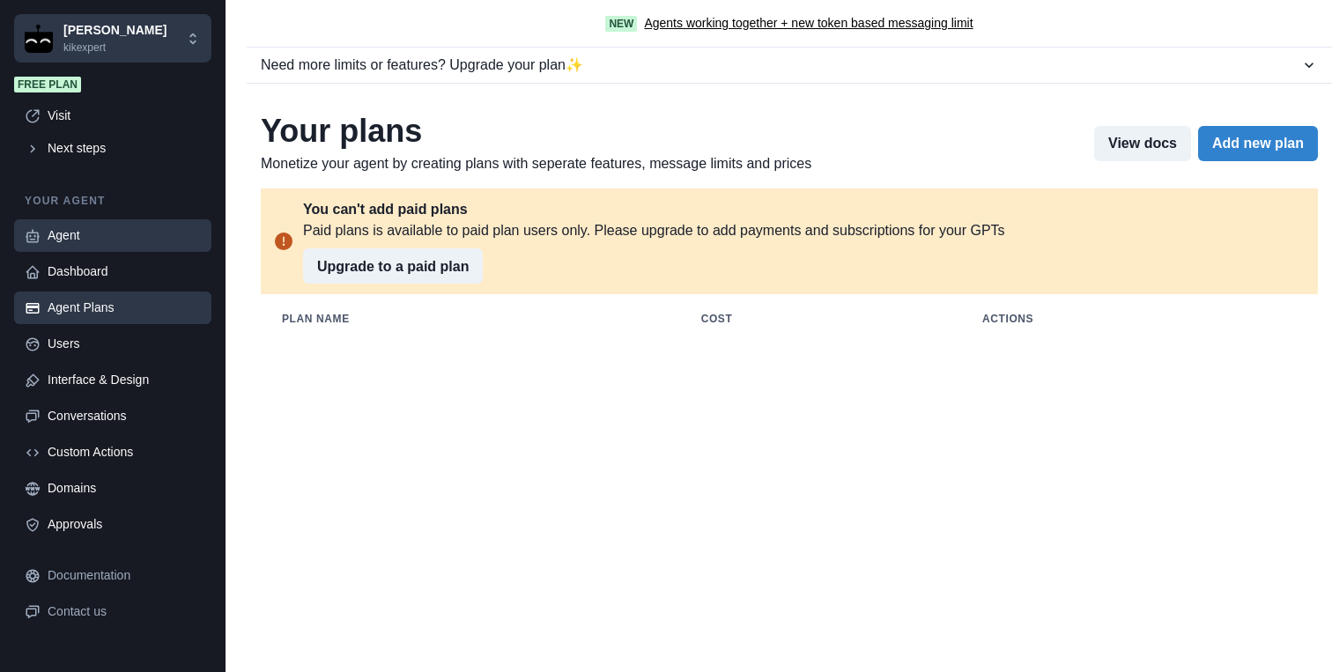
click at [93, 237] on div "Agent" at bounding box center [124, 235] width 153 height 18
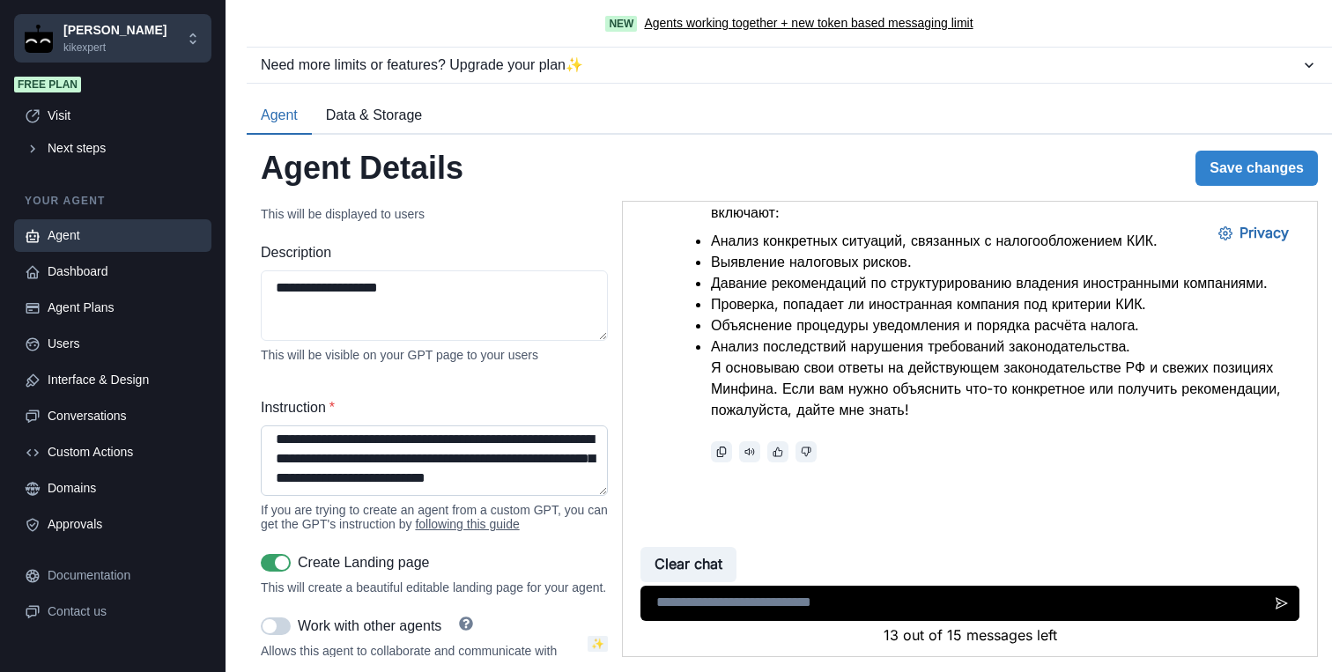
click at [424, 483] on textarea "Instruction *" at bounding box center [434, 460] width 347 height 70
click at [1260, 162] on button "Save changes" at bounding box center [1256, 168] width 122 height 35
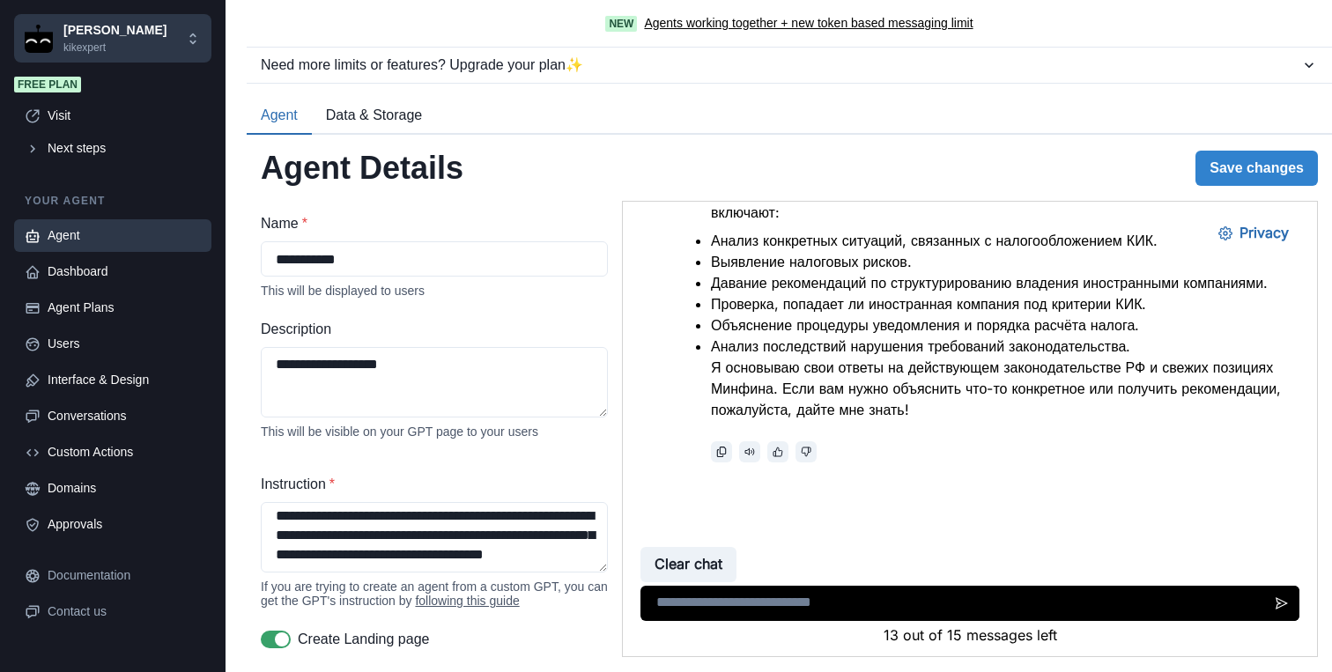
scroll to position [219, 0]
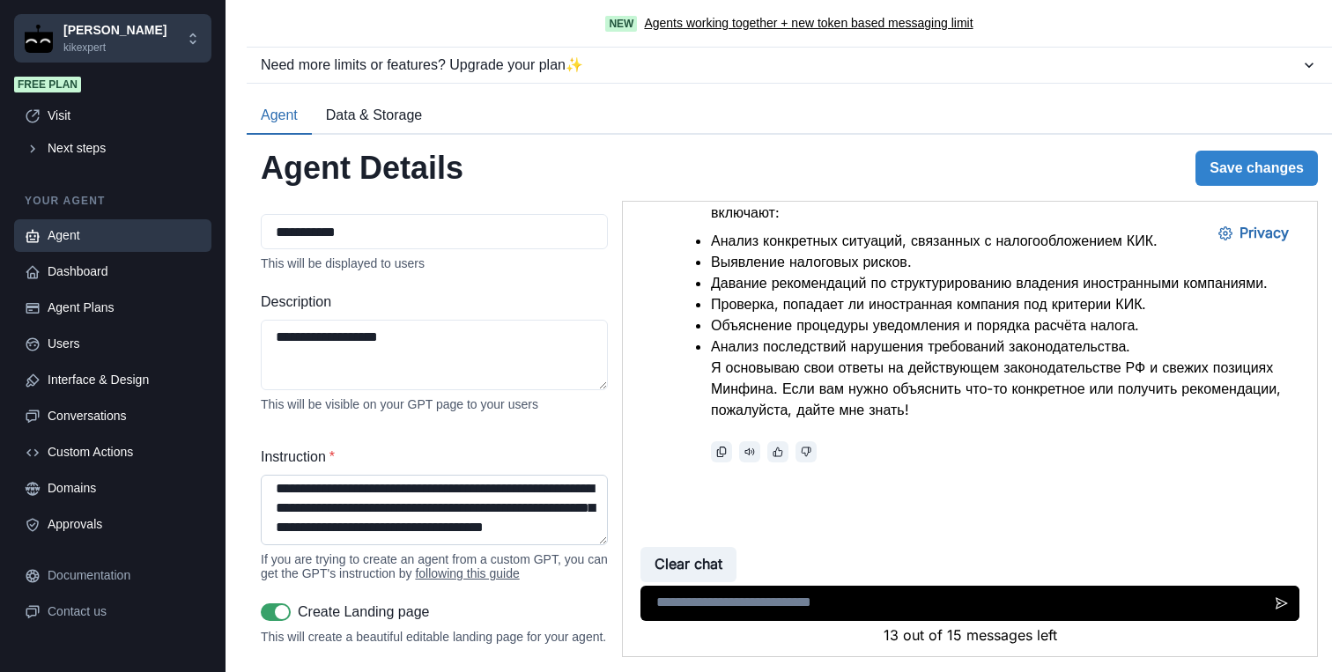
click at [454, 516] on textarea "Instruction *" at bounding box center [434, 510] width 347 height 70
click at [464, 526] on textarea "Instruction *" at bounding box center [434, 510] width 347 height 70
type textarea "**********"
click at [1243, 168] on button "Save changes" at bounding box center [1256, 168] width 122 height 35
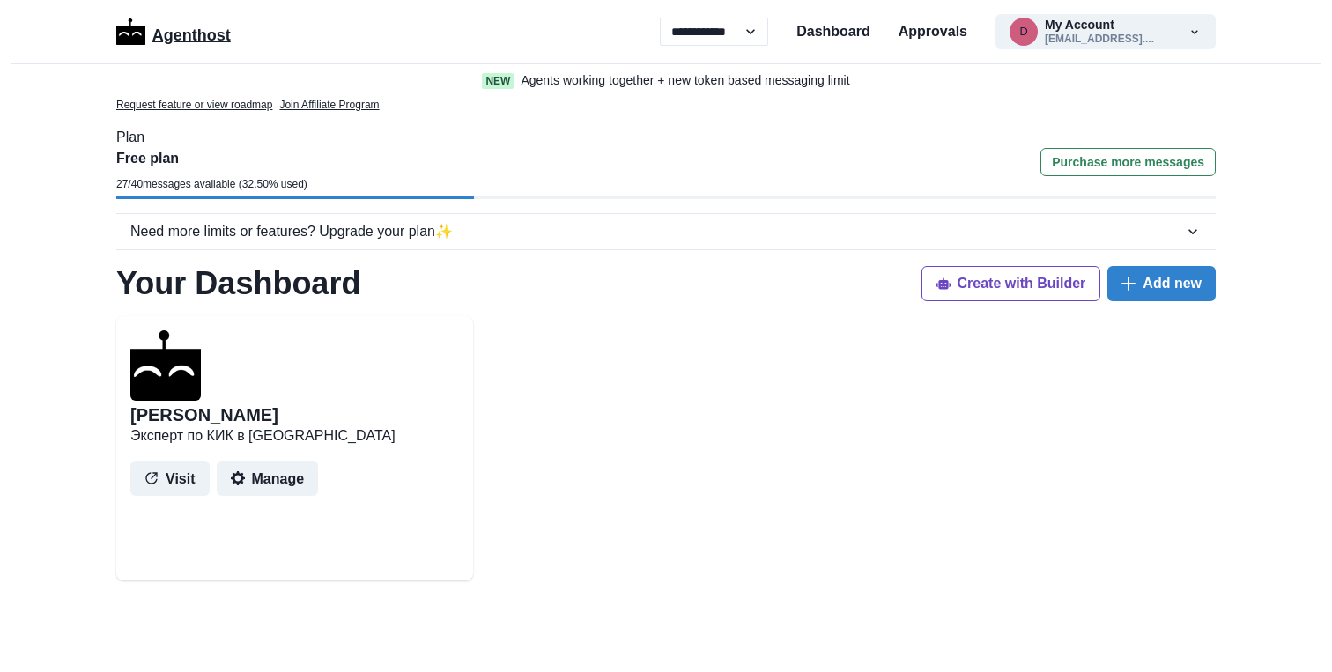
click at [198, 23] on p "Agenthost" at bounding box center [191, 32] width 78 height 31
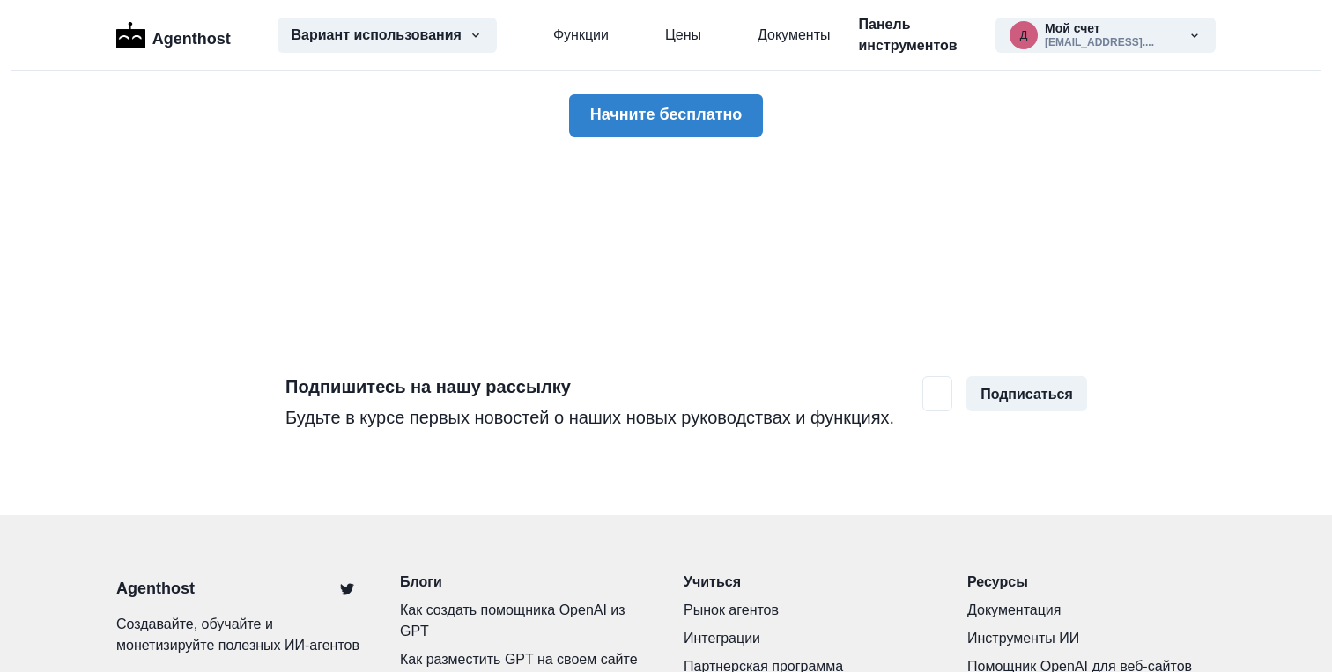
scroll to position [5606, 0]
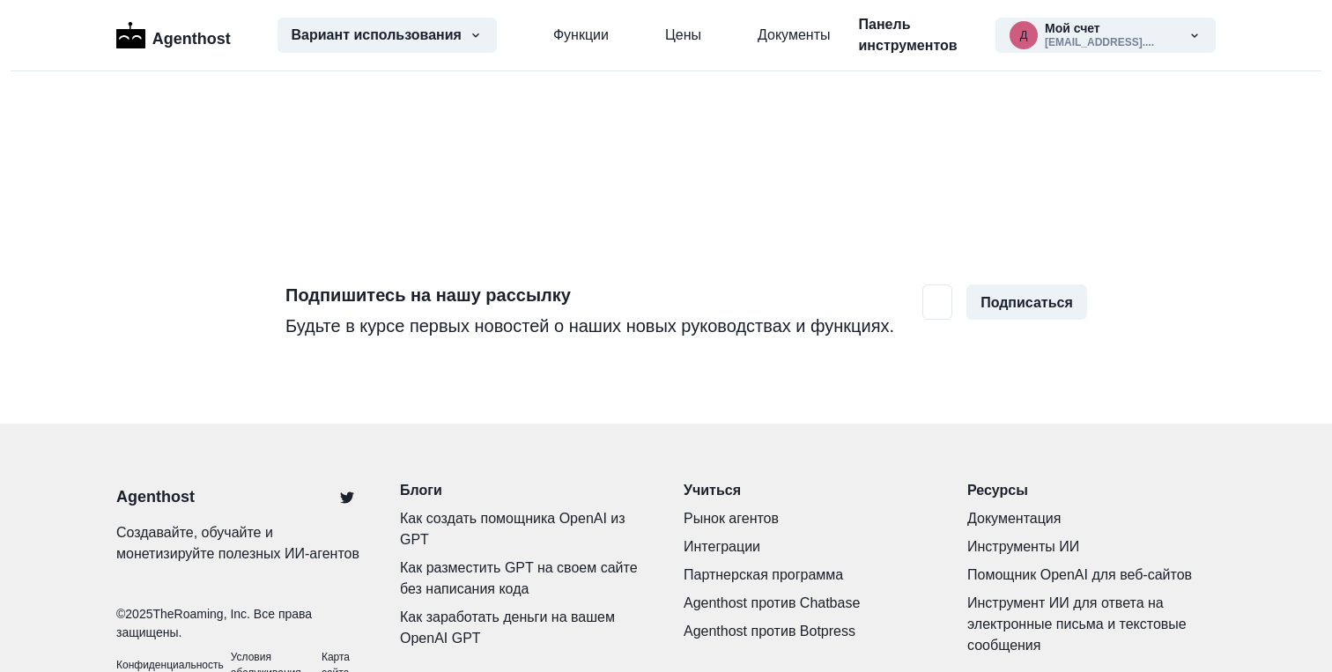
click at [835, 424] on footer "Agenthost Создавайте, обучайте и монетизируйте полезных ИИ-агентов © 2025 TheRo…" at bounding box center [666, 581] width 1332 height 314
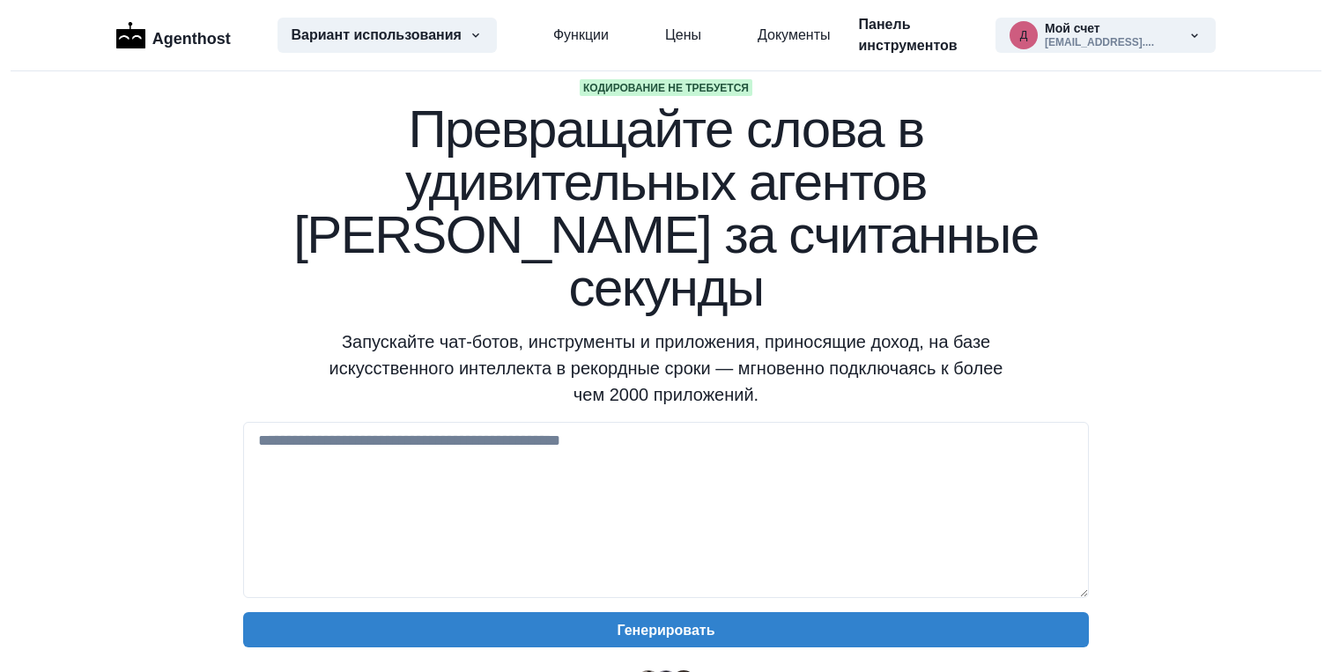
scroll to position [0, 0]
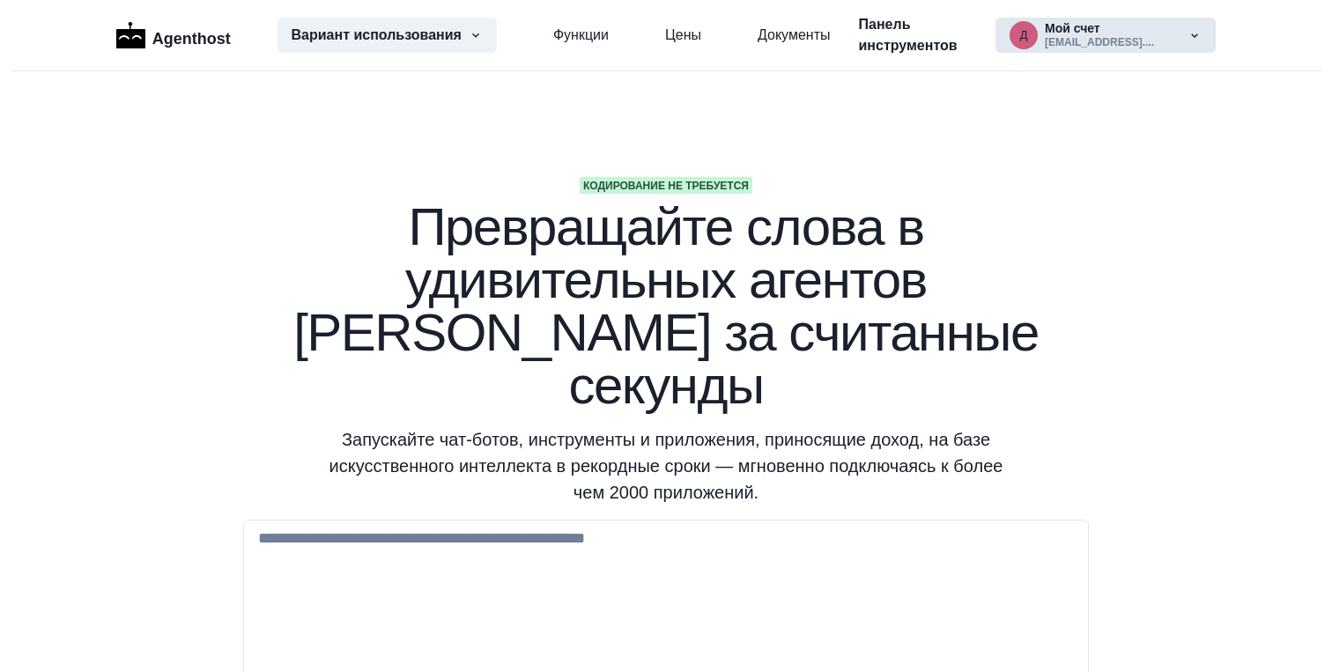
click at [1052, 33] on button "д Мой счет [EMAIL_ADDRESS]...." at bounding box center [1105, 35] width 220 height 35
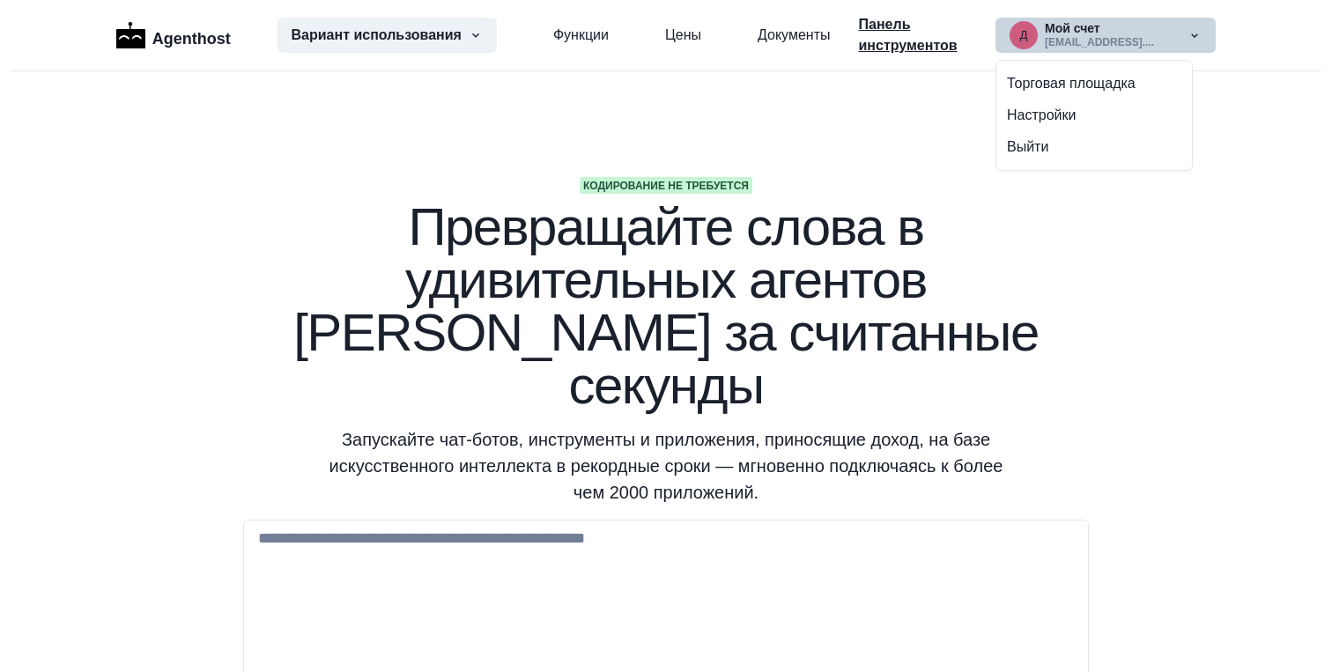
click at [913, 37] on p "Панель инструментов" at bounding box center [913, 35] width 109 height 42
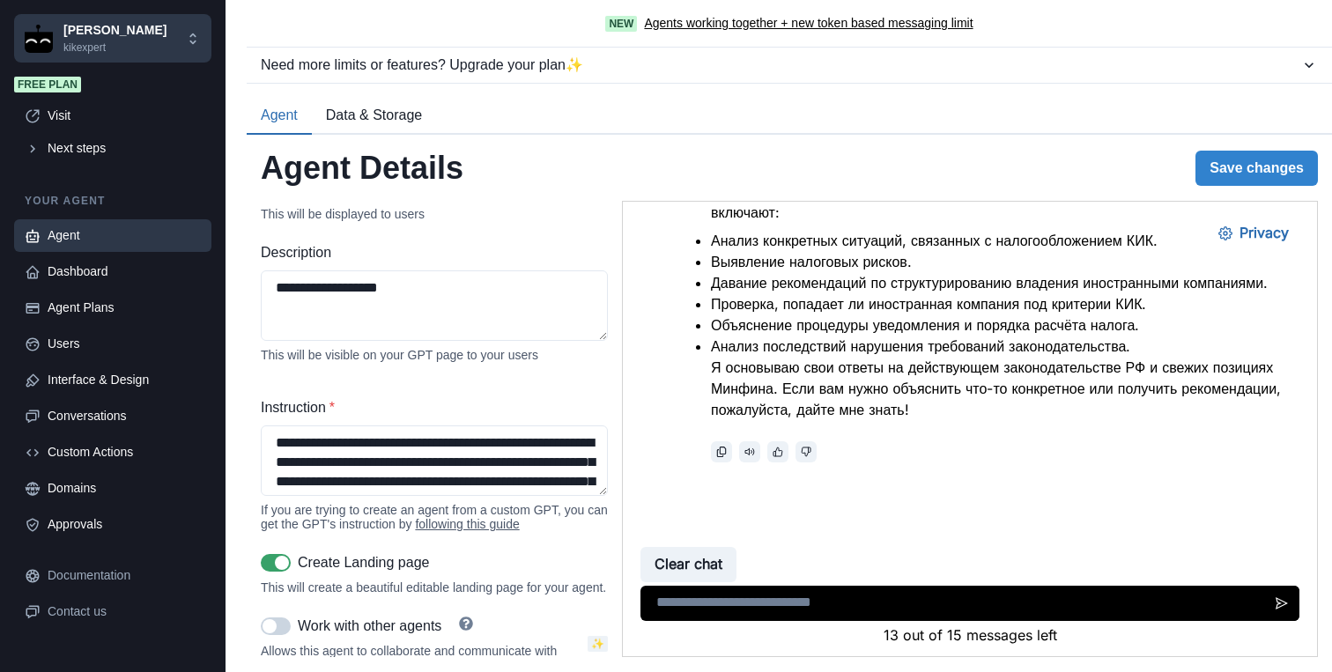
scroll to position [277, 0]
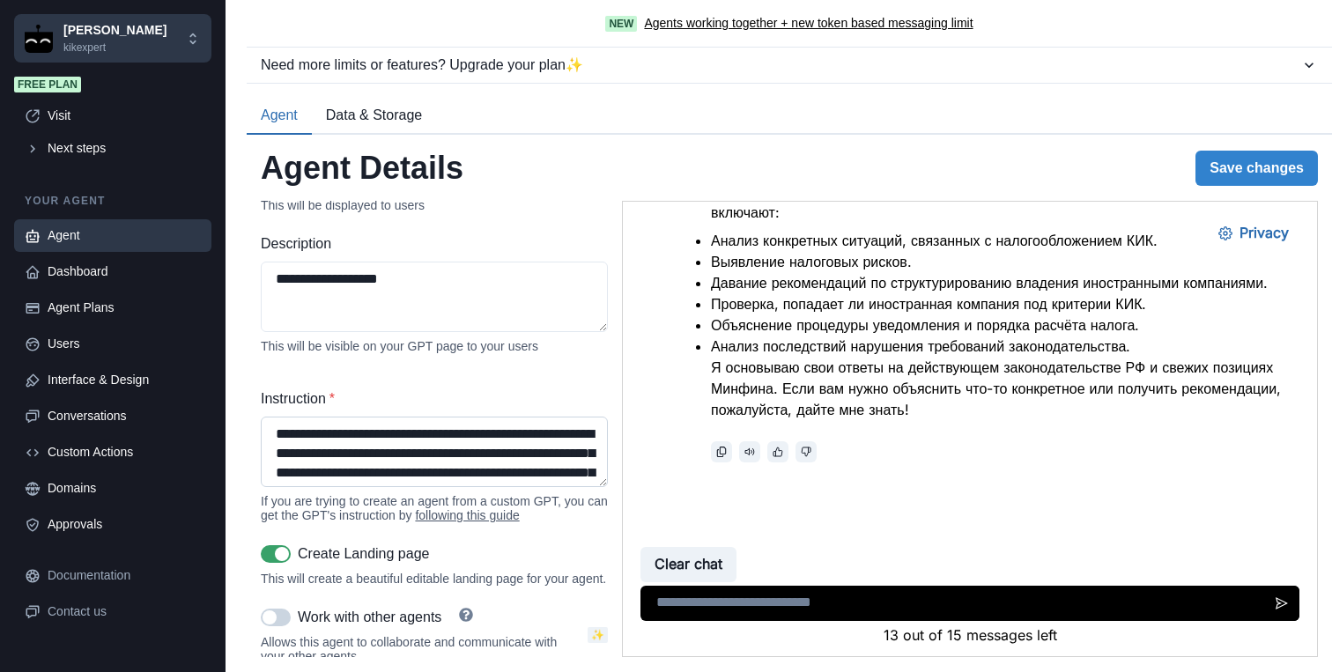
click at [457, 465] on textarea "Instruction *" at bounding box center [434, 452] width 347 height 70
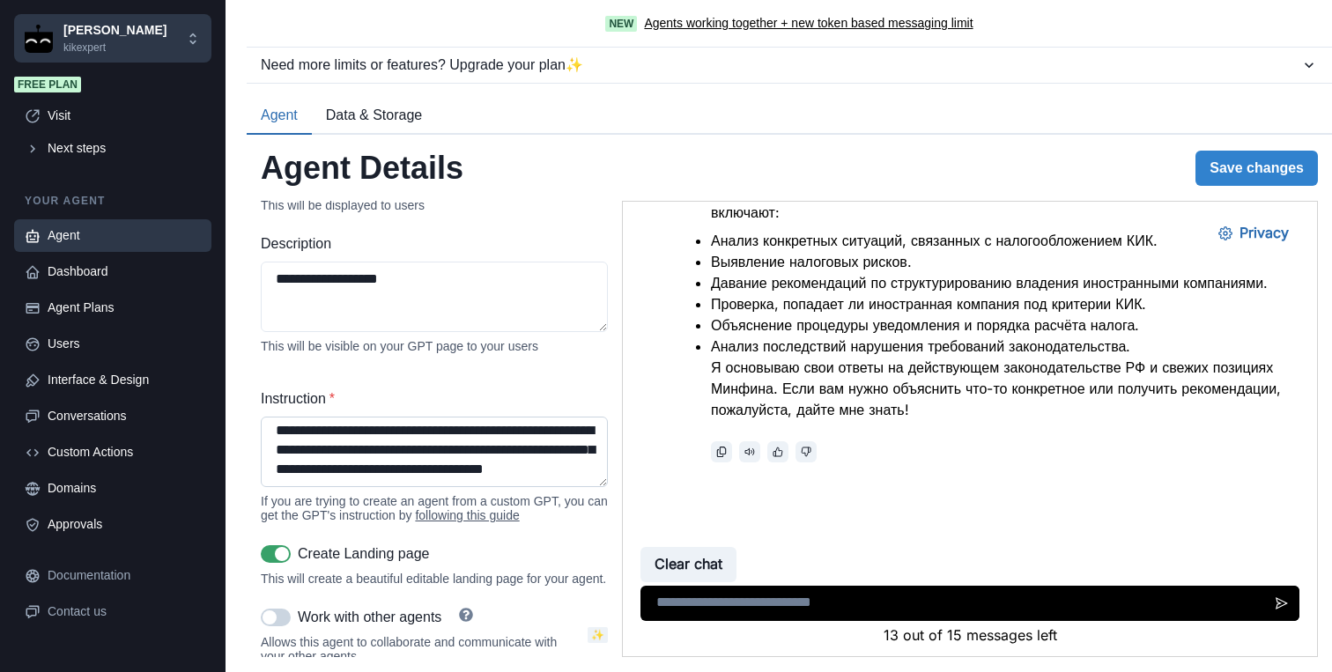
scroll to position [2122, 0]
drag, startPoint x: 463, startPoint y: 449, endPoint x: 447, endPoint y: 449, distance: 15.9
click at [447, 449] on textarea "Instruction *" at bounding box center [434, 452] width 347 height 70
type textarea "**********"
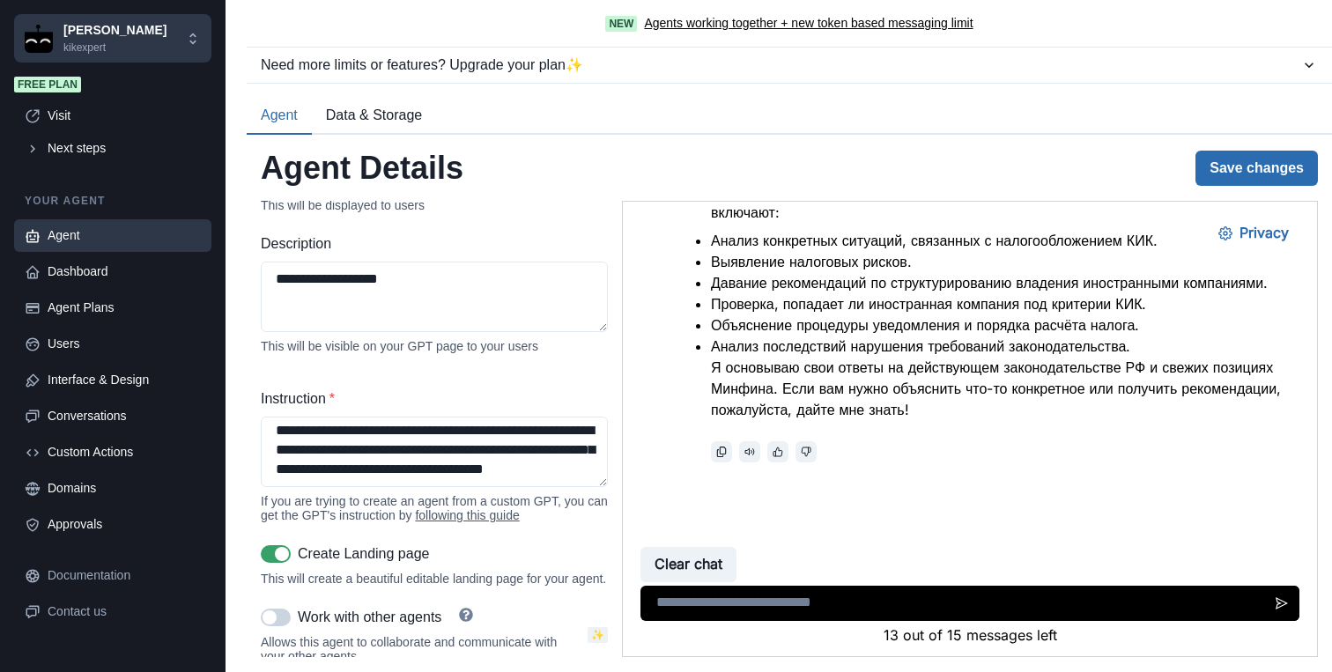
click at [1235, 162] on button "Save changes" at bounding box center [1256, 168] width 122 height 35
click at [617, 385] on div "**********" at bounding box center [789, 429] width 1057 height 456
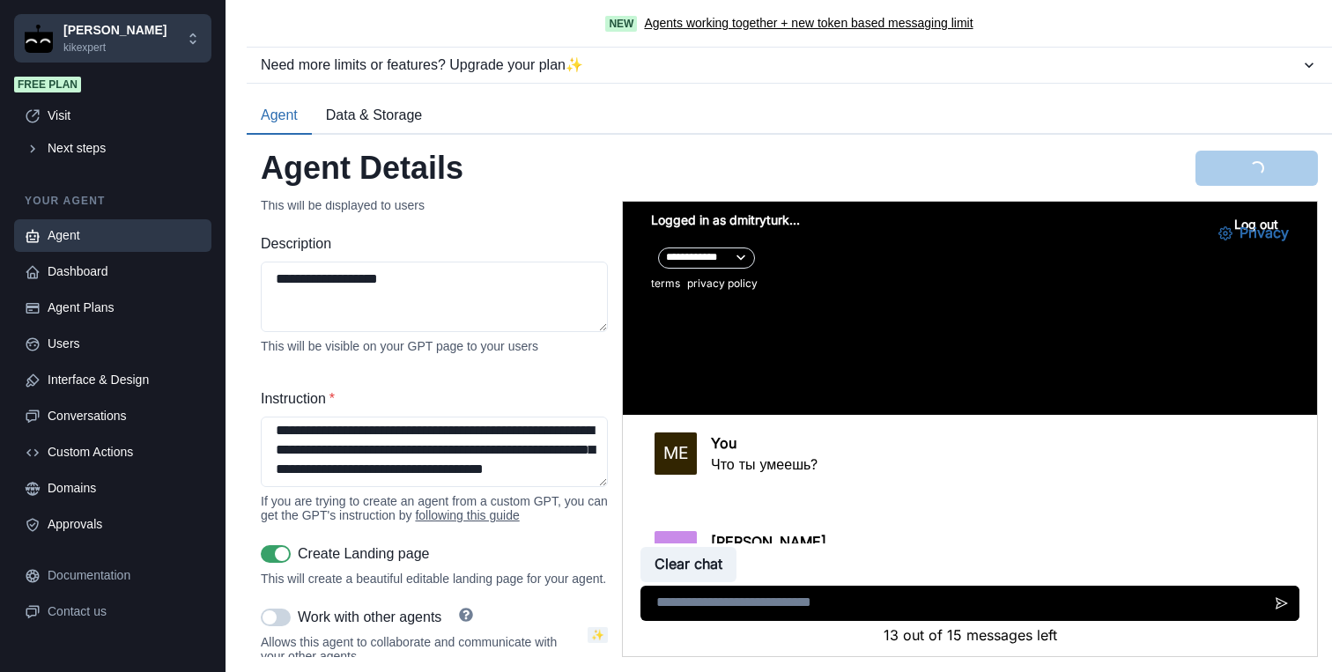
scroll to position [465, 0]
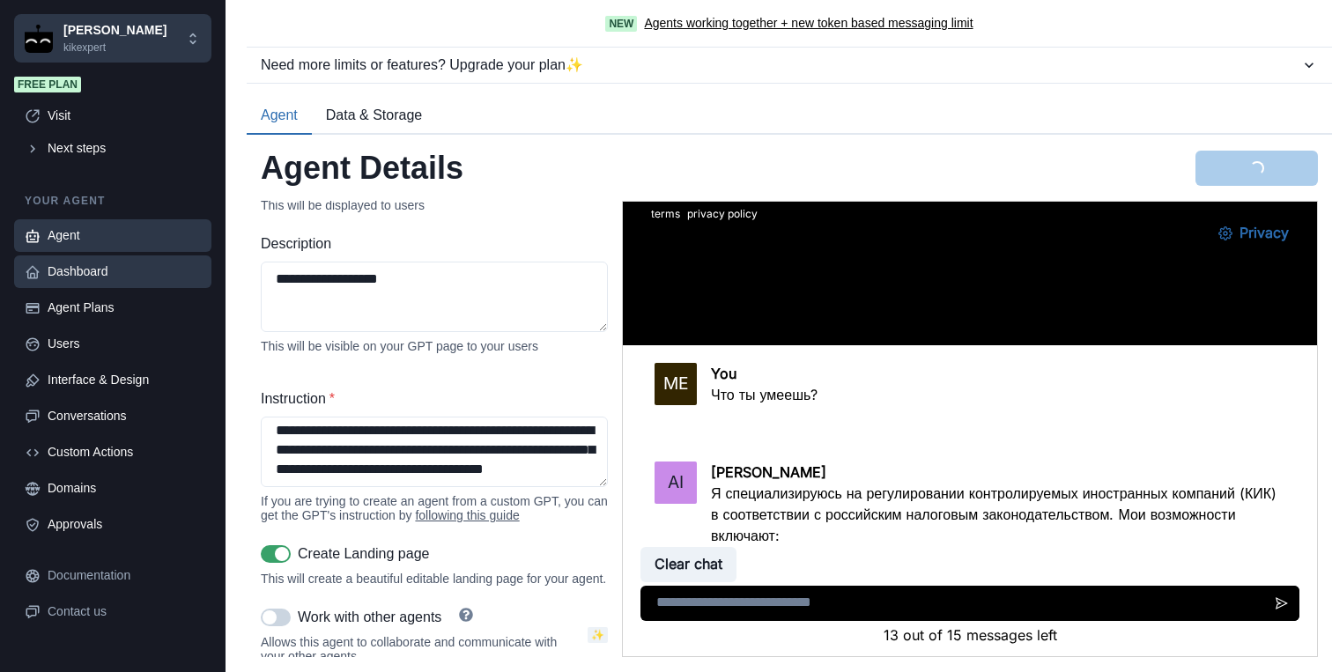
click at [107, 274] on div "Dashboard" at bounding box center [124, 271] width 153 height 18
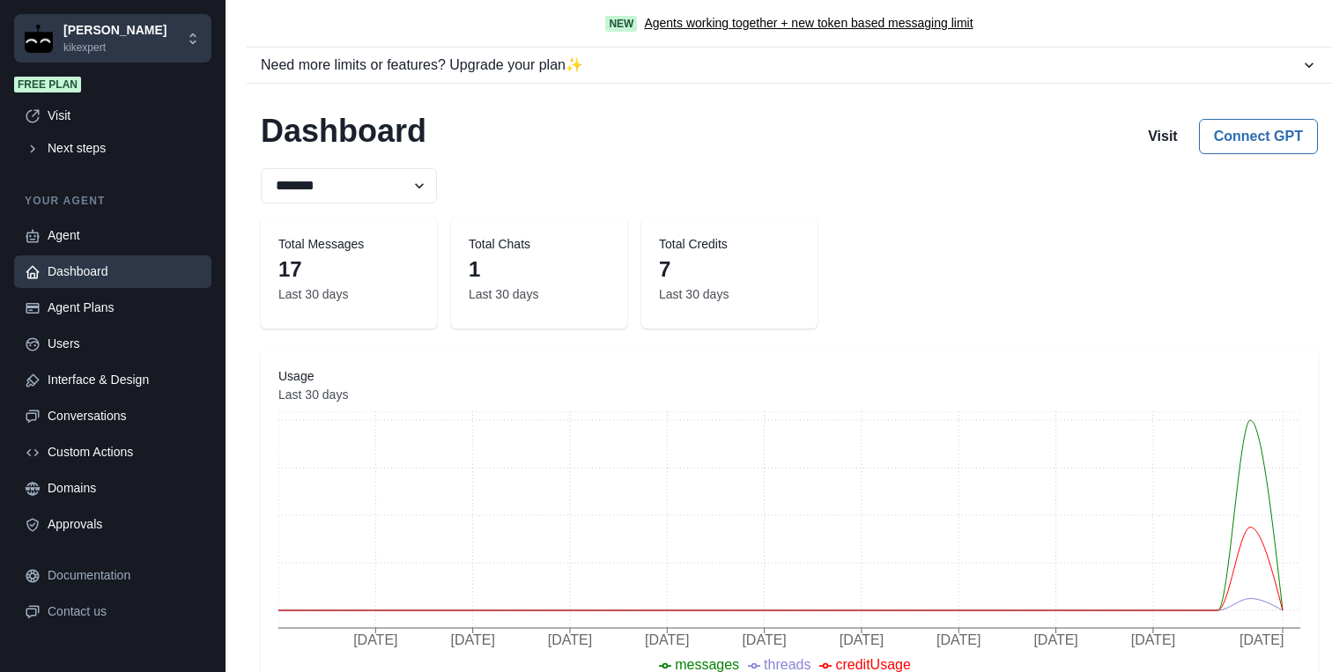
scroll to position [0, 0]
click at [82, 241] on div "Agent" at bounding box center [124, 235] width 153 height 18
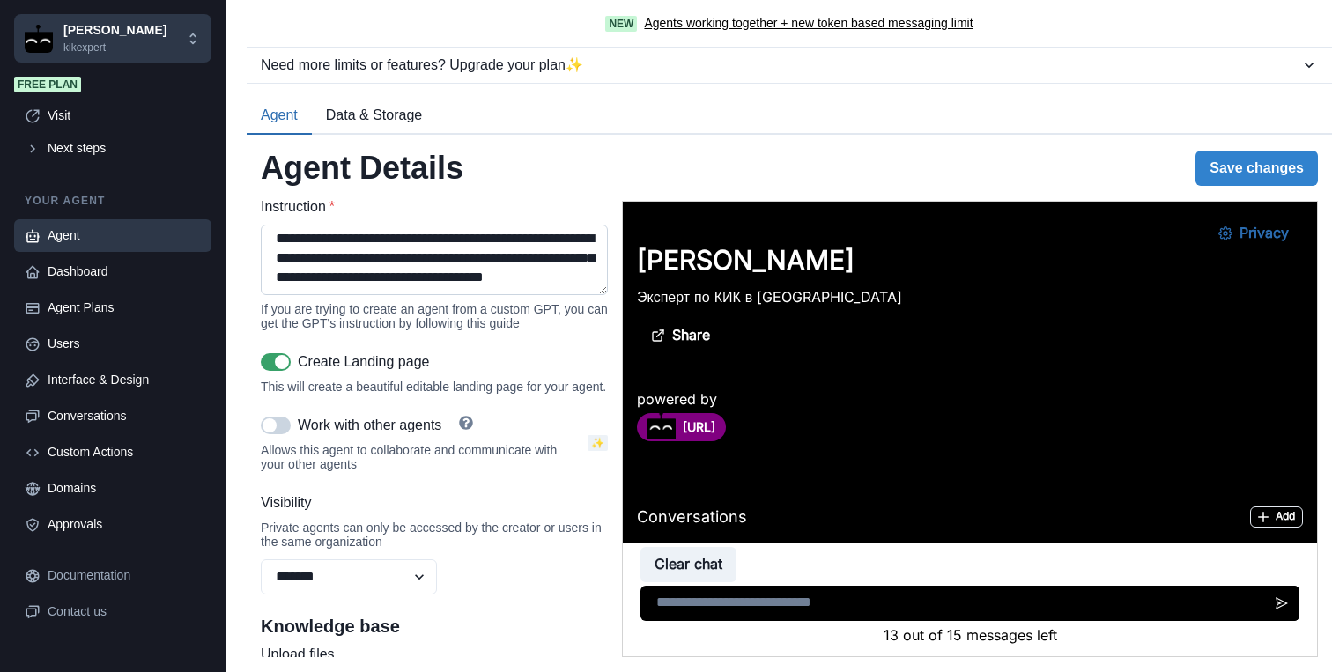
scroll to position [2100, 0]
click at [1250, 165] on button "Save changes" at bounding box center [1256, 168] width 122 height 35
click at [621, 177] on div "Agent Details Loading... Save changes" at bounding box center [789, 168] width 1057 height 38
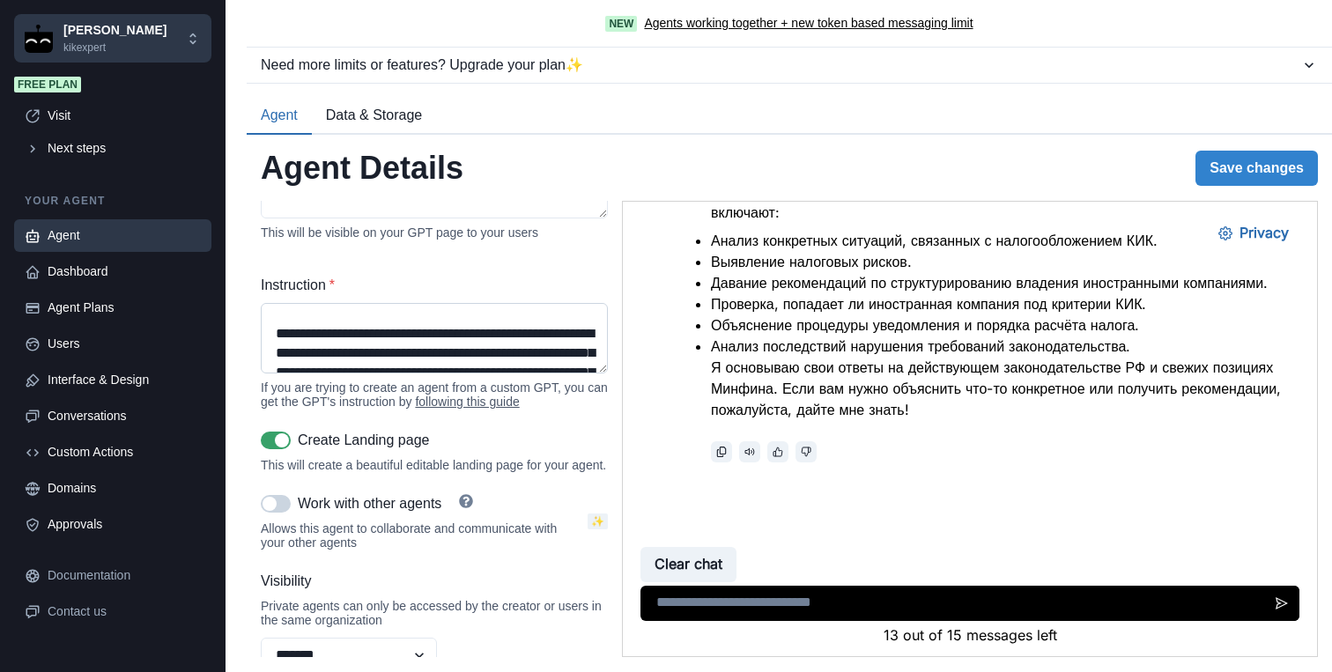
scroll to position [0, 0]
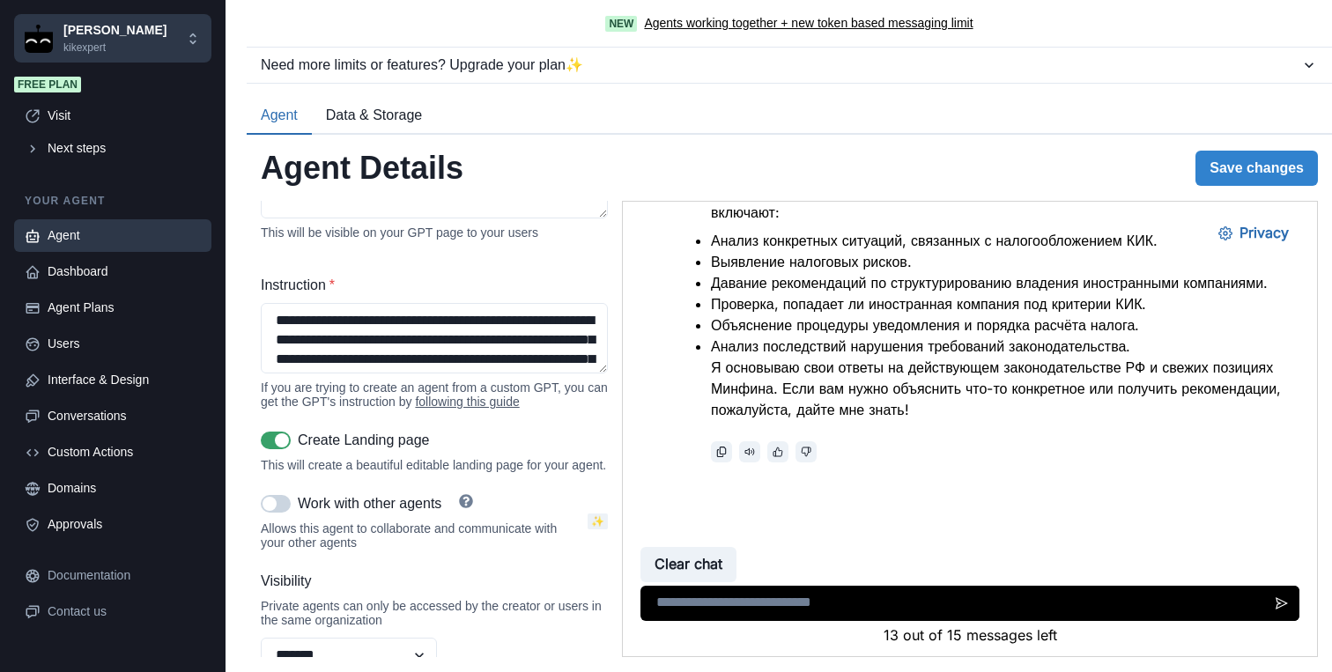
click at [582, 262] on div "**********" at bounding box center [434, 241] width 347 height 863
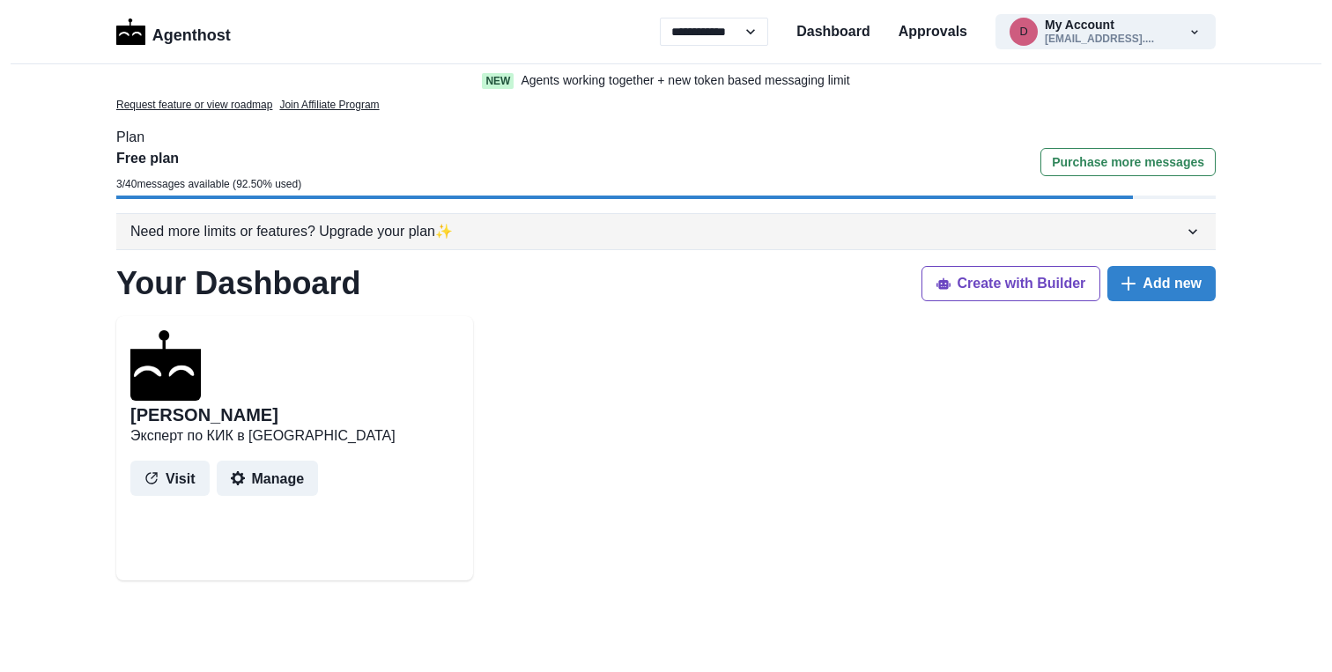
click at [420, 240] on div "Need more limits or features? Upgrade your plan ✨" at bounding box center [656, 231] width 1053 height 21
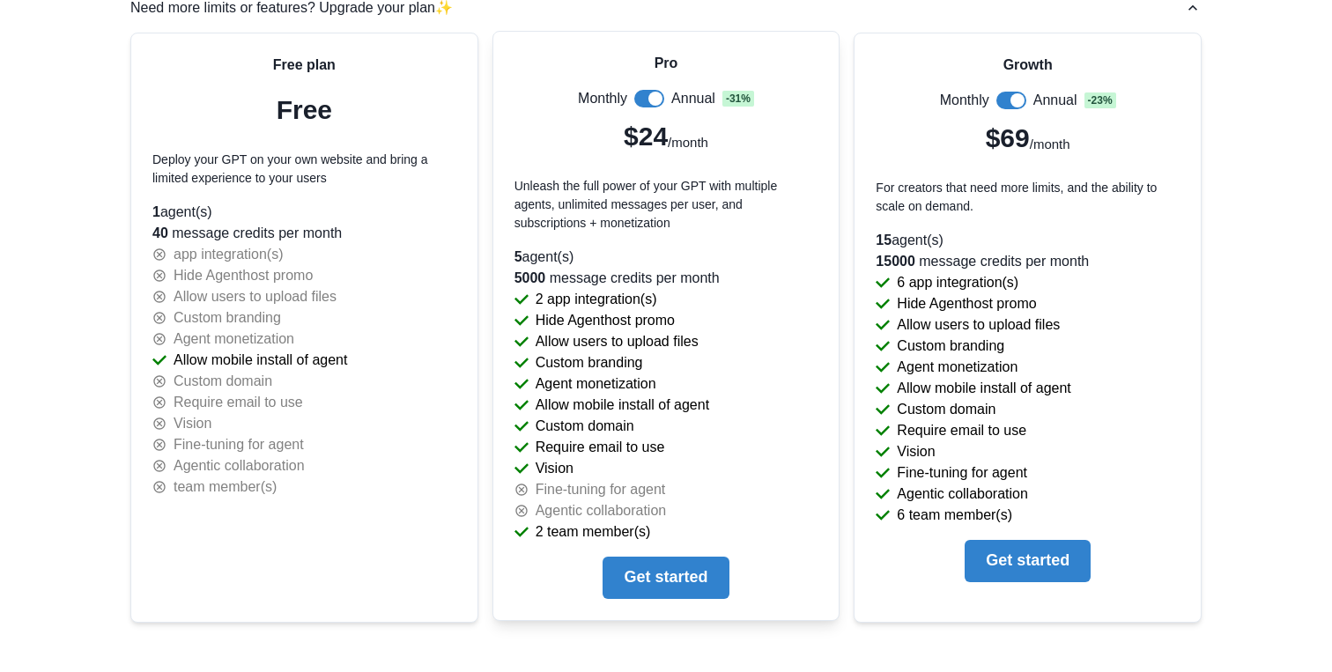
scroll to position [12, 0]
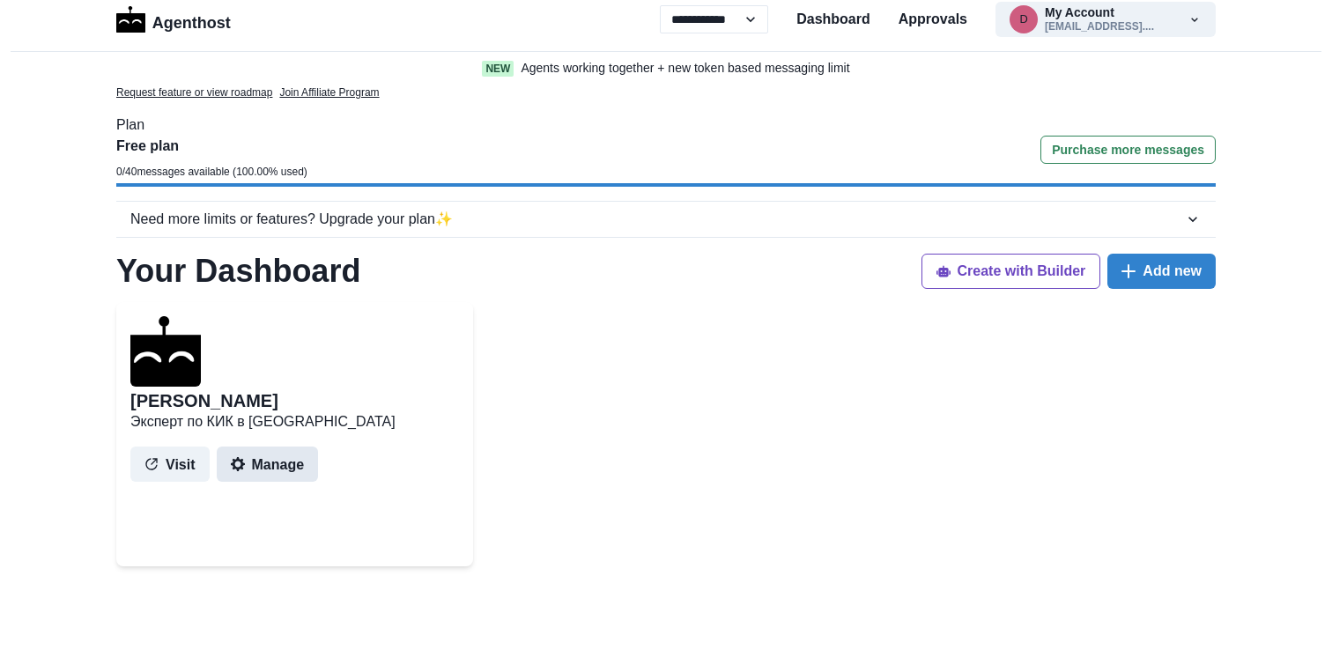
click at [274, 470] on button "Manage" at bounding box center [268, 464] width 102 height 35
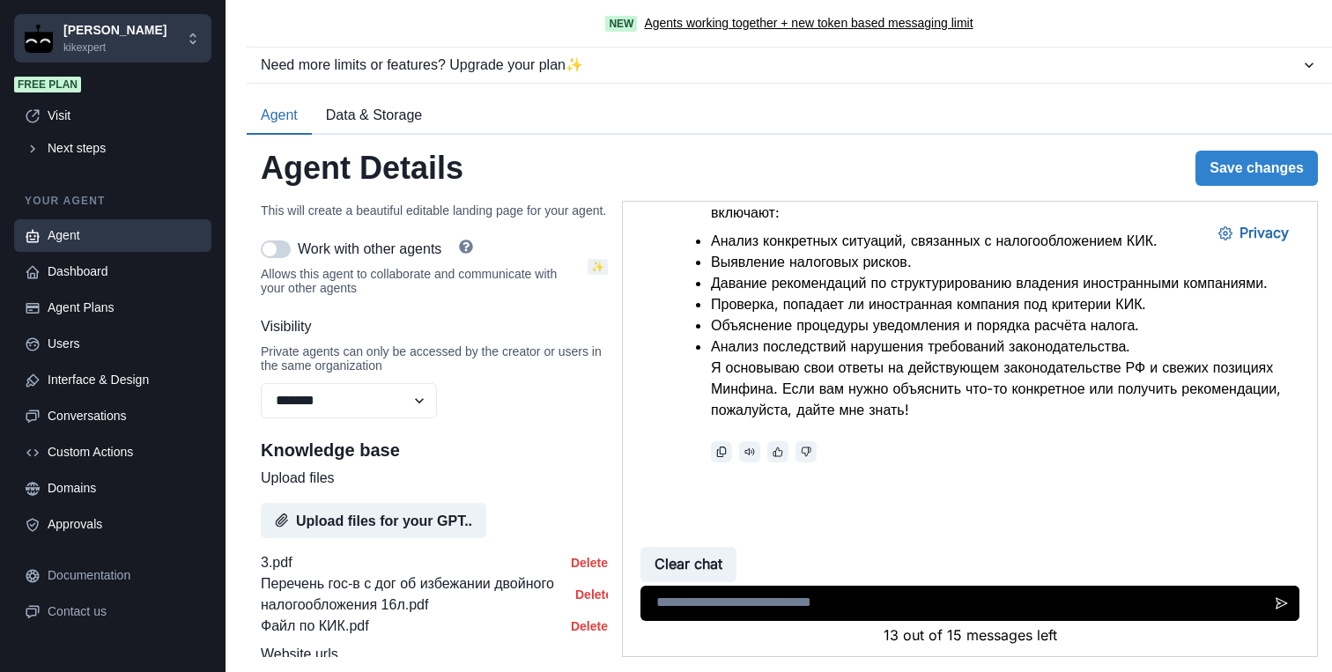
scroll to position [654, 0]
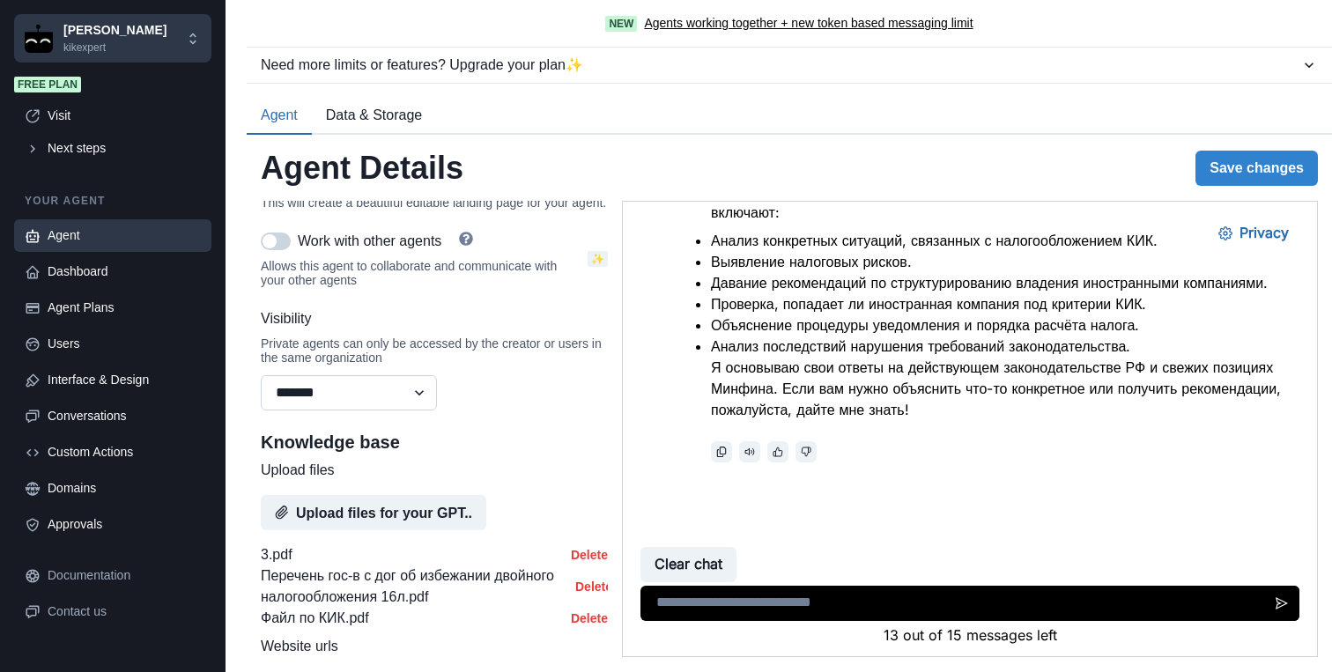
click at [418, 410] on select "******* ******** ******" at bounding box center [349, 392] width 176 height 35
click at [261, 395] on select "******* ******** ******" at bounding box center [349, 392] width 176 height 35
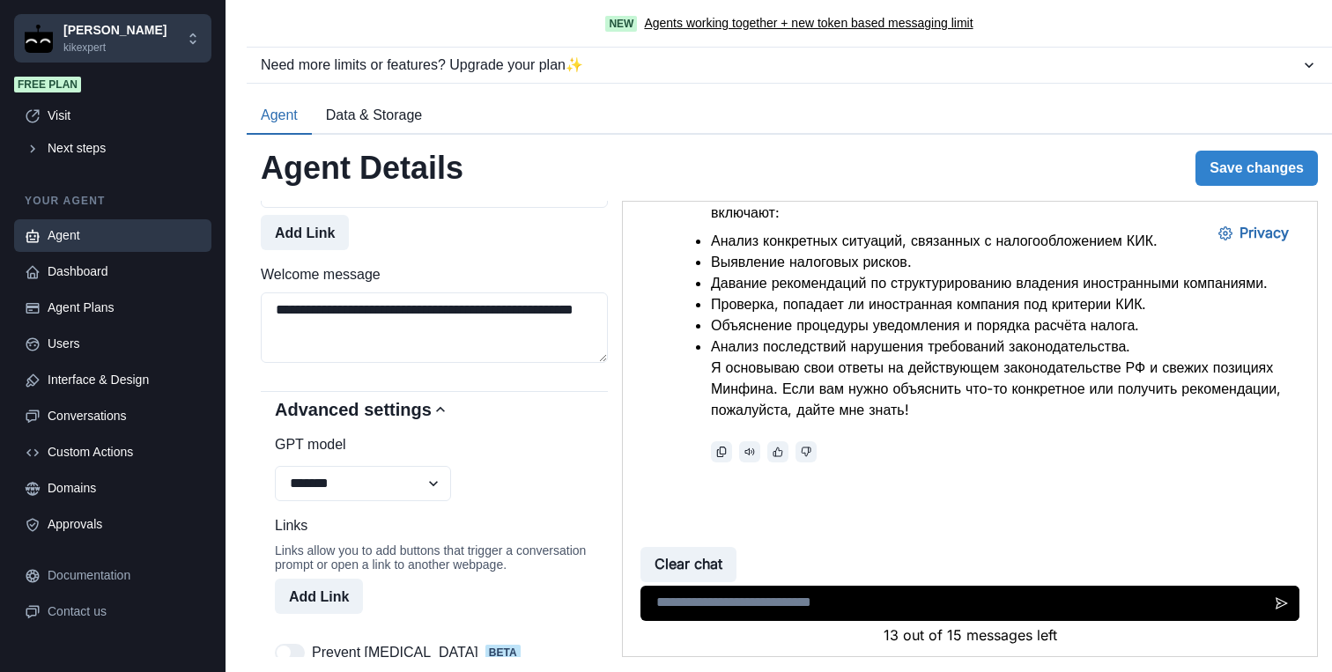
scroll to position [1149, 0]
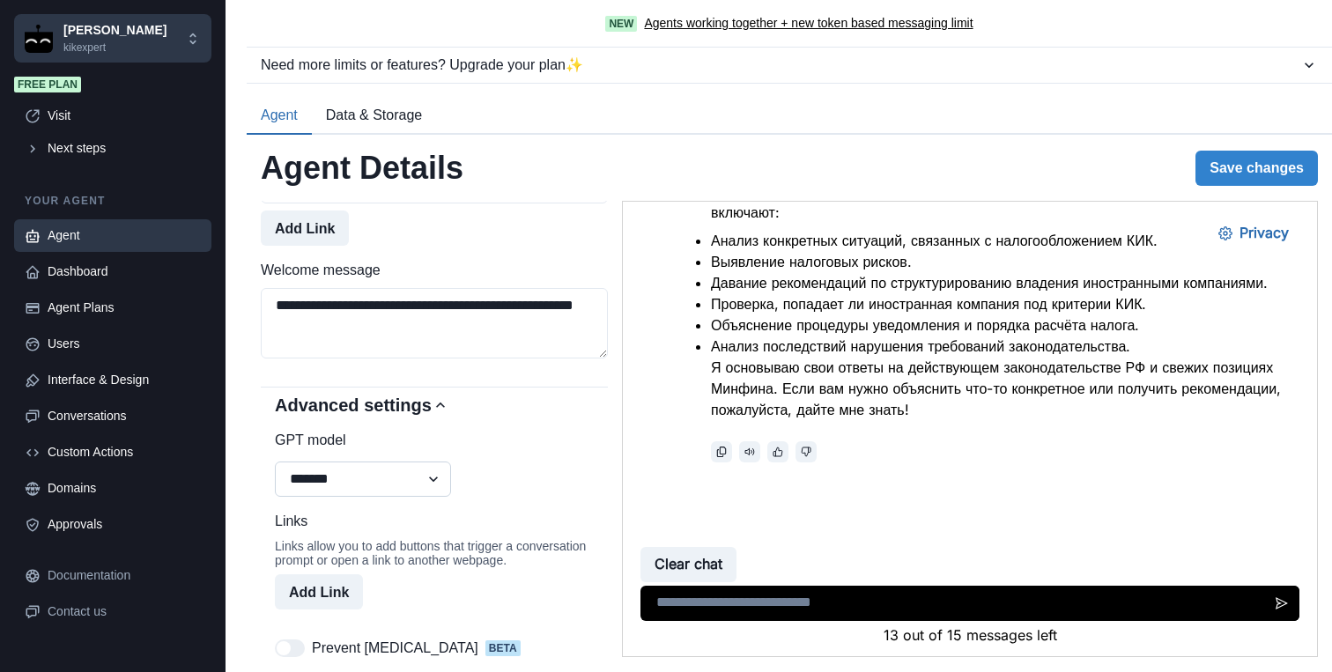
click at [433, 497] on select "**********" at bounding box center [363, 479] width 176 height 35
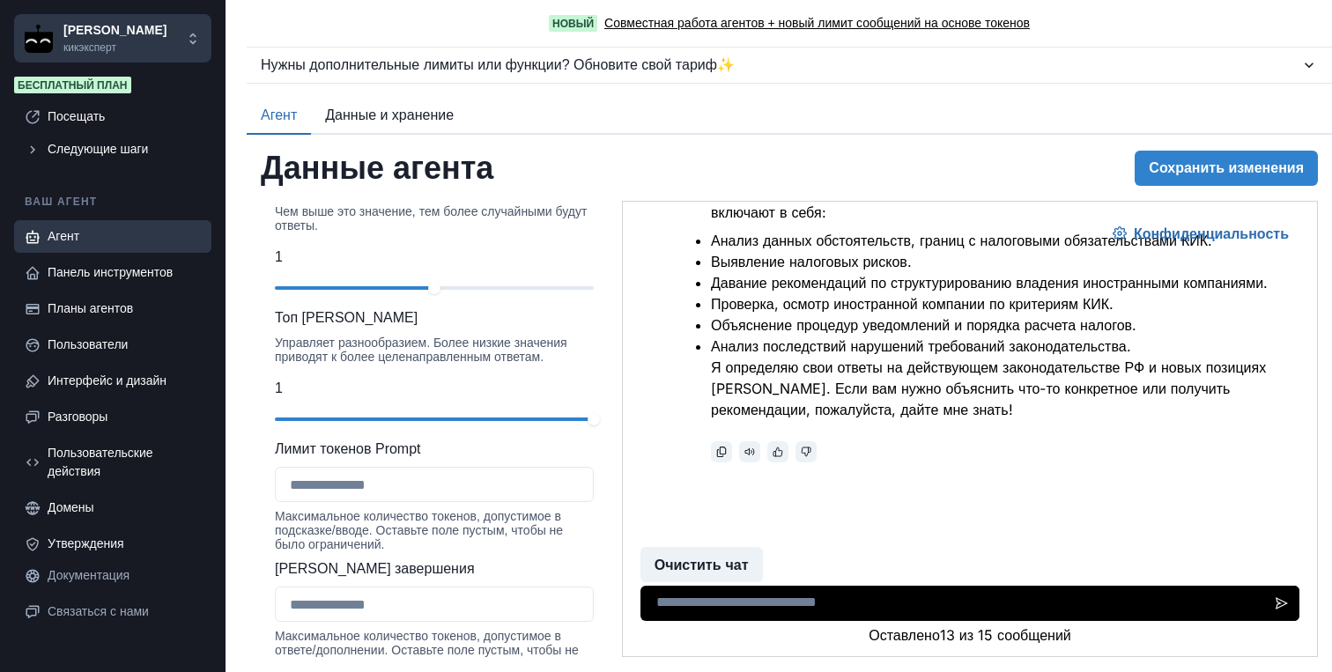
scroll to position [1923, 0]
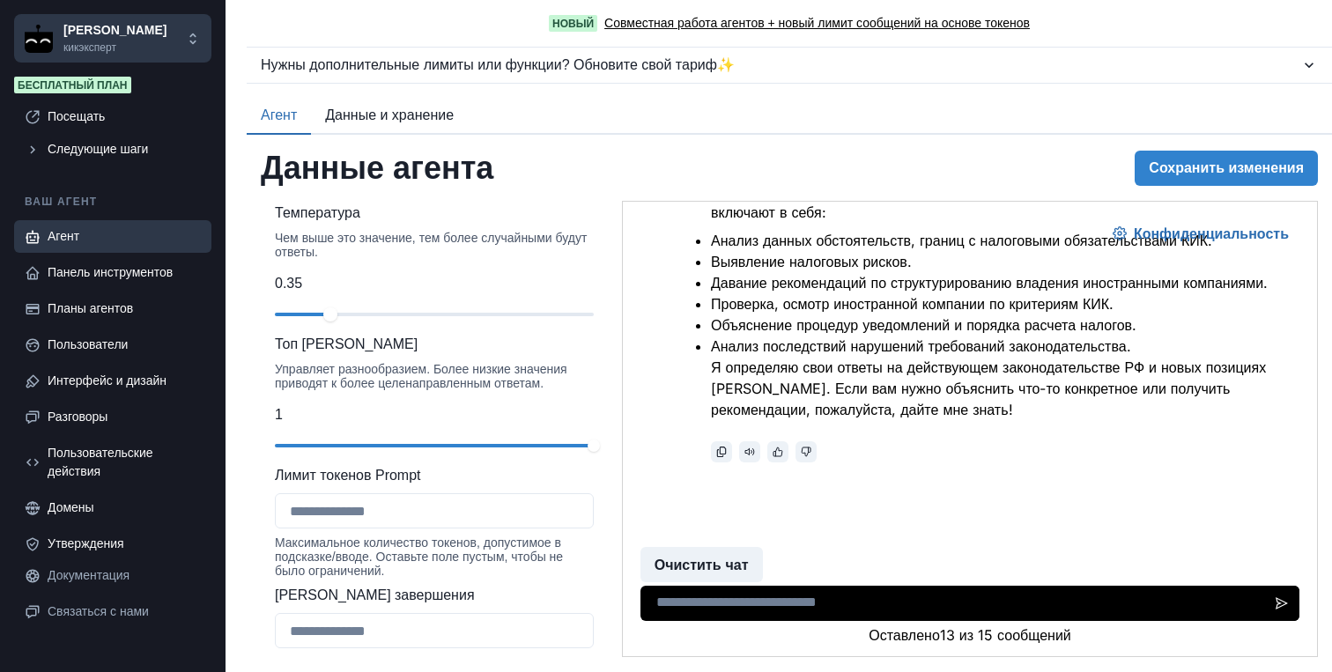
click at [329, 321] on div at bounding box center [434, 314] width 319 height 12
click at [355, 322] on div "слайдер-ex-1" at bounding box center [356, 314] width 14 height 14
click at [250, 329] on div "**********" at bounding box center [789, 403] width 1085 height 536
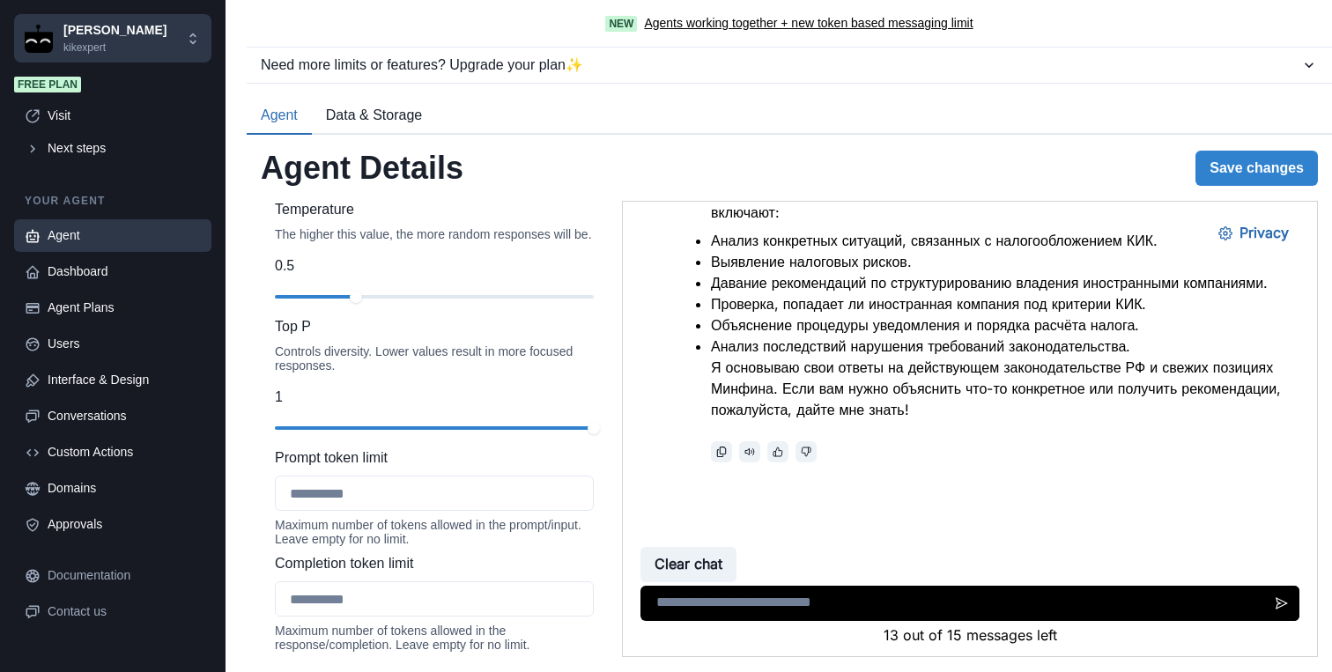
scroll to position [1801, 0]
click at [310, 301] on div at bounding box center [434, 295] width 319 height 12
click at [292, 301] on div at bounding box center [434, 295] width 319 height 12
click at [270, 302] on div "slider-ex-1" at bounding box center [277, 295] width 14 height 14
click at [1241, 174] on button "Save changes" at bounding box center [1256, 168] width 122 height 35
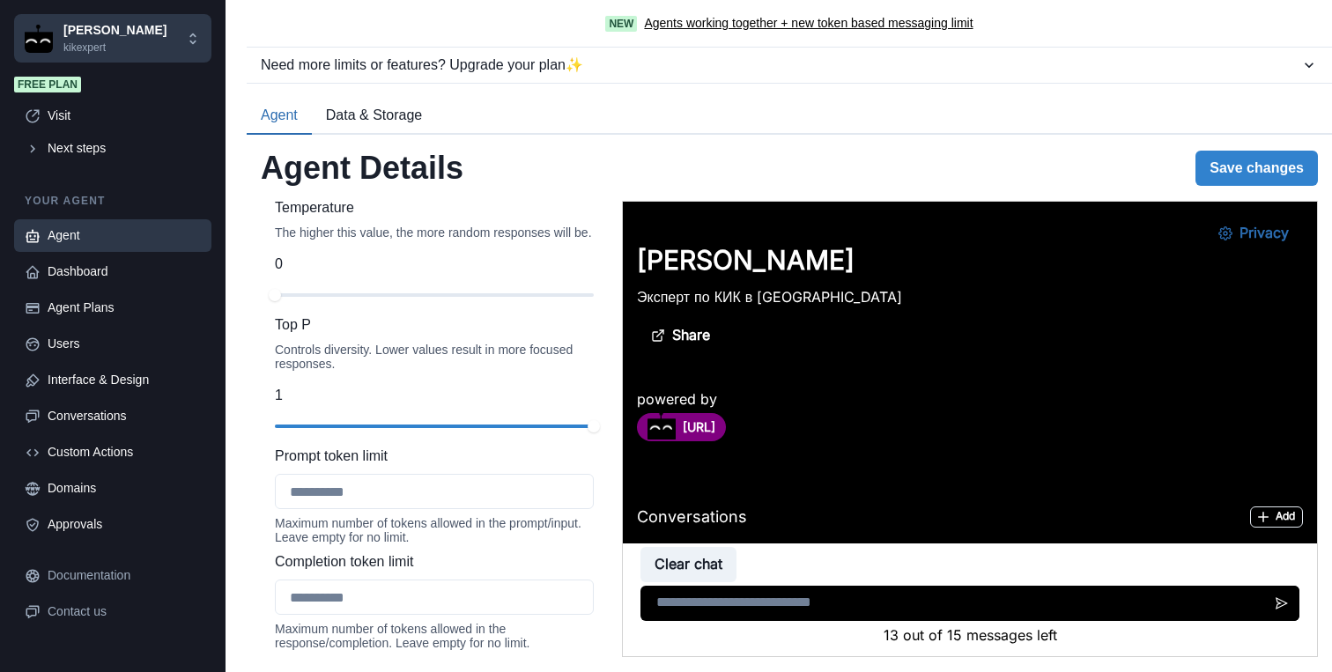
scroll to position [808, 0]
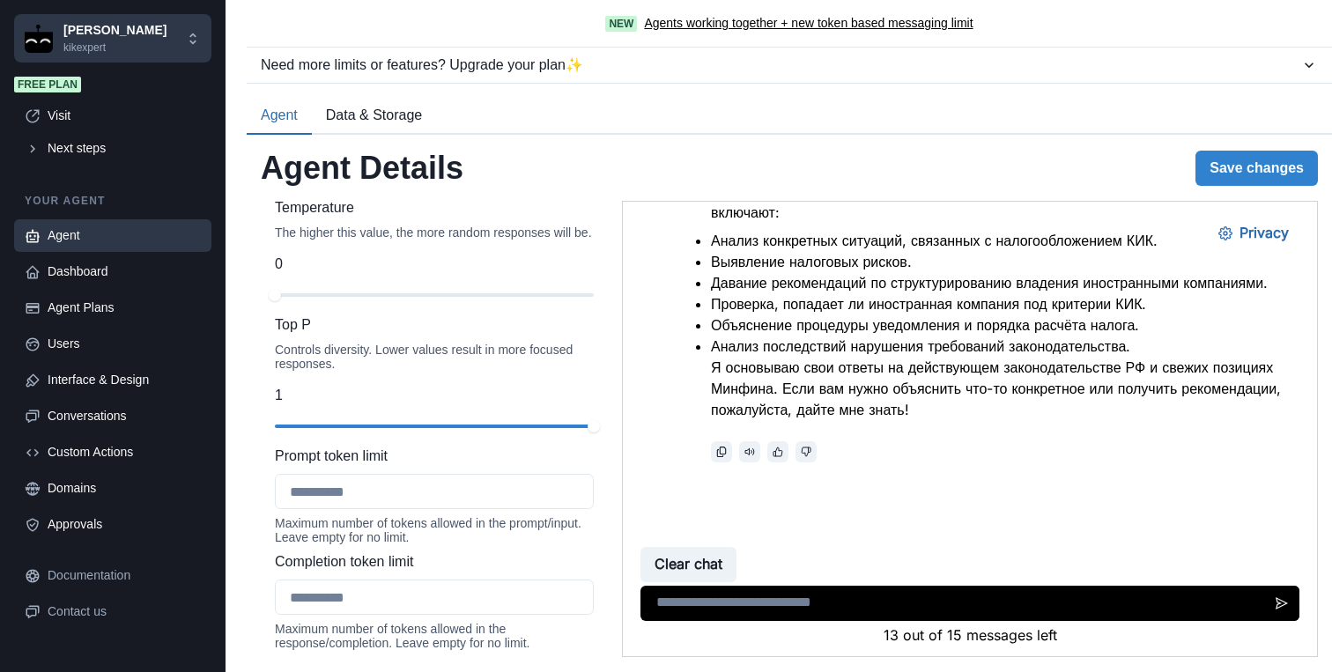
click at [563, 432] on div at bounding box center [434, 426] width 319 height 12
click at [530, 432] on div at bounding box center [434, 426] width 319 height 12
click at [1220, 162] on button "Save changes" at bounding box center [1256, 168] width 122 height 35
click at [1226, 166] on button "Save changes" at bounding box center [1256, 168] width 122 height 35
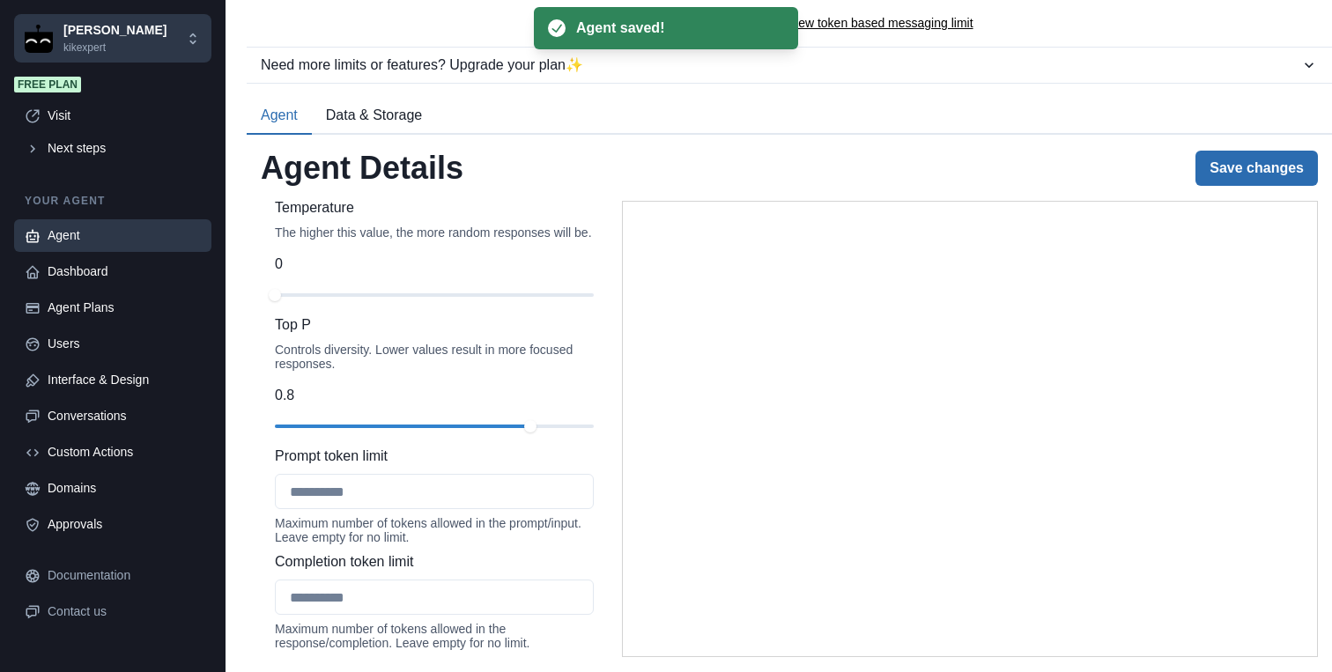
type textarea "**********"
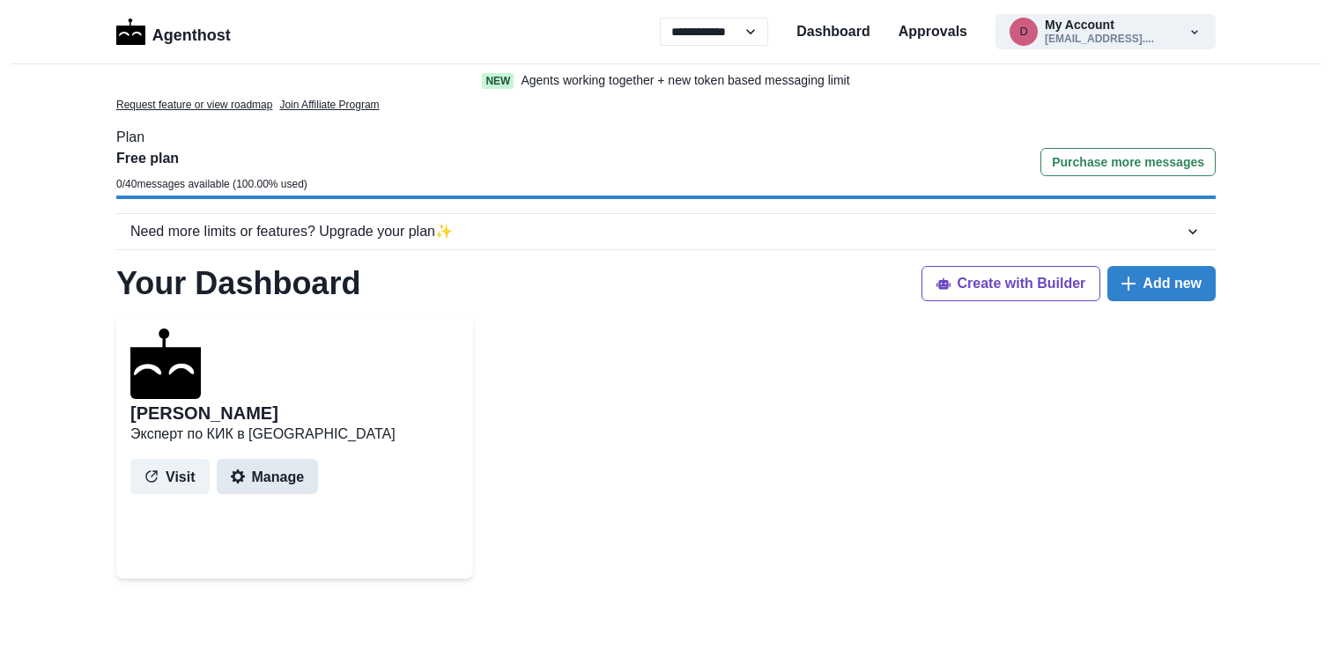
click at [257, 472] on button "Manage" at bounding box center [268, 476] width 102 height 35
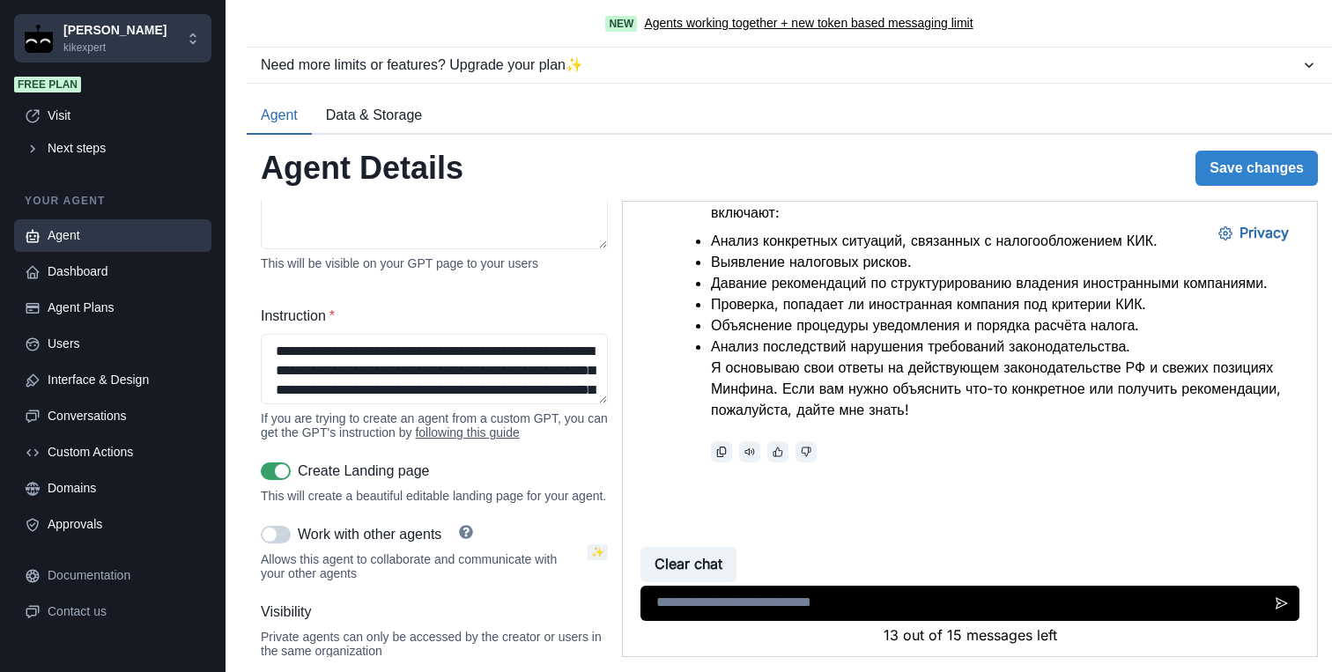
drag, startPoint x: 325, startPoint y: 373, endPoint x: 277, endPoint y: 323, distance: 69.2
click at [277, 323] on div "Instruction * If you are trying to create an agent from a custom GPT, you can g…" at bounding box center [434, 373] width 347 height 134
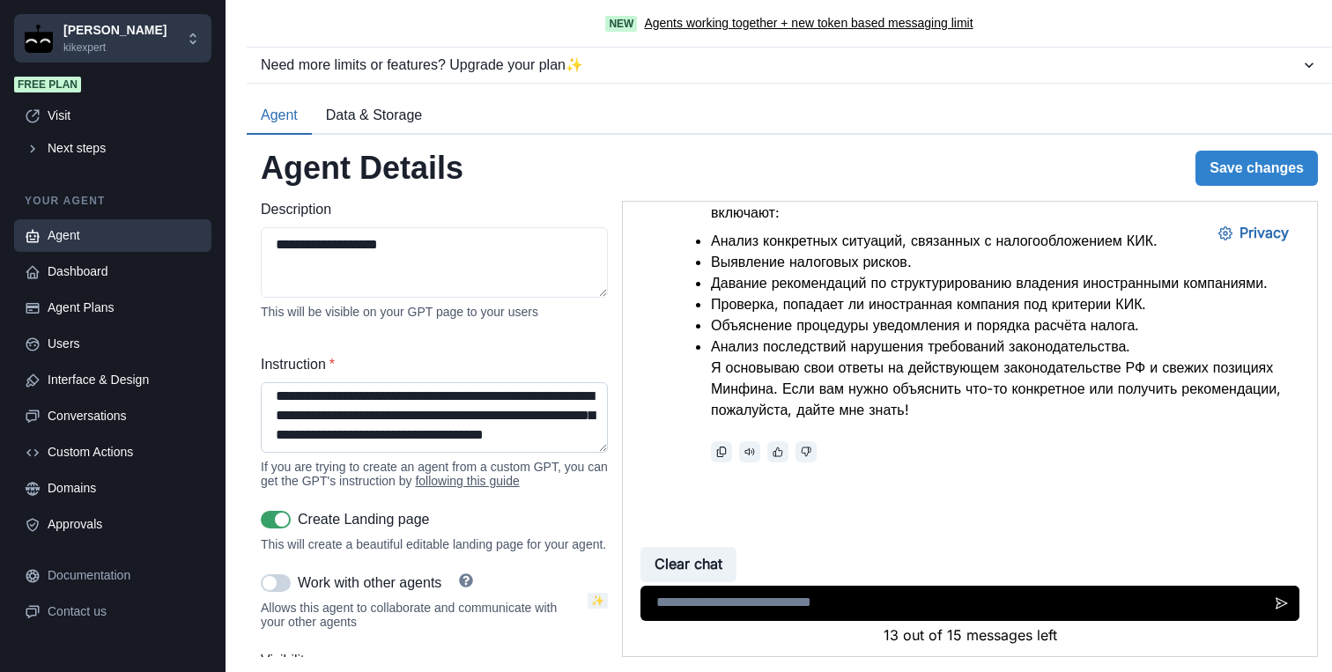
scroll to position [2064, 0]
click at [277, 397] on textarea "Instruction *" at bounding box center [434, 417] width 347 height 70
drag, startPoint x: 276, startPoint y: 394, endPoint x: 556, endPoint y: 447, distance: 285.0
click at [556, 447] on textarea "Instruction *" at bounding box center [434, 417] width 347 height 70
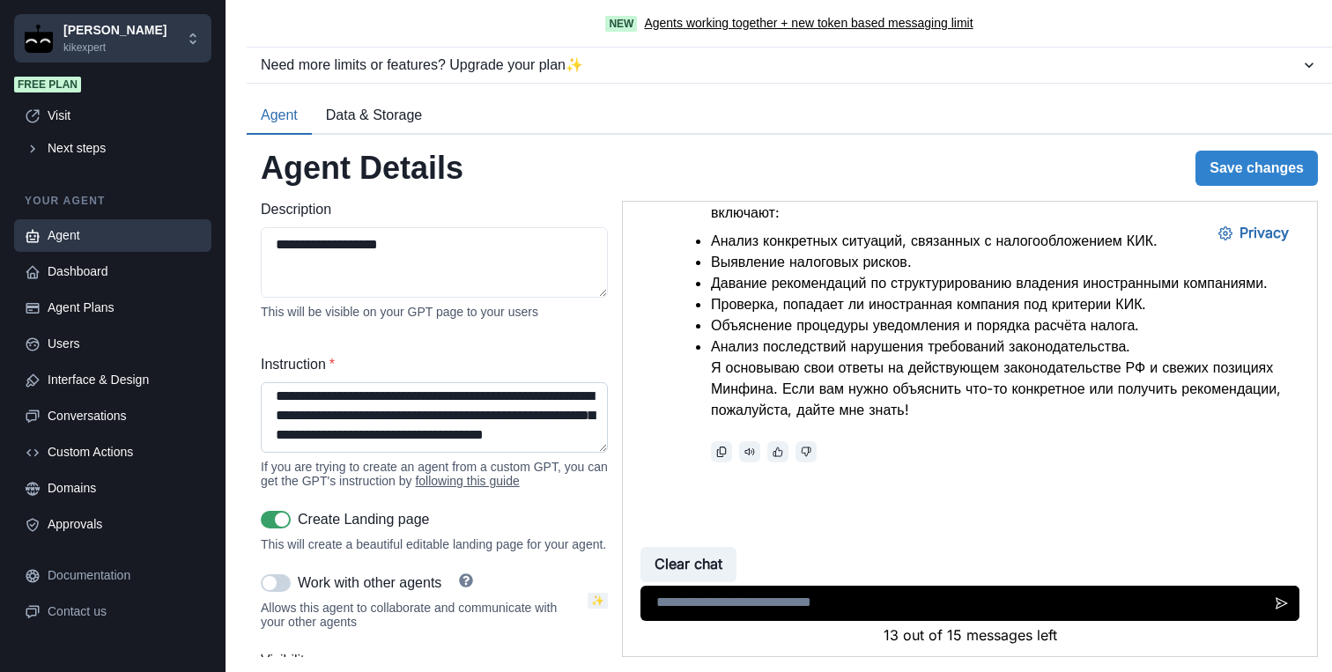
paste textarea "**********"
click at [1265, 171] on button "Save changes" at bounding box center [1256, 168] width 122 height 35
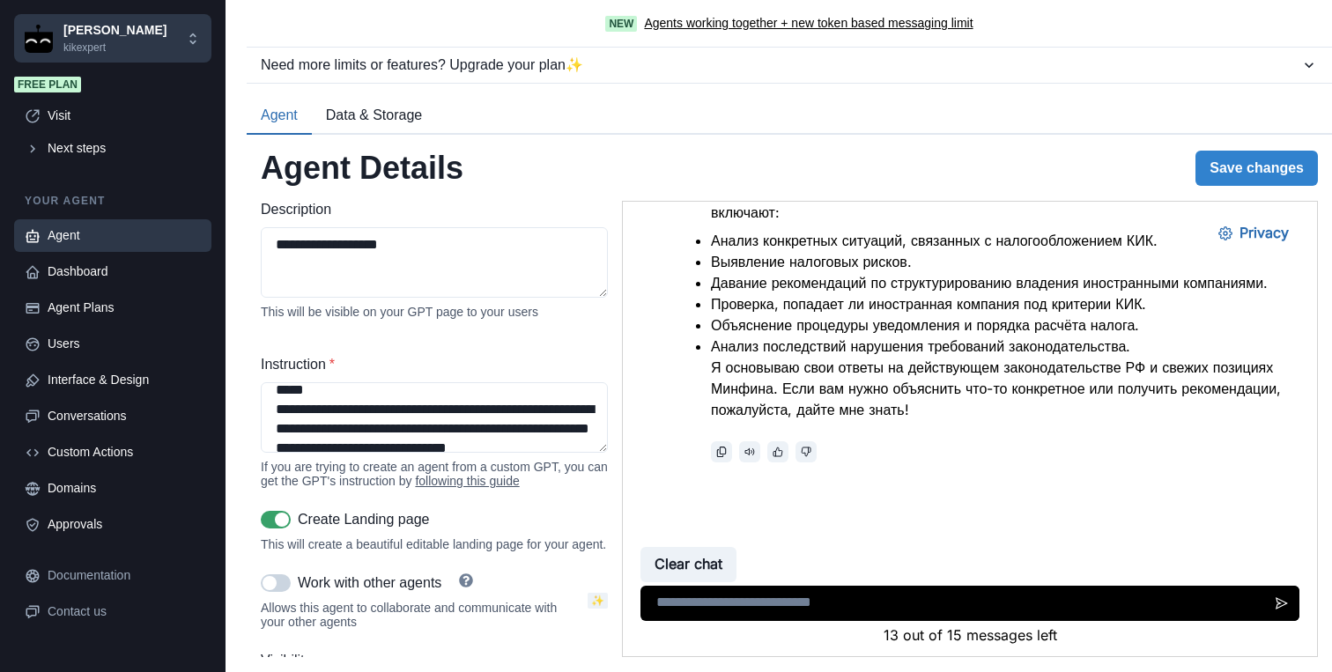
scroll to position [3065, 0]
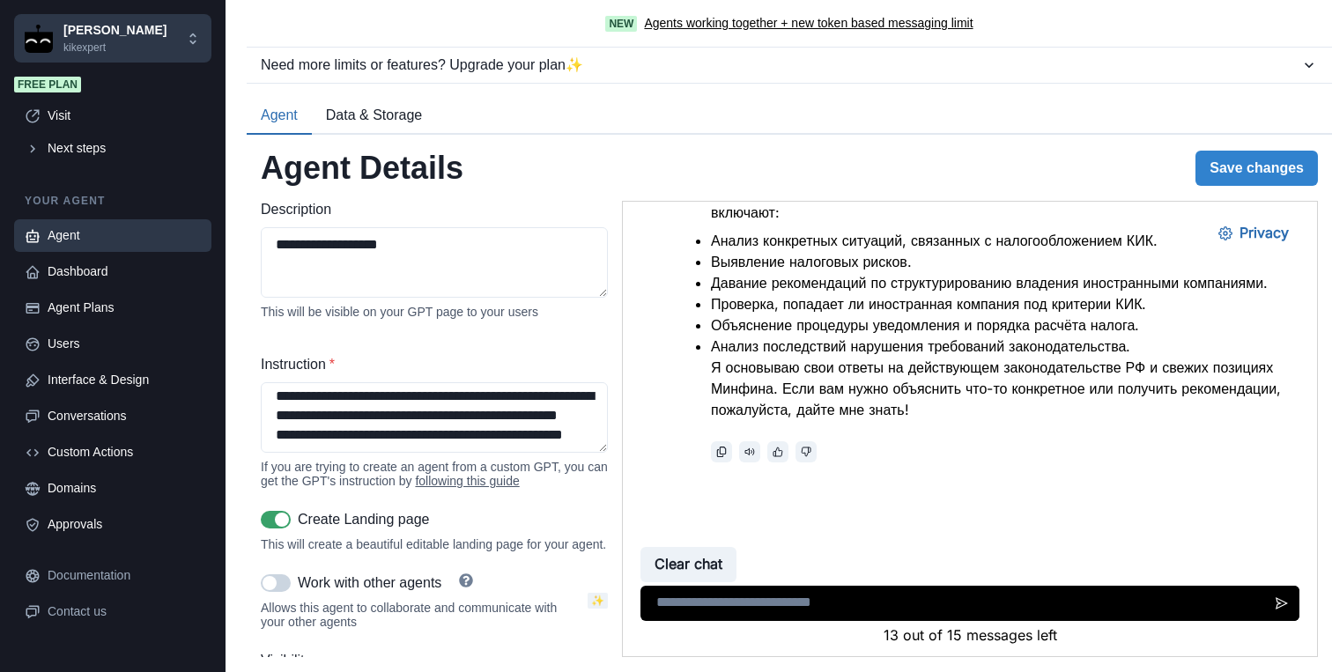
drag, startPoint x: 275, startPoint y: 397, endPoint x: 548, endPoint y: 594, distance: 336.4
click at [548, 594] on div "**********" at bounding box center [434, 320] width 347 height 863
paste textarea
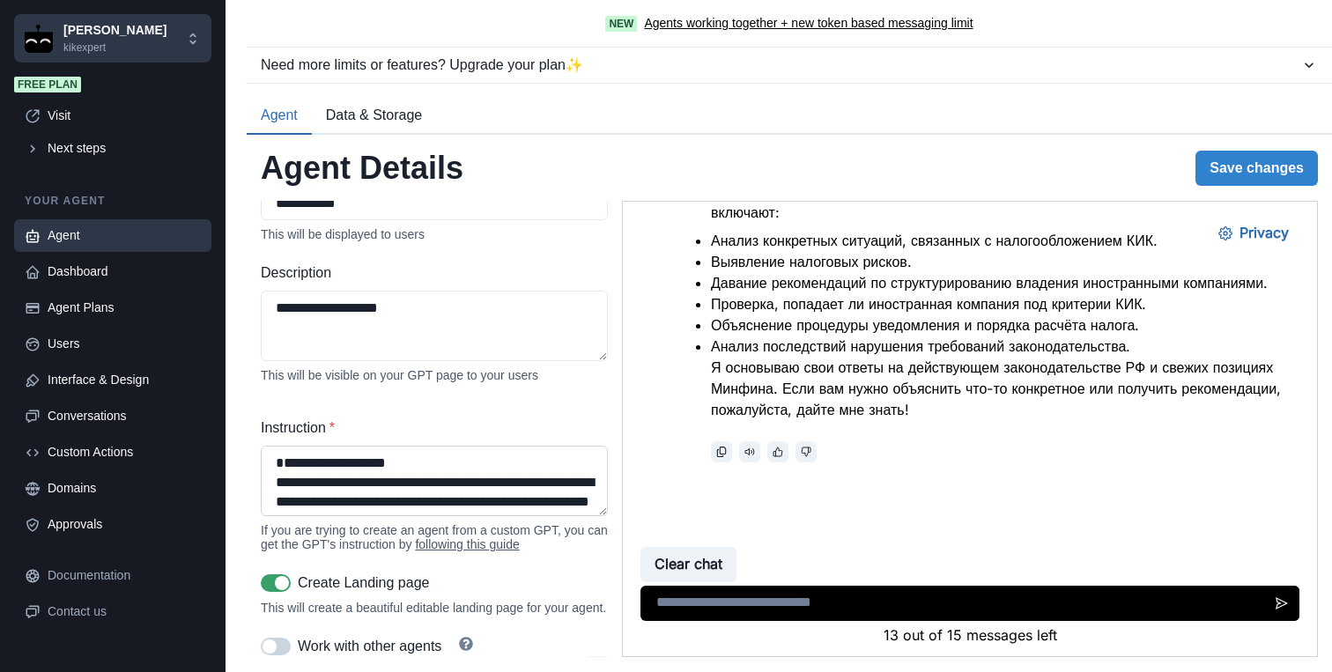
scroll to position [248, 0]
type textarea "**********"
click at [291, 466] on textarea "Instruction *" at bounding box center [434, 482] width 347 height 70
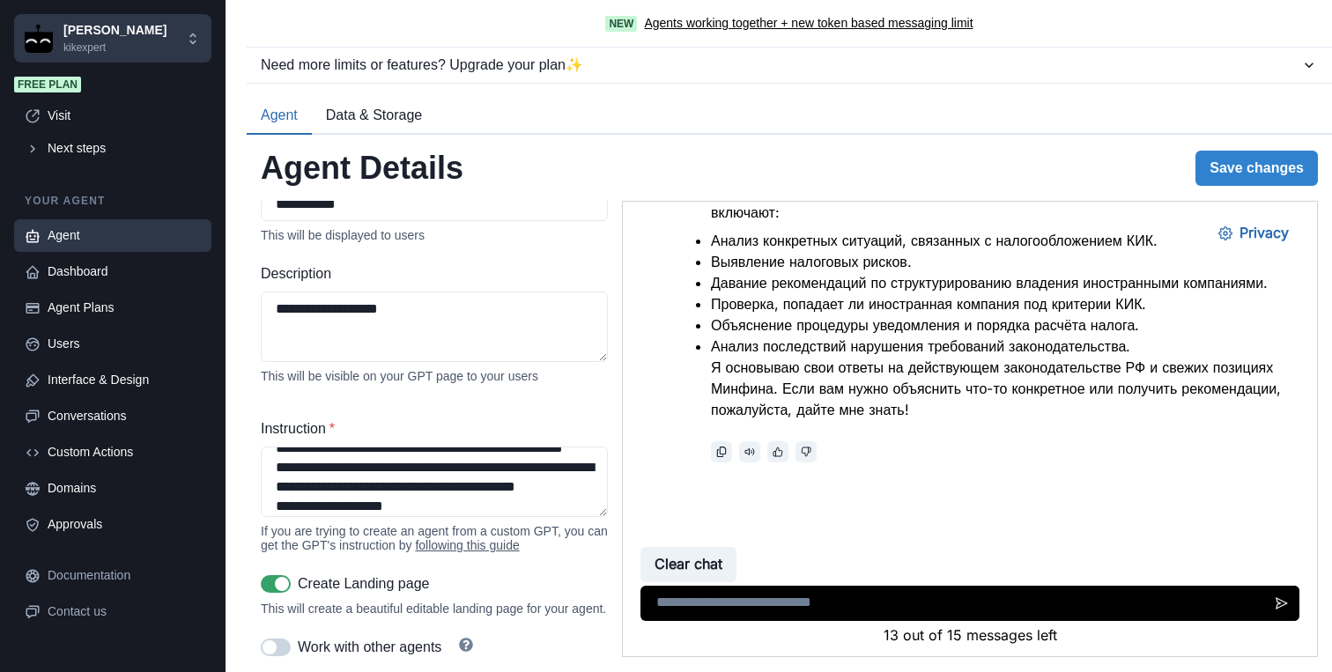
scroll to position [1011, 0]
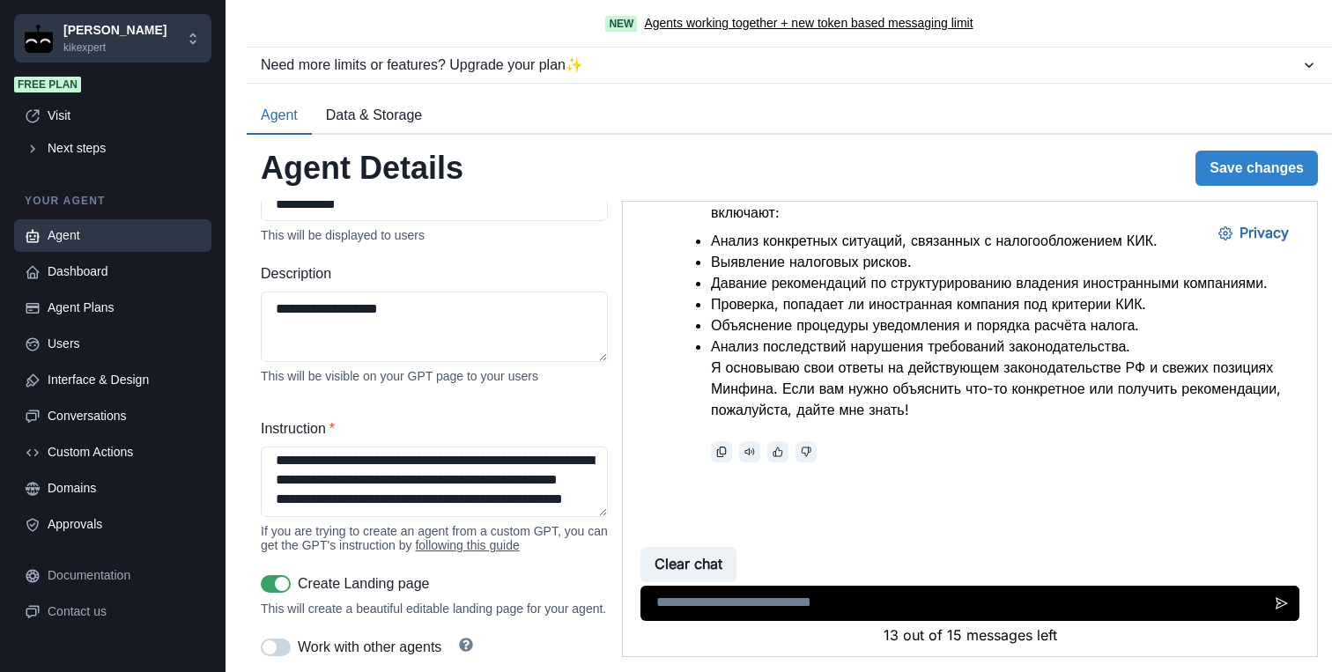
drag, startPoint x: 267, startPoint y: 463, endPoint x: 499, endPoint y: 614, distance: 276.3
click at [499, 614] on div "**********" at bounding box center [434, 384] width 347 height 863
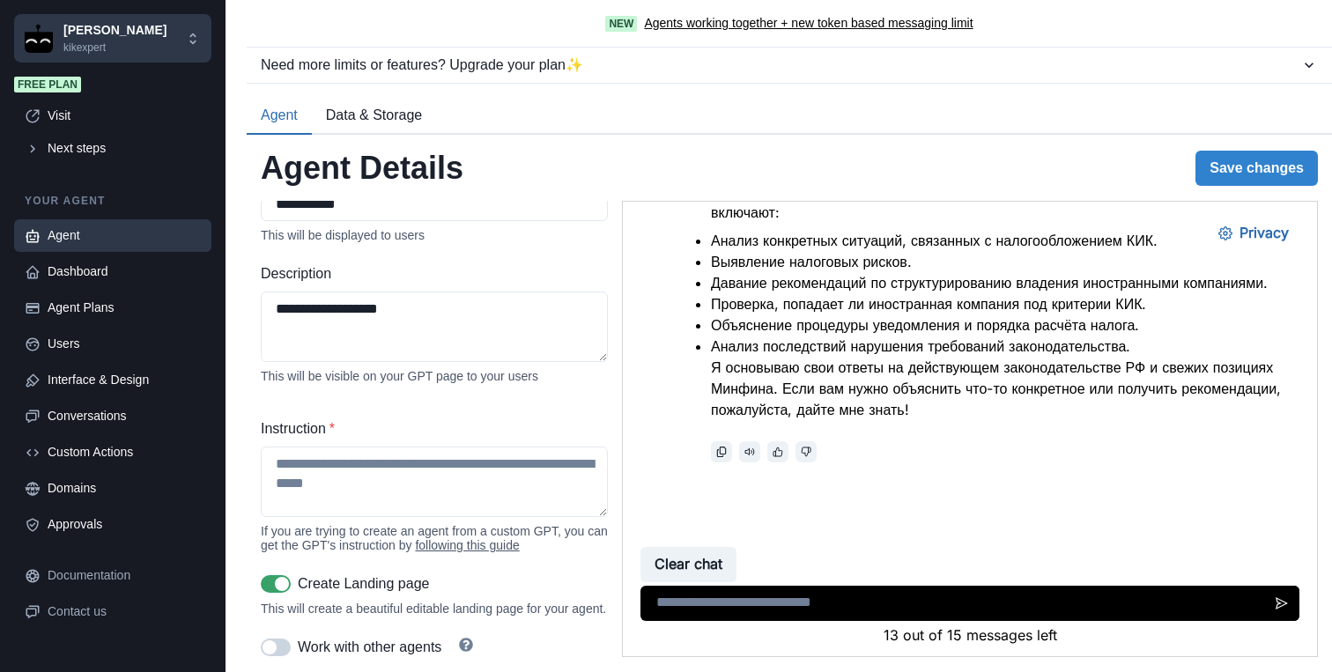
scroll to position [0, 0]
paste textarea "**********"
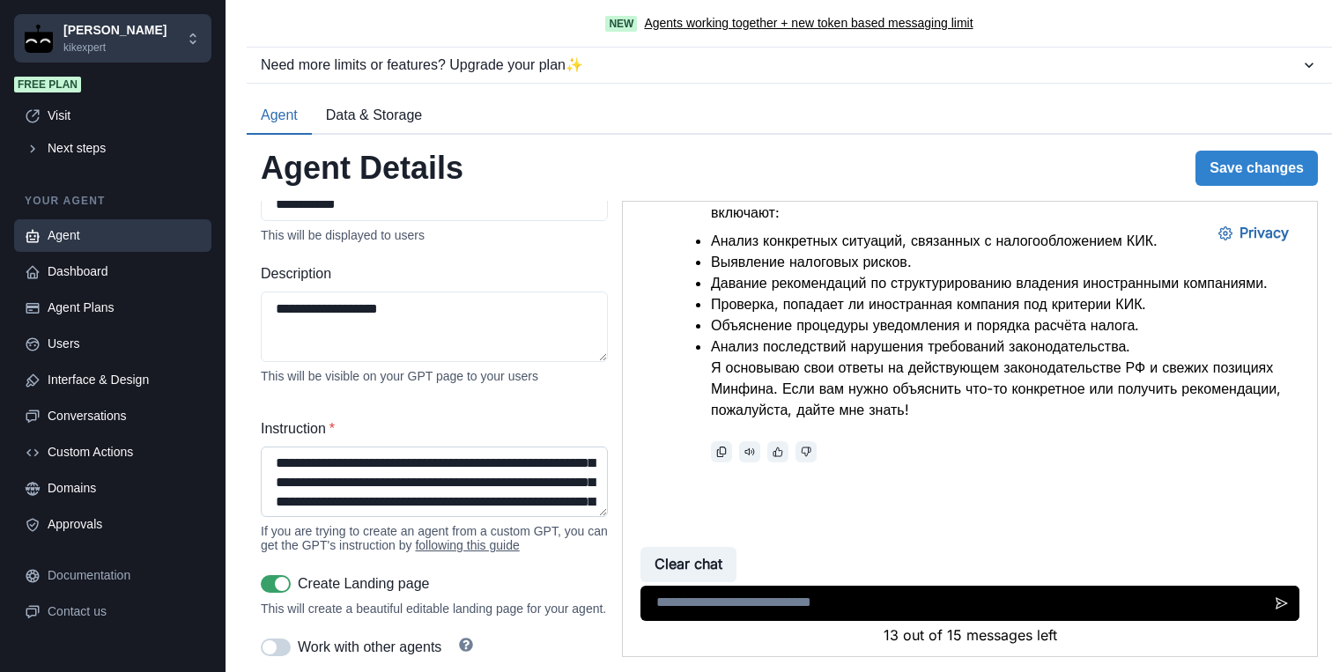
scroll to position [41, 0]
click at [1264, 166] on button "Save changes" at bounding box center [1256, 168] width 122 height 35
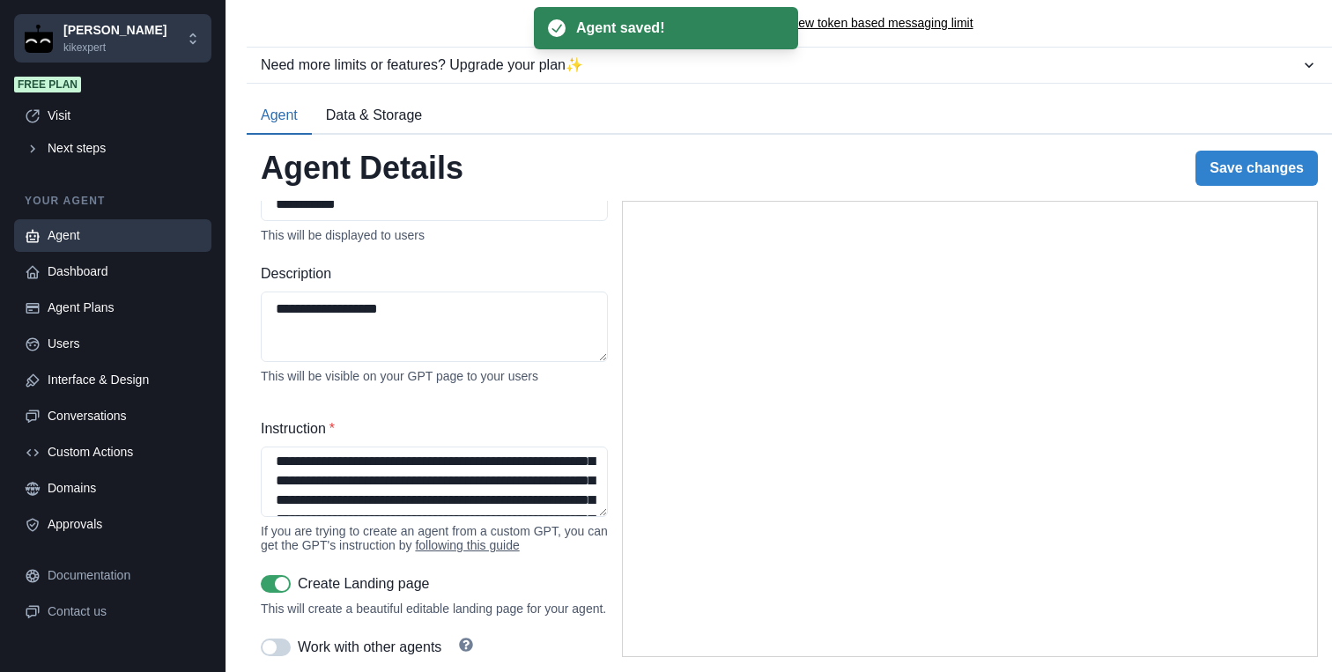
type textarea "**********"
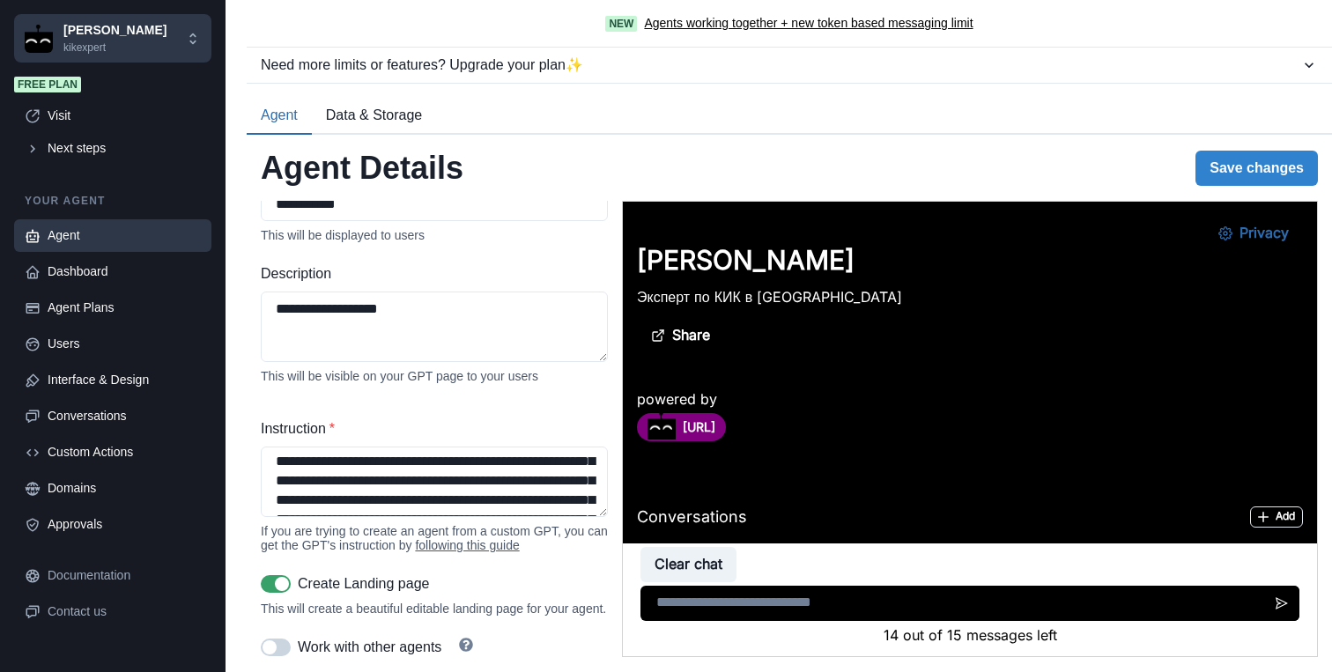
scroll to position [808, 0]
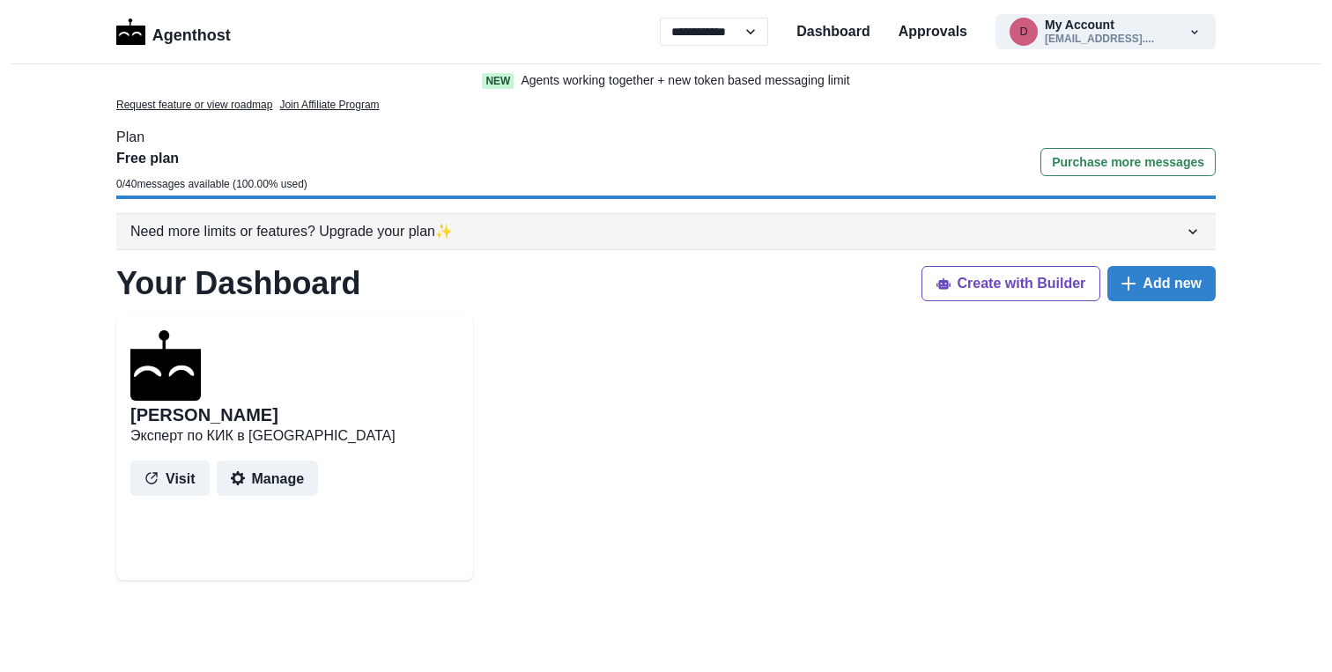
click at [857, 234] on div "Need more limits or features? Upgrade your plan ✨" at bounding box center [656, 231] width 1053 height 21
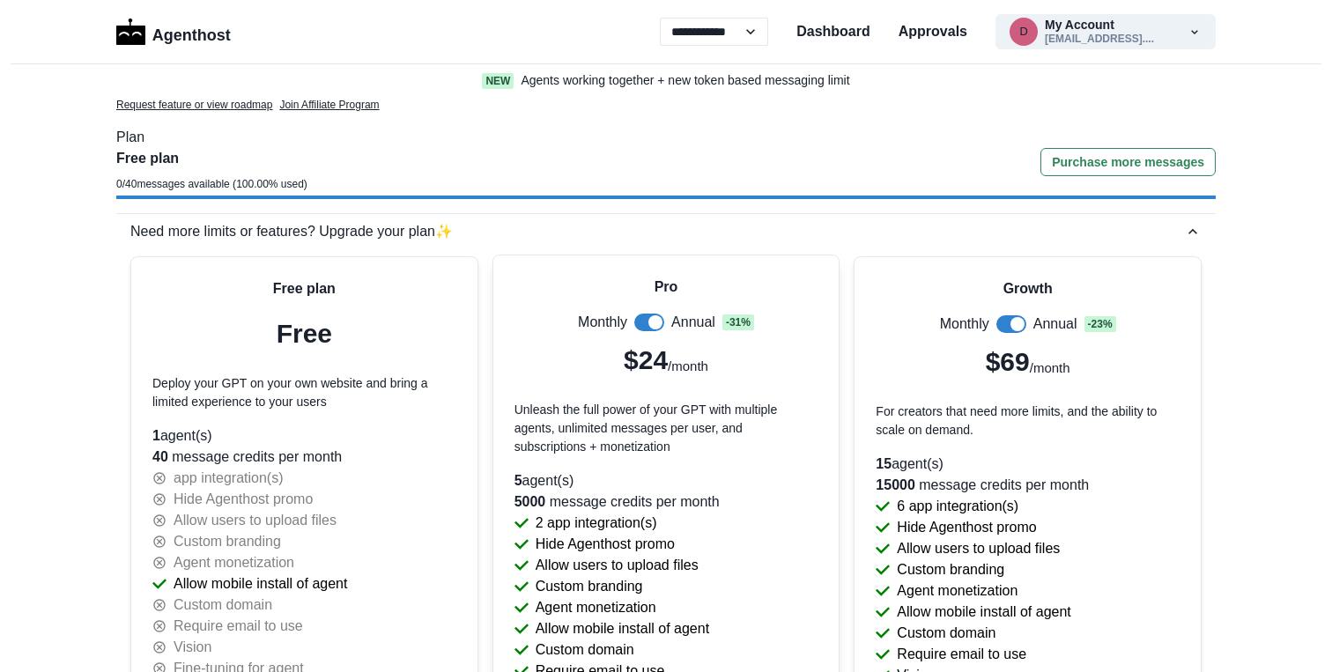
click at [652, 322] on span at bounding box center [655, 322] width 14 height 14
click at [652, 322] on span at bounding box center [649, 323] width 30 height 18
click at [652, 322] on span at bounding box center [655, 322] width 14 height 14
click at [652, 322] on span at bounding box center [649, 323] width 30 height 18
click at [654, 322] on span at bounding box center [655, 322] width 14 height 14
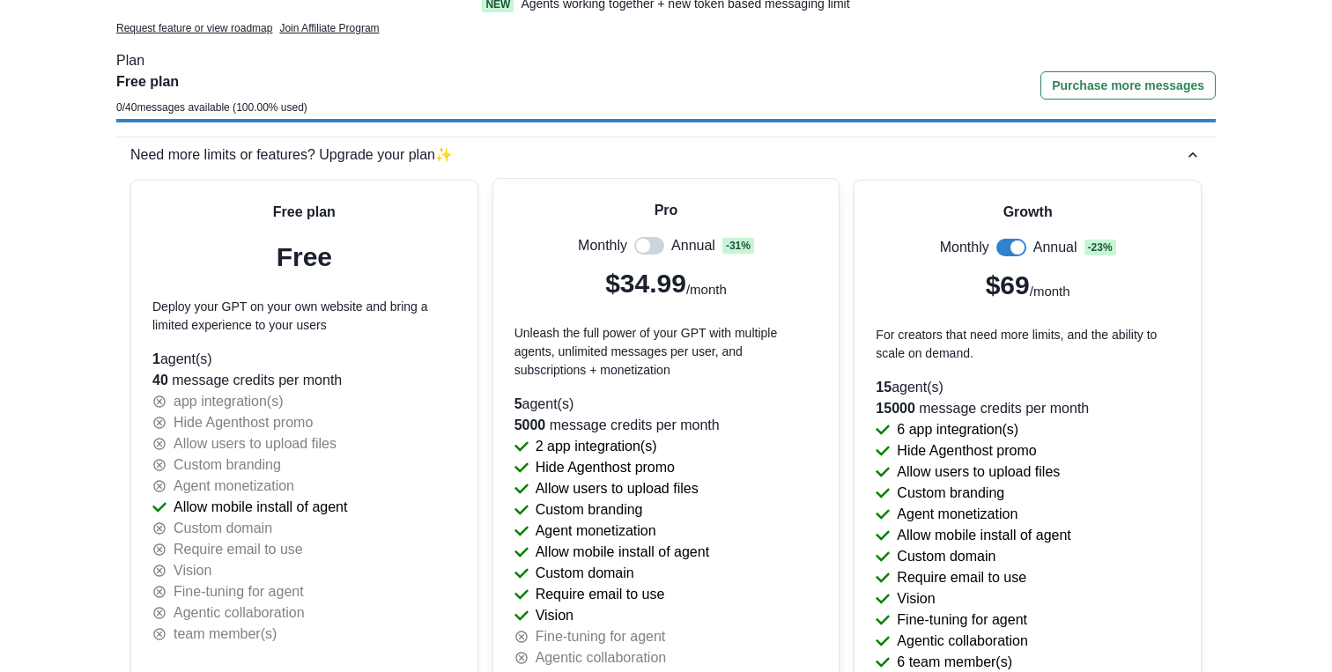
scroll to position [79, 0]
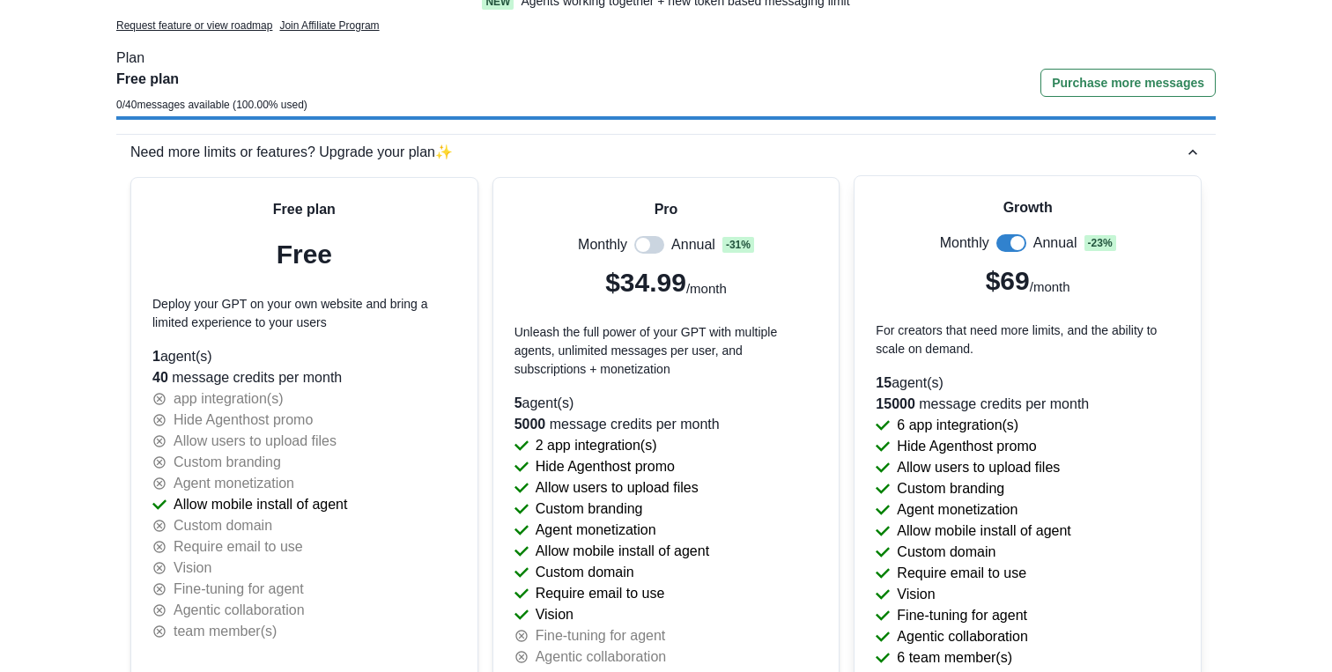
click at [1017, 245] on span at bounding box center [1017, 243] width 14 height 14
click at [1017, 245] on span at bounding box center [1011, 243] width 30 height 18
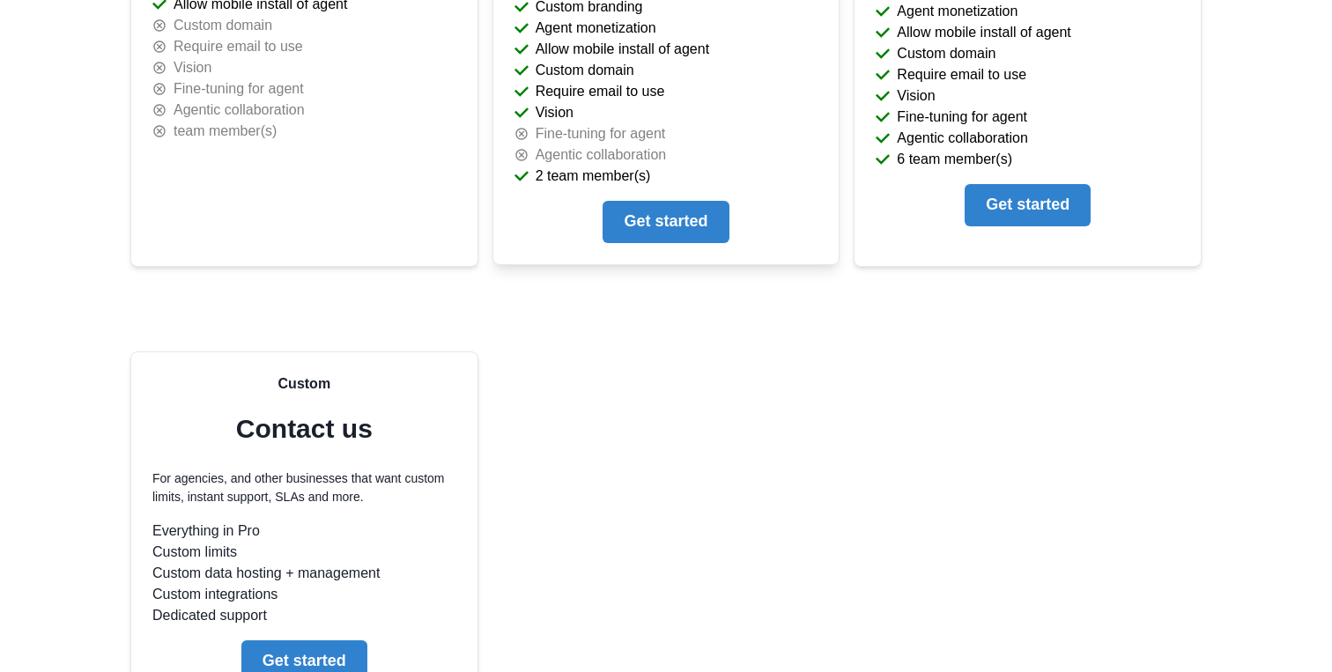
scroll to position [560, 0]
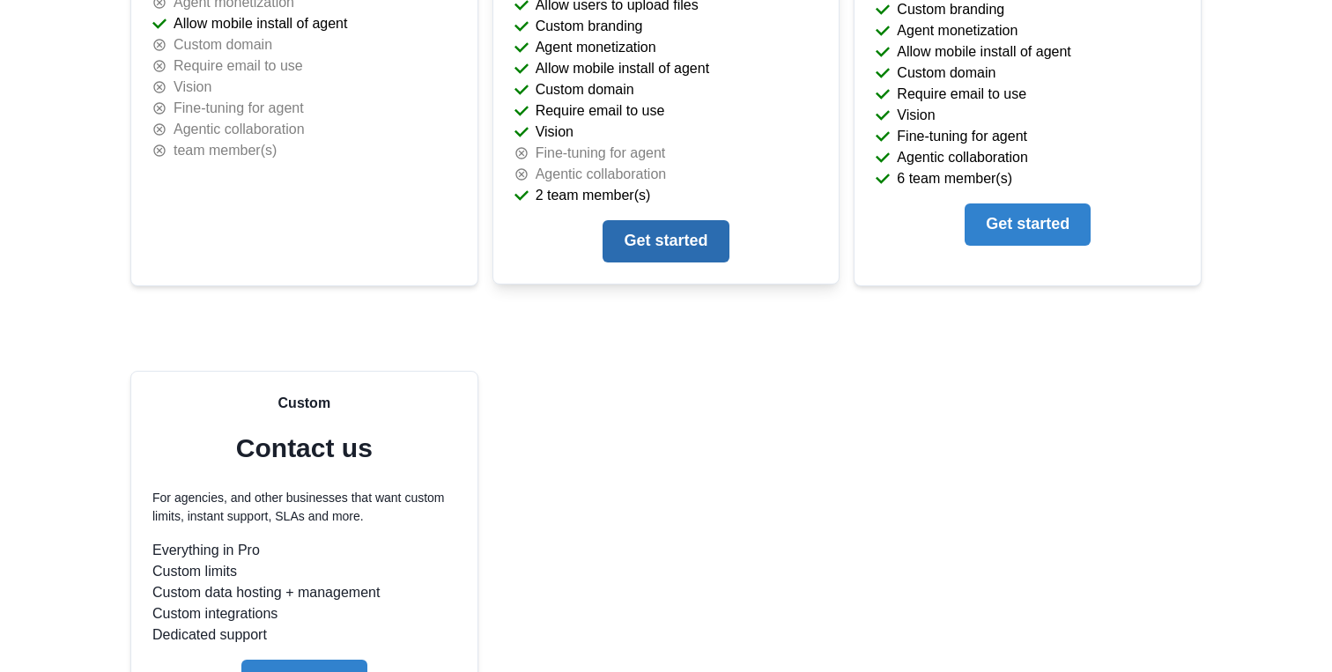
click at [698, 245] on button "Get started" at bounding box center [665, 241] width 126 height 42
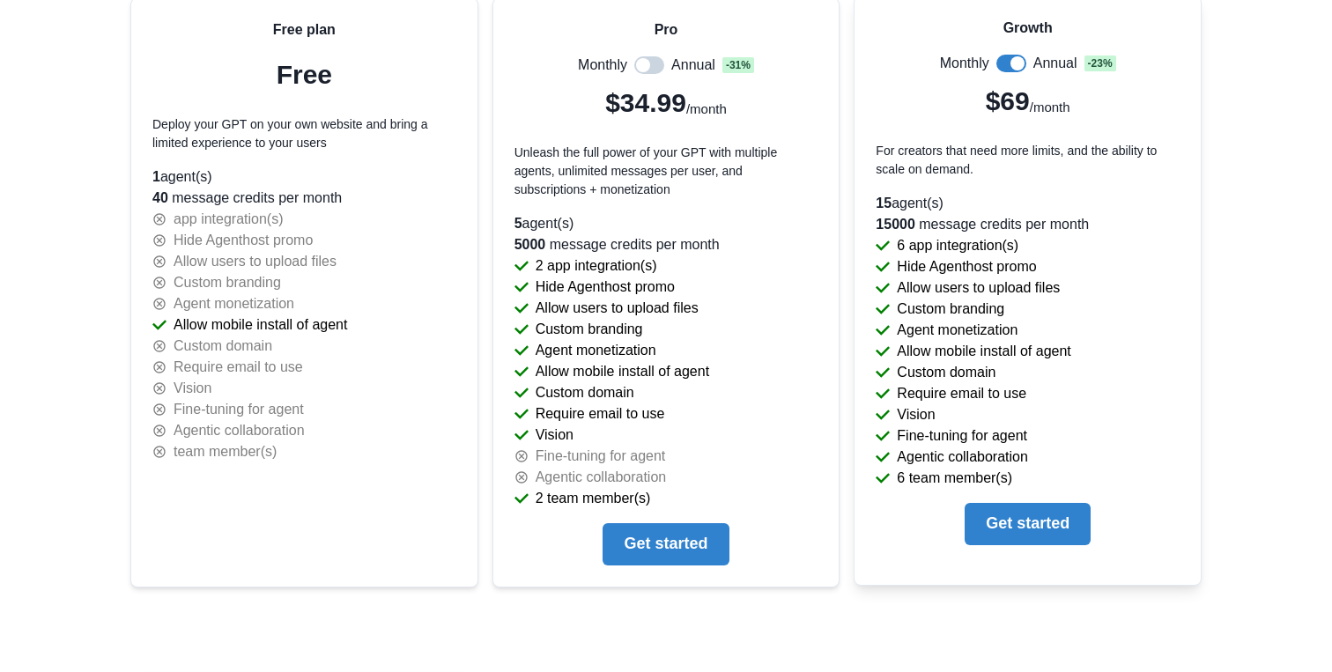
scroll to position [203, 0]
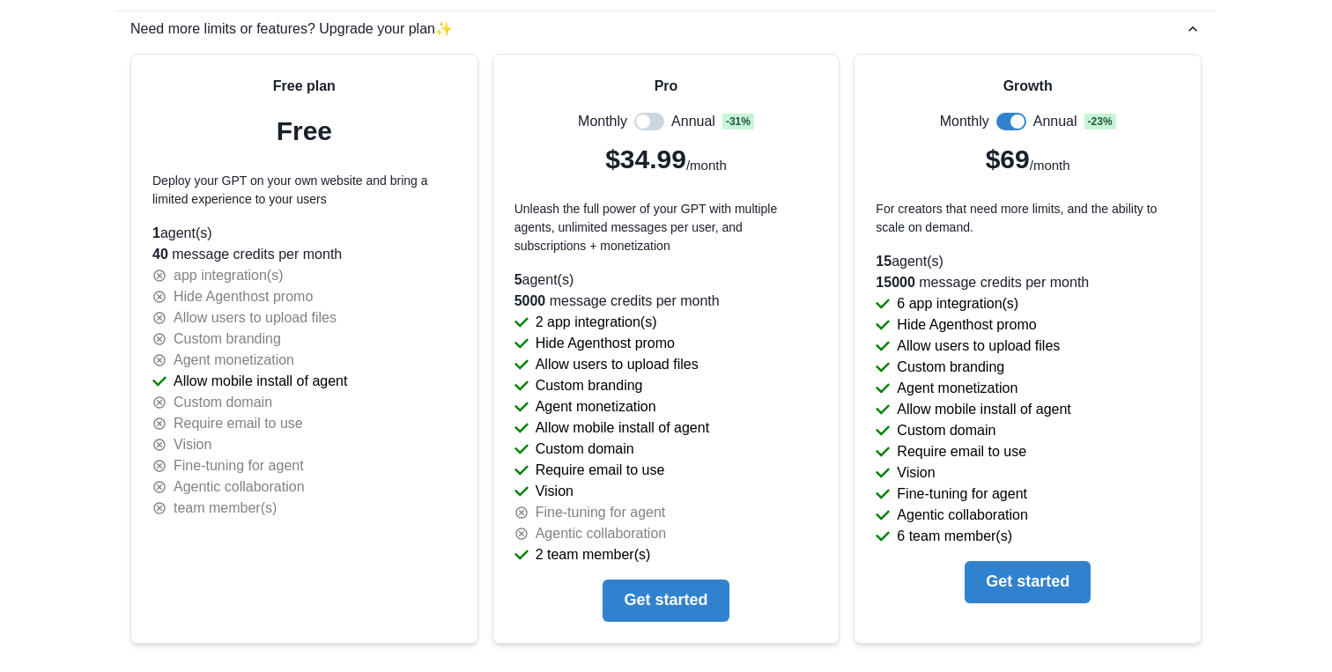
click at [844, 179] on div "Free plan Free Deploy your GPT on your own website and bring a limited experien…" at bounding box center [665, 603] width 1071 height 1098
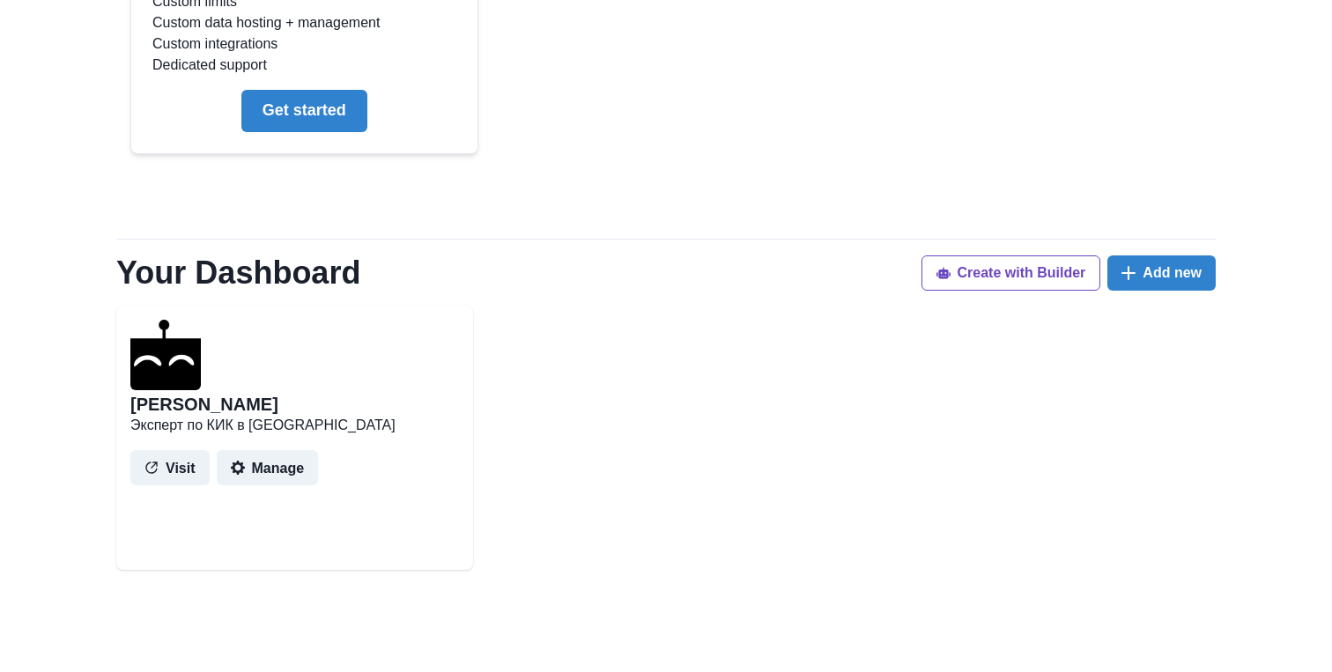
scroll to position [1127, 0]
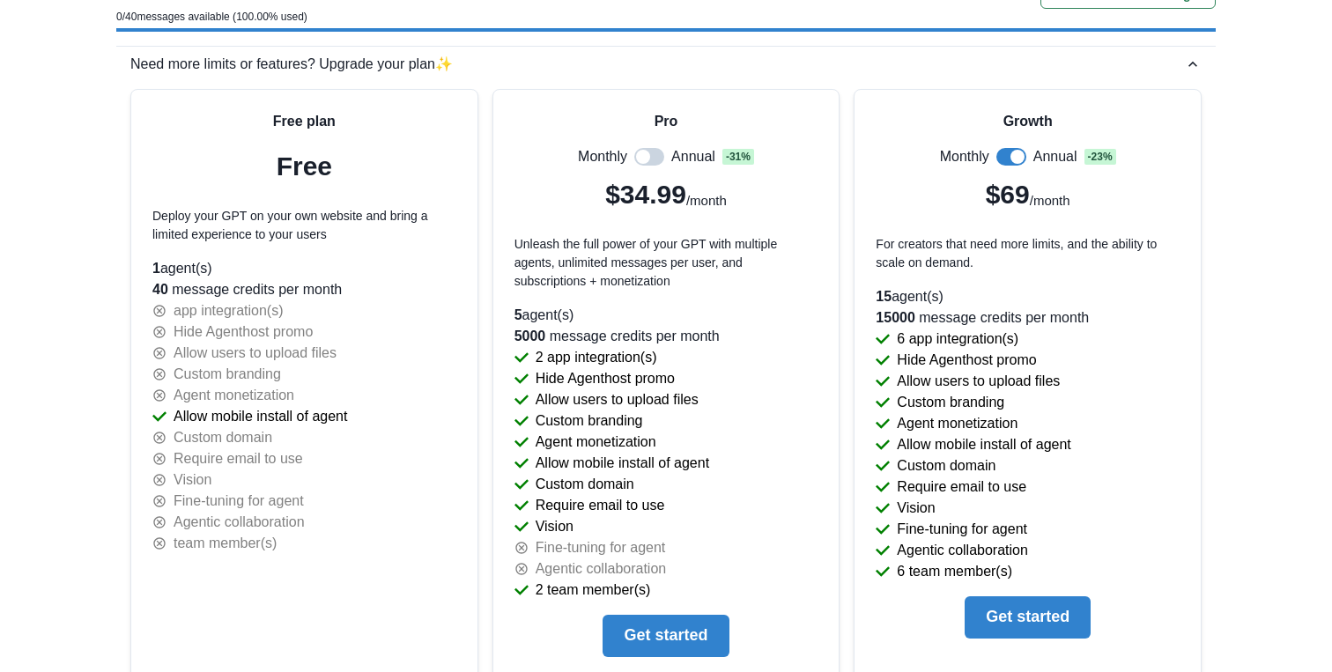
scroll to position [0, 0]
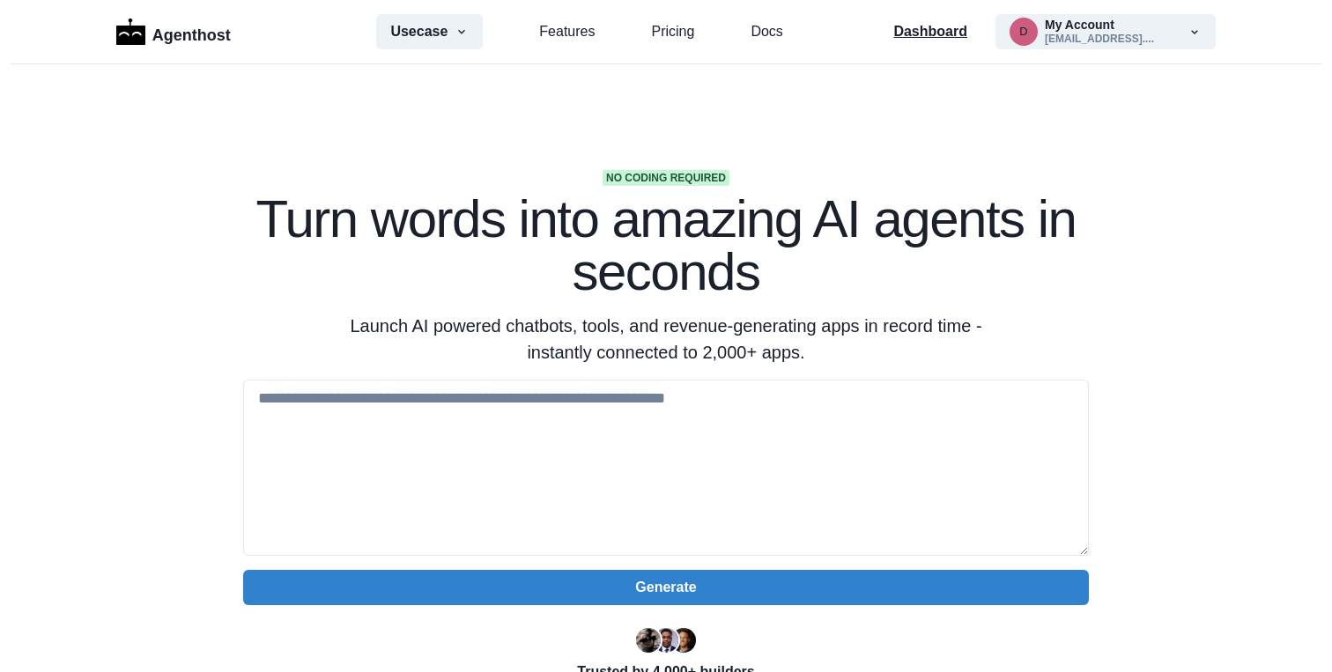
click at [940, 30] on p "Dashboard" at bounding box center [930, 31] width 74 height 21
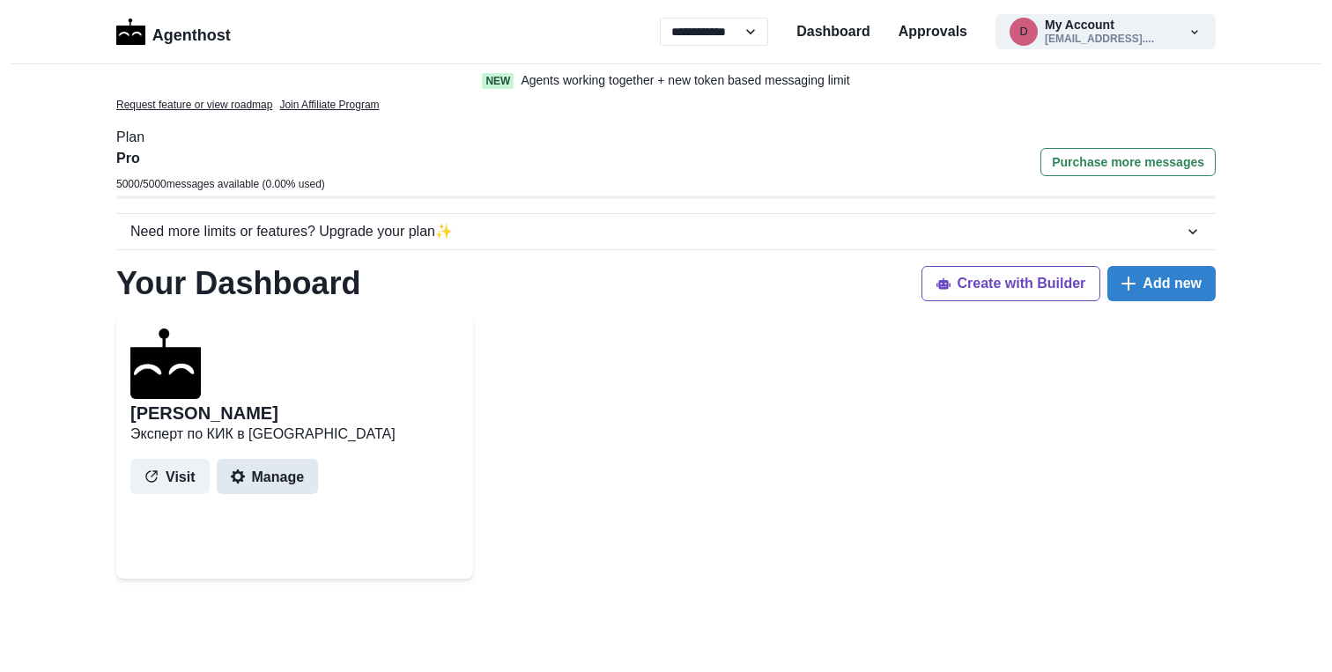
click at [269, 476] on button "Manage" at bounding box center [268, 476] width 102 height 35
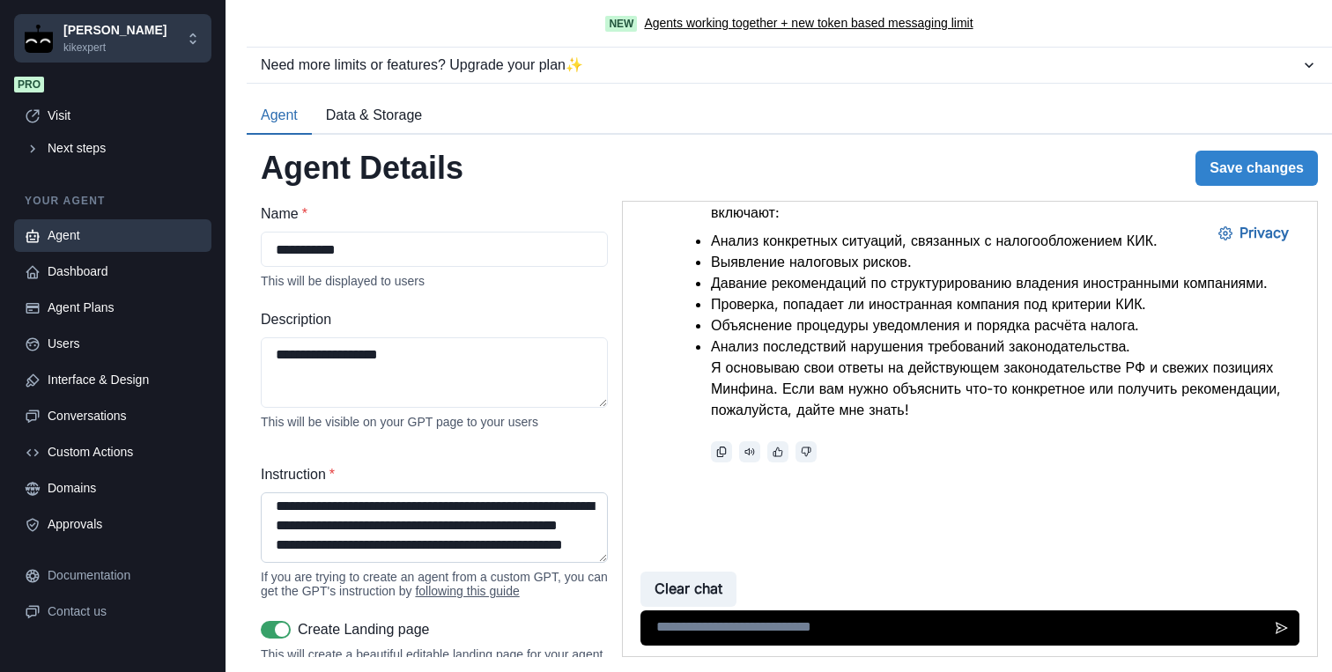
scroll to position [203, 0]
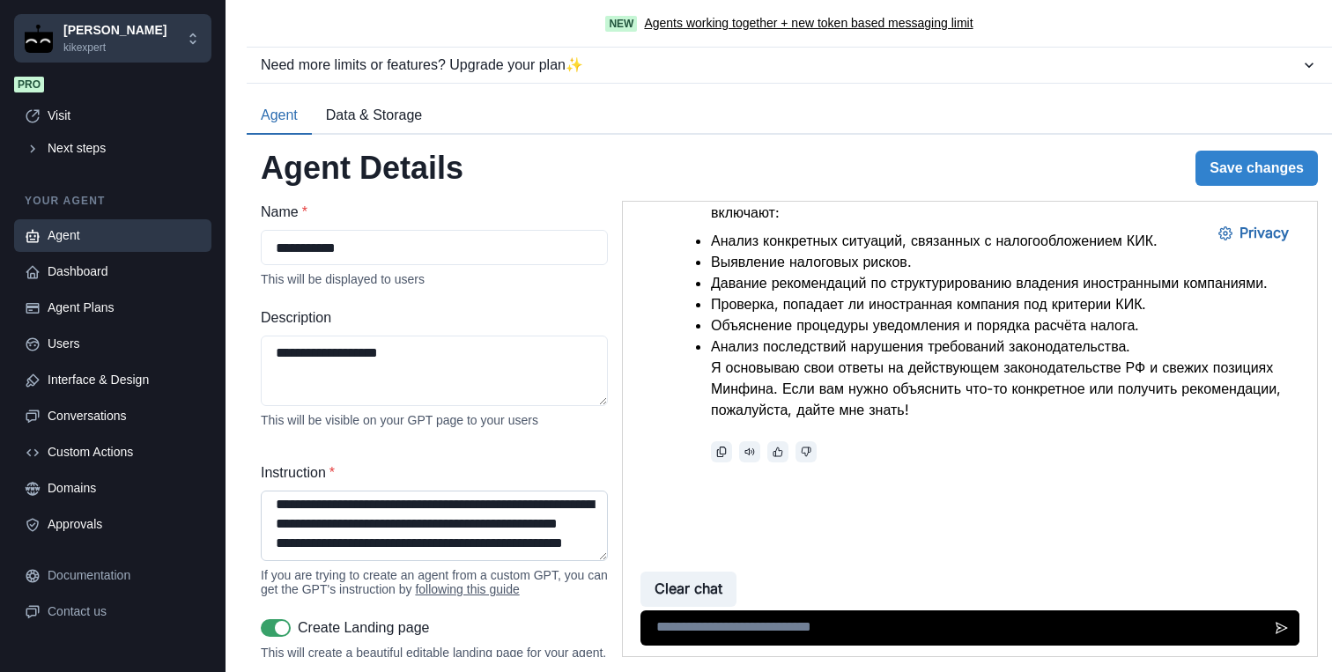
click at [419, 548] on textarea "Instruction *" at bounding box center [434, 526] width 347 height 70
paste textarea "**********"
click at [1280, 163] on button "Save changes" at bounding box center [1256, 168] width 122 height 35
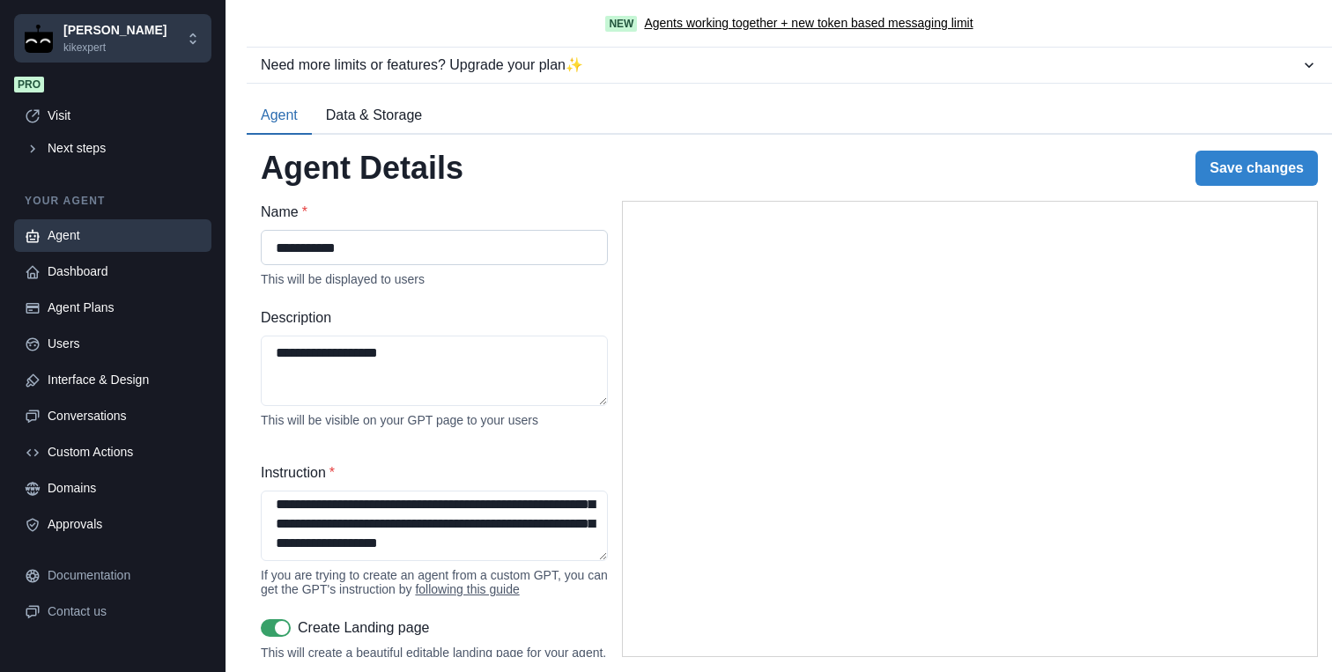
type textarea "**********"
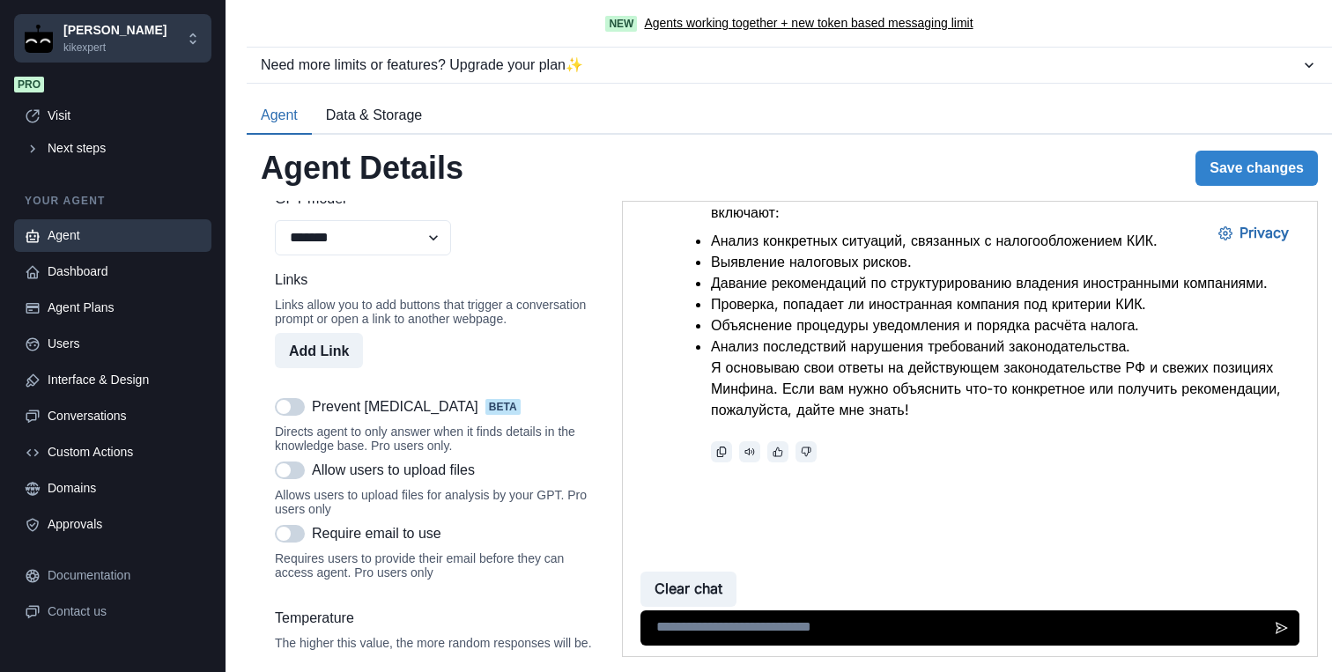
scroll to position [1396, 0]
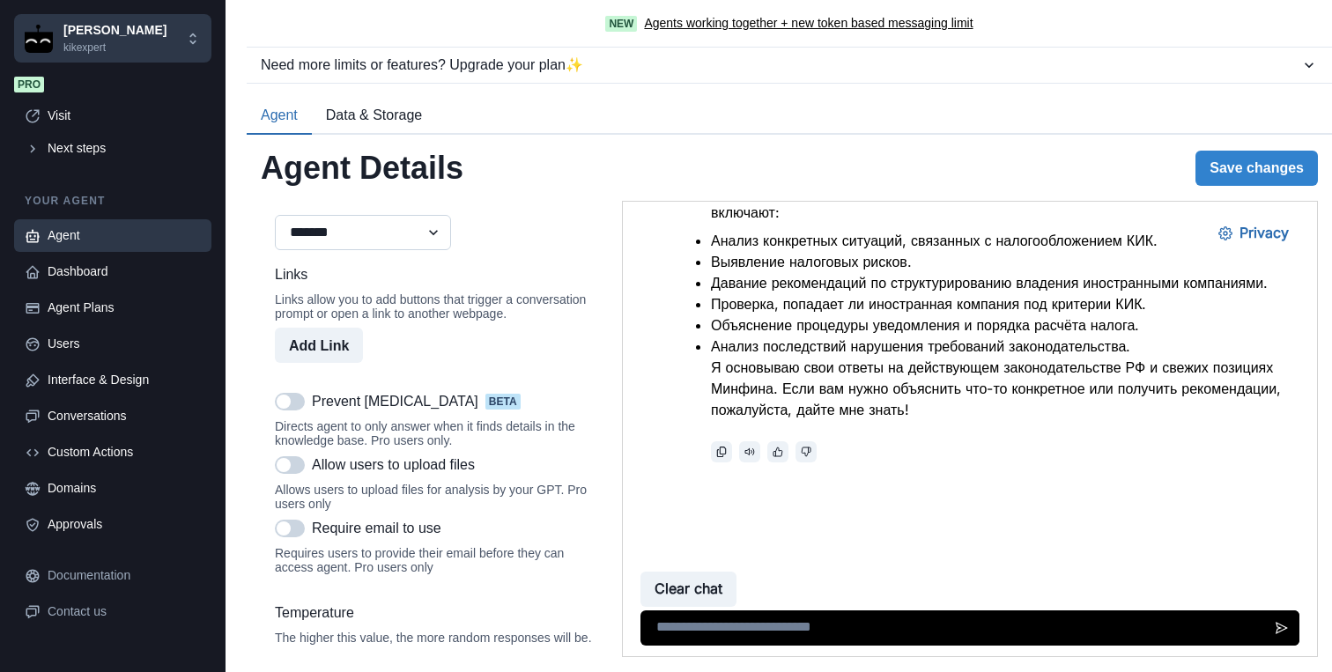
click at [432, 250] on select "**********" at bounding box center [363, 232] width 176 height 35
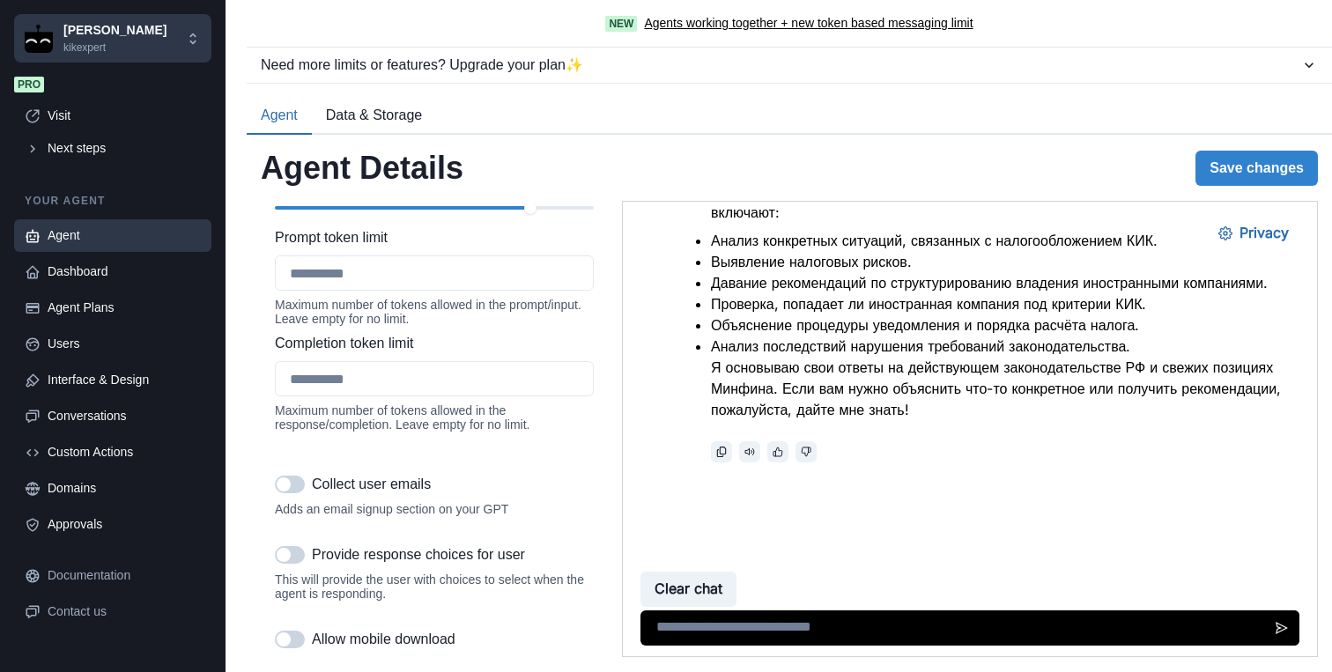
scroll to position [2137, 0]
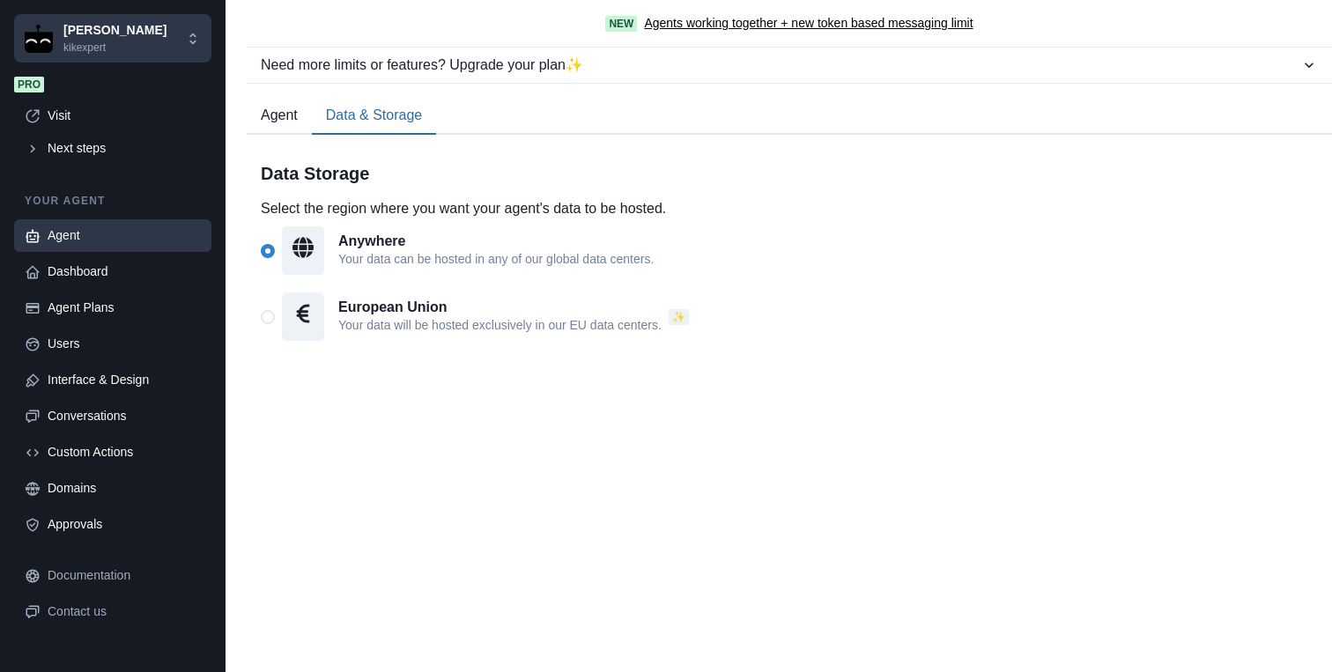
click at [398, 123] on button "Data & Storage" at bounding box center [374, 116] width 124 height 37
click at [280, 105] on button "Agent" at bounding box center [279, 116] width 65 height 37
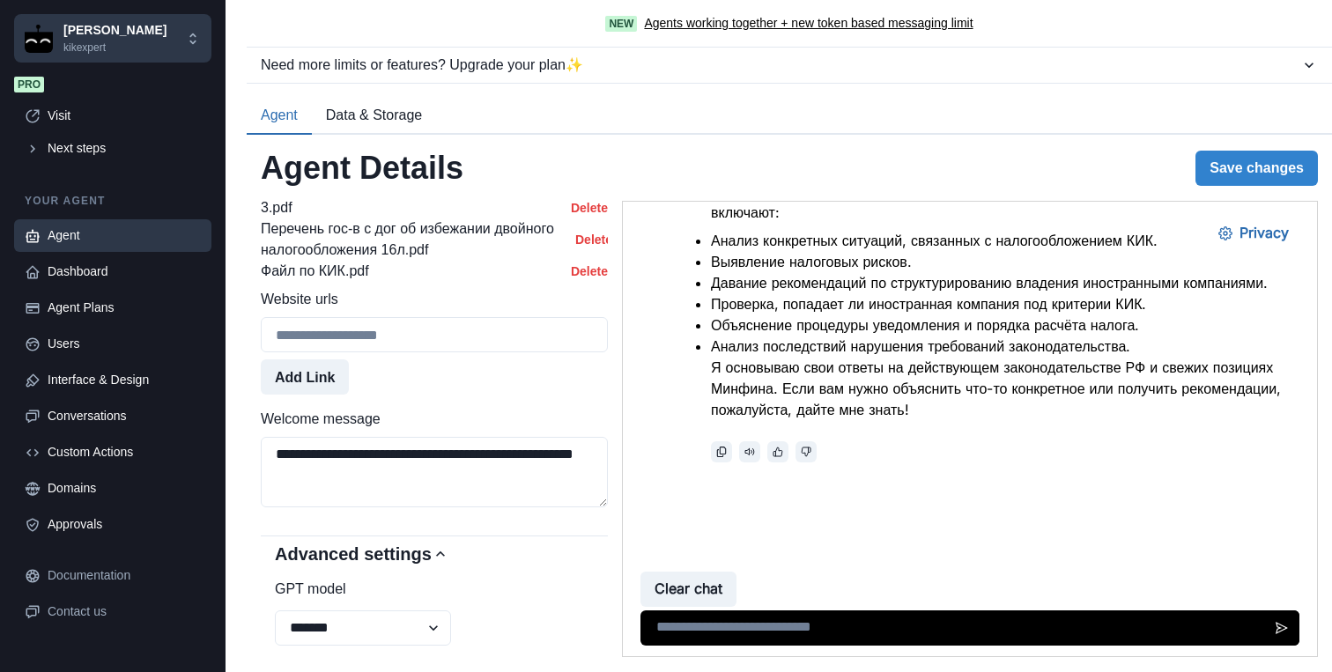
scroll to position [0, 0]
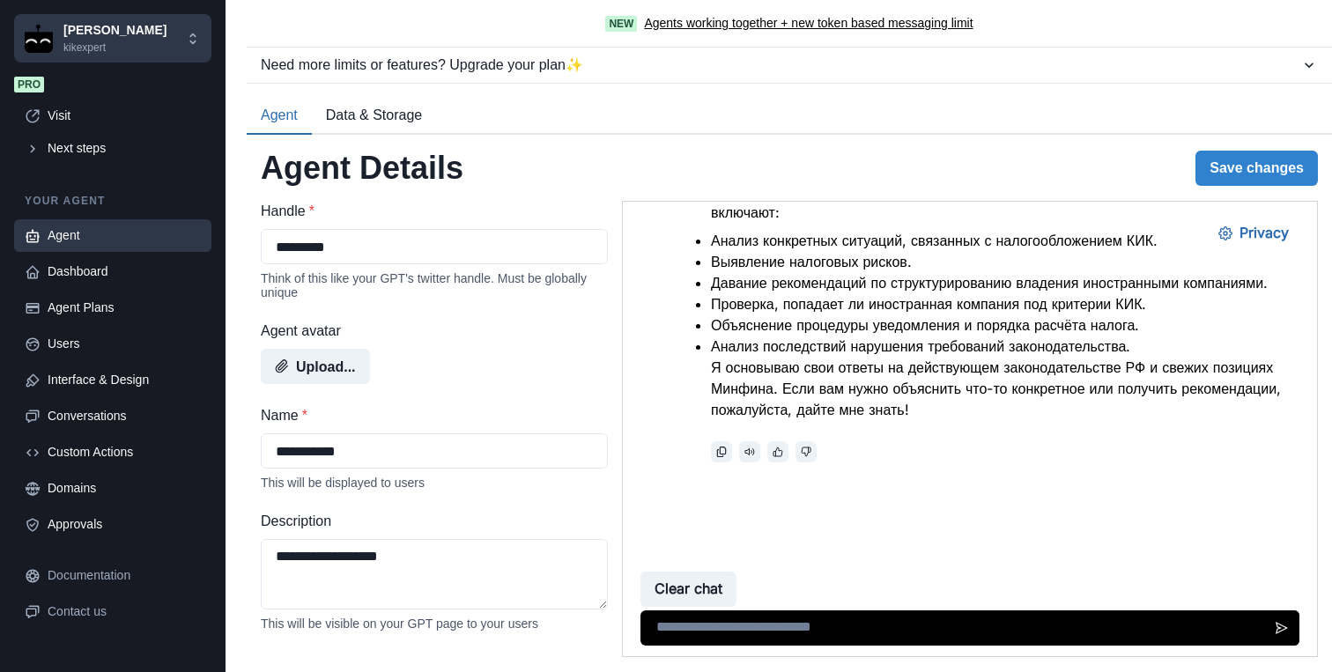
click at [551, 183] on div "Agent Details Save changes" at bounding box center [789, 168] width 1057 height 38
click at [361, 455] on input "**********" at bounding box center [434, 450] width 347 height 35
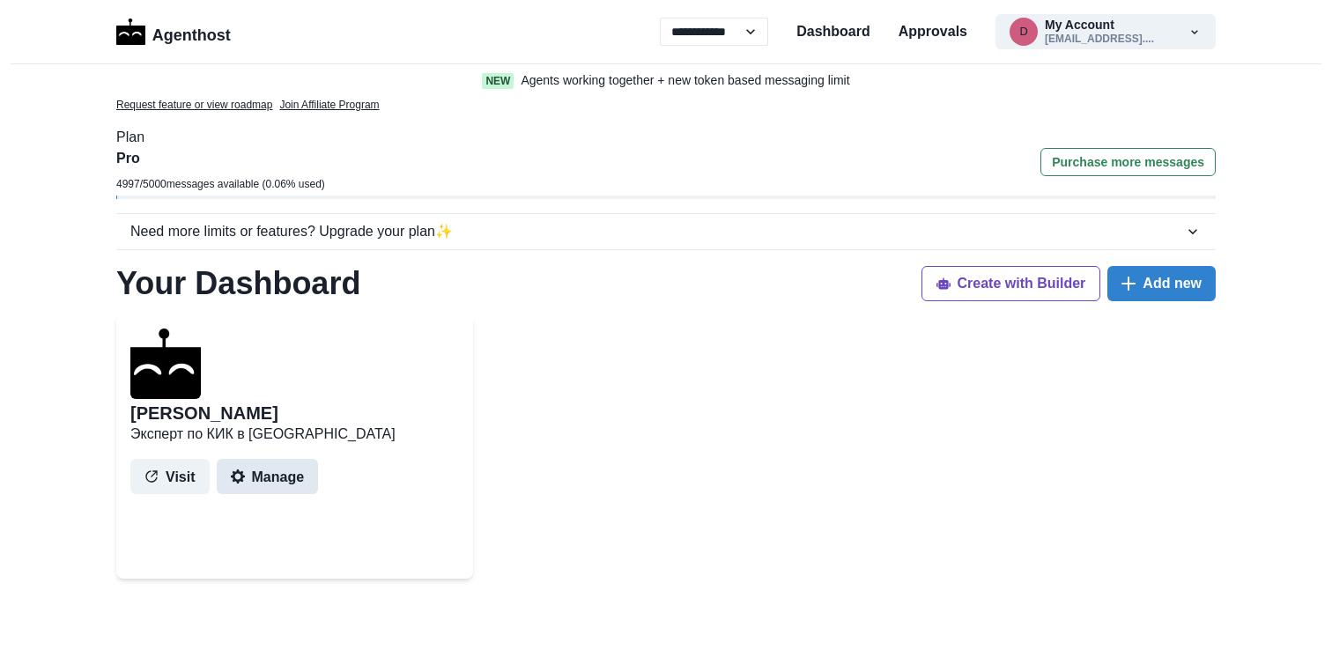
click at [276, 472] on button "Manage" at bounding box center [268, 476] width 102 height 35
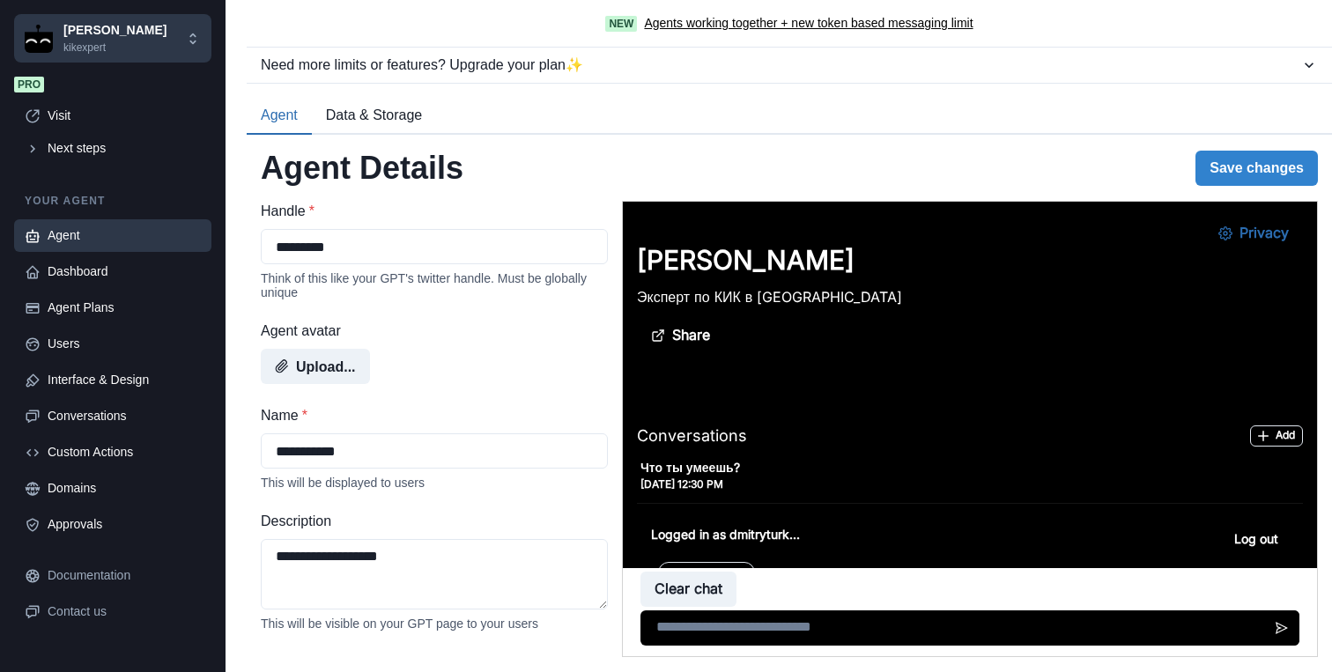
scroll to position [727, 0]
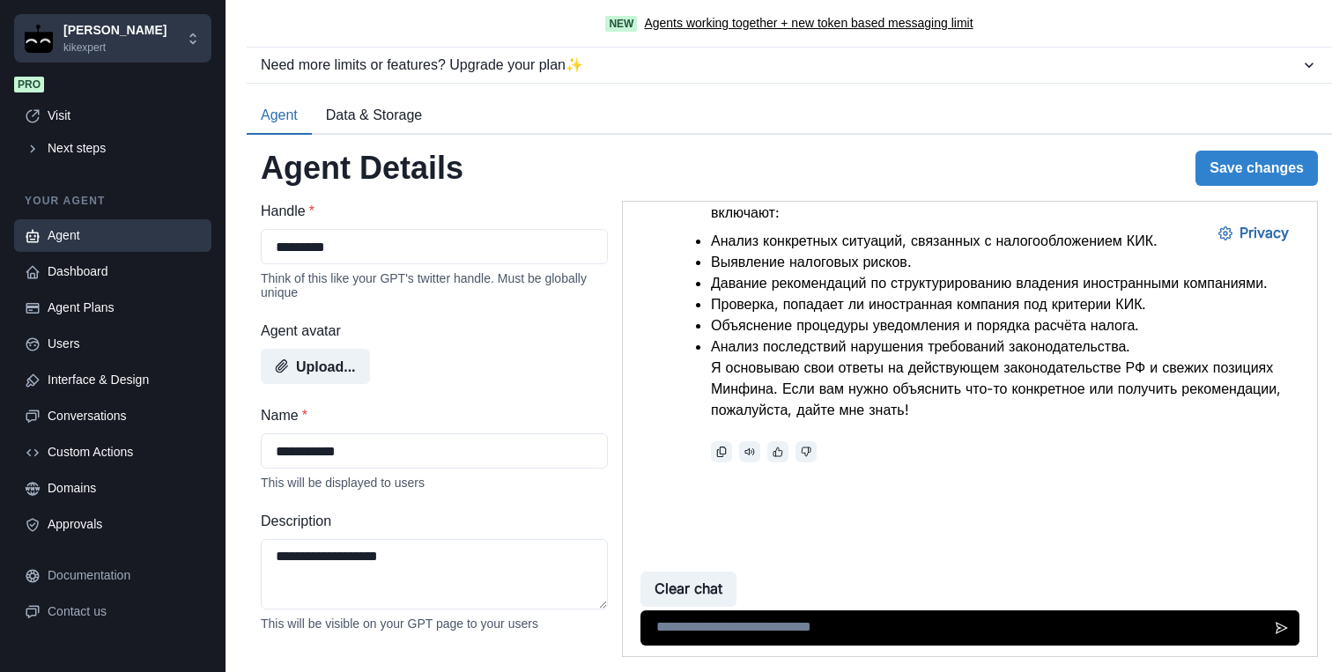
type textarea "**********"
